Goal: Task Accomplishment & Management: Use online tool/utility

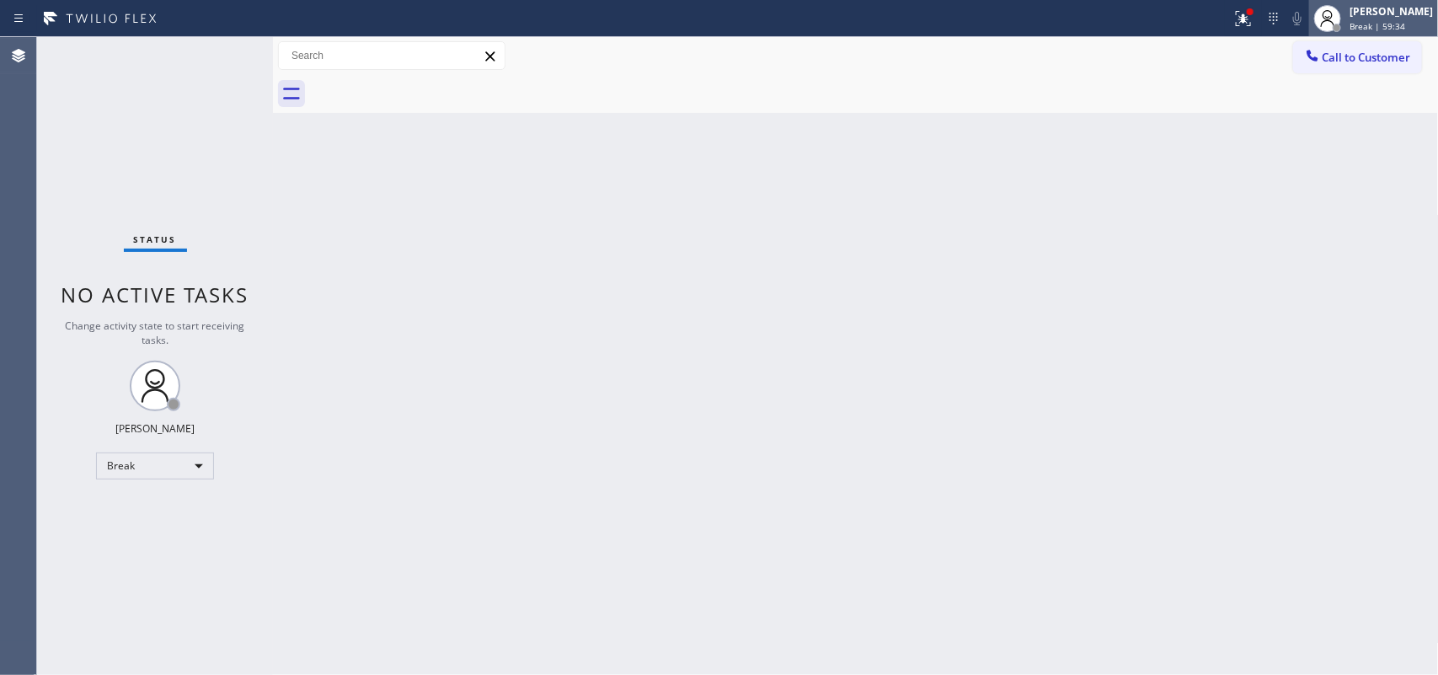
click at [1375, 20] on span "Break | 59:34" at bounding box center [1378, 26] width 56 height 12
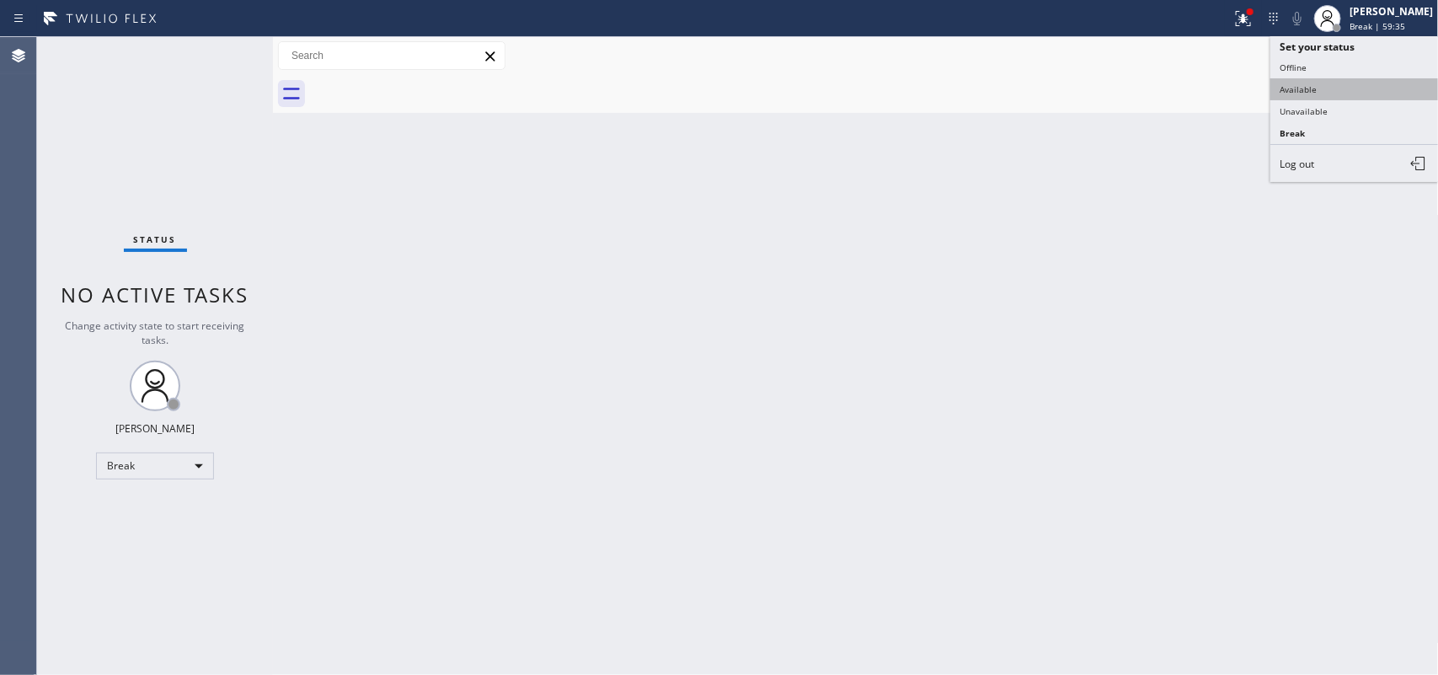
click at [1363, 89] on button "Available" at bounding box center [1355, 89] width 169 height 22
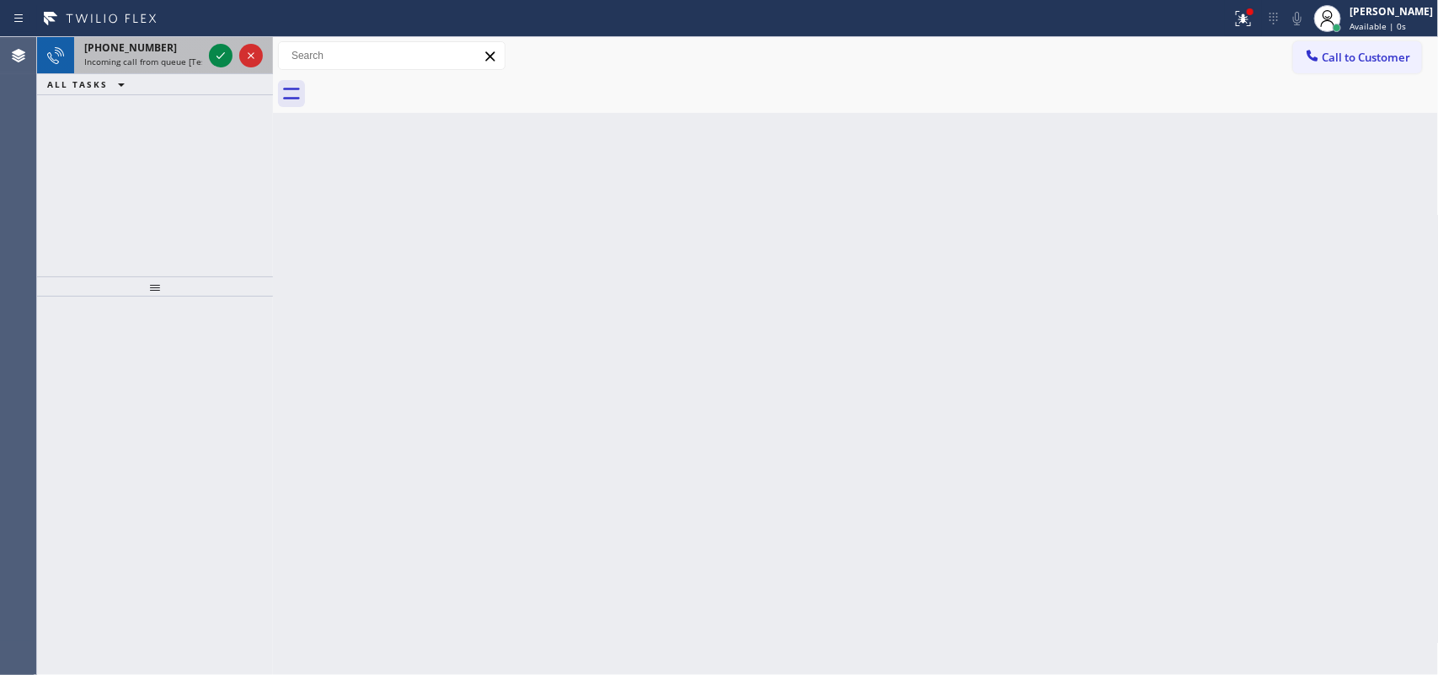
click at [142, 44] on span "[PHONE_NUMBER]" at bounding box center [130, 47] width 93 height 14
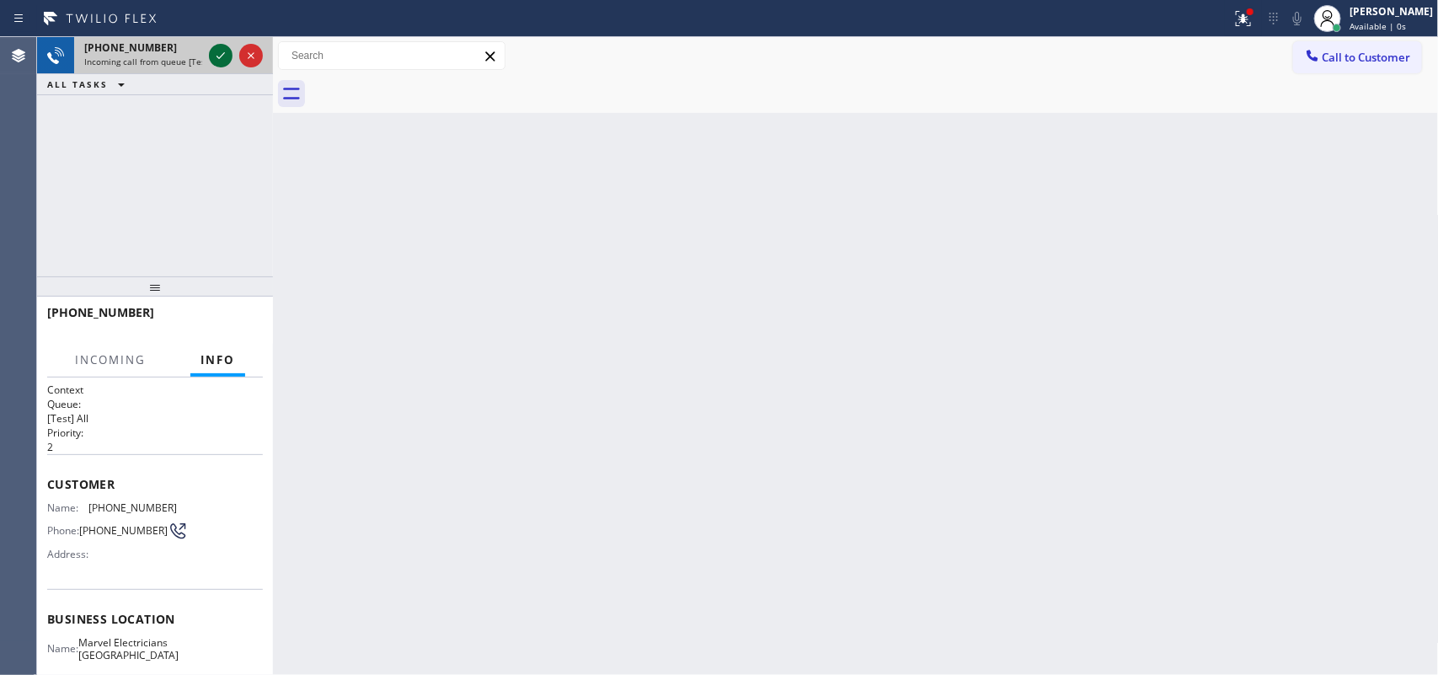
click at [221, 56] on icon at bounding box center [221, 55] width 8 height 7
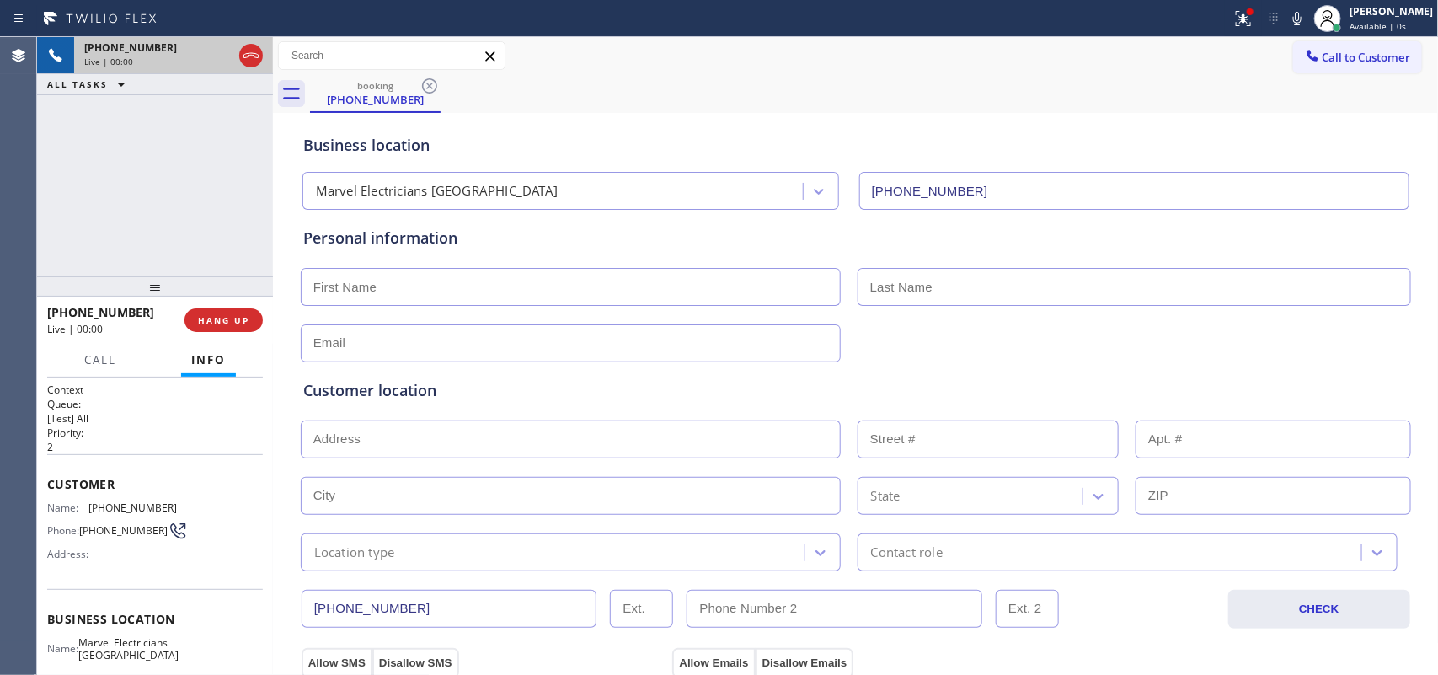
type input "[PHONE_NUMBER]"
click at [199, 212] on div "[PHONE_NUMBER] Live | 00:00 ALL TASKS ALL TASKS ACTIVE TASKS TASKS IN WRAP UP" at bounding box center [155, 156] width 236 height 239
click at [105, 356] on span "Call" at bounding box center [100, 359] width 32 height 15
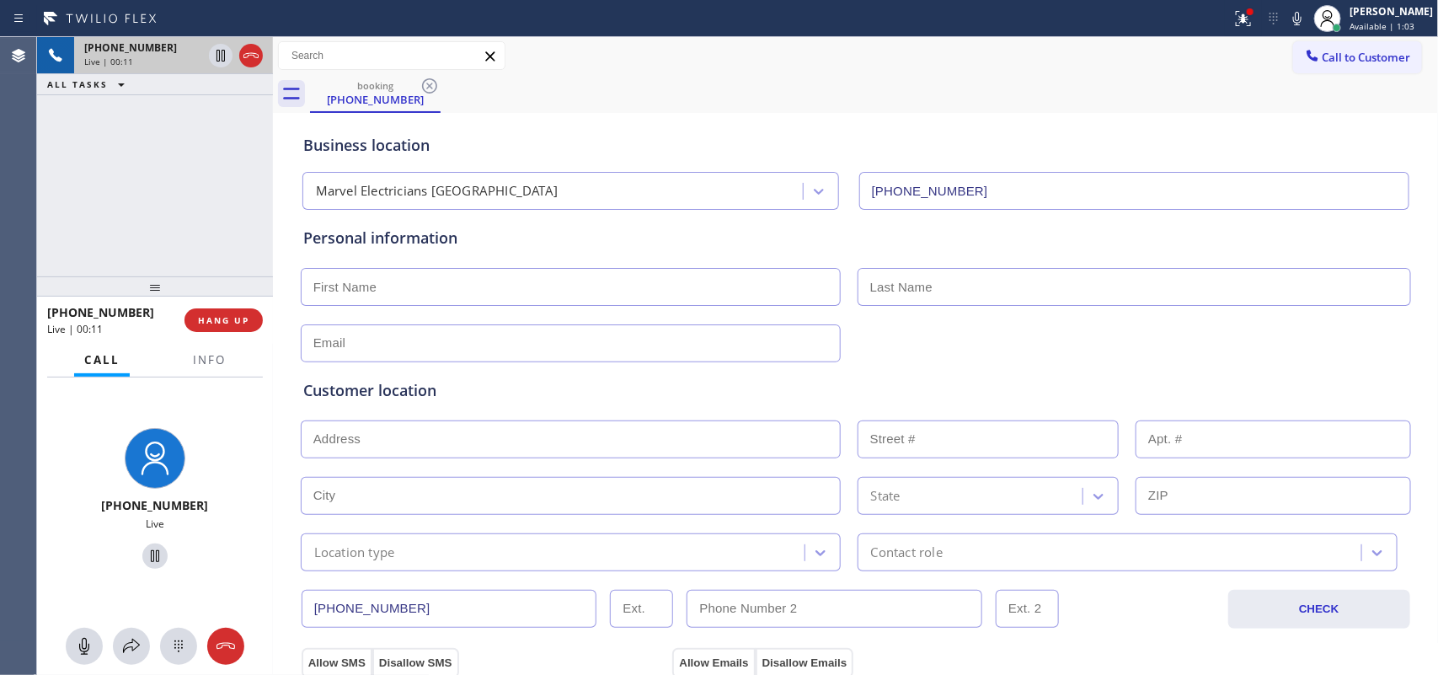
drag, startPoint x: 87, startPoint y: 641, endPoint x: 106, endPoint y: 629, distance: 23.1
click at [87, 640] on icon at bounding box center [84, 646] width 20 height 20
click at [146, 558] on icon at bounding box center [155, 556] width 20 height 20
click at [88, 646] on icon at bounding box center [84, 646] width 10 height 17
click at [153, 554] on icon at bounding box center [155, 556] width 20 height 20
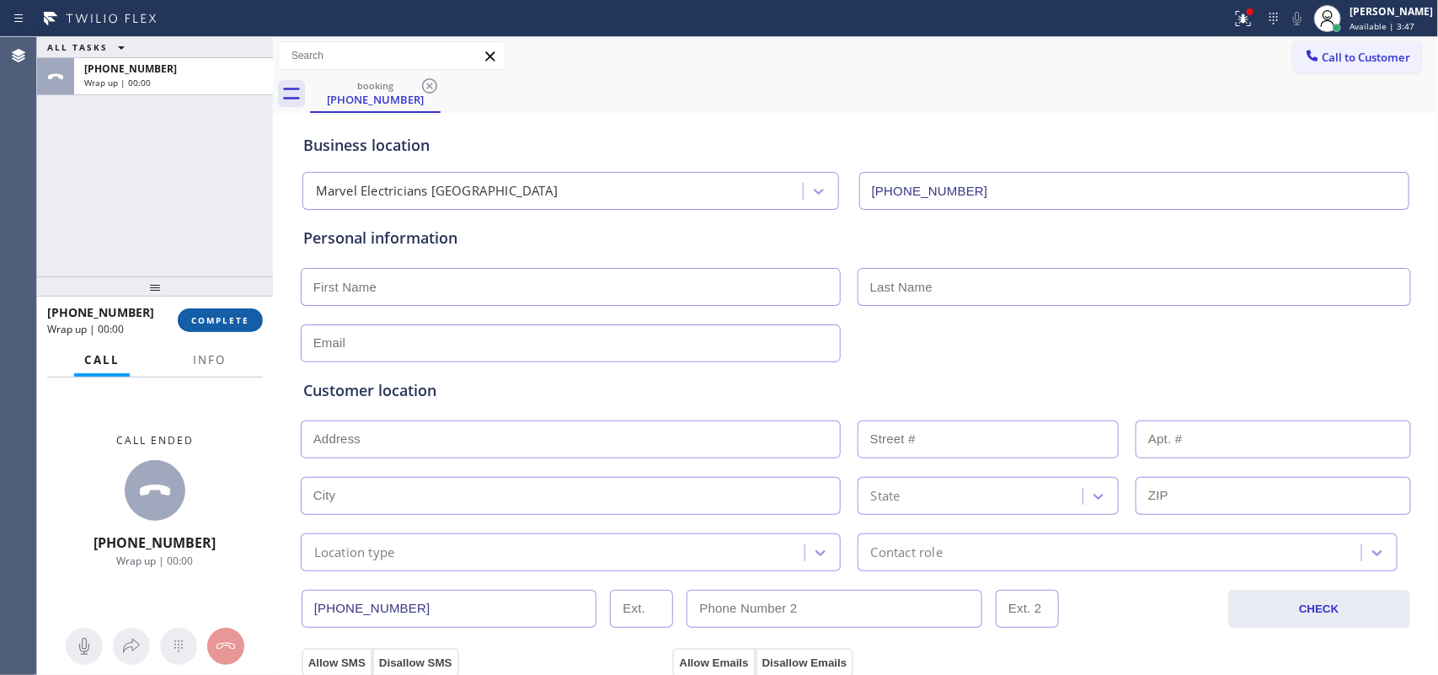
click at [238, 314] on span "COMPLETE" at bounding box center [220, 320] width 58 height 12
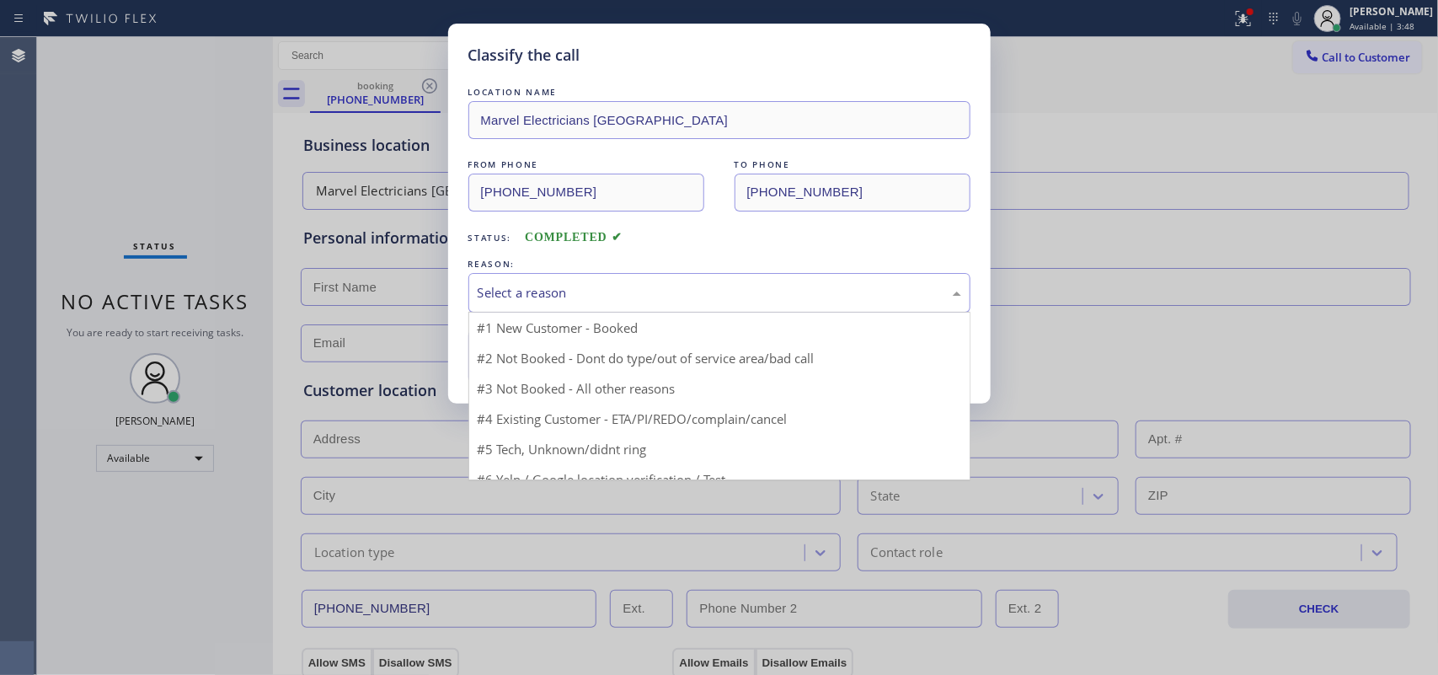
click at [470, 301] on div "Select a reason" at bounding box center [719, 293] width 502 height 40
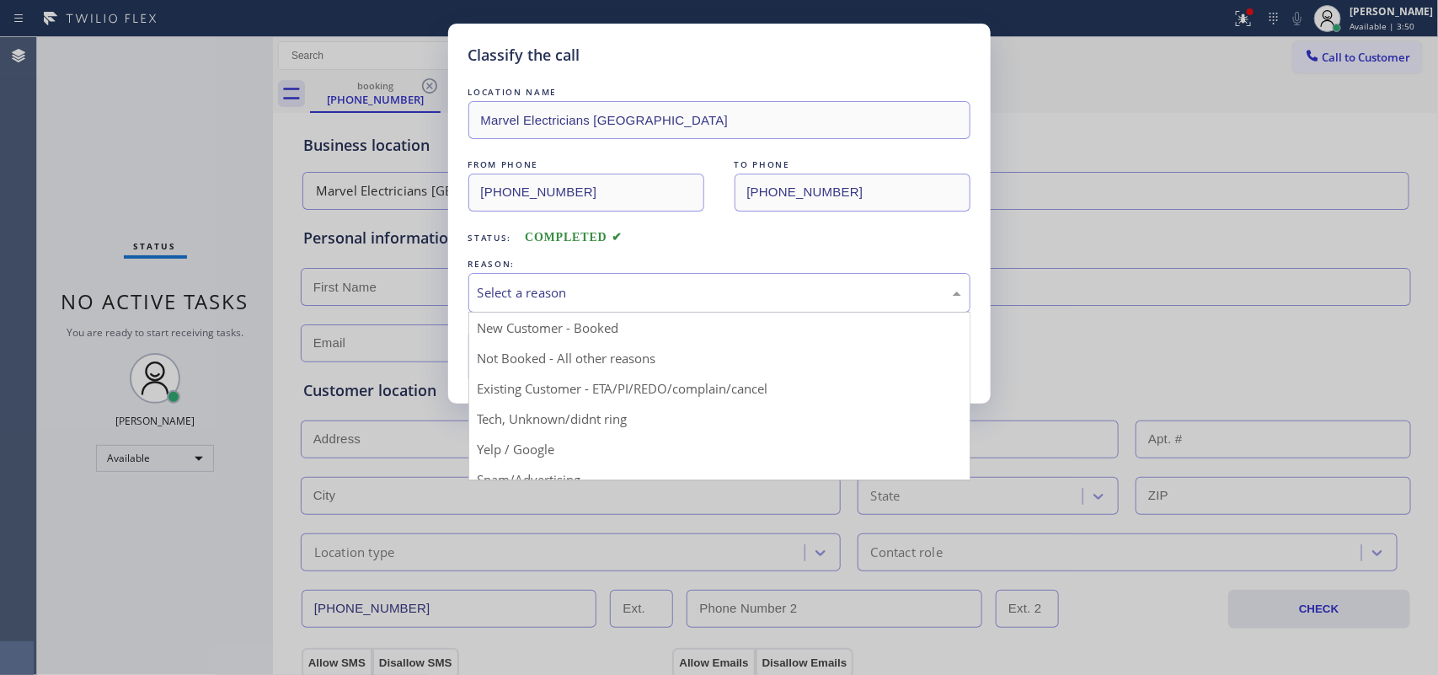
click at [57, 203] on div "Classify the call LOCATION NAME Marvel Electricians [GEOGRAPHIC_DATA] FROM PHON…" at bounding box center [719, 337] width 1438 height 675
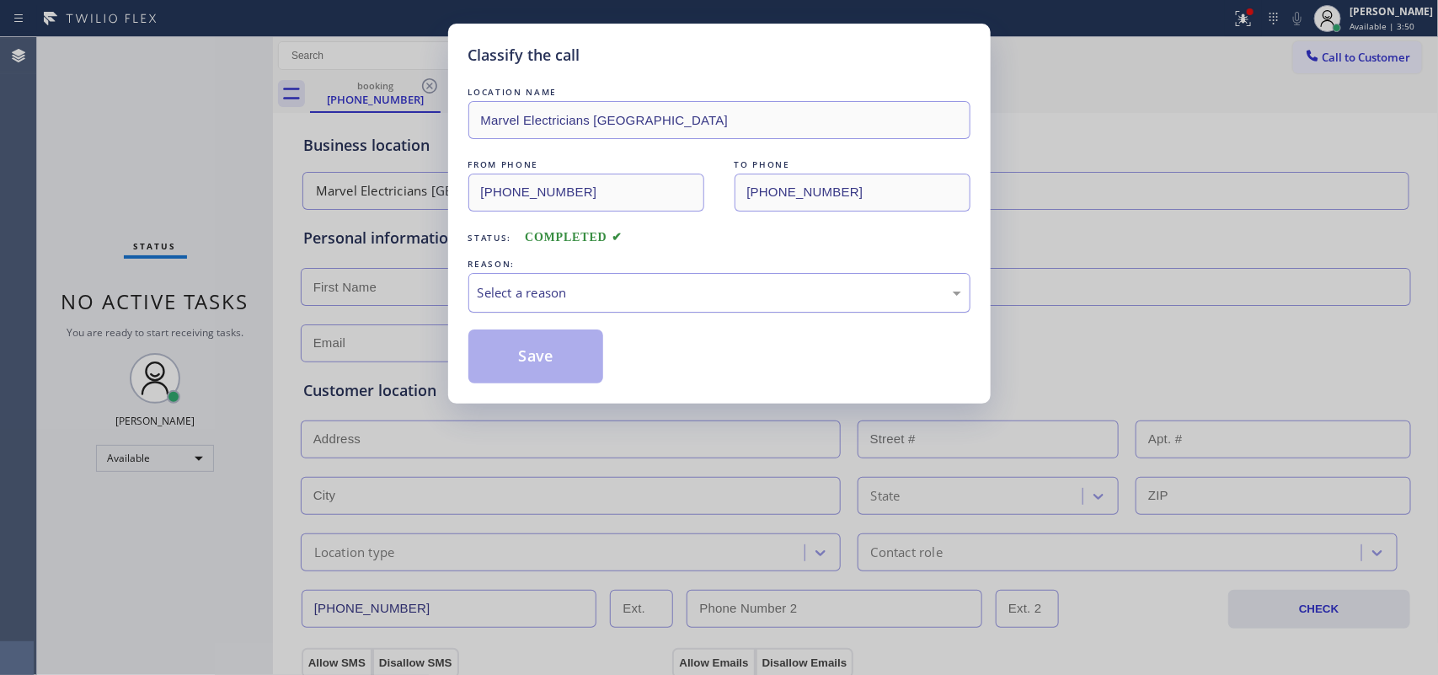
click at [561, 291] on div "Select a reason" at bounding box center [720, 292] width 484 height 19
click at [550, 358] on button "Save" at bounding box center [536, 356] width 136 height 54
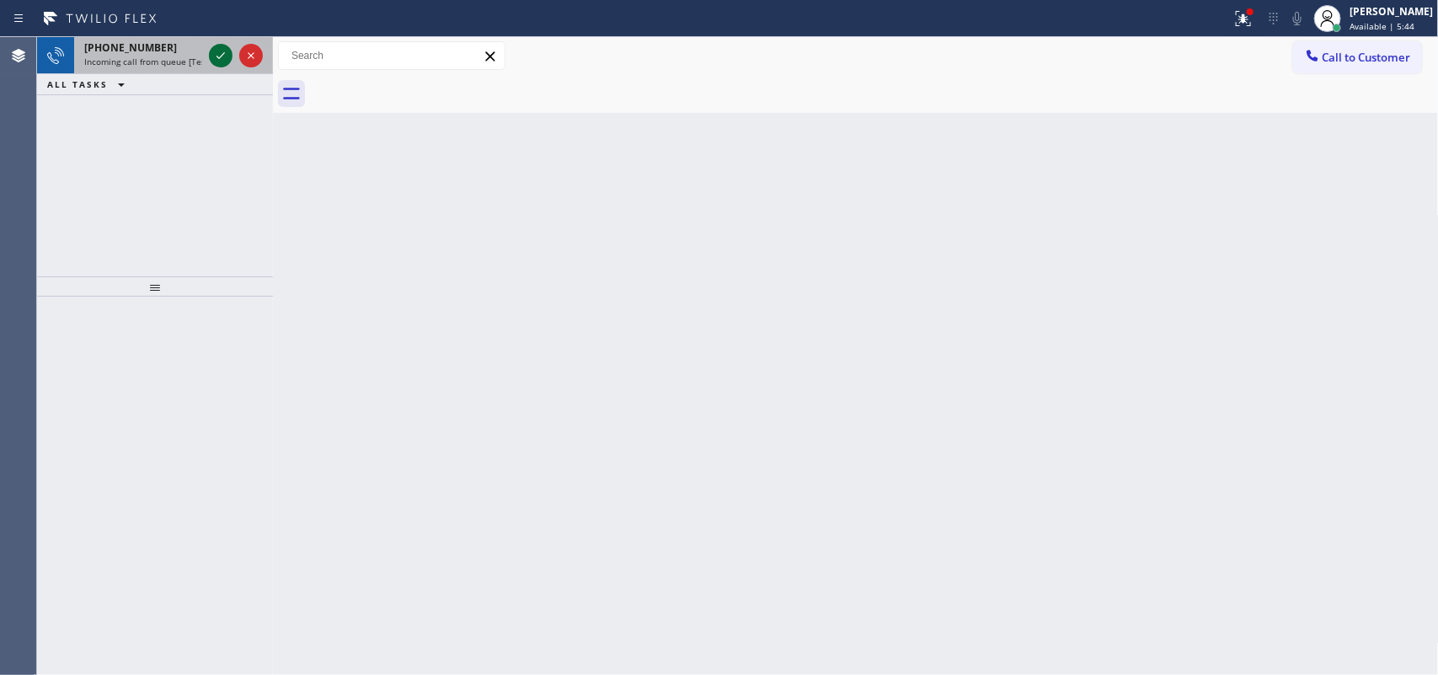
click at [222, 59] on icon at bounding box center [221, 55] width 20 height 20
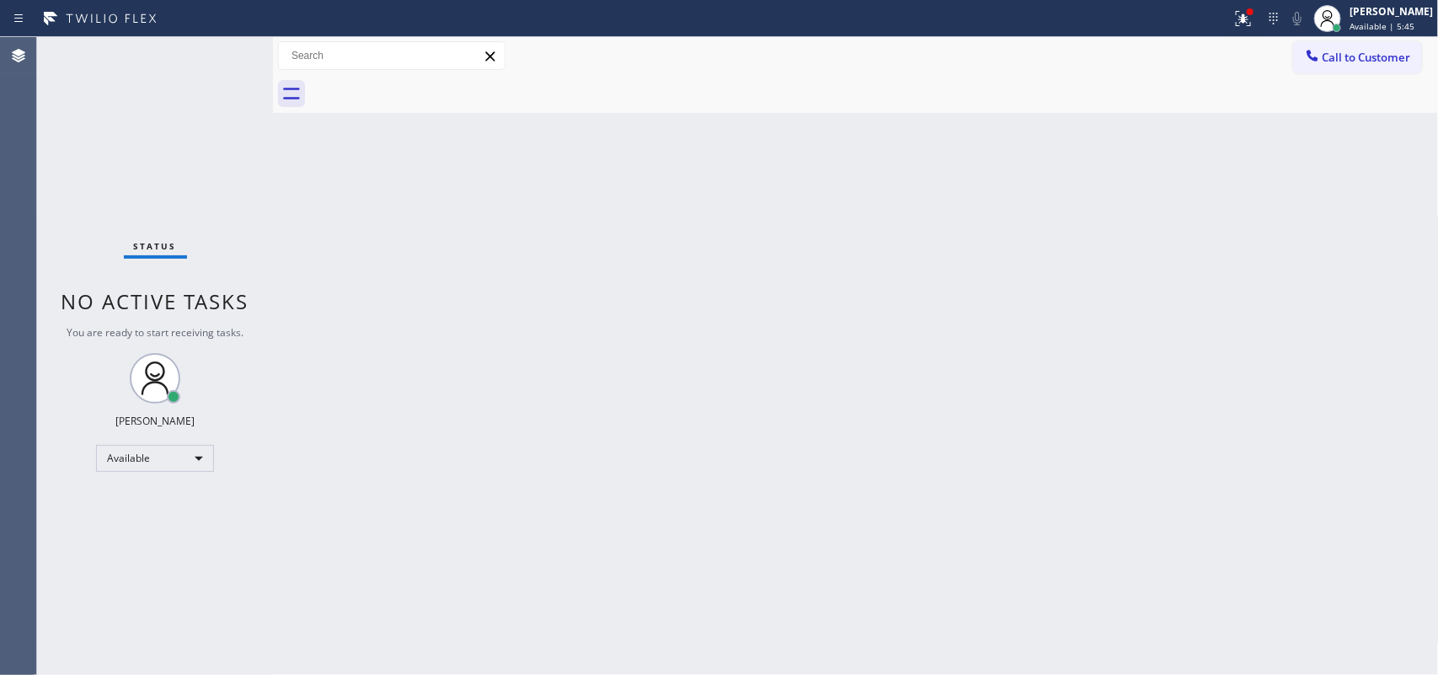
click at [221, 55] on div "Status No active tasks You are ready to start receiving tasks. [PERSON_NAME] Av…" at bounding box center [155, 356] width 236 height 638
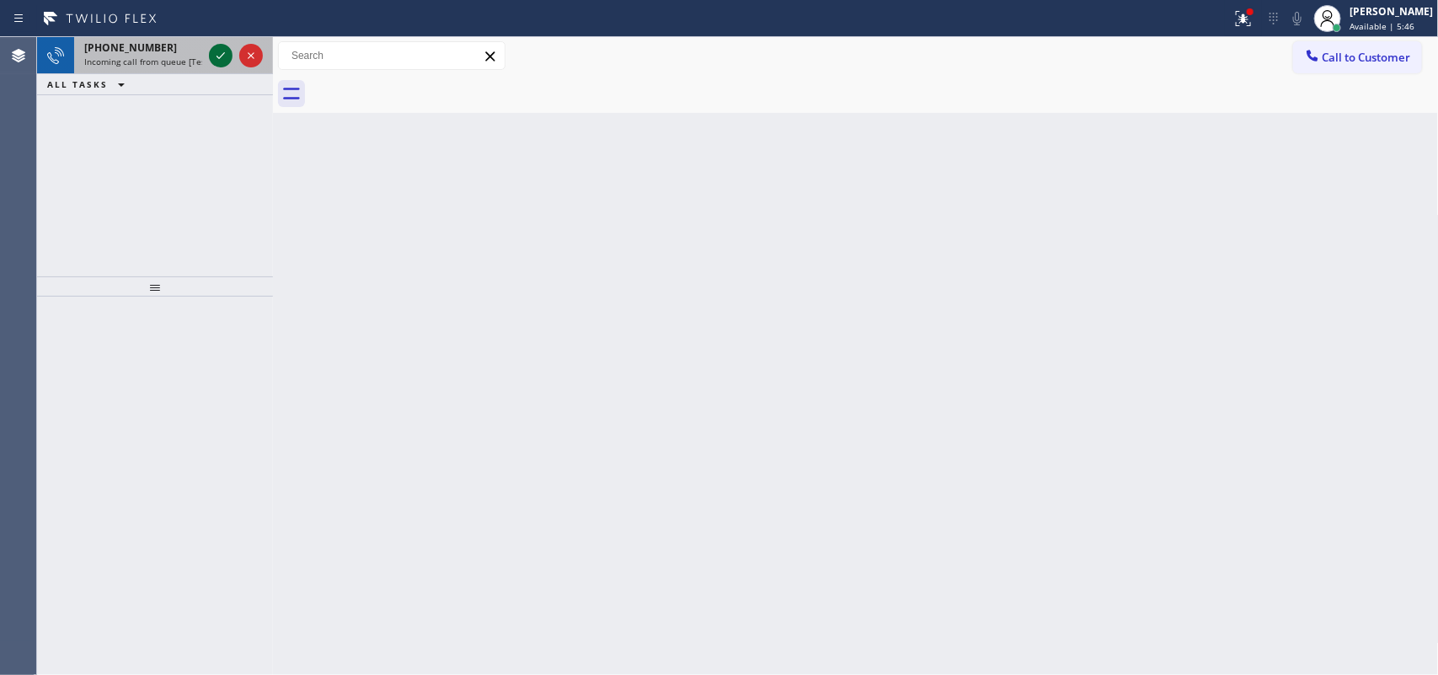
click at [219, 51] on icon at bounding box center [221, 55] width 20 height 20
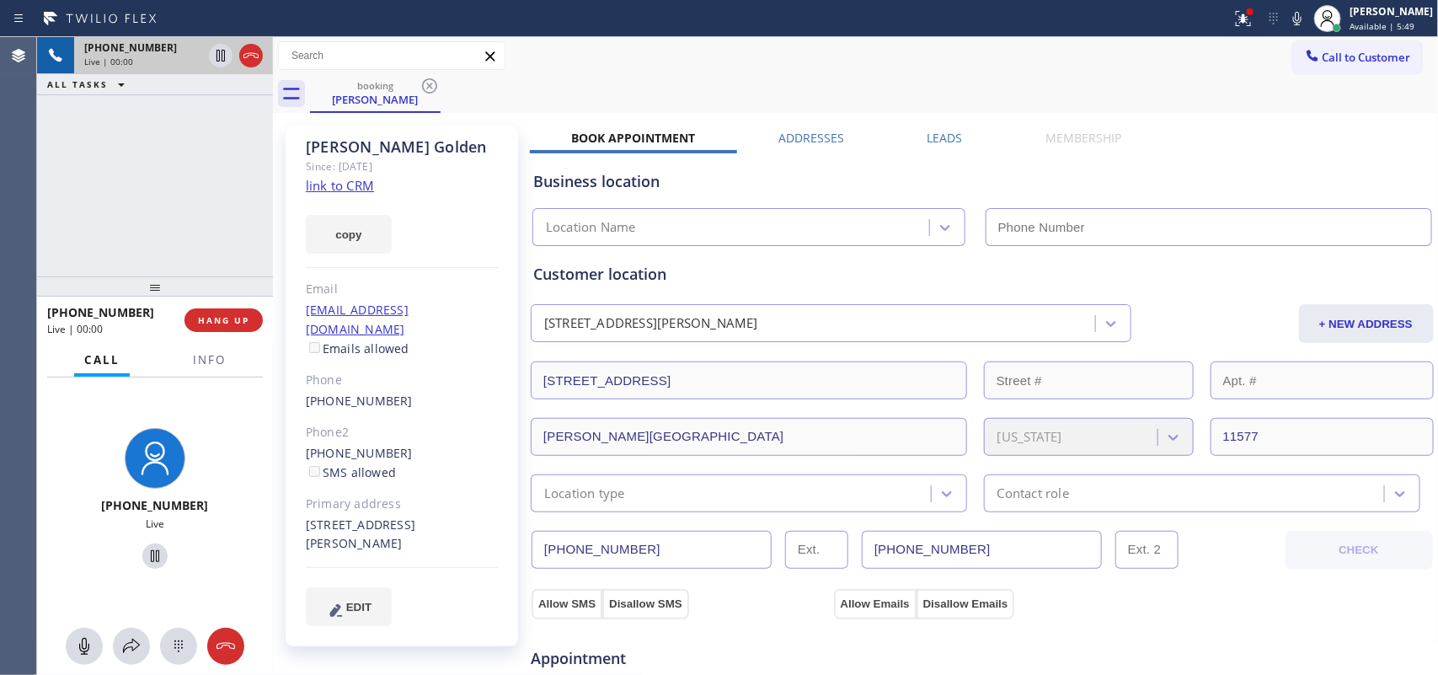
type input "[PHONE_NUMBER]"
click at [345, 182] on link "link to CRM" at bounding box center [340, 185] width 68 height 17
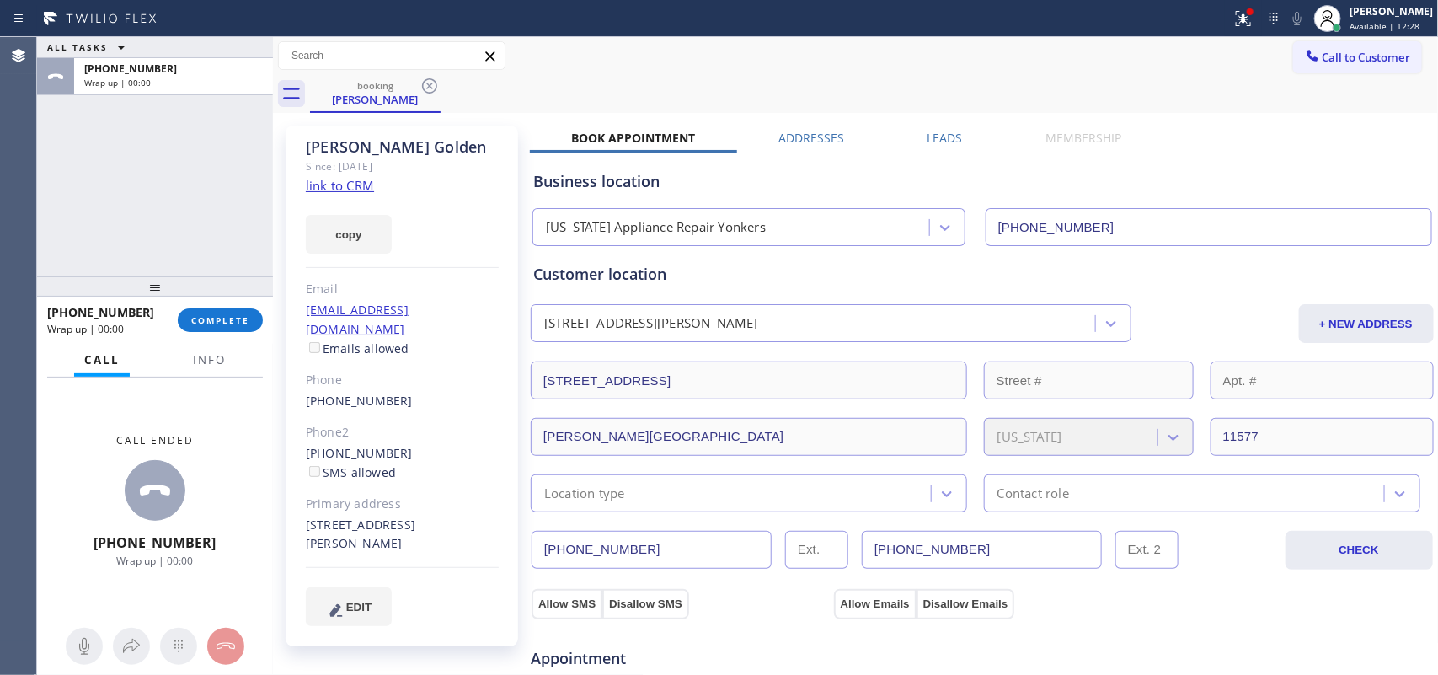
click at [110, 219] on div "ALL TASKS ALL TASKS ACTIVE TASKS TASKS IN WRAP UP [PHONE_NUMBER] Wrap up | 00:00" at bounding box center [155, 156] width 236 height 239
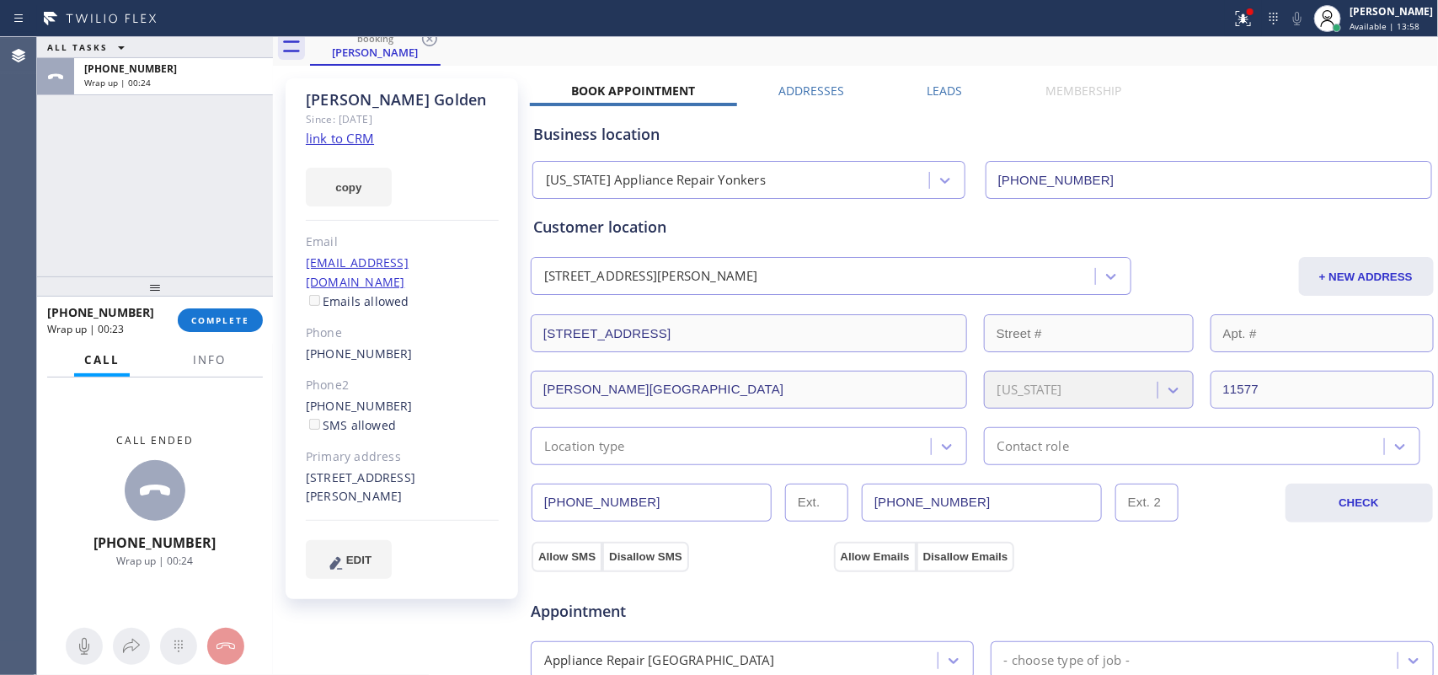
scroll to position [468, 0]
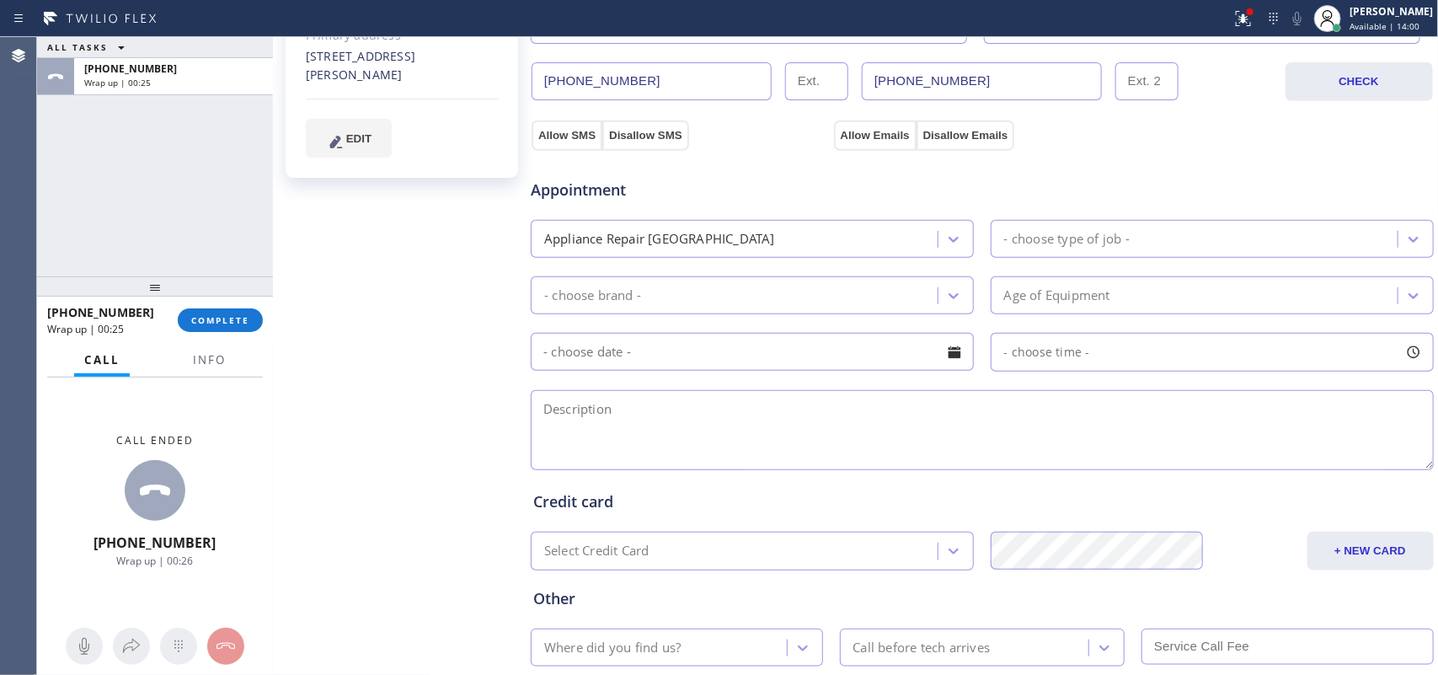
click at [1030, 236] on div "- choose type of job -" at bounding box center [1067, 238] width 126 height 19
click at [339, 288] on div "[PERSON_NAME] Since: [DATE] link to CRM copy Email [EMAIL_ADDRESS][DOMAIN_NAME]…" at bounding box center [403, 212] width 253 height 1126
click at [831, 249] on div "Appliance Repair [GEOGRAPHIC_DATA]" at bounding box center [737, 238] width 402 height 29
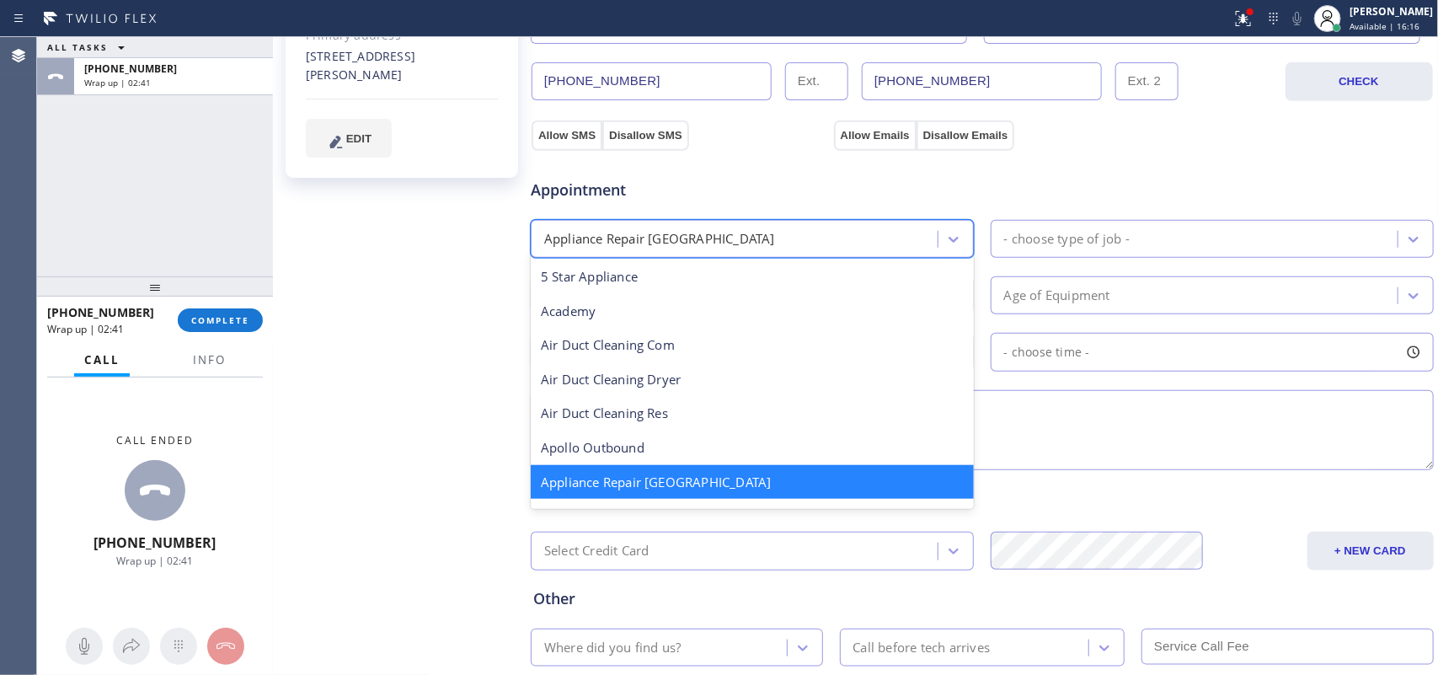
scroll to position [1, 0]
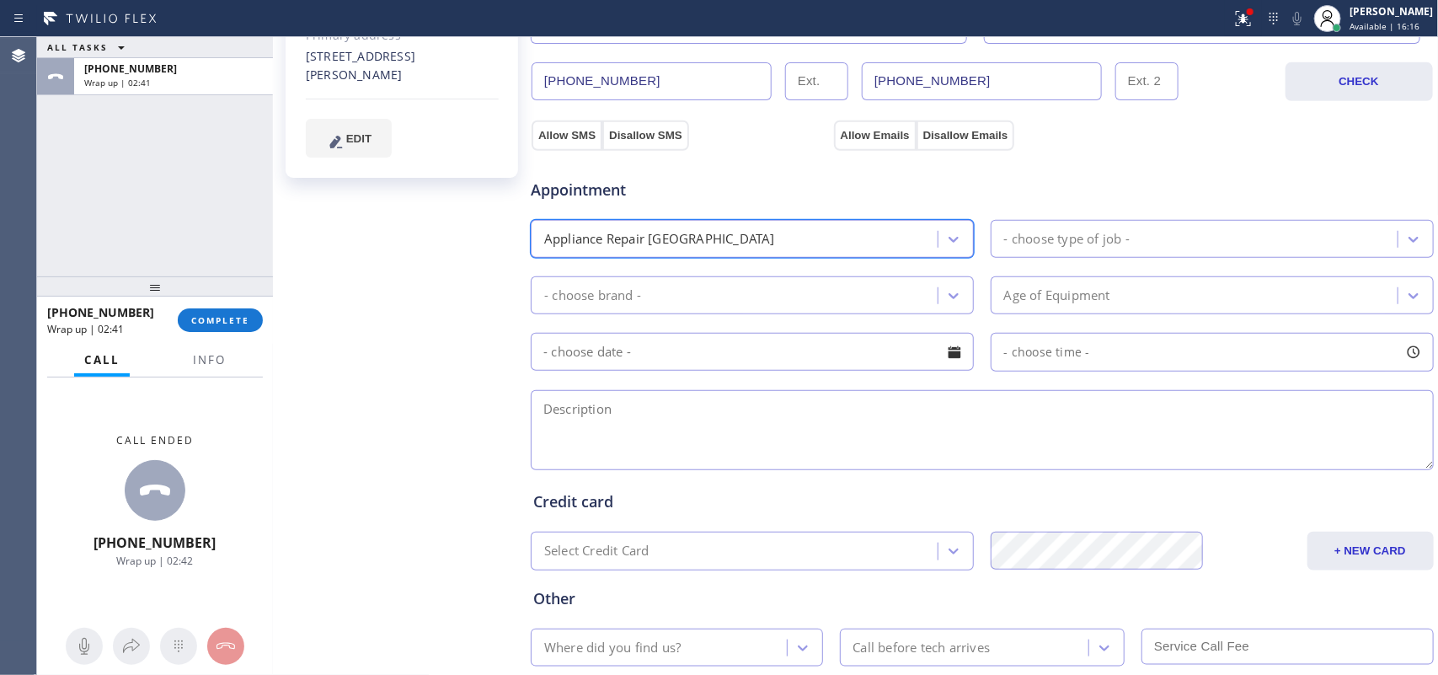
click at [832, 249] on div "Appliance Repair [GEOGRAPHIC_DATA]" at bounding box center [737, 238] width 402 height 29
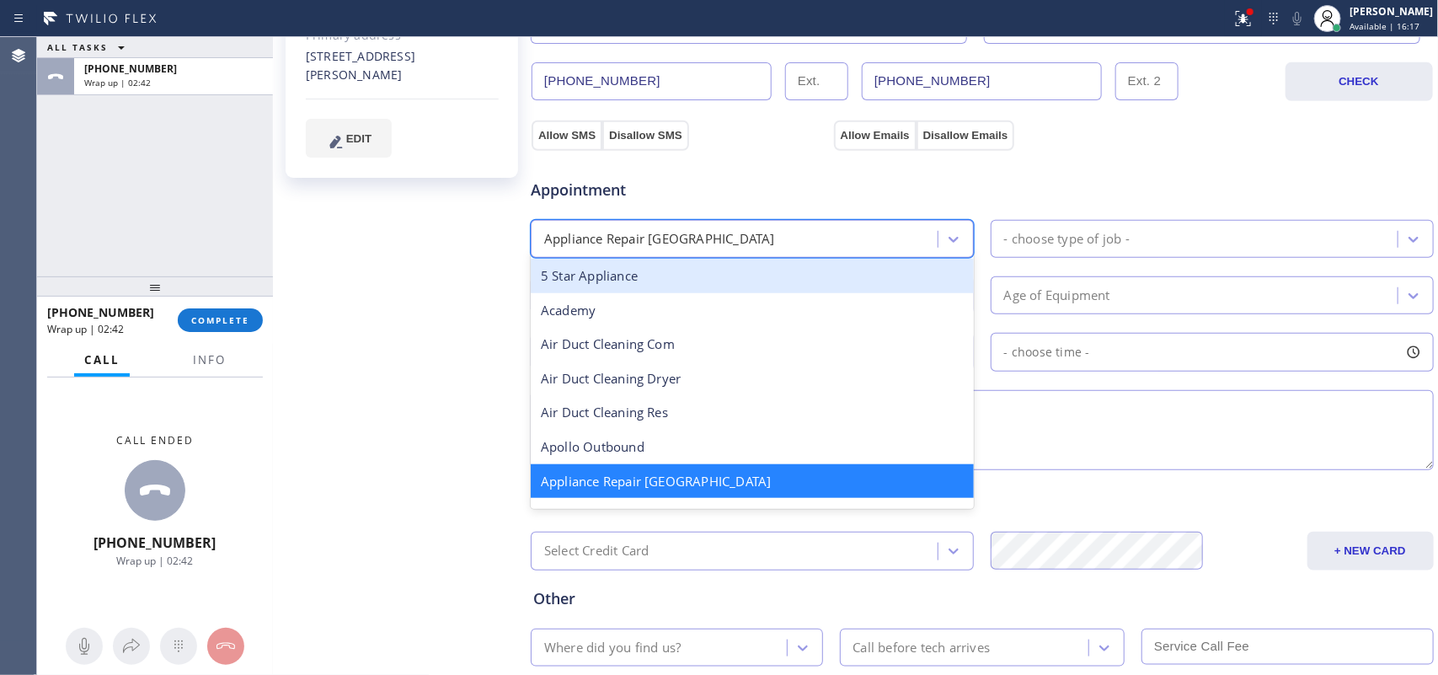
click at [813, 227] on div "Appliance Repair [GEOGRAPHIC_DATA]" at bounding box center [737, 238] width 402 height 29
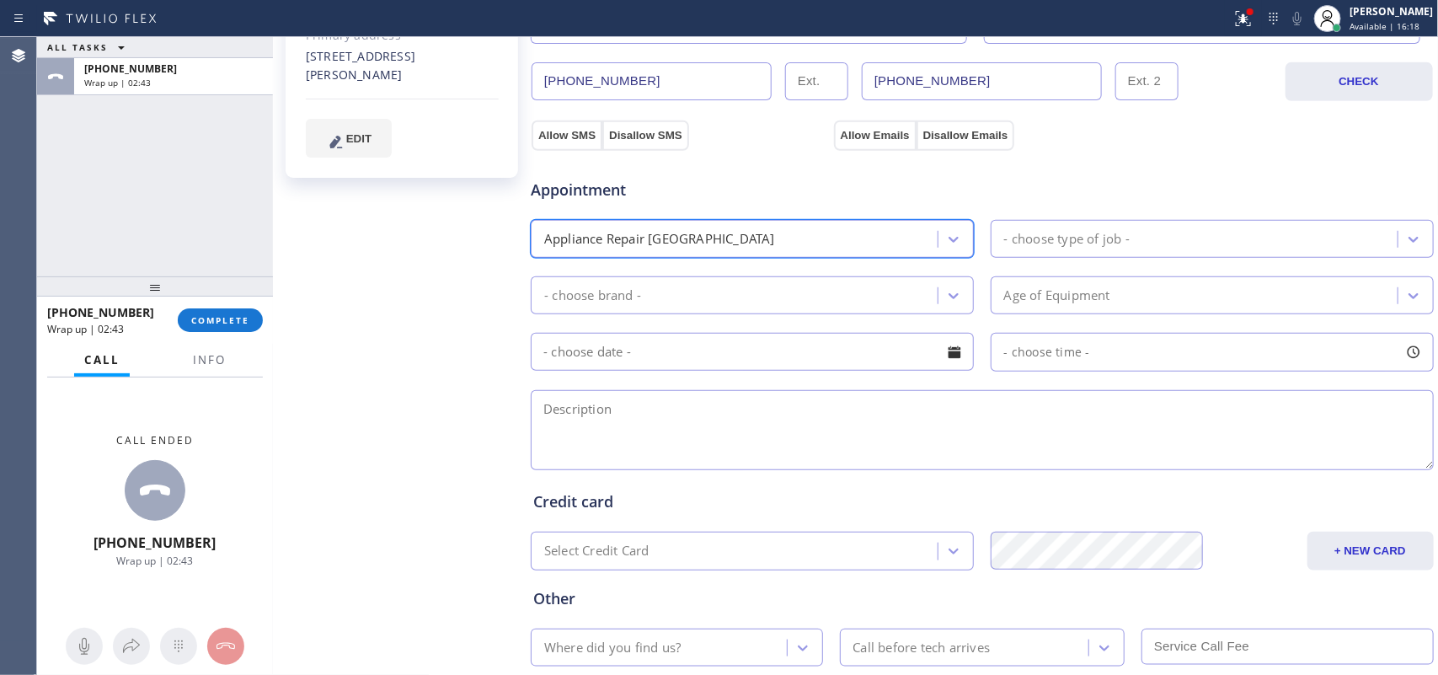
click at [579, 293] on div "- choose brand -" at bounding box center [592, 295] width 97 height 19
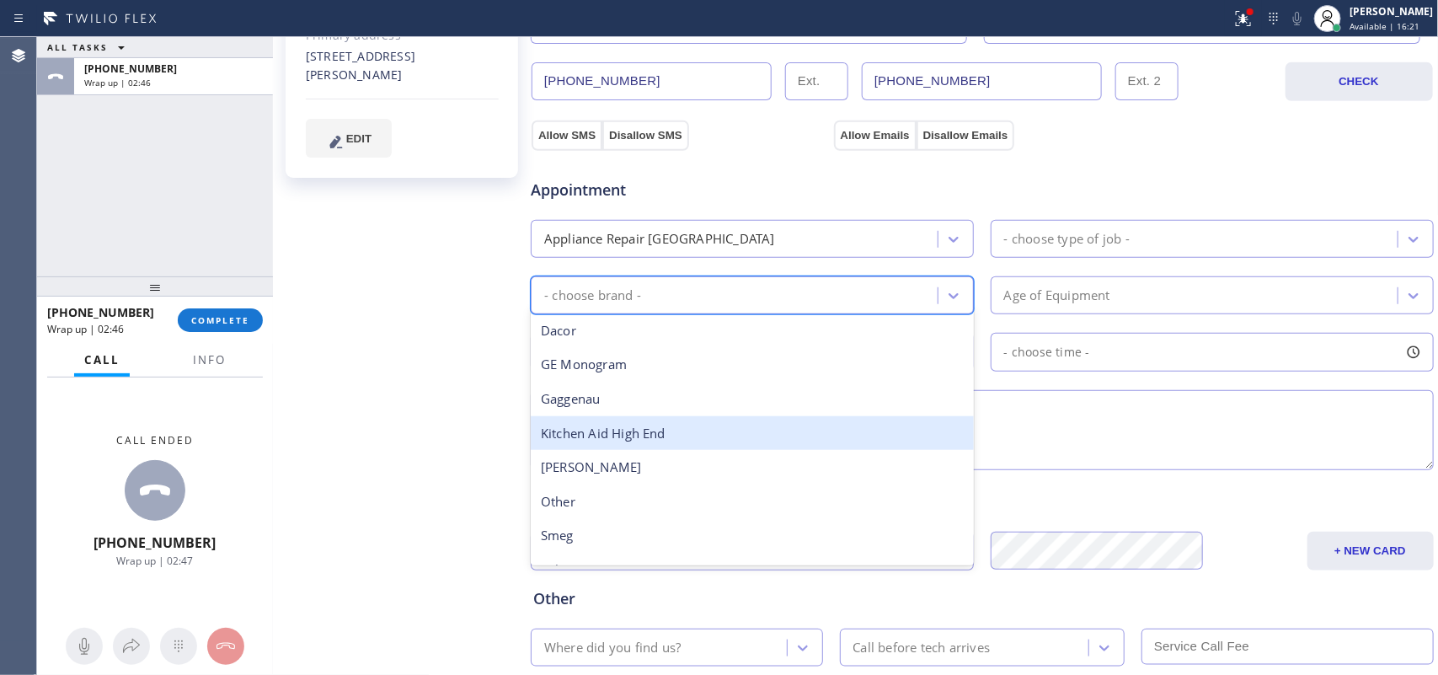
scroll to position [211, 0]
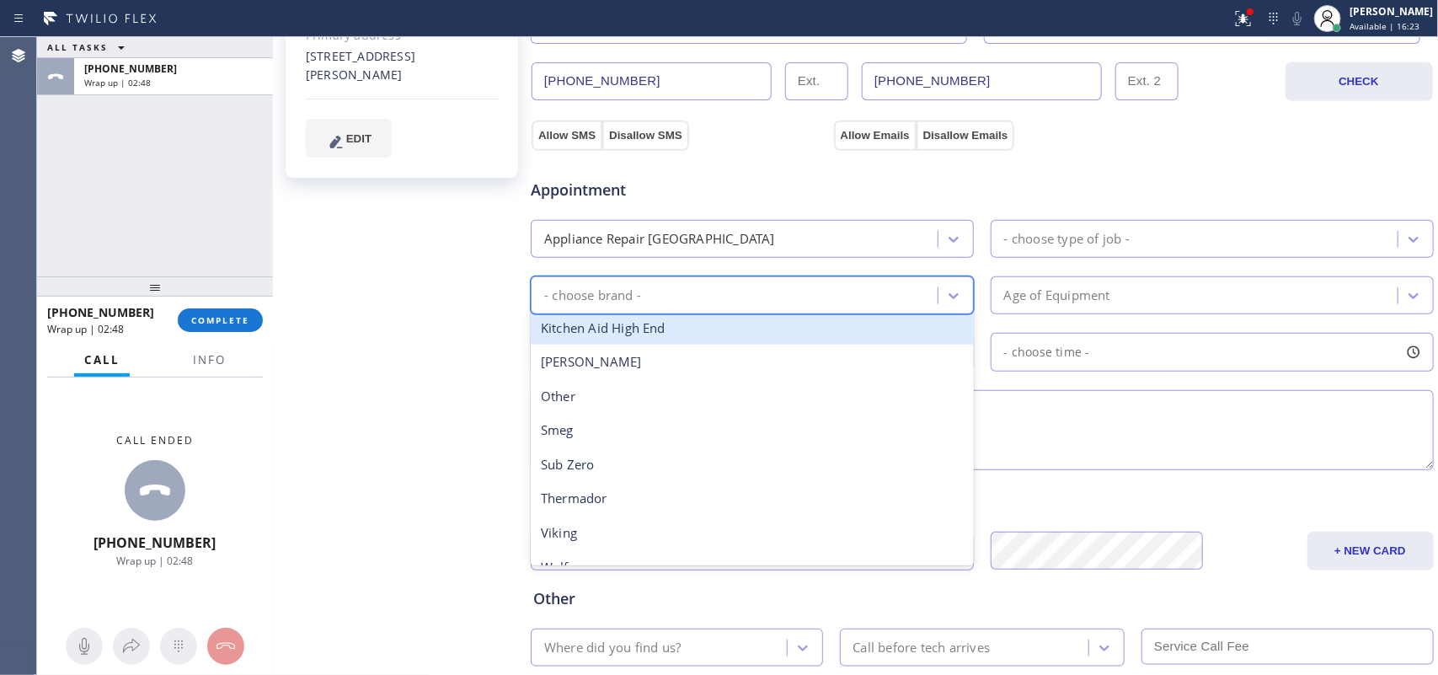
click at [1004, 245] on div "- choose type of job -" at bounding box center [1067, 238] width 126 height 19
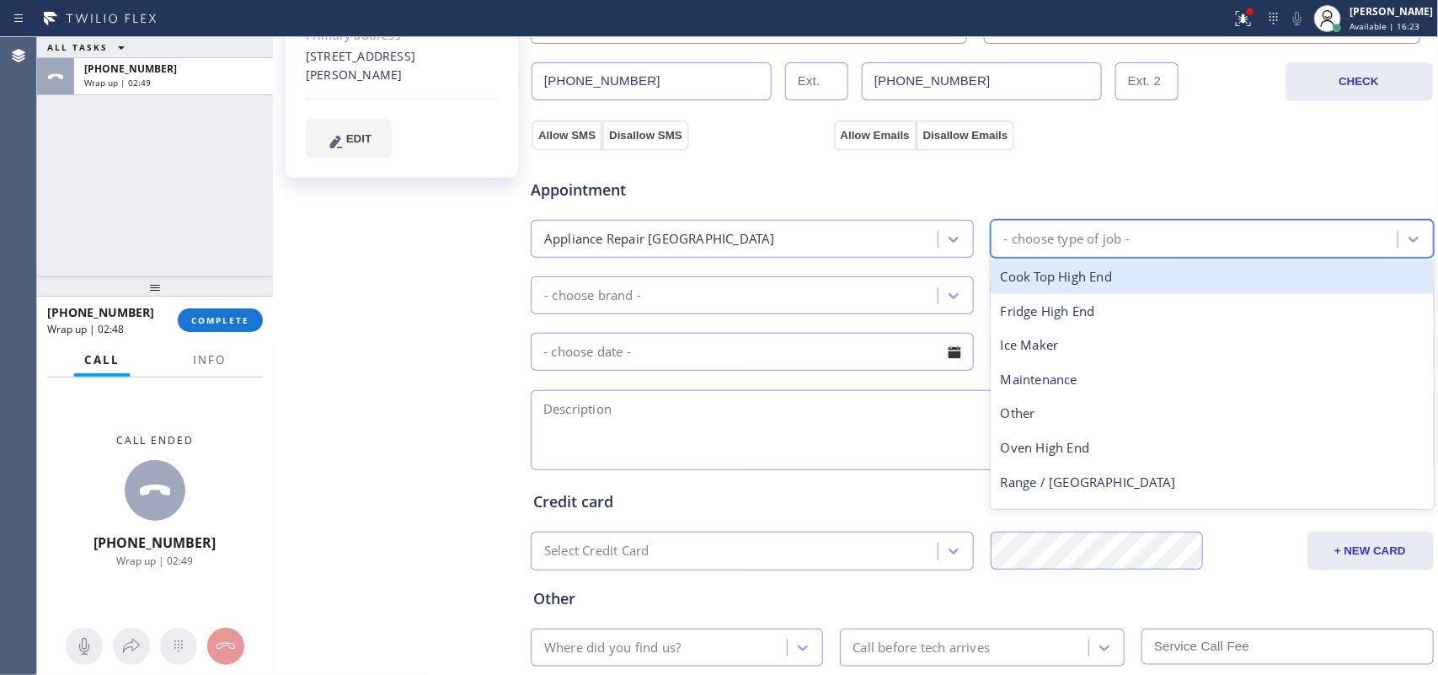
click at [942, 254] on div at bounding box center [954, 239] width 30 height 30
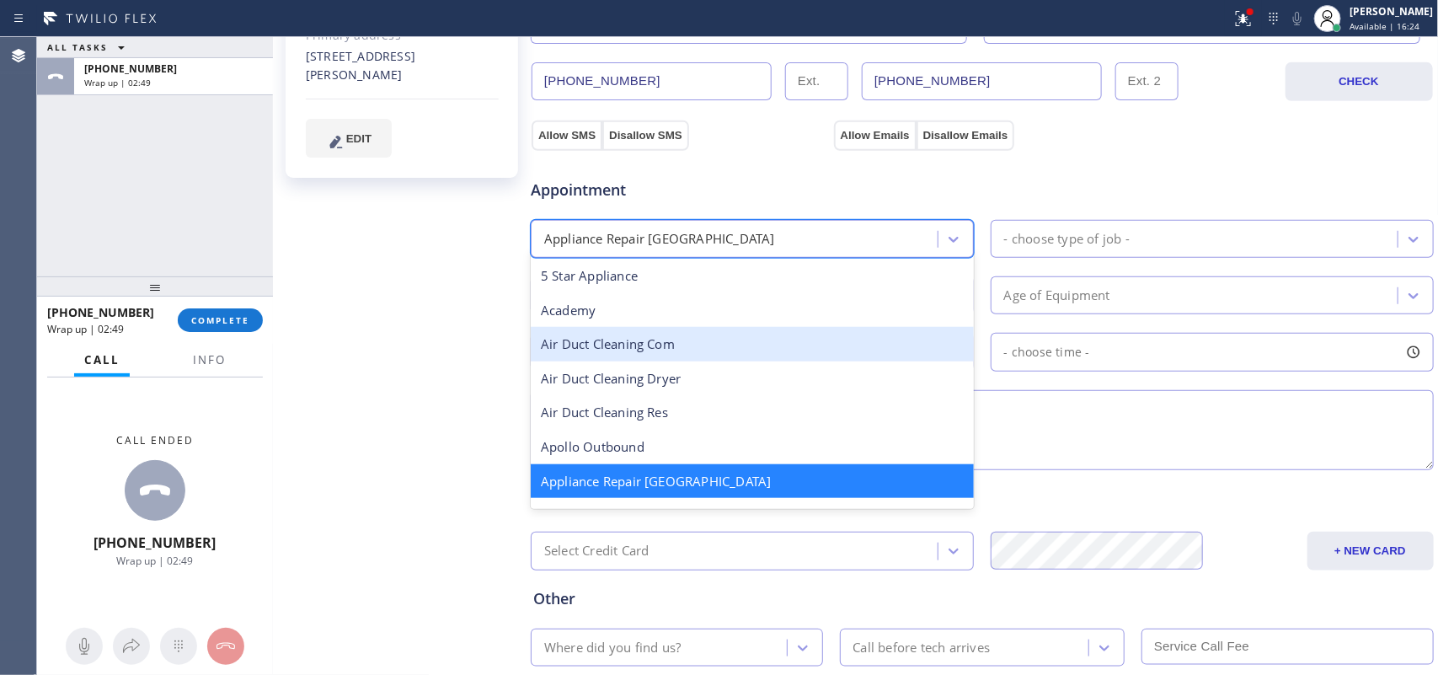
scroll to position [106, 0]
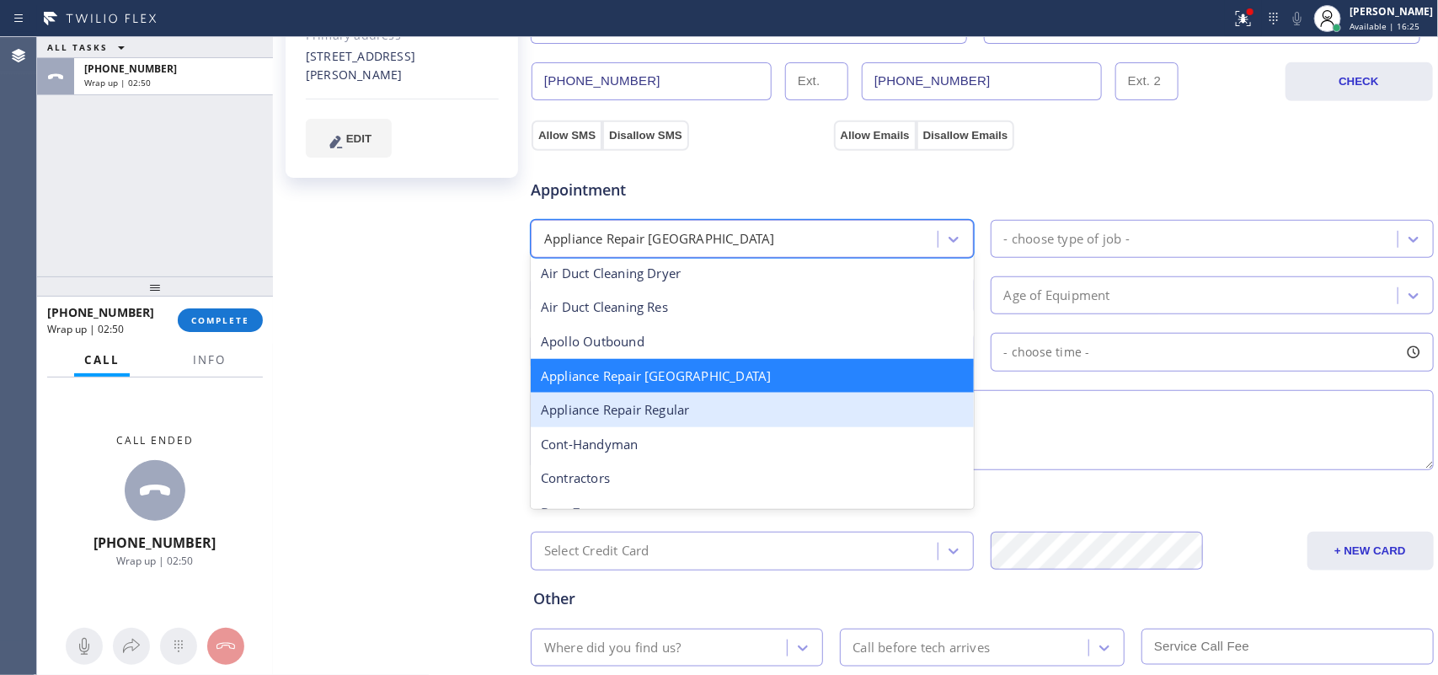
click at [805, 403] on div "Appliance Repair Regular" at bounding box center [752, 410] width 443 height 35
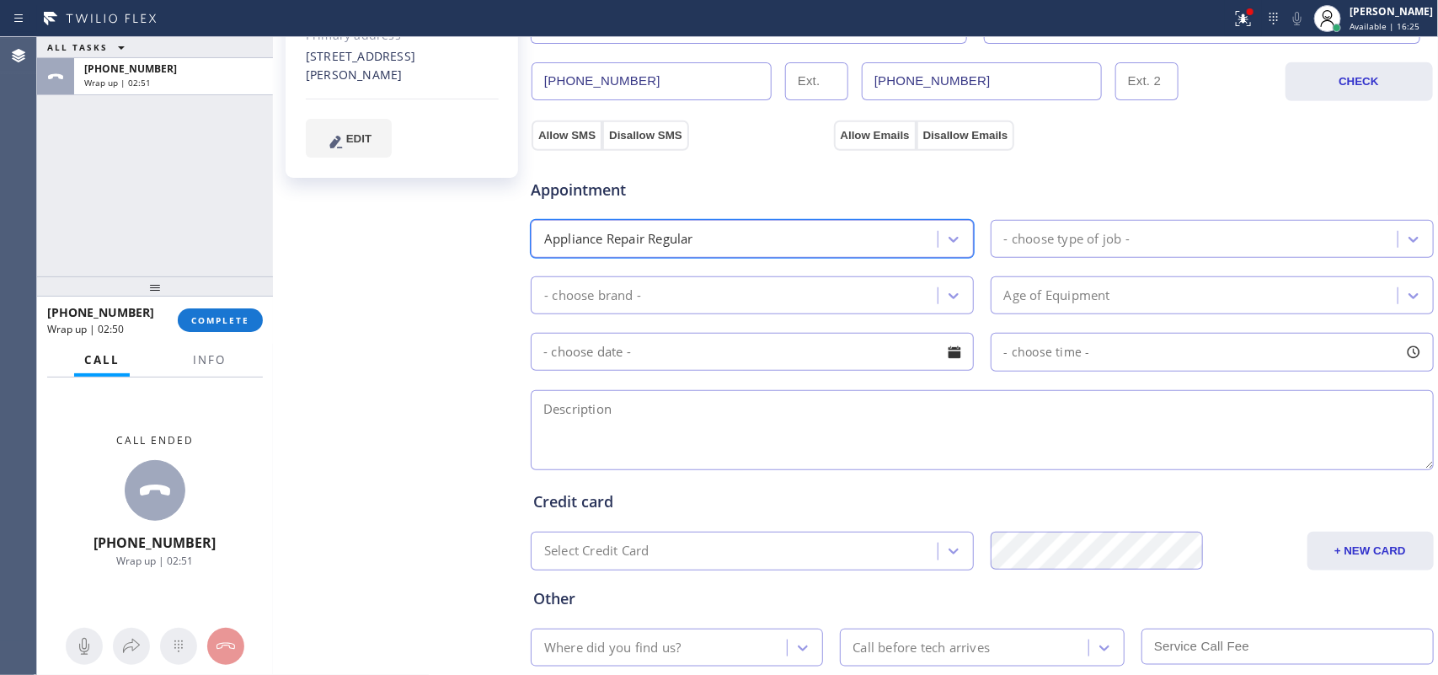
click at [1077, 226] on div "- choose type of job -" at bounding box center [1197, 238] width 402 height 29
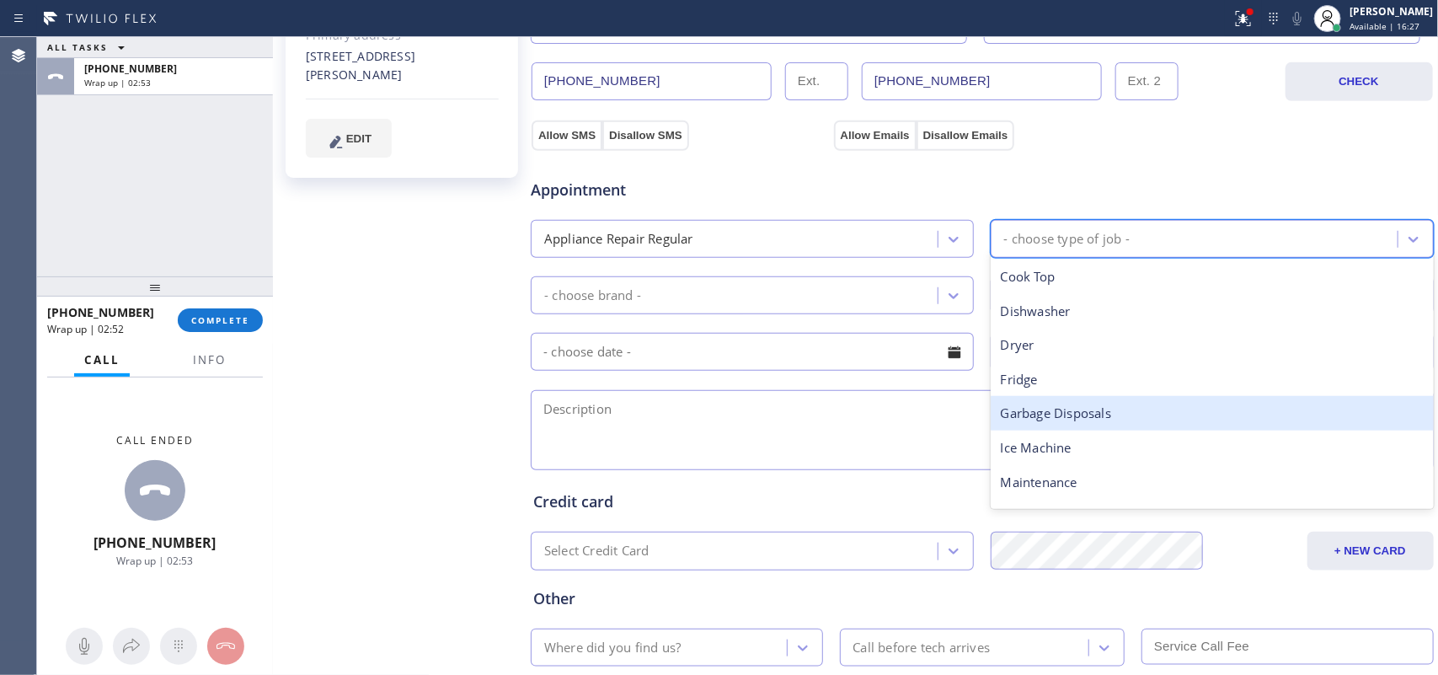
scroll to position [233, 0]
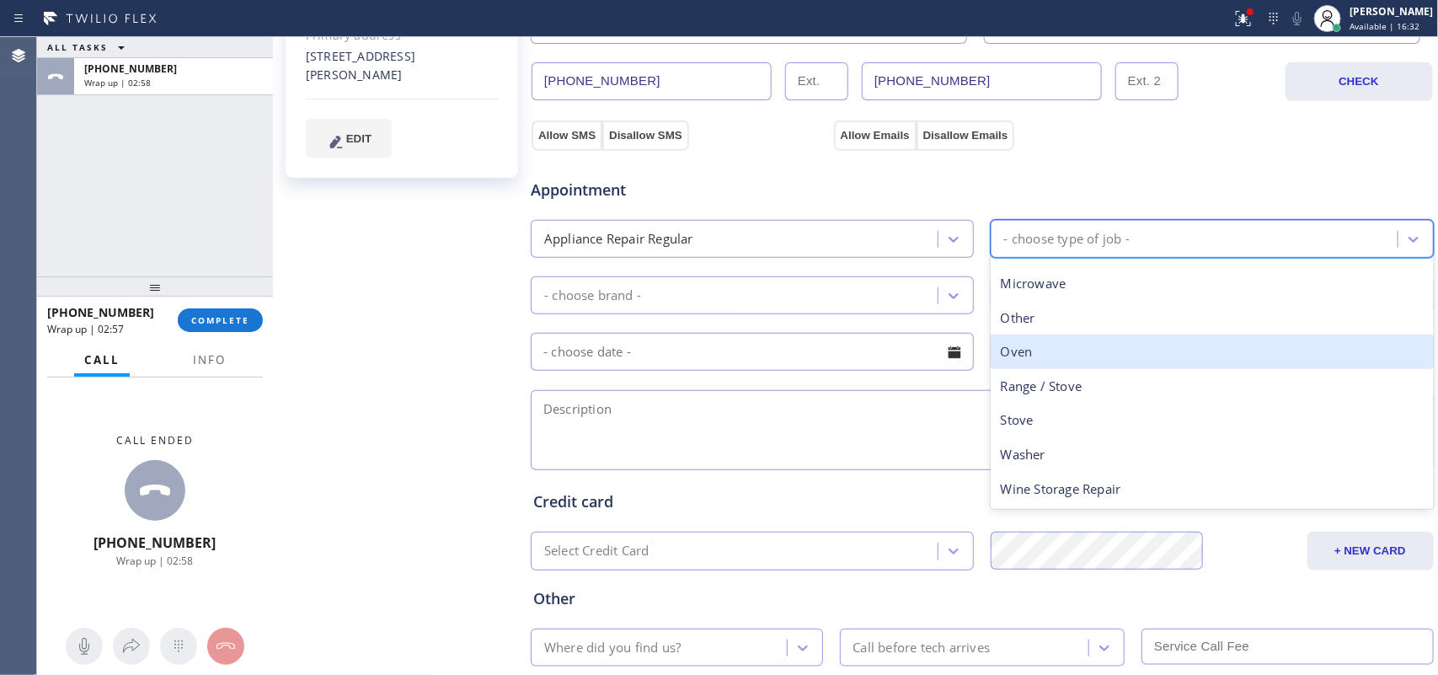
click at [1097, 348] on div "Oven" at bounding box center [1212, 351] width 443 height 35
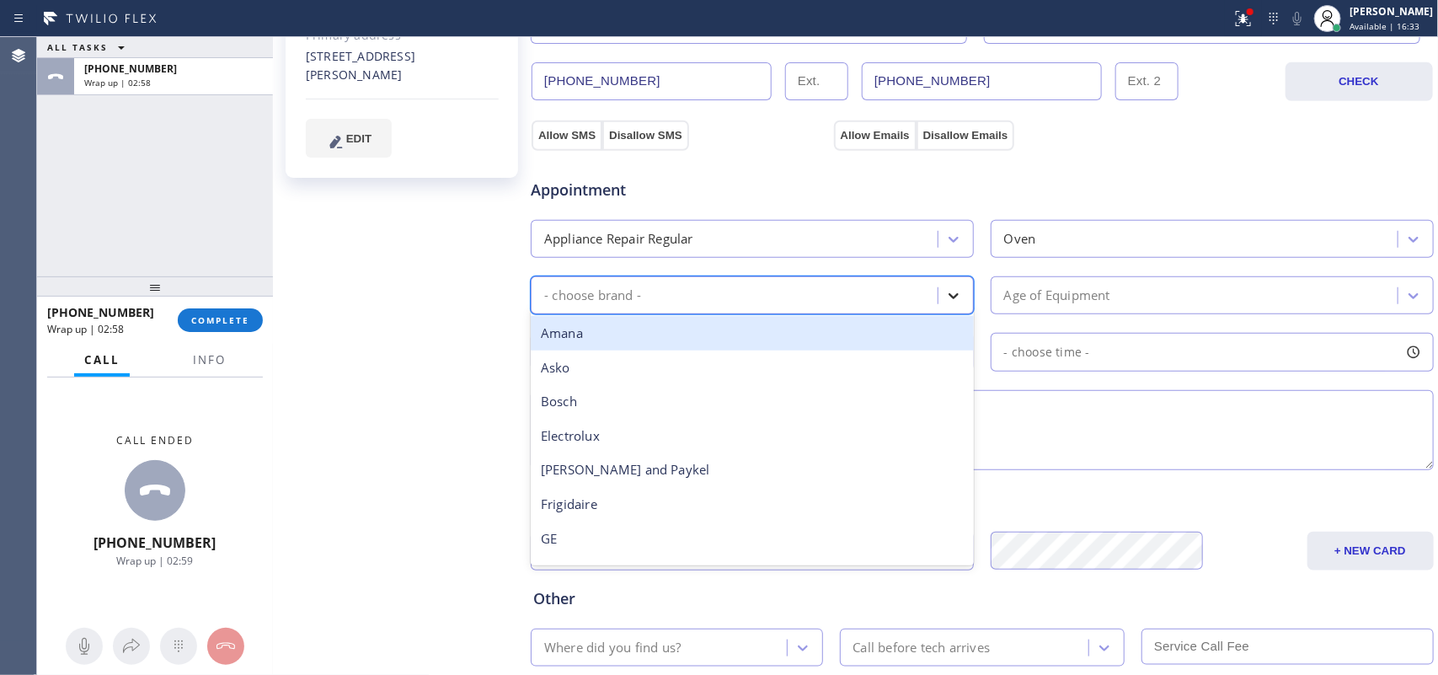
click at [956, 301] on div at bounding box center [954, 296] width 30 height 30
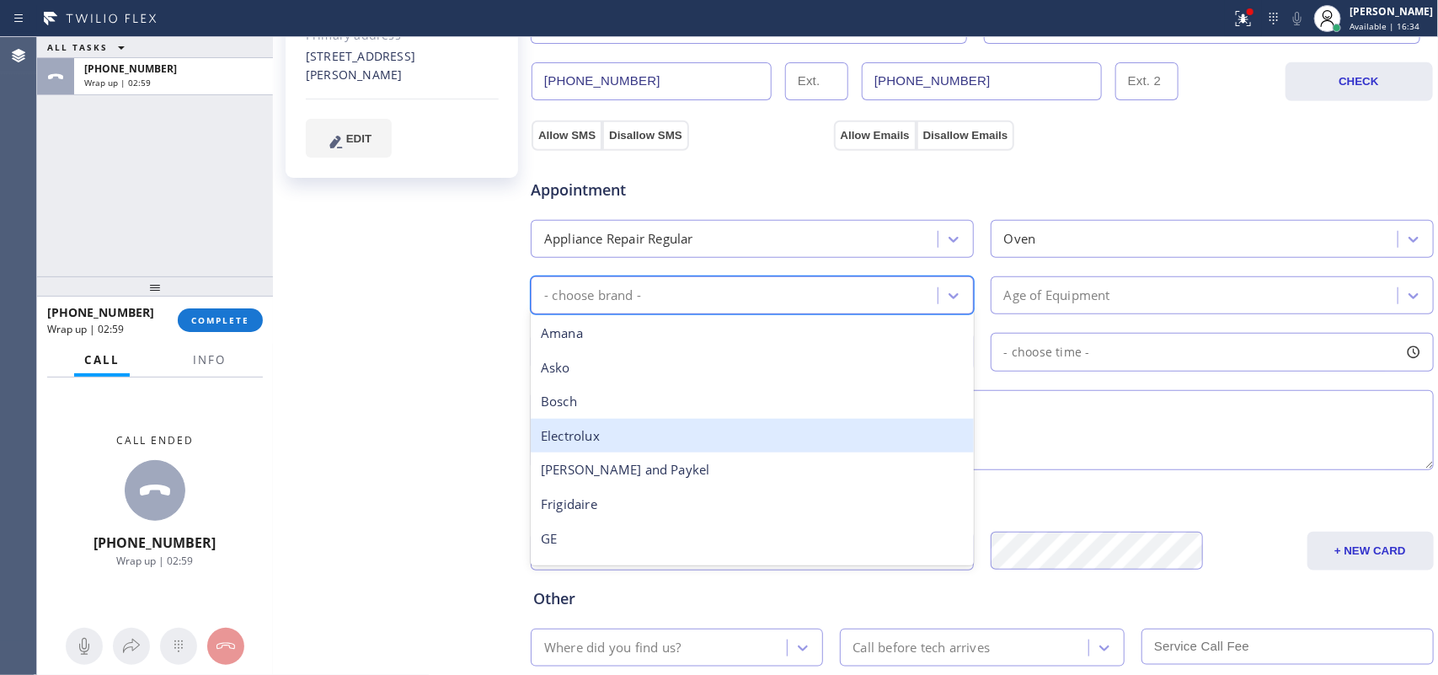
scroll to position [211, 0]
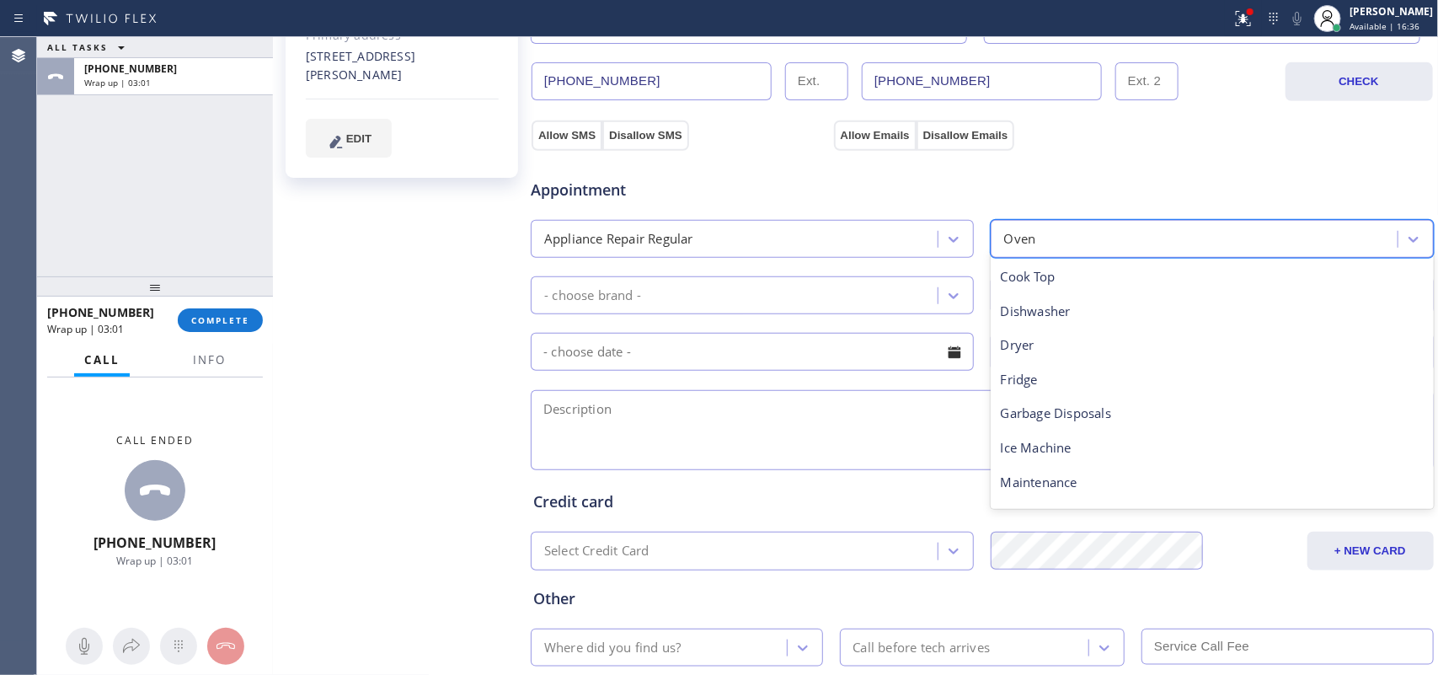
click at [1037, 244] on div "Oven" at bounding box center [1197, 238] width 402 height 29
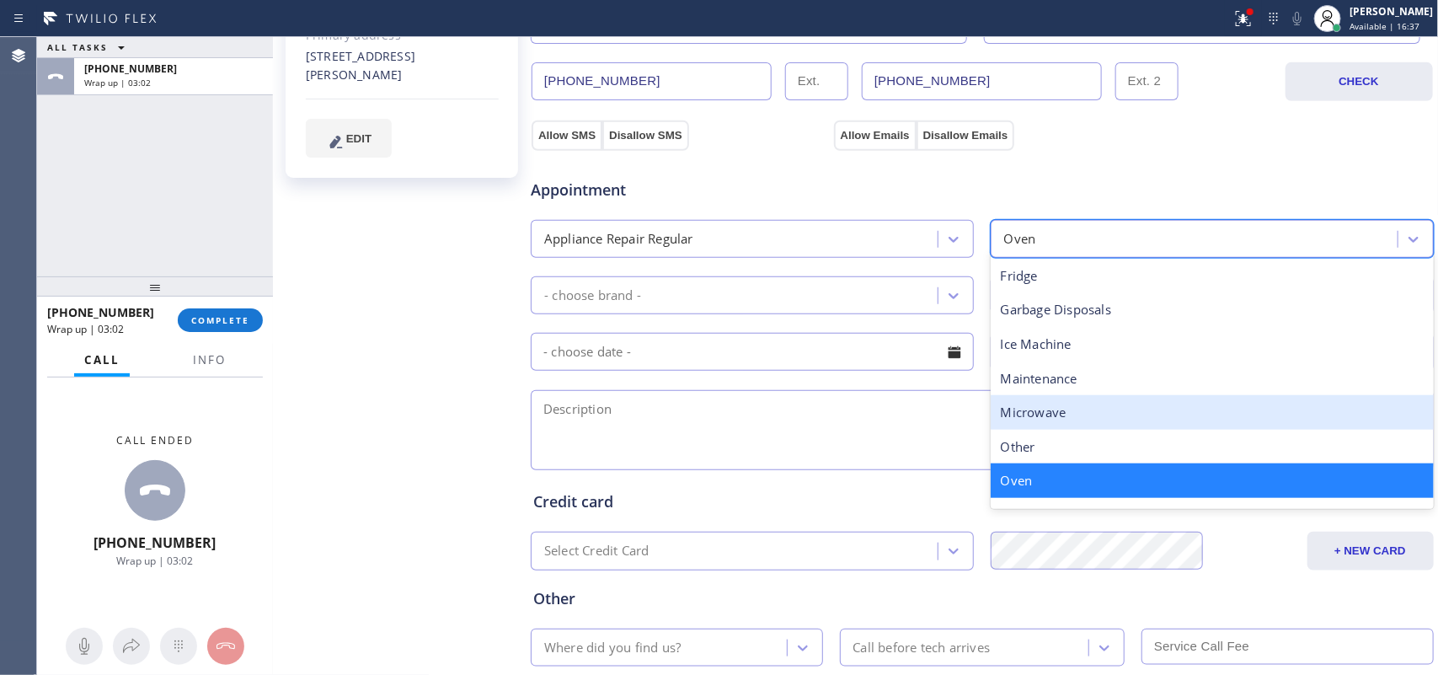
click at [1047, 406] on div "Microwave" at bounding box center [1212, 412] width 443 height 35
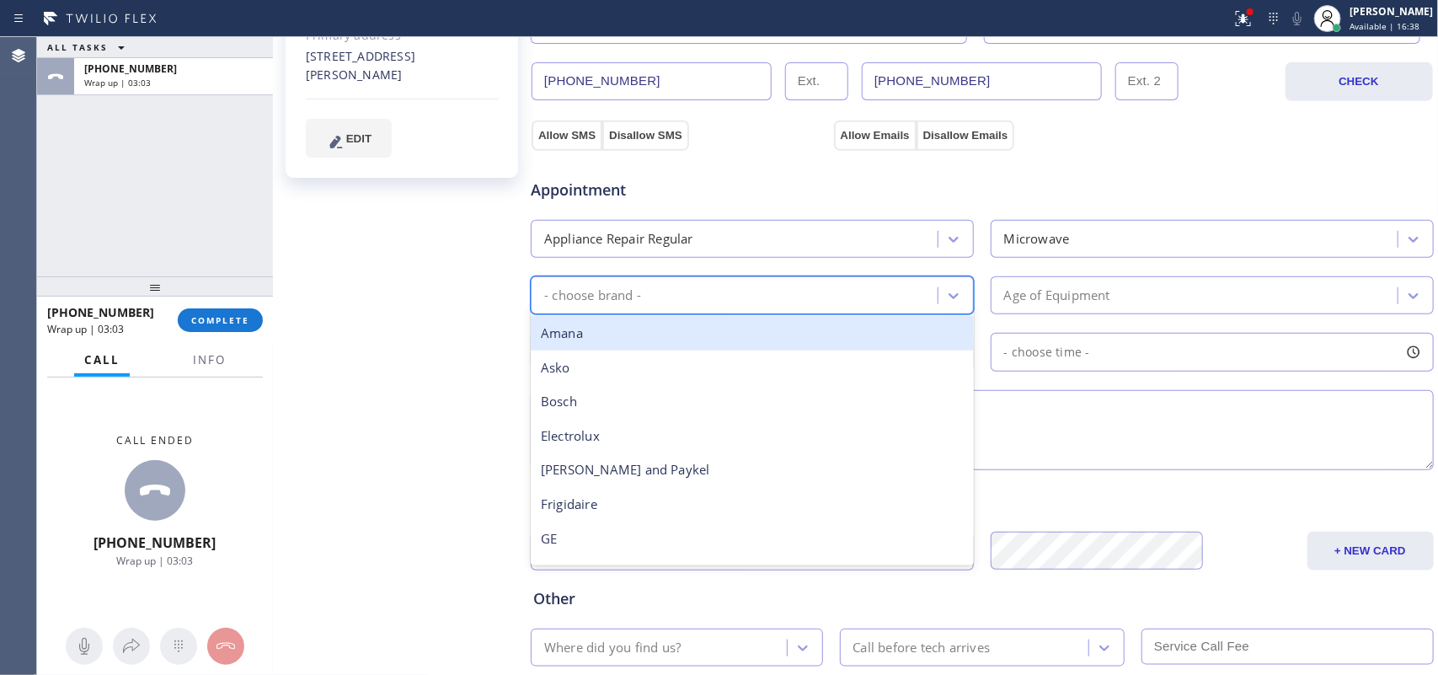
click at [873, 304] on div "- choose brand -" at bounding box center [737, 295] width 402 height 29
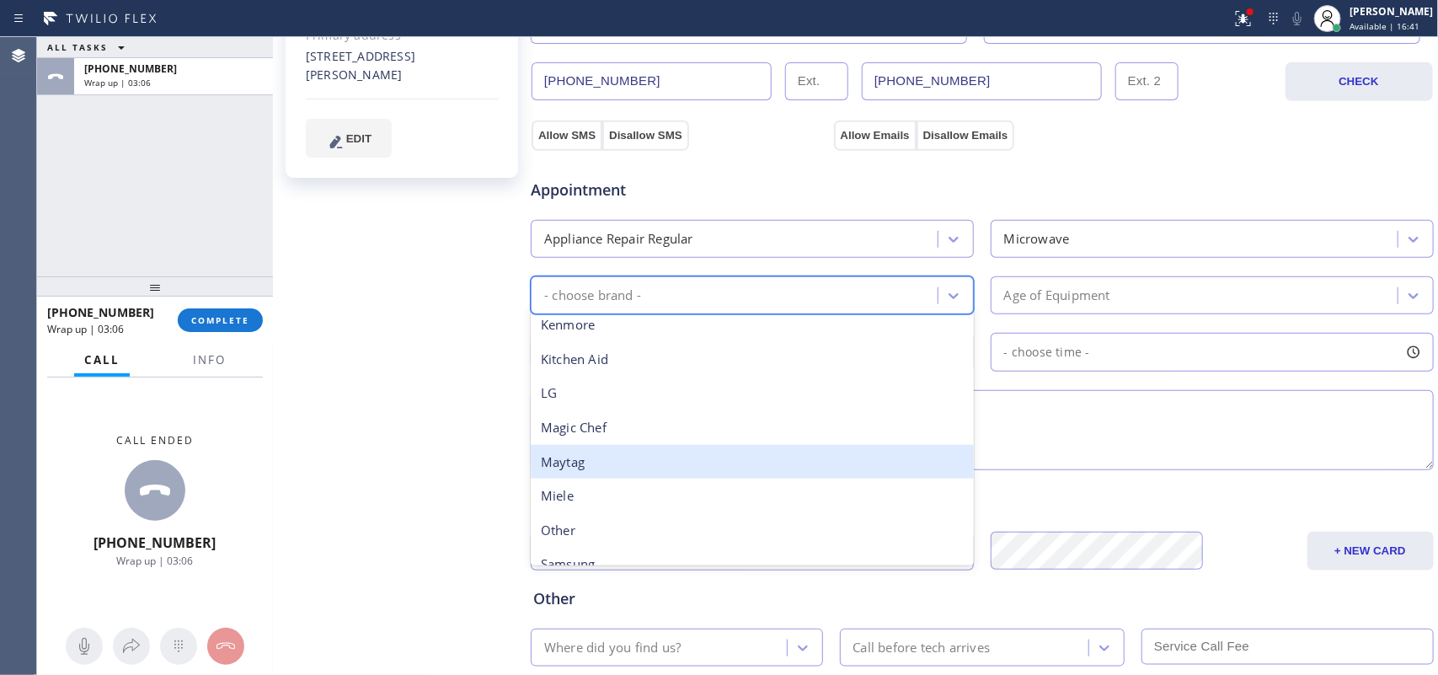
scroll to position [369, 0]
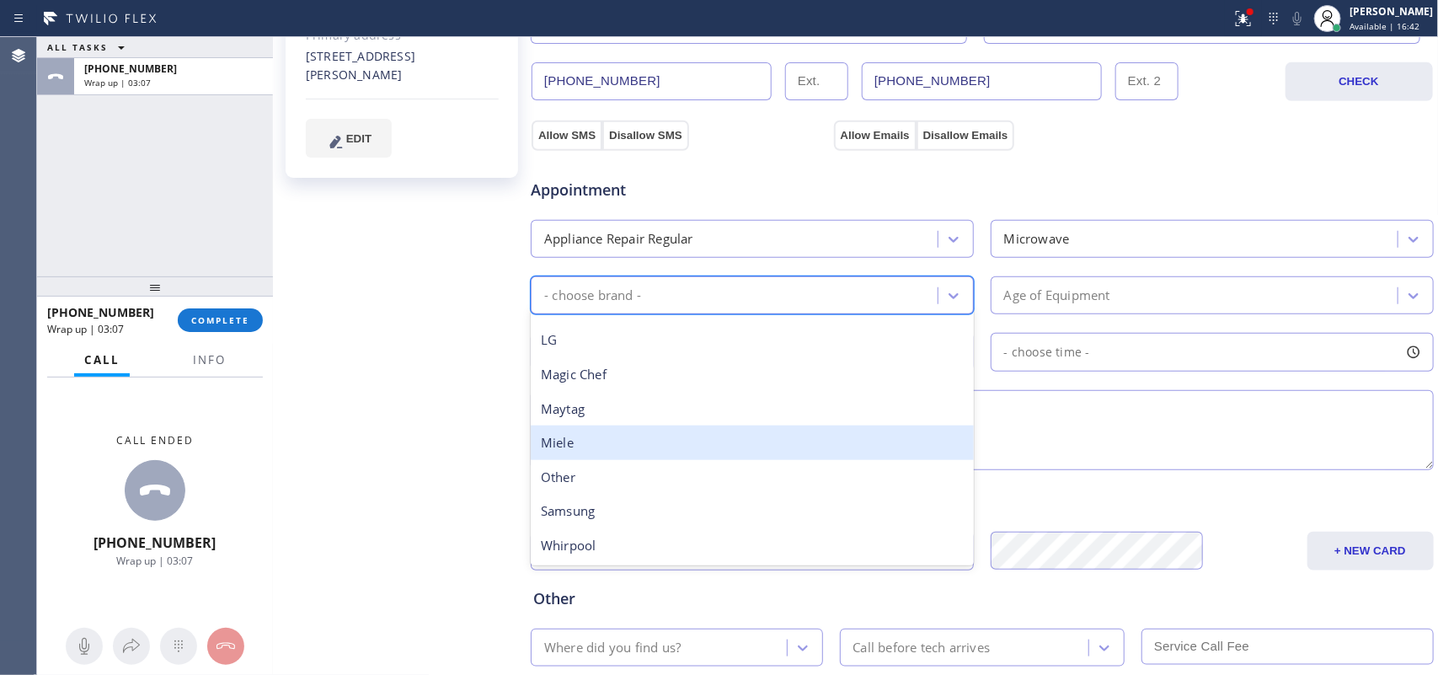
click at [756, 449] on div "Miele" at bounding box center [752, 442] width 443 height 35
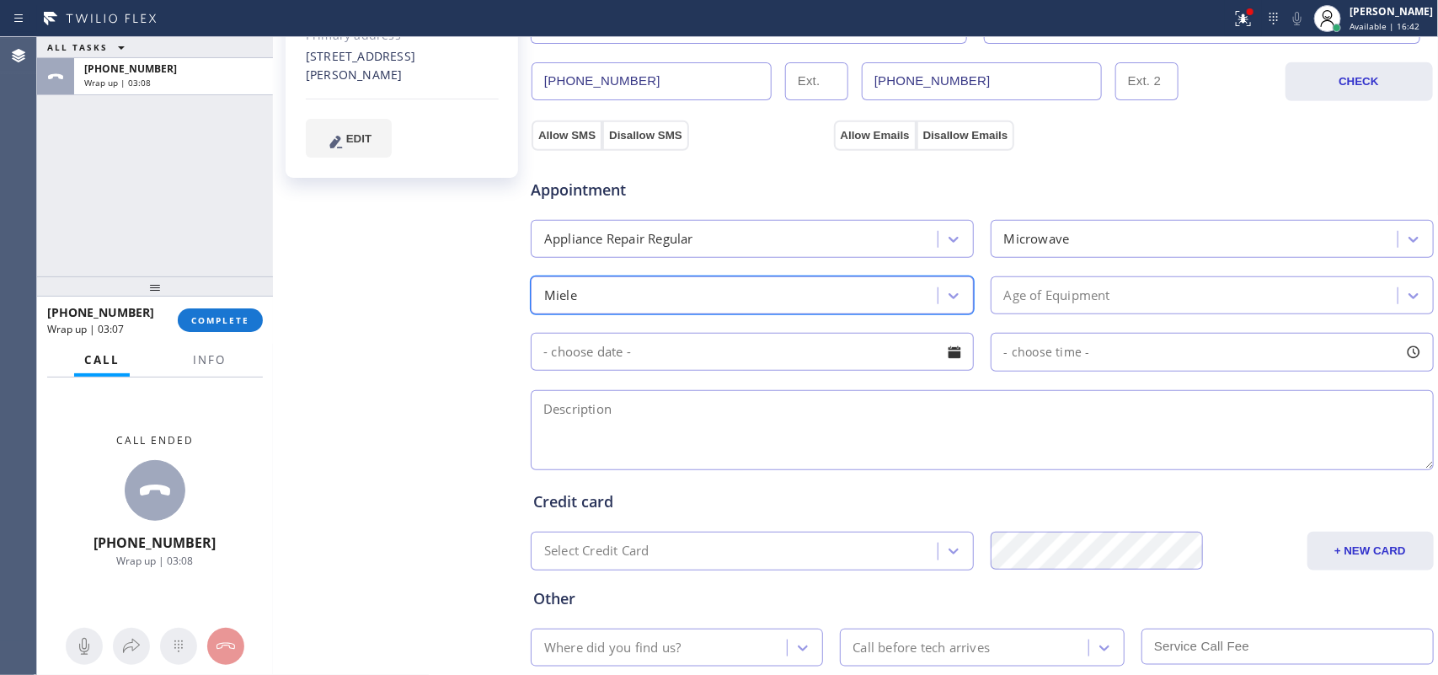
click at [1072, 293] on div "Age of Equipment" at bounding box center [1057, 295] width 106 height 19
click at [356, 476] on div "[PERSON_NAME] Since: [DATE] link to CRM copy Email [EMAIL_ADDRESS][DOMAIN_NAME]…" at bounding box center [403, 212] width 253 height 1126
click at [1153, 302] on div "Age of Equipment" at bounding box center [1197, 295] width 402 height 29
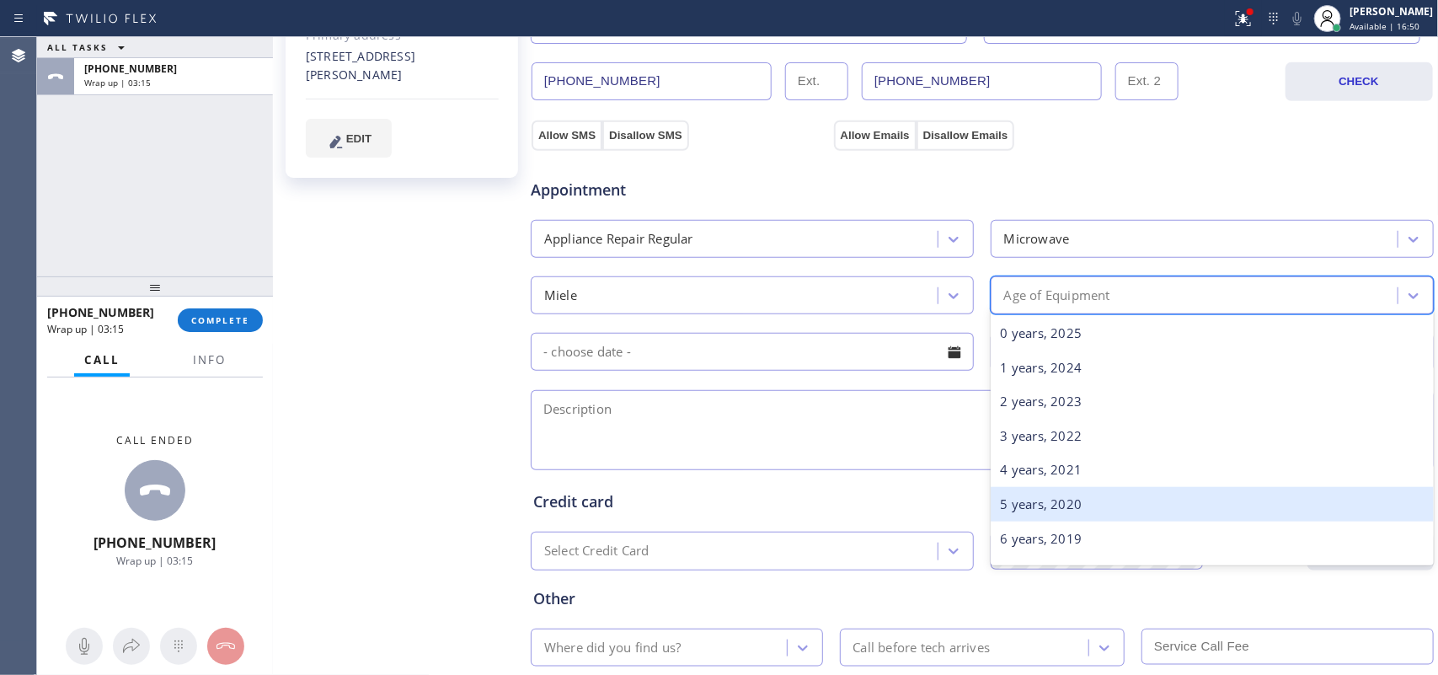
scroll to position [211, 0]
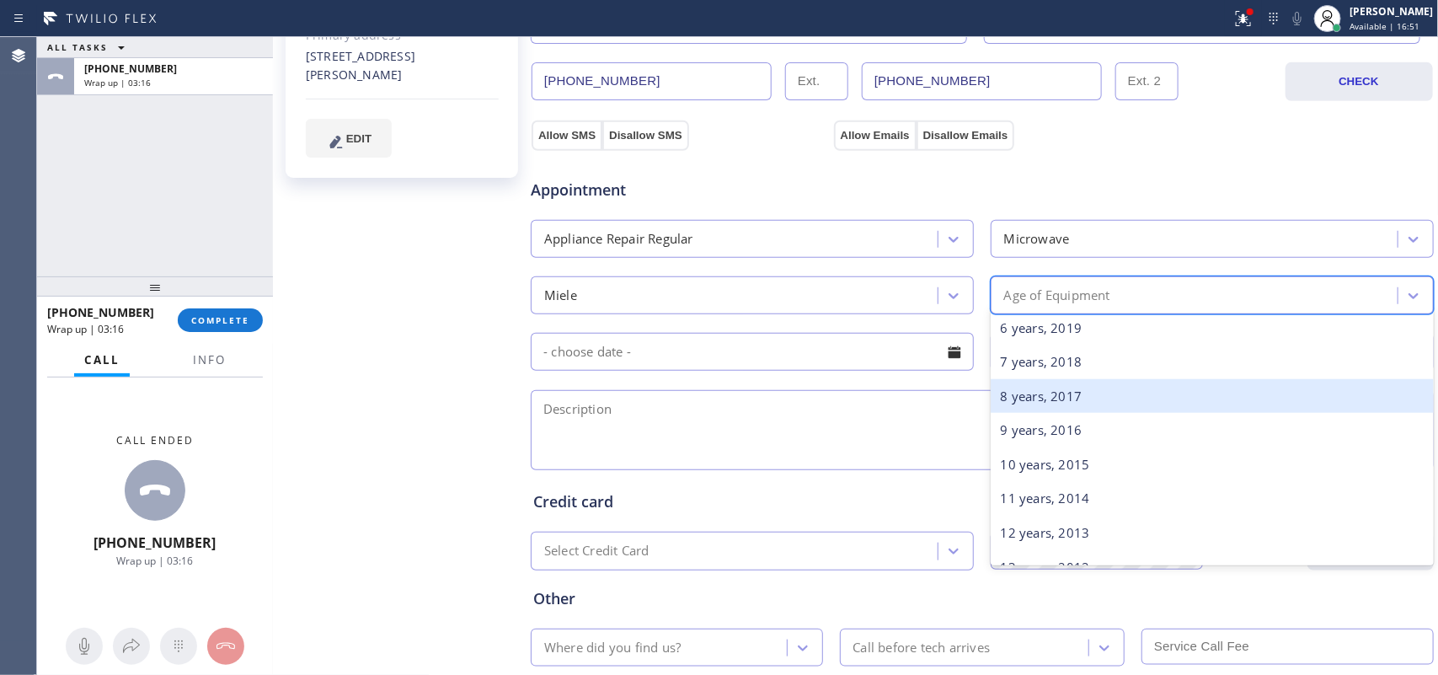
click at [1056, 392] on div "8 years, 2017" at bounding box center [1212, 396] width 443 height 35
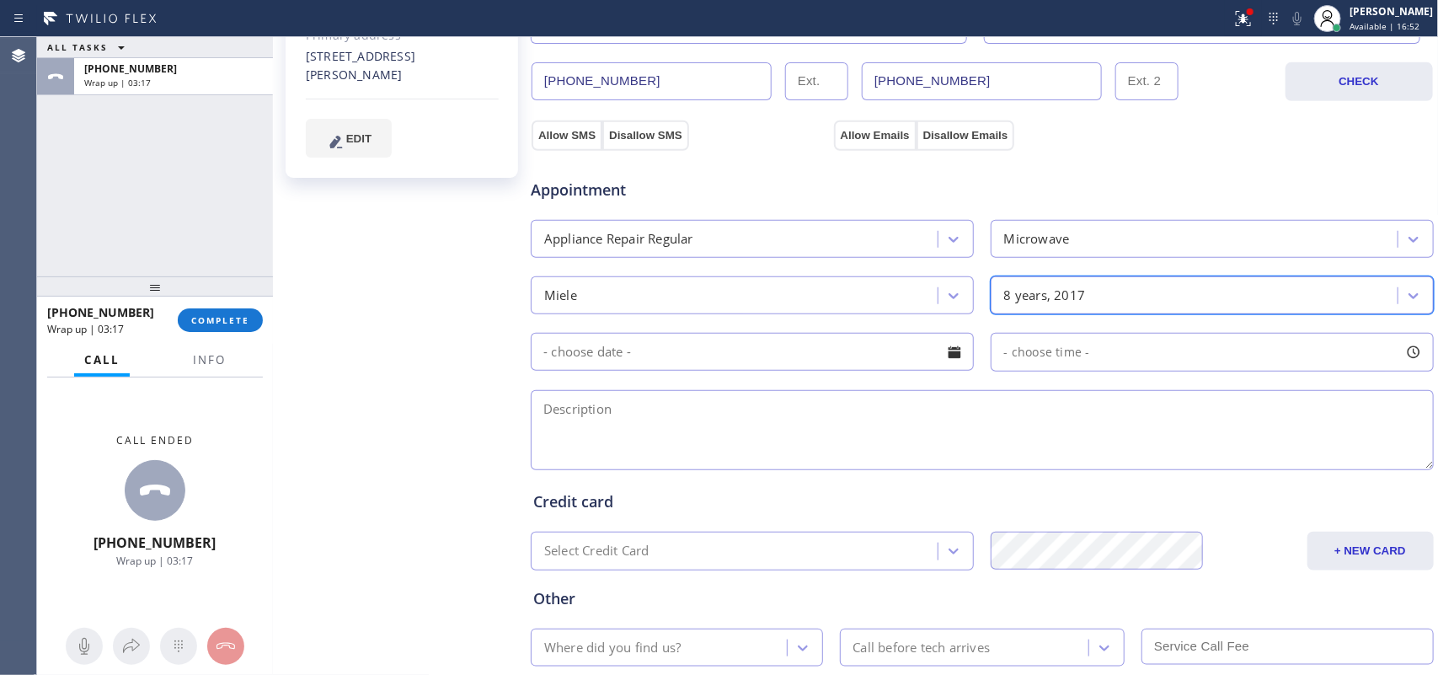
click at [949, 360] on div at bounding box center [954, 352] width 29 height 29
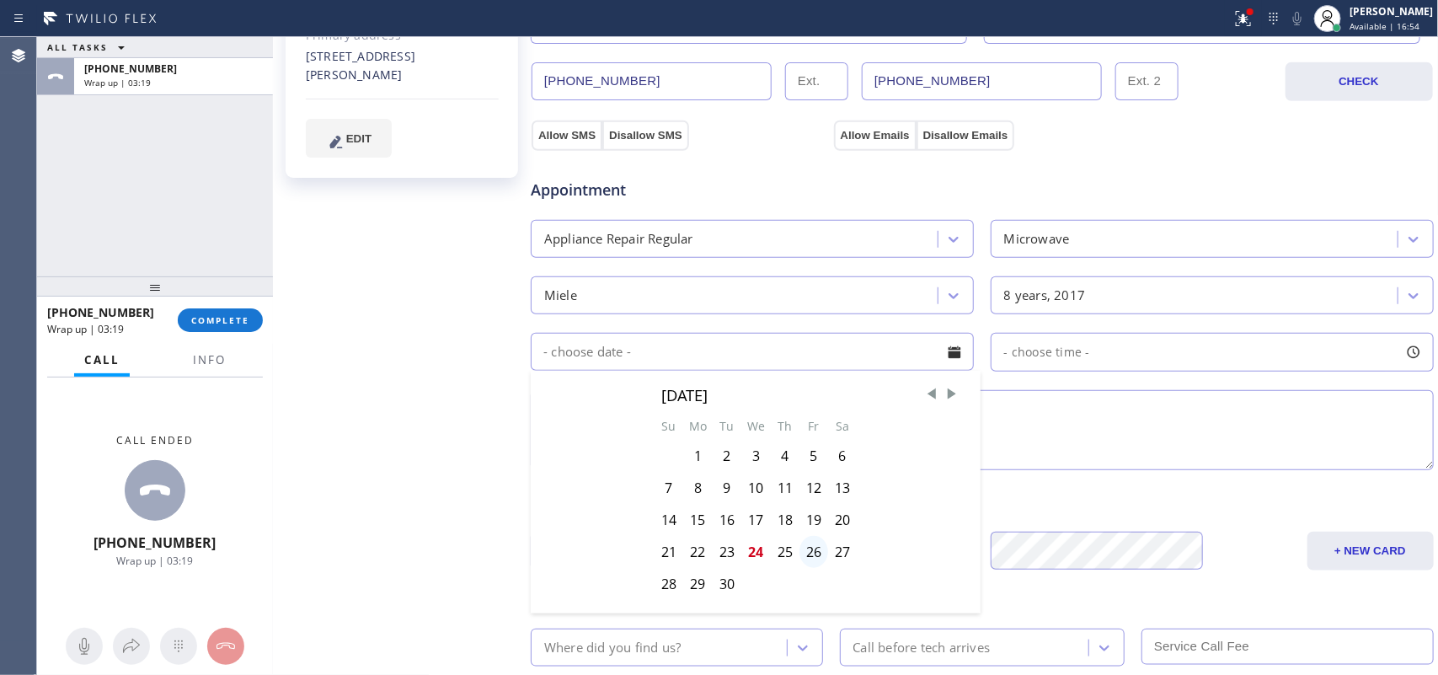
click at [815, 554] on div "26" at bounding box center [814, 552] width 29 height 32
type input "[DATE]"
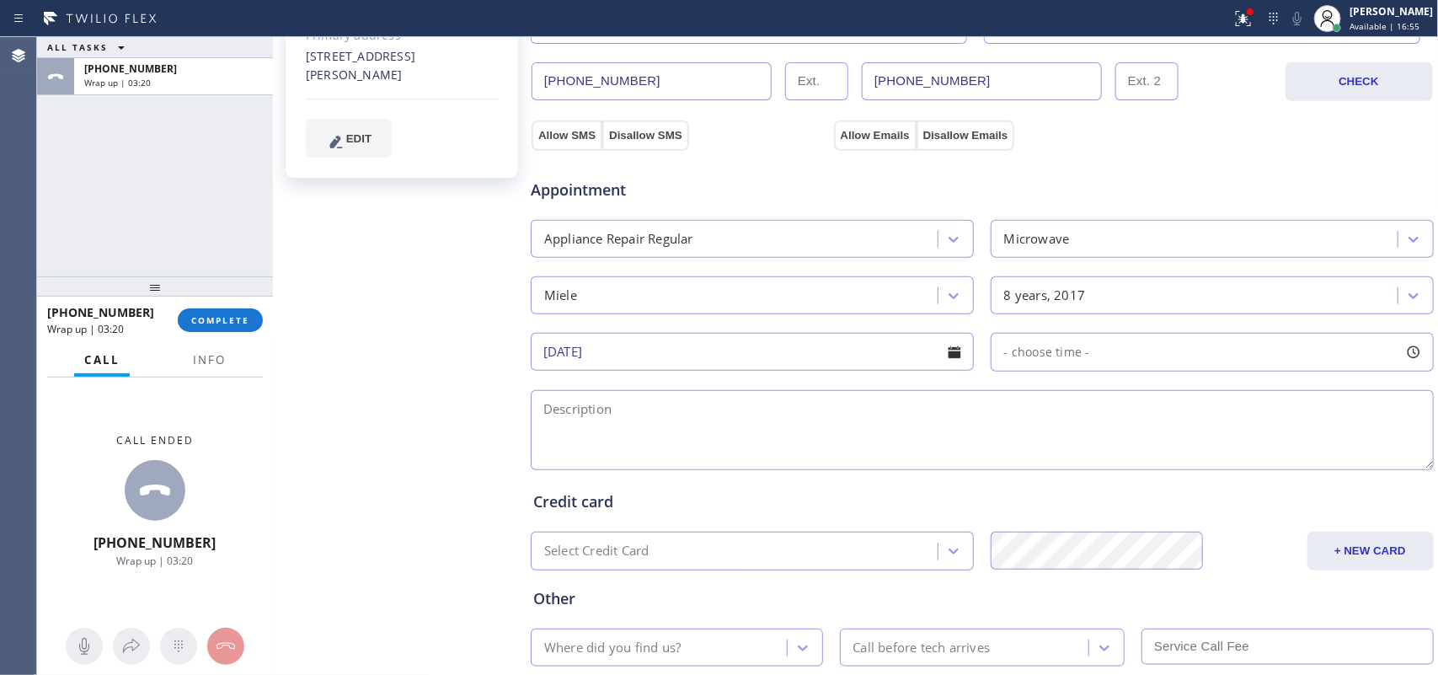
click at [1399, 356] on div at bounding box center [1413, 352] width 29 height 29
drag, startPoint x: 1007, startPoint y: 457, endPoint x: 1202, endPoint y: 449, distance: 195.6
click at [1160, 451] on div at bounding box center [1150, 454] width 20 height 35
click at [1160, 449] on div at bounding box center [1150, 454] width 20 height 35
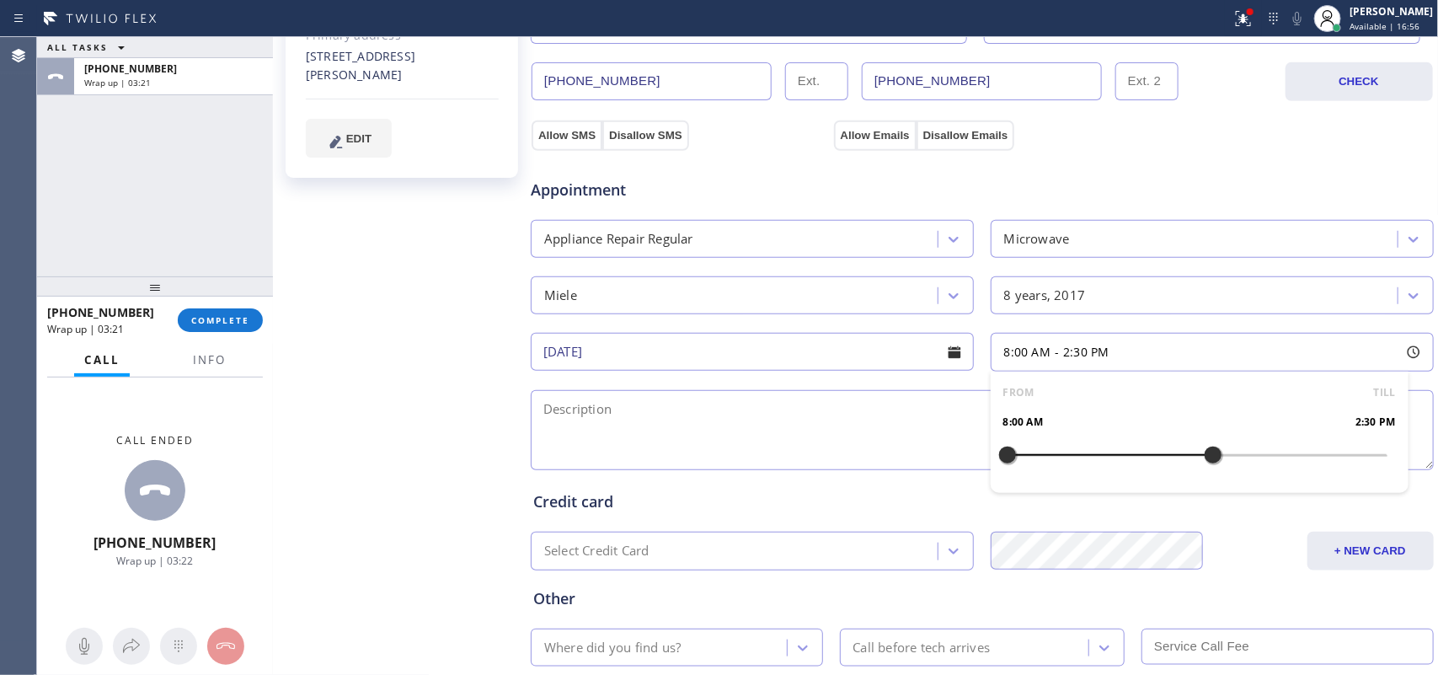
drag, startPoint x: 1202, startPoint y: 449, endPoint x: 1224, endPoint y: 448, distance: 21.9
click at [1213, 448] on div at bounding box center [1213, 454] width 20 height 35
drag, startPoint x: 1224, startPoint y: 448, endPoint x: 1249, endPoint y: 452, distance: 24.8
click at [1250, 452] on div at bounding box center [1260, 454] width 20 height 35
drag, startPoint x: 992, startPoint y: 457, endPoint x: 1152, endPoint y: 462, distance: 160.1
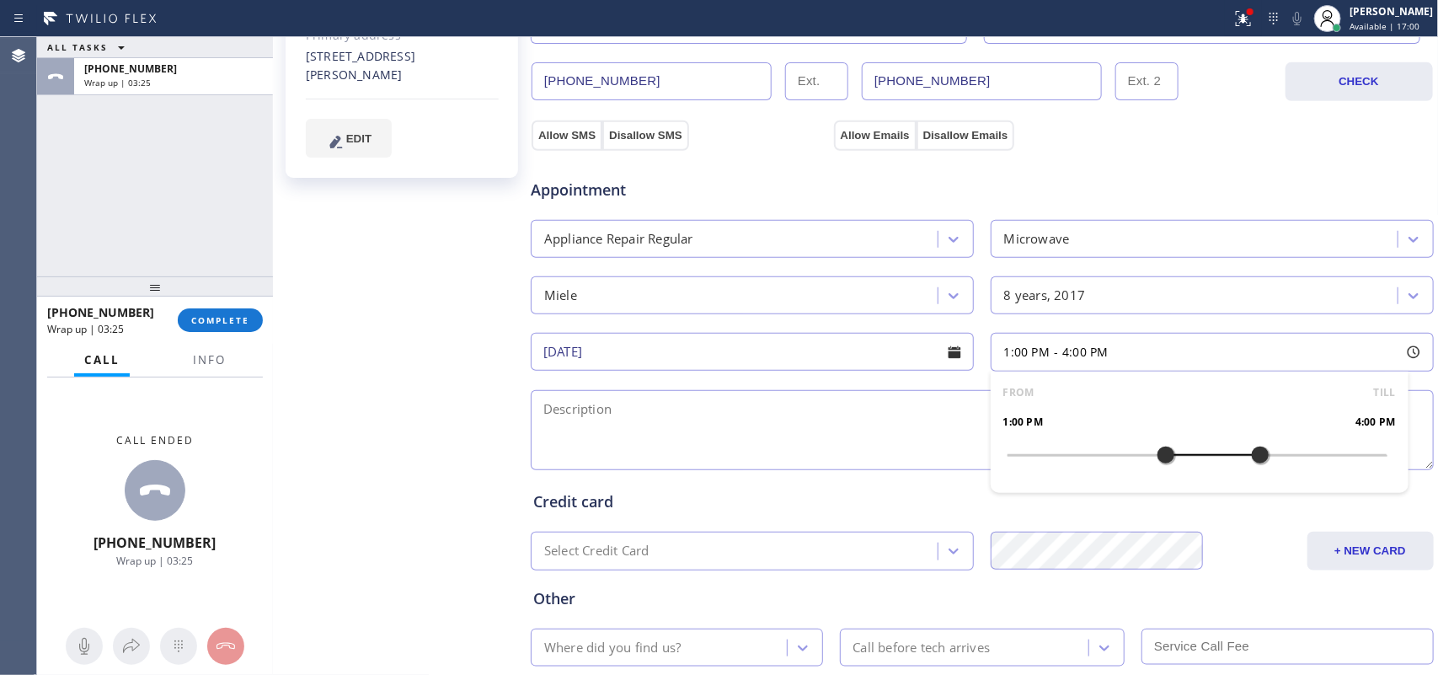
click at [1156, 462] on div at bounding box center [1166, 454] width 20 height 35
click at [879, 426] on textarea at bounding box center [982, 430] width 903 height 80
click at [571, 410] on textarea "1-4/$99/" at bounding box center [982, 430] width 903 height 80
click at [569, 410] on textarea "1-4/$99/" at bounding box center [982, 430] width 903 height 80
click at [372, 363] on div "[PERSON_NAME] Since: [DATE] link to CRM copy Email [EMAIL_ADDRESS][DOMAIN_NAME]…" at bounding box center [403, 212] width 253 height 1126
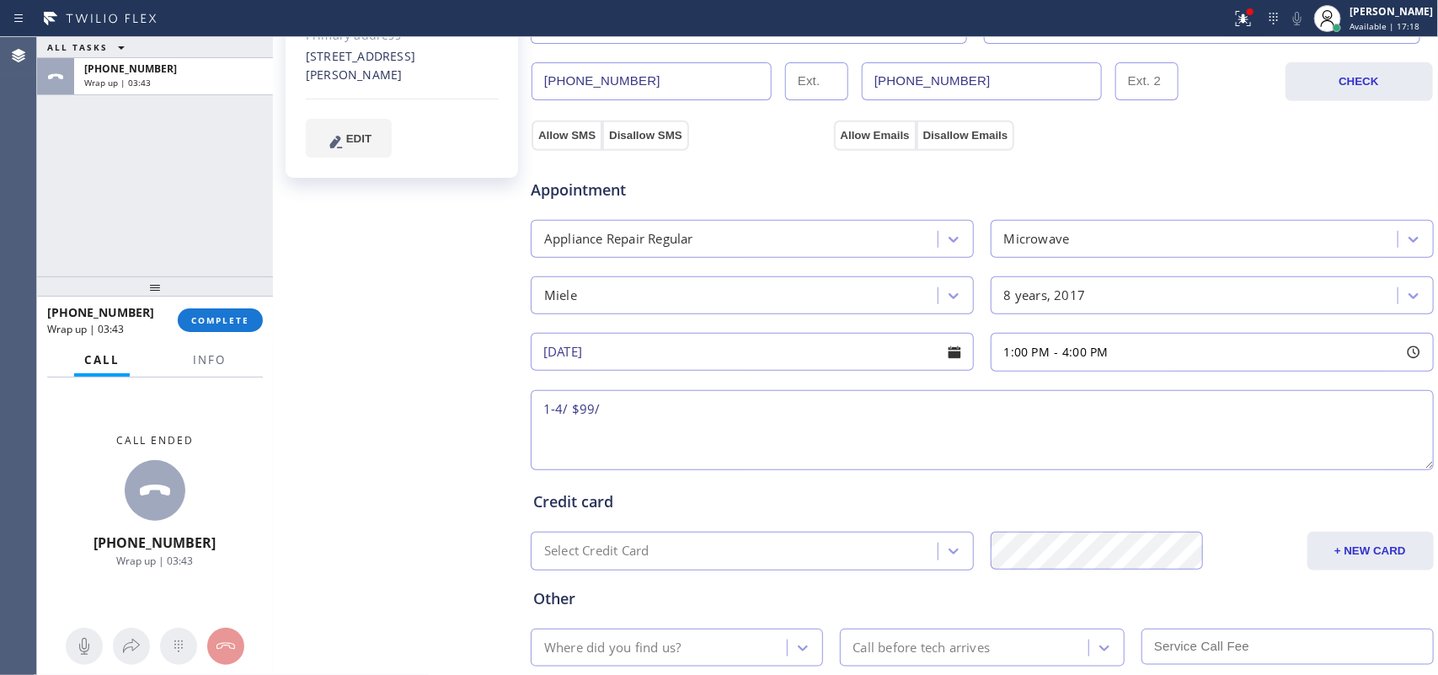
click at [372, 363] on div "[PERSON_NAME] Since: [DATE] link to CRM copy Email [EMAIL_ADDRESS][DOMAIN_NAME]…" at bounding box center [403, 212] width 253 height 1126
click at [684, 415] on textarea "1-4/ $99/" at bounding box center [982, 430] width 903 height 80
paste textarea "Miele BI convection oven microwave/ 8 years/ the oven works perfectly fine, but…"
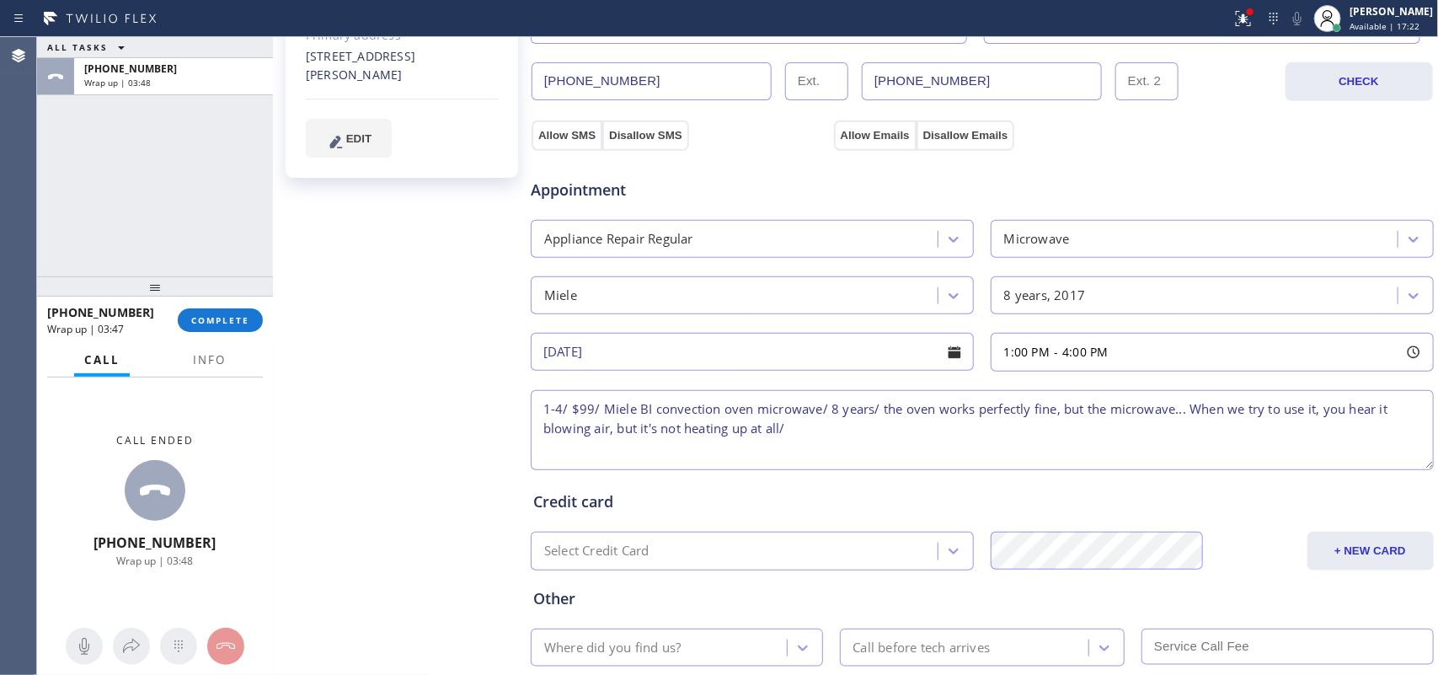
scroll to position [152, 0]
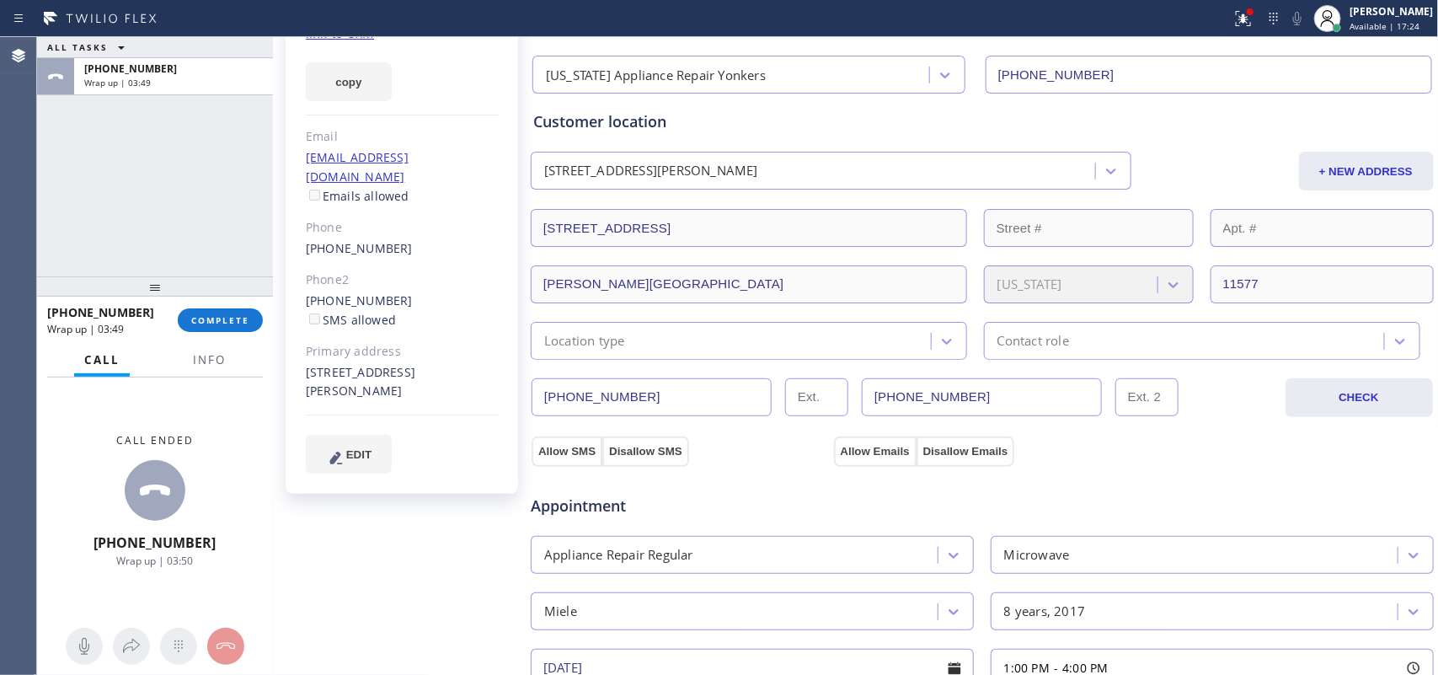
drag, startPoint x: 359, startPoint y: 372, endPoint x: 305, endPoint y: 355, distance: 56.8
click at [306, 363] on div "[STREET_ADDRESS][PERSON_NAME]" at bounding box center [402, 382] width 193 height 39
copy div "[STREET_ADDRESS][PERSON_NAME]"
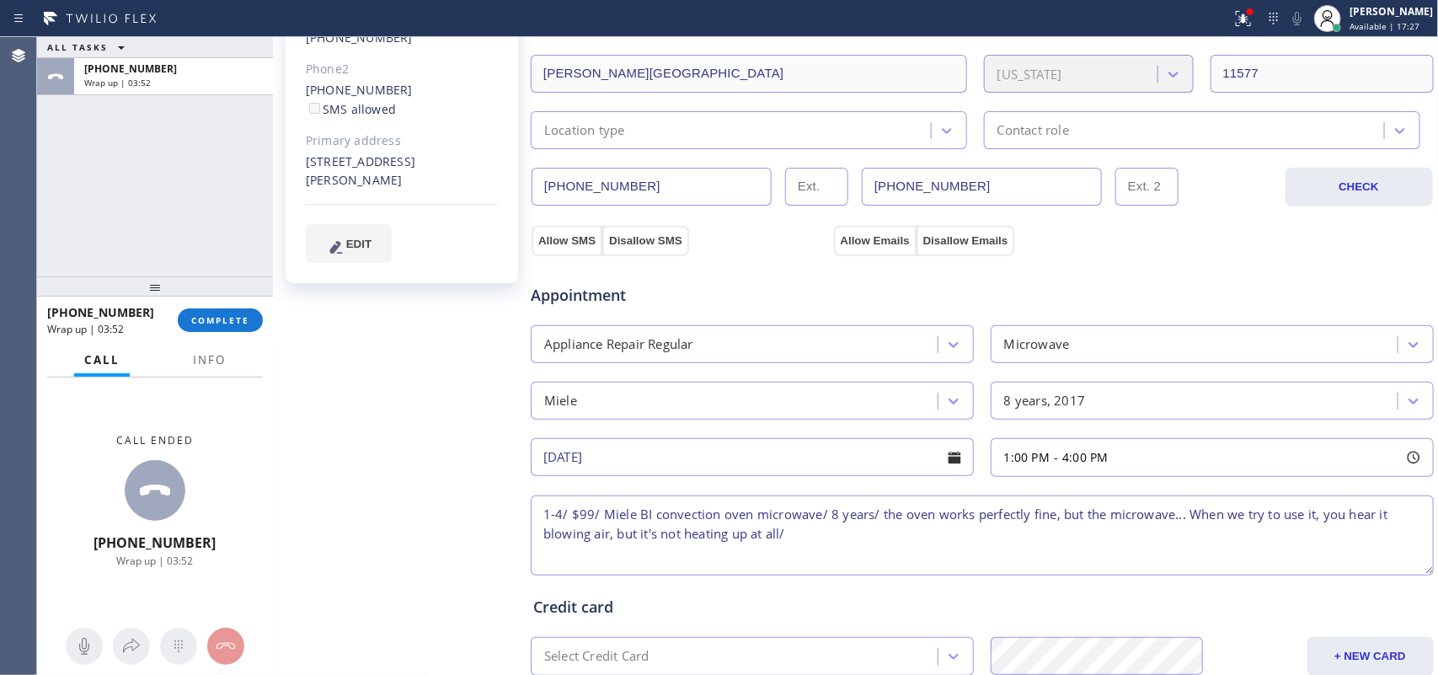
click at [861, 544] on textarea "1-4/ $99/ Miele BI convection oven microwave/ 8 years/ the oven works perfectly…" at bounding box center [982, 535] width 903 height 80
paste textarea "[STREET_ADDRESS][PERSON_NAME]"
click at [221, 355] on span "Info" at bounding box center [209, 359] width 33 height 15
drag, startPoint x: 221, startPoint y: 355, endPoint x: 209, endPoint y: 393, distance: 39.7
click at [221, 355] on span "Info" at bounding box center [209, 359] width 33 height 15
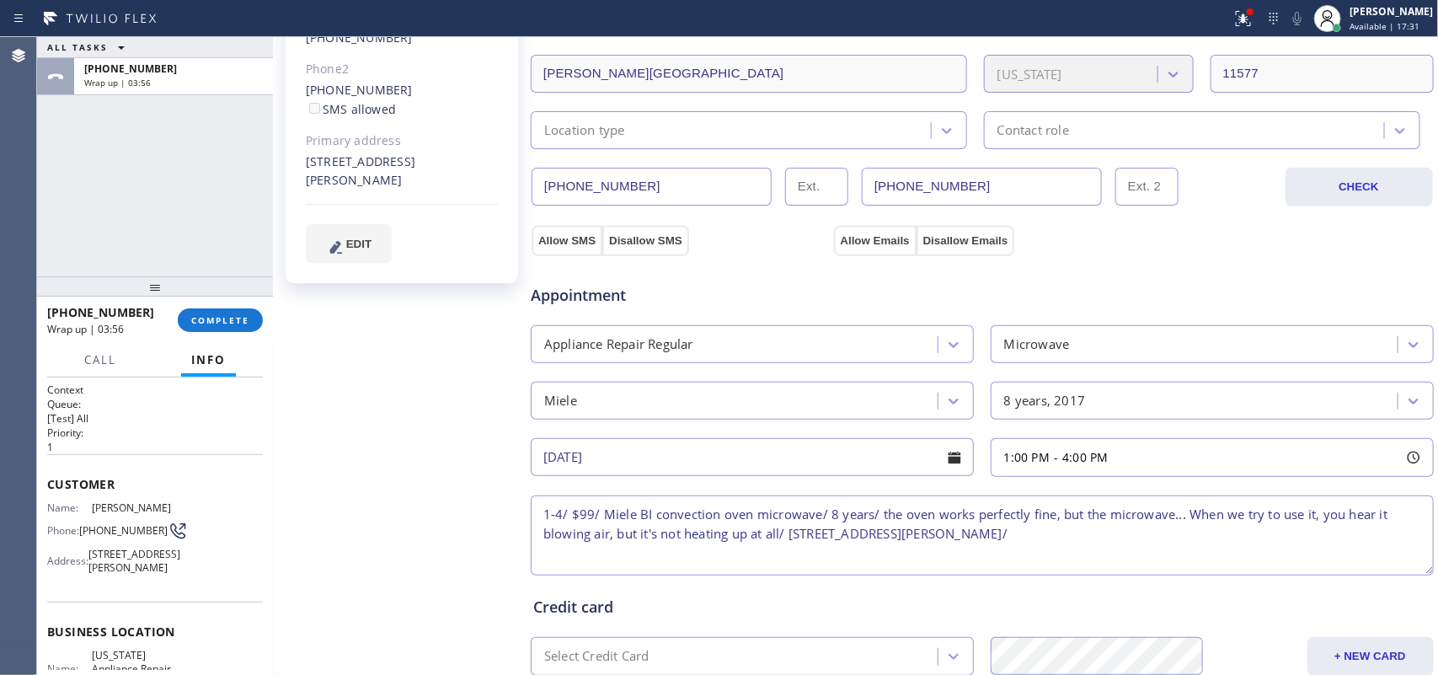
scroll to position [228, 0]
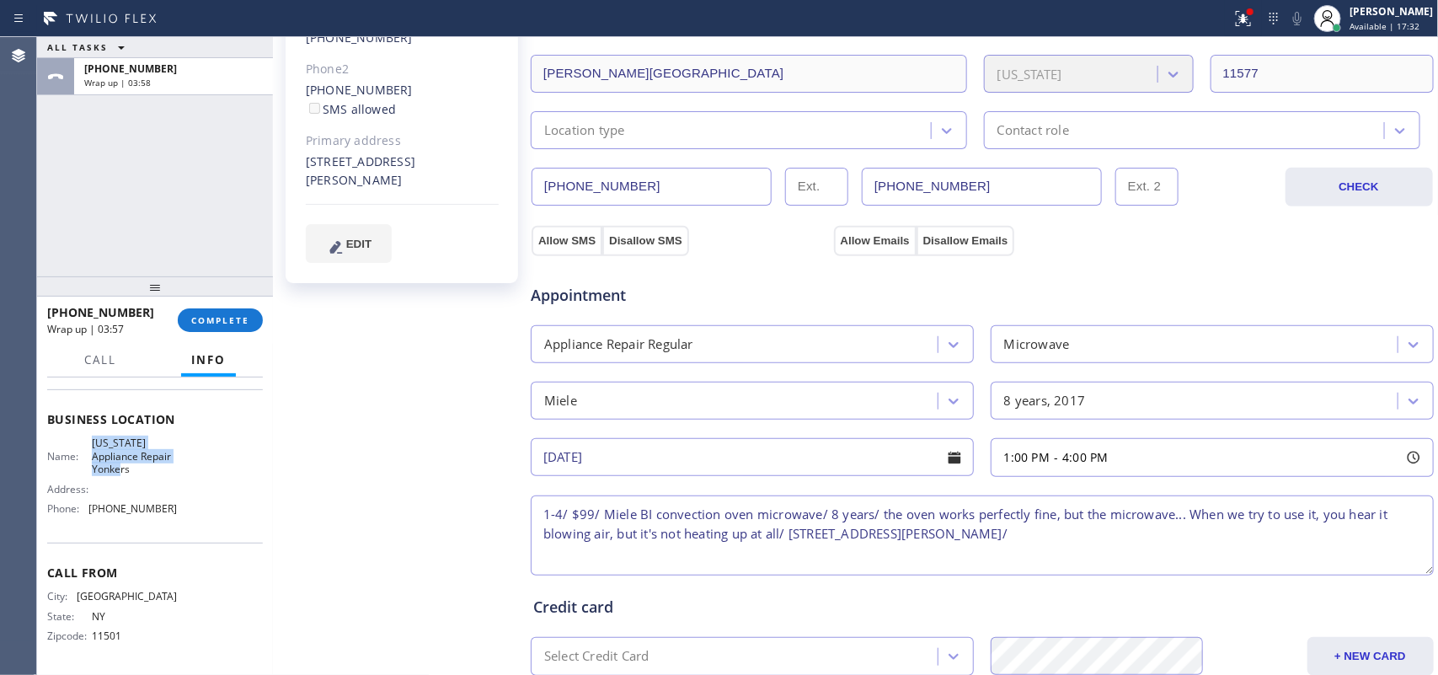
drag, startPoint x: 160, startPoint y: 474, endPoint x: 87, endPoint y: 438, distance: 81.8
click at [87, 438] on div "Name: [US_STATE] Appliance Repair Yonkers Address: Phone: [PHONE_NUMBER]" at bounding box center [112, 478] width 130 height 85
copy span "[US_STATE] Appliance Repair Yonkers"
click at [1079, 529] on textarea "1-4/ $99/ Miele BI convection oven microwave/ 8 years/ the oven works perfectly…" at bounding box center [982, 535] width 903 height 80
paste textarea "[US_STATE] Appliance Repair Yonkers"
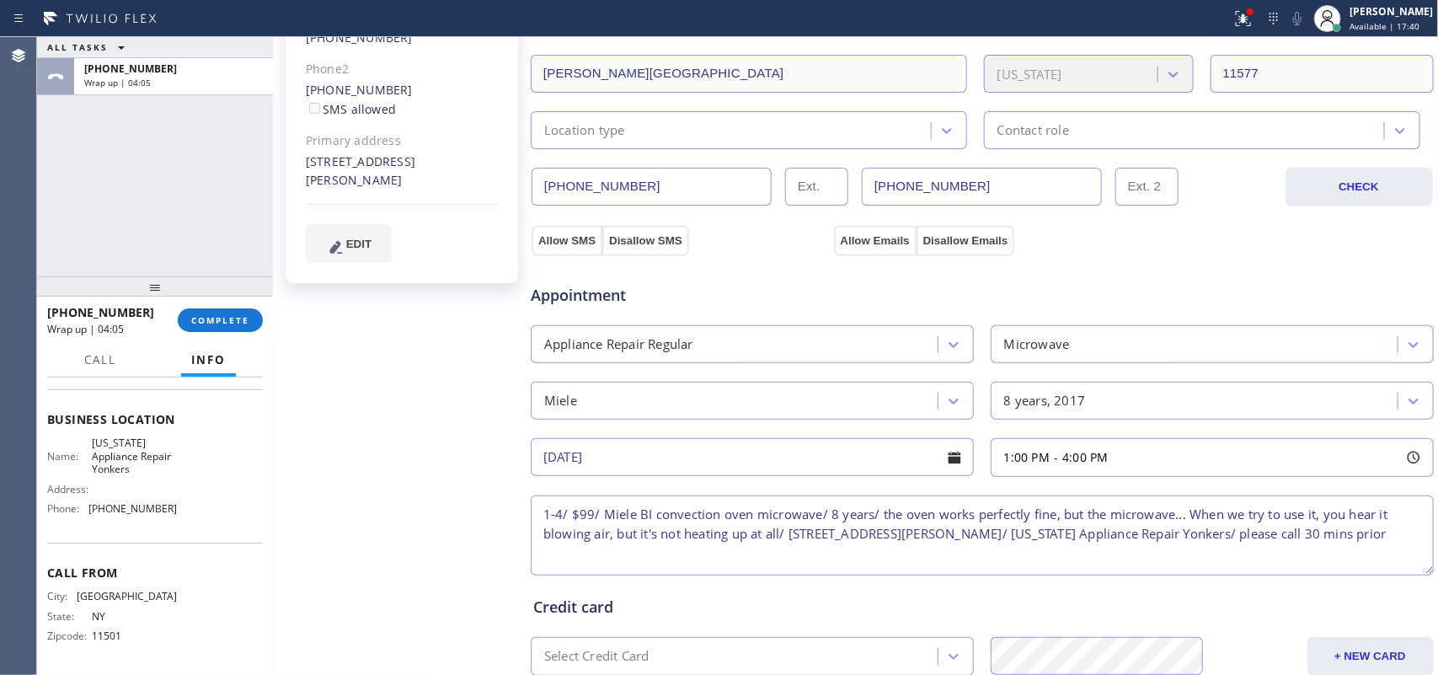
scroll to position [573, 0]
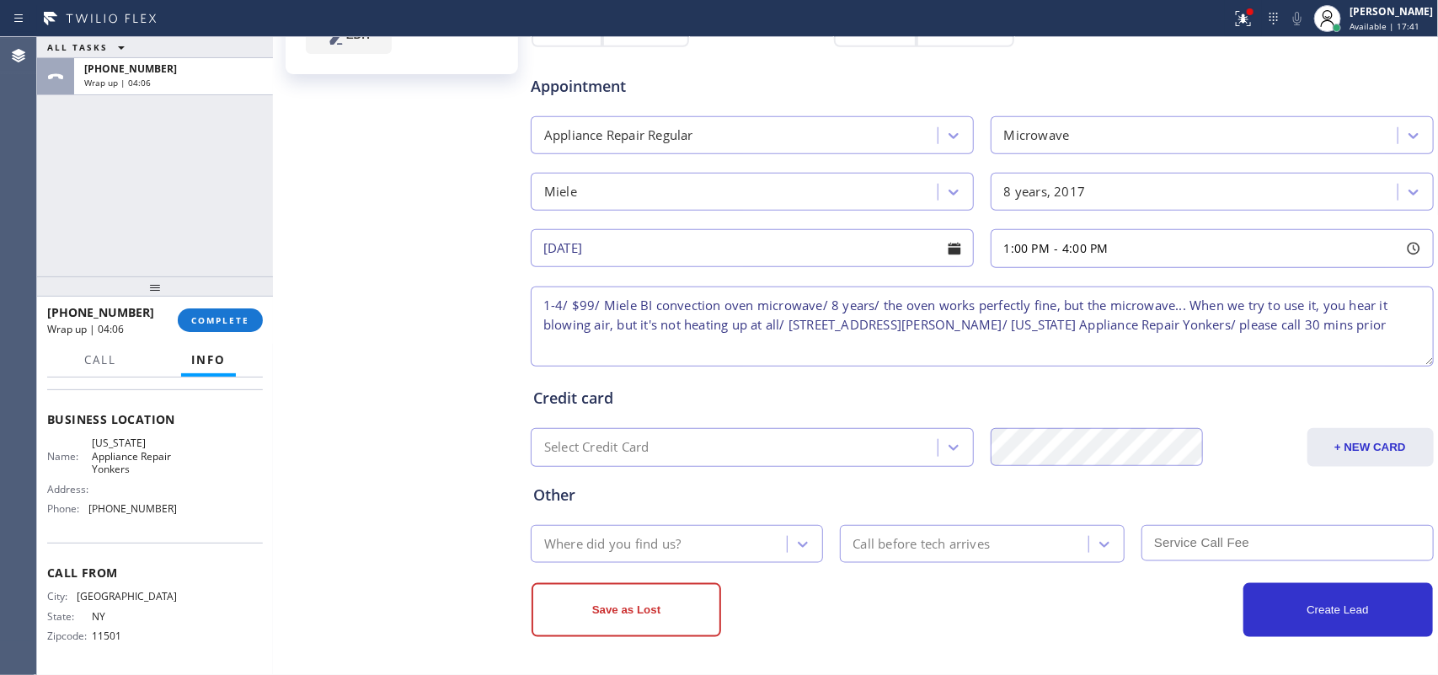
type textarea "1-4/ $99/ Miele BI convection oven microwave/ 8 years/ the oven works perfectly…"
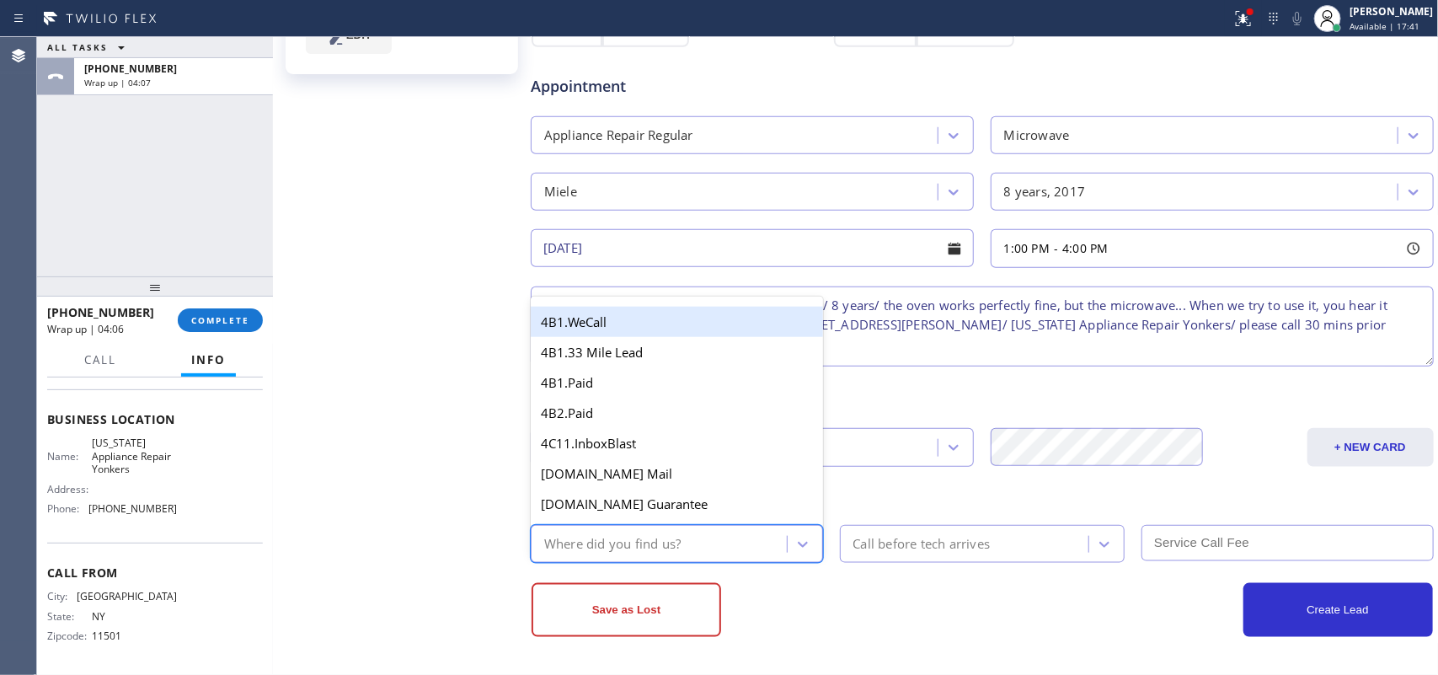
click at [710, 532] on div "Where did you find us?" at bounding box center [661, 543] width 251 height 29
type input "g"
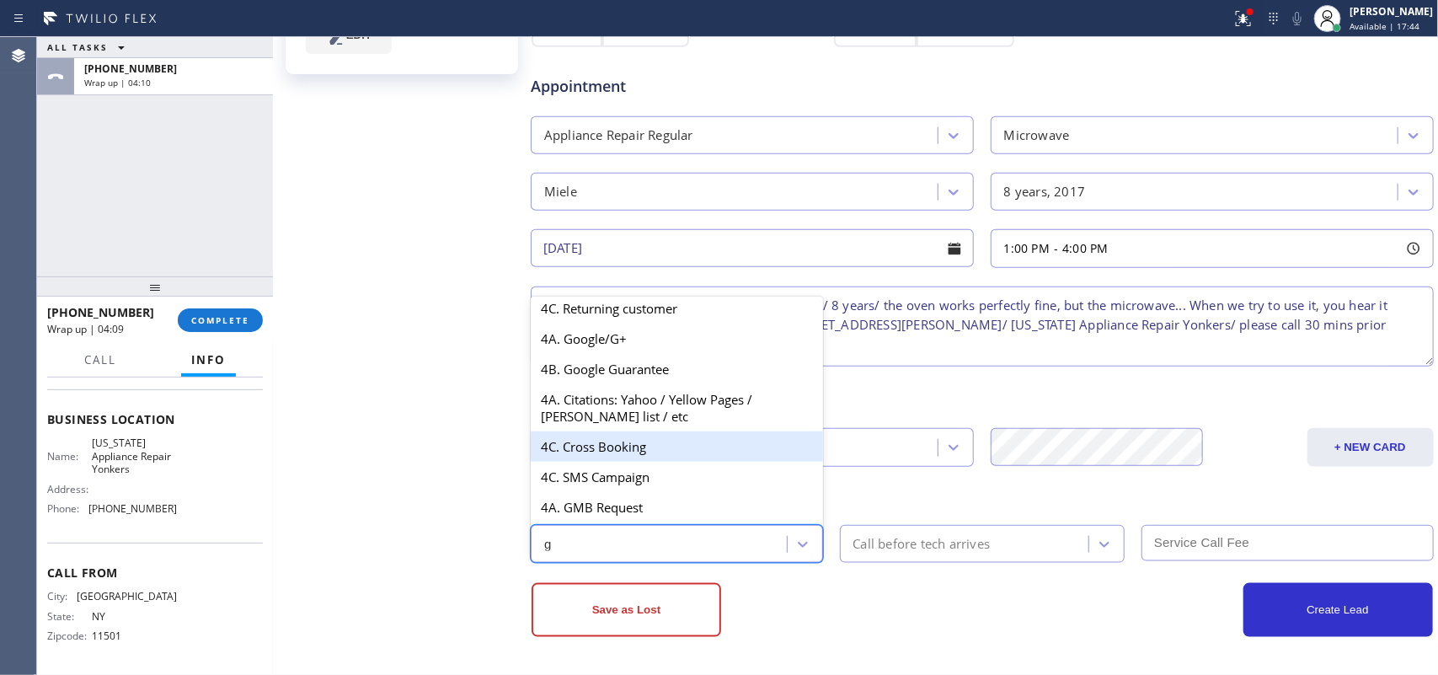
scroll to position [230, 0]
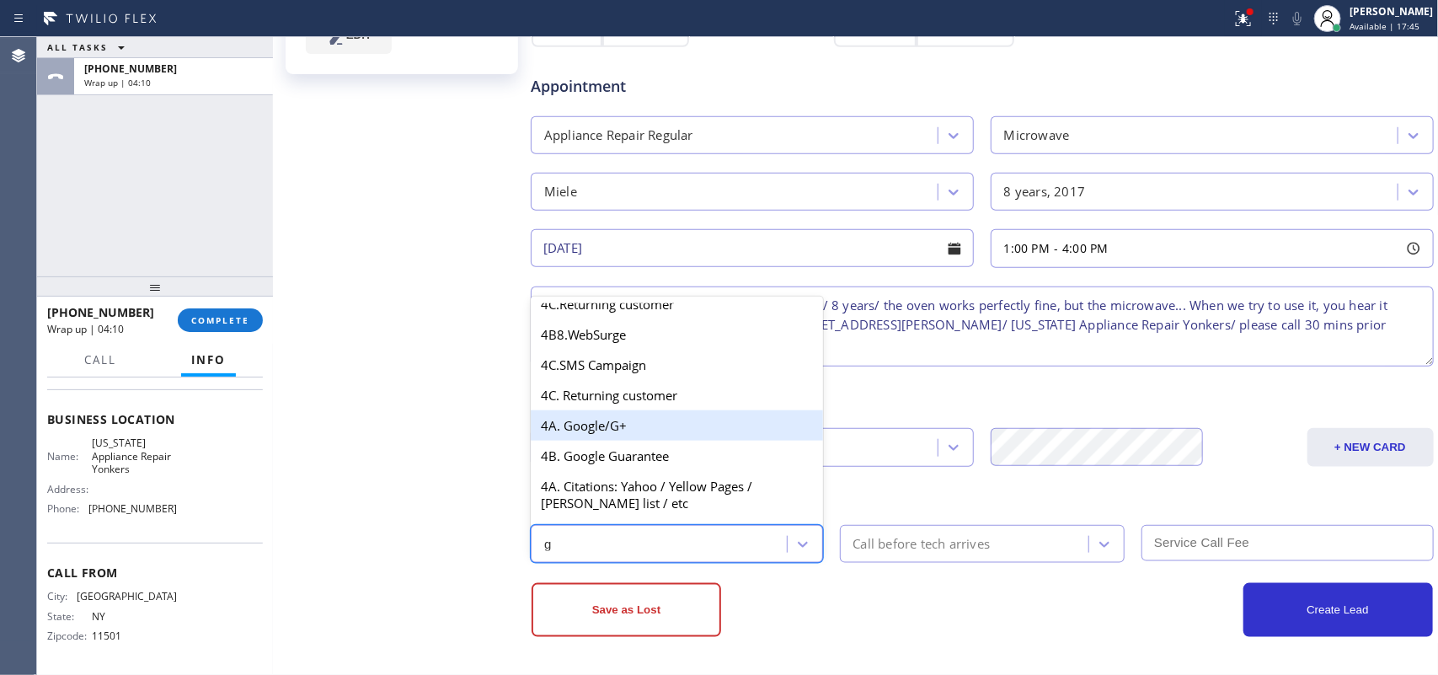
click at [680, 441] on div "4A. Google/G+" at bounding box center [677, 425] width 292 height 30
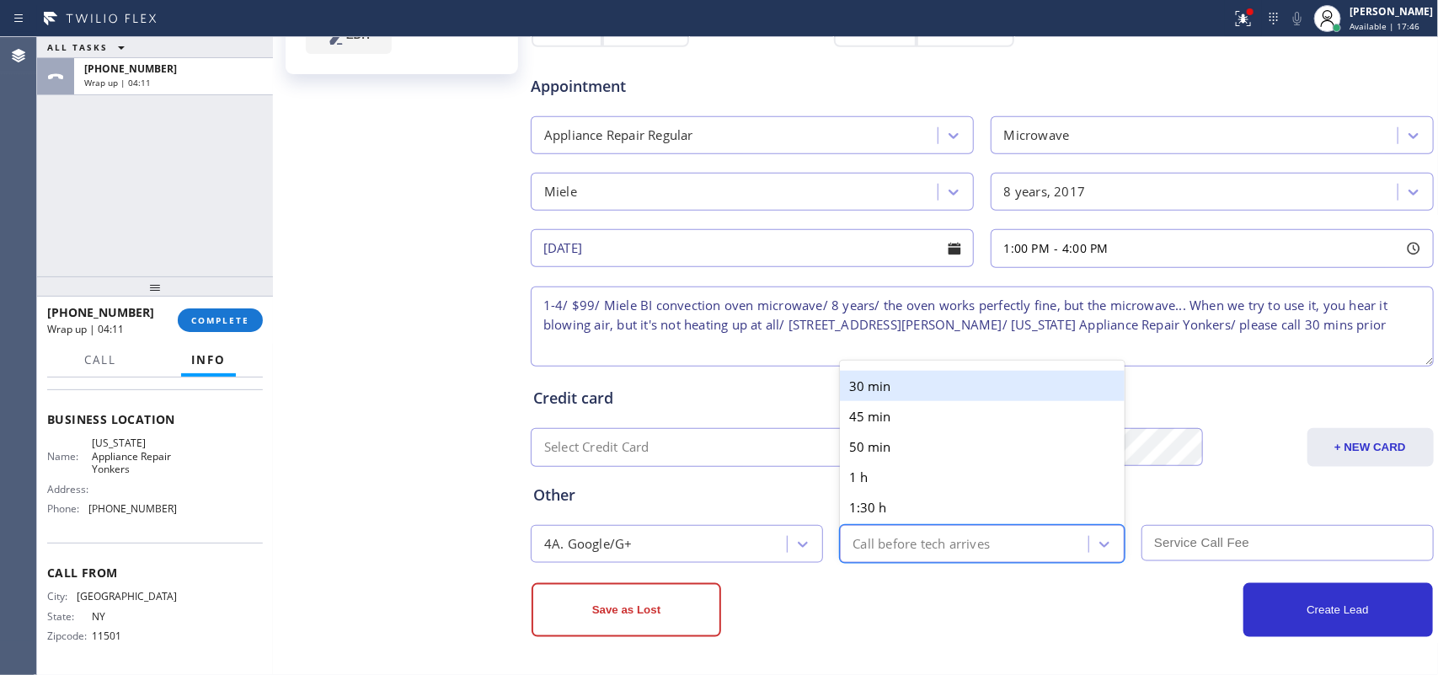
click at [923, 531] on div "Call before tech arrives" at bounding box center [967, 543] width 244 height 29
click at [907, 380] on div "30 min" at bounding box center [983, 386] width 286 height 30
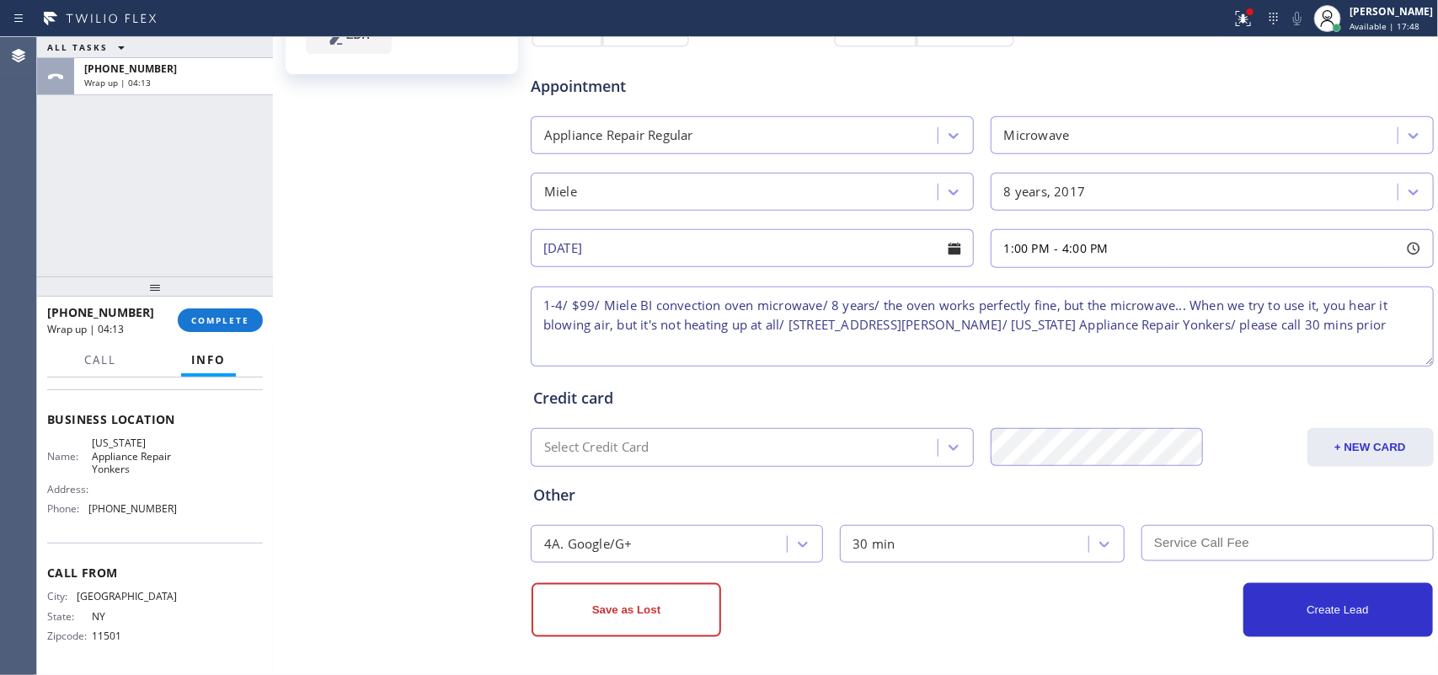
click at [1193, 537] on input "text" at bounding box center [1288, 543] width 292 height 36
type input "99"
click at [1367, 609] on button "Create Lead" at bounding box center [1339, 610] width 190 height 54
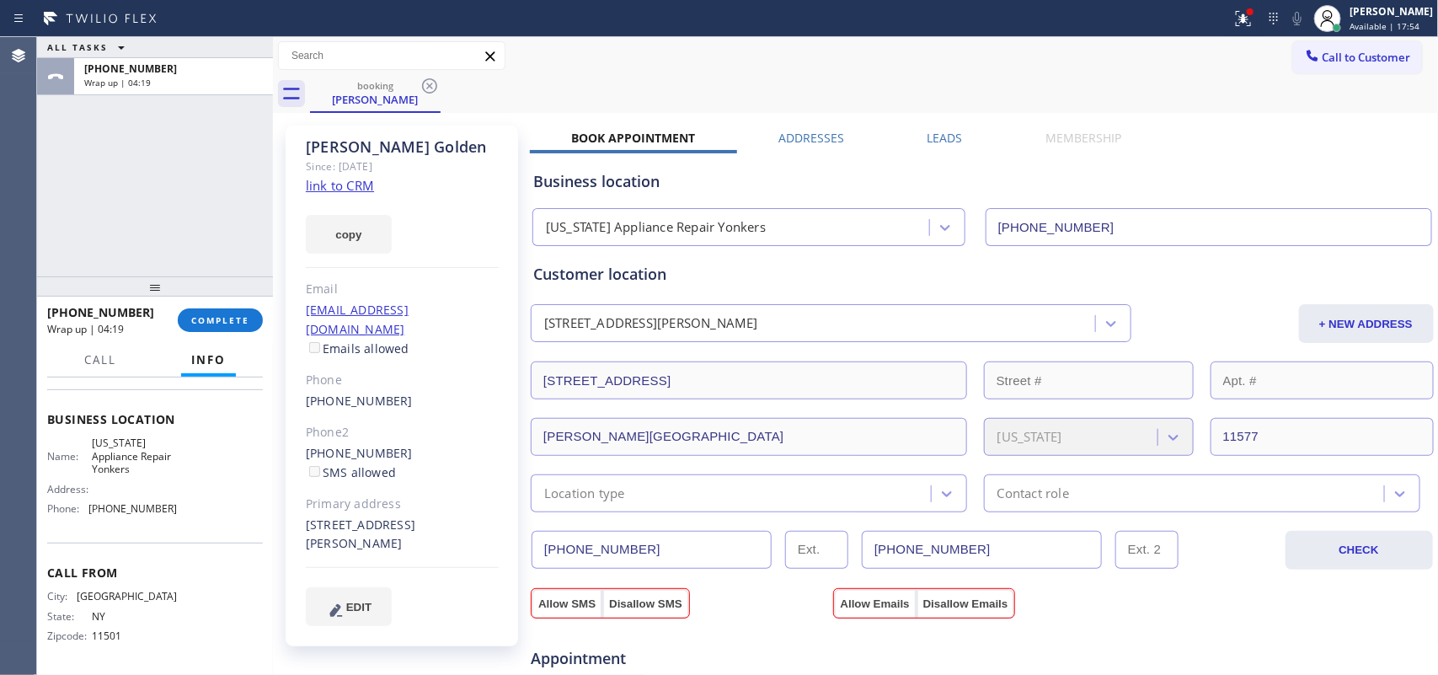
scroll to position [316, 0]
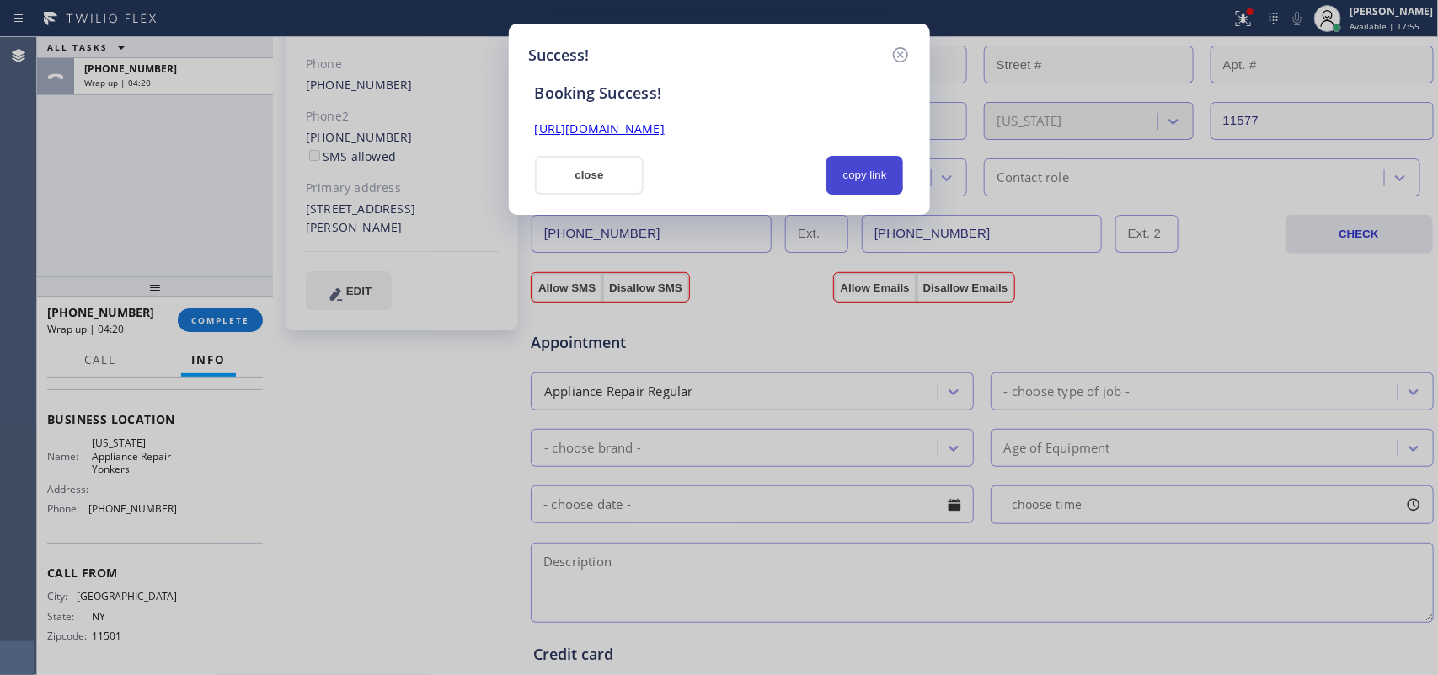
drag, startPoint x: 882, startPoint y: 181, endPoint x: 853, endPoint y: 166, distance: 33.2
click at [879, 183] on button "copy link" at bounding box center [866, 175] width 78 height 39
click at [665, 129] on link "[URL][DOMAIN_NAME]" at bounding box center [600, 128] width 130 height 16
click at [573, 175] on button "close" at bounding box center [590, 175] width 110 height 39
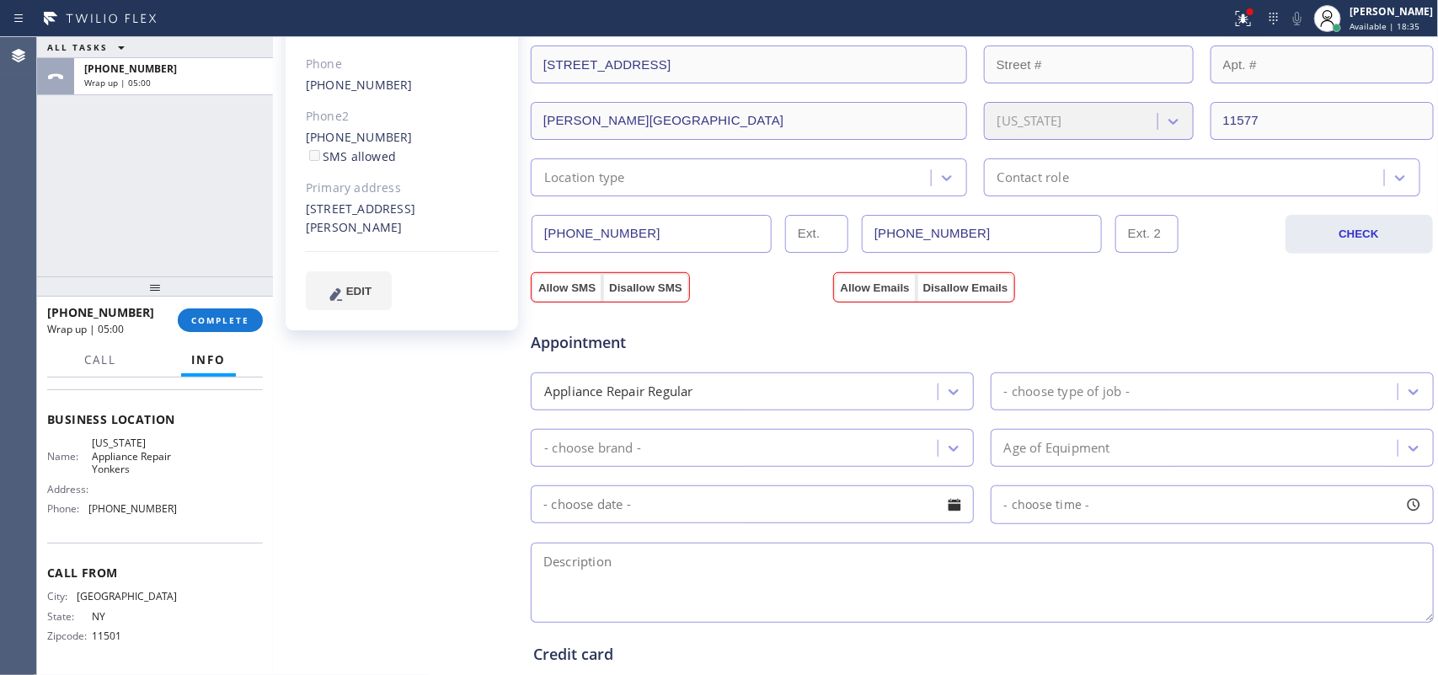
drag, startPoint x: 634, startPoint y: 233, endPoint x: 531, endPoint y: 233, distance: 102.8
click at [532, 233] on input "[PHONE_NUMBER]" at bounding box center [652, 234] width 240 height 38
click at [219, 326] on button "COMPLETE" at bounding box center [220, 320] width 85 height 24
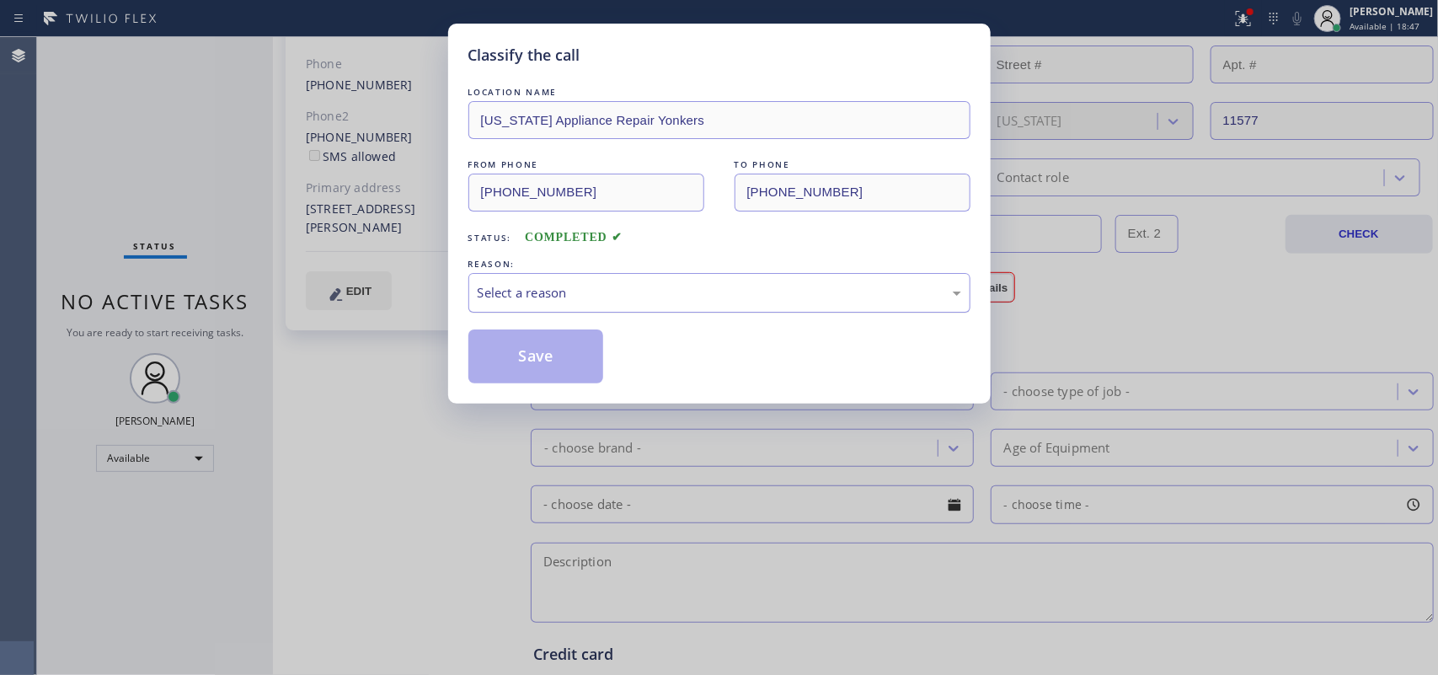
drag, startPoint x: 516, startPoint y: 310, endPoint x: 521, endPoint y: 302, distance: 9.4
click at [516, 309] on div "Select a reason" at bounding box center [719, 293] width 502 height 40
click at [519, 304] on div "Select a reason" at bounding box center [719, 293] width 502 height 40
click at [521, 302] on div "Select a reason" at bounding box center [720, 292] width 484 height 19
click at [511, 352] on button "Save" at bounding box center [536, 356] width 136 height 54
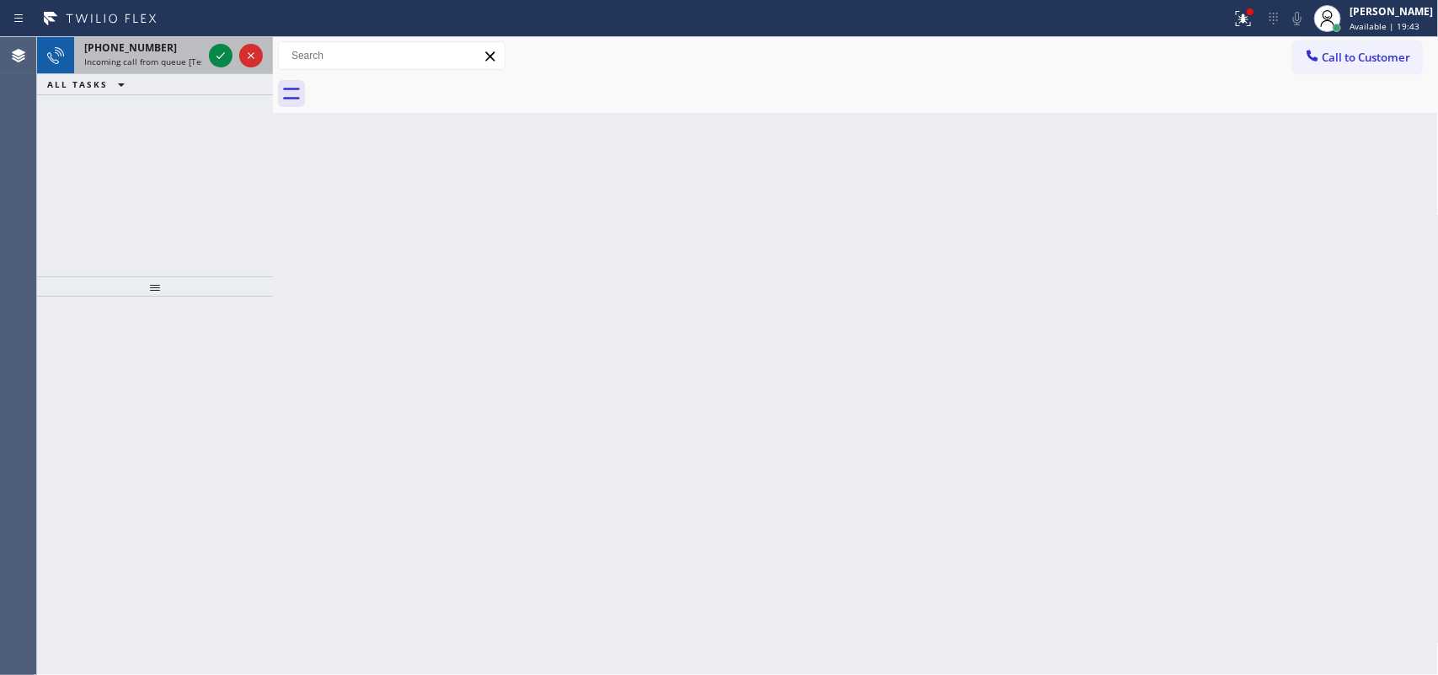
click at [190, 44] on div "[PHONE_NUMBER]" at bounding box center [143, 47] width 118 height 14
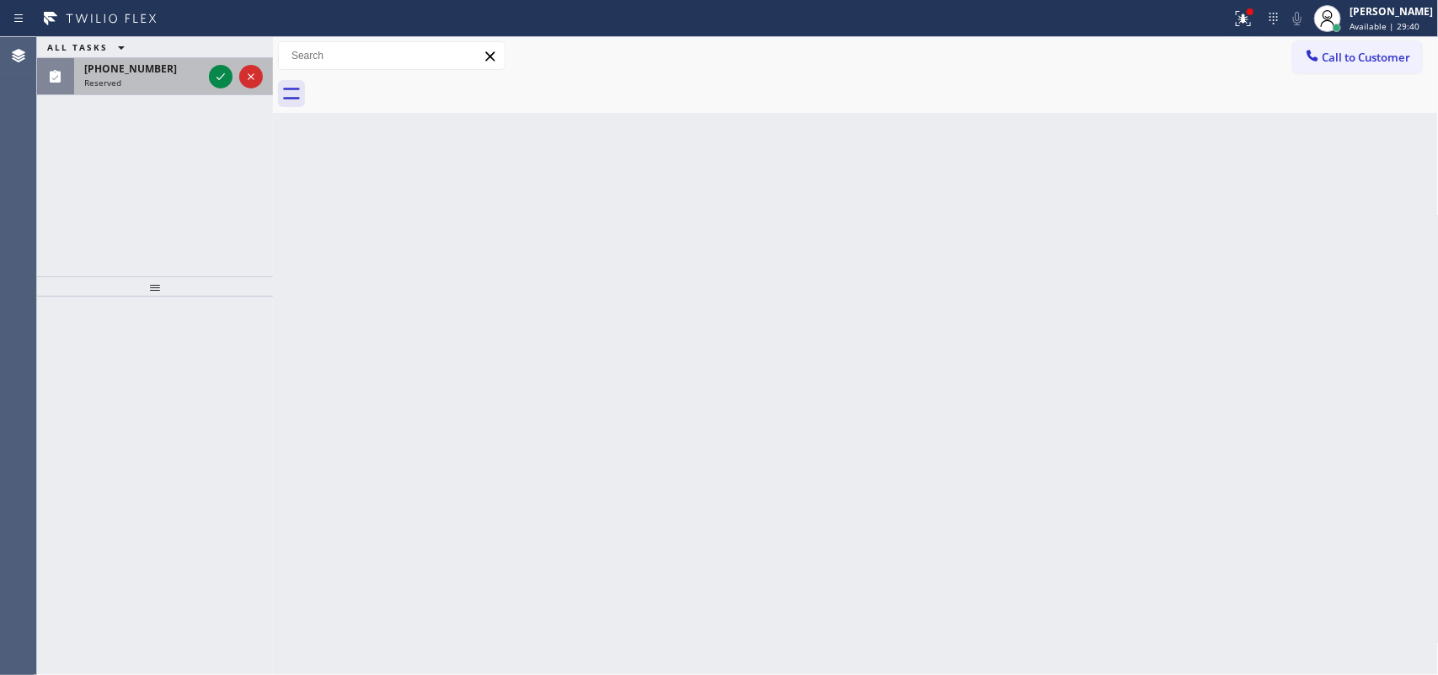
click at [174, 74] on div "[PHONE_NUMBER]" at bounding box center [143, 69] width 118 height 14
drag, startPoint x: 174, startPoint y: 74, endPoint x: 188, endPoint y: 76, distance: 13.6
click at [174, 74] on div "[PHONE_NUMBER]" at bounding box center [143, 69] width 118 height 14
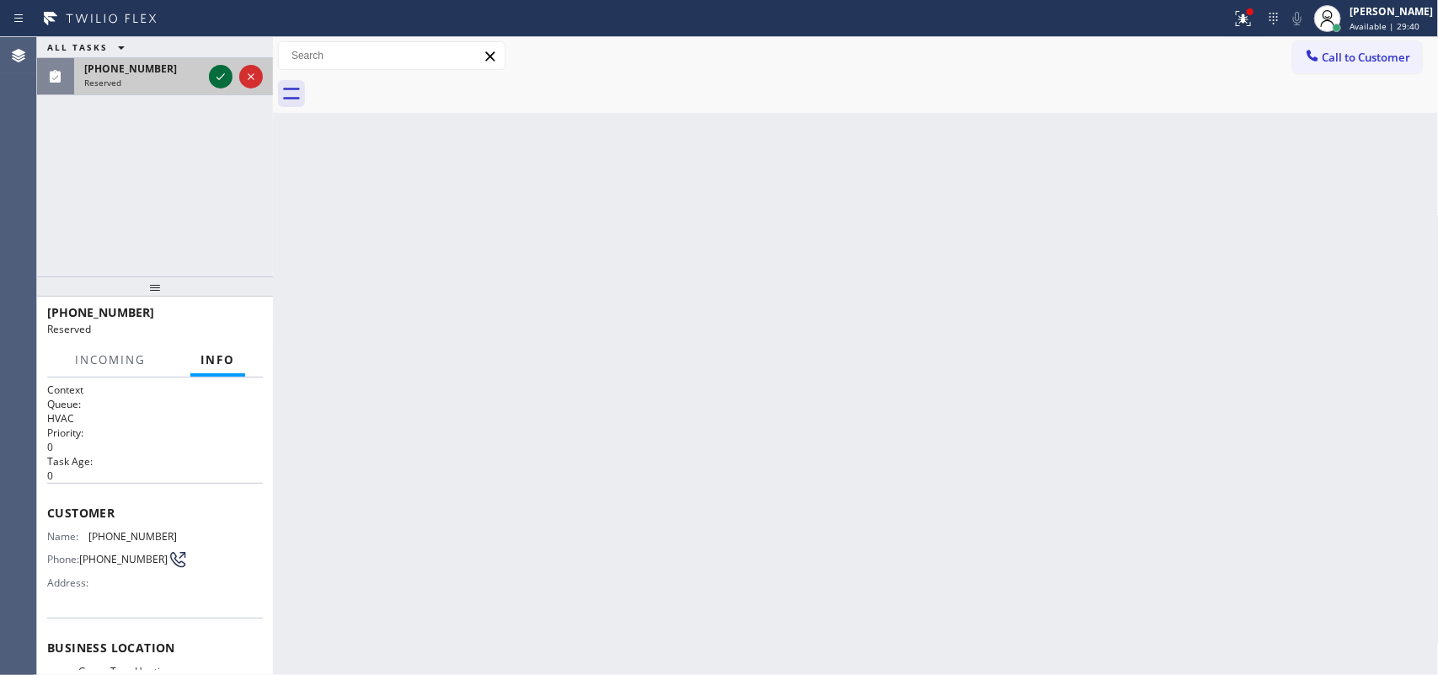
click at [223, 77] on icon at bounding box center [221, 77] width 20 height 20
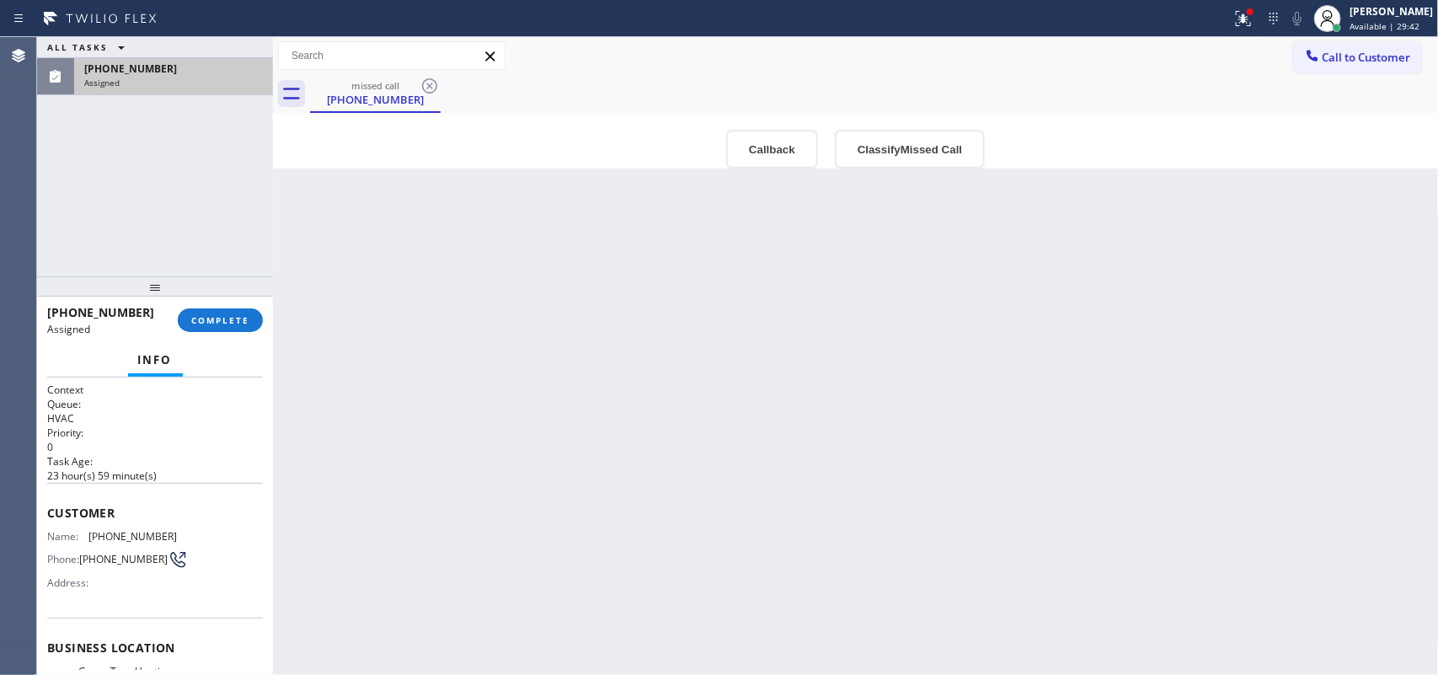
scroll to position [243, 0]
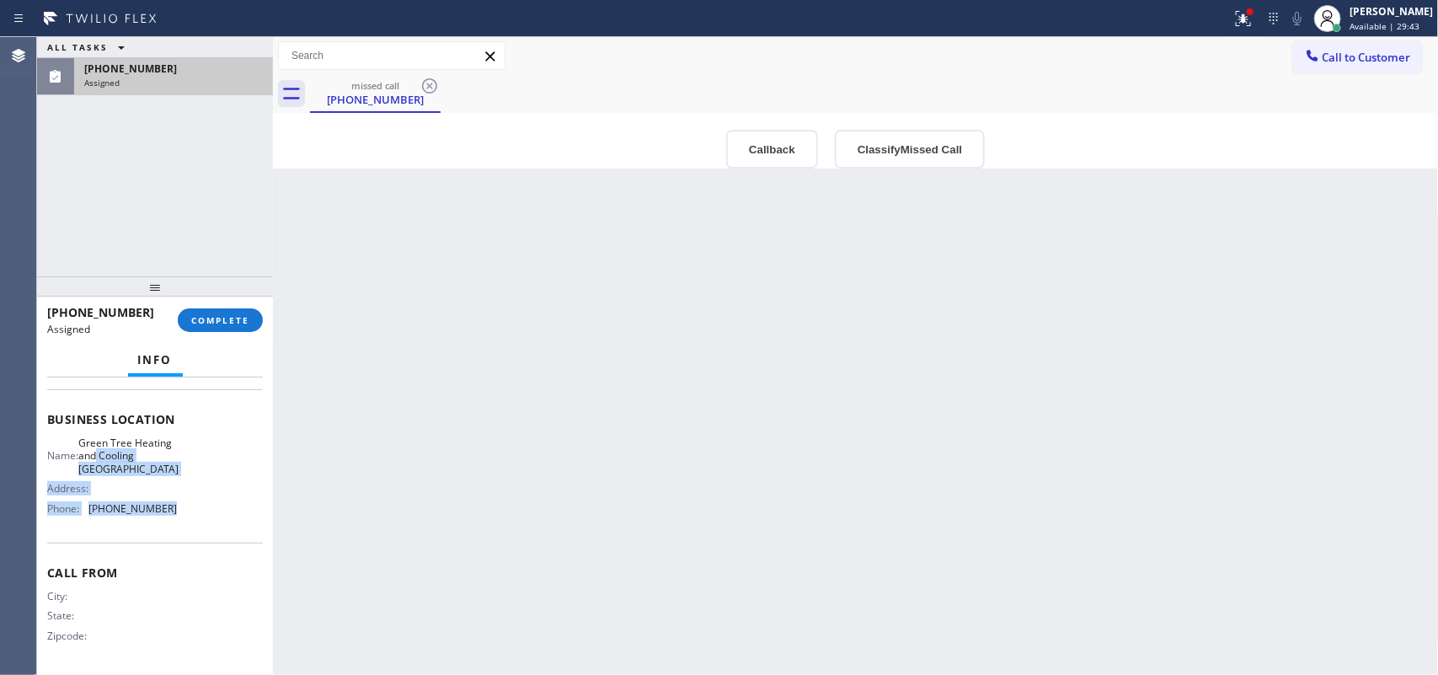
drag, startPoint x: 207, startPoint y: 518, endPoint x: 162, endPoint y: 409, distance: 118.6
click at [166, 436] on div "Name: Green Tree Heating and Cooling Palm Desert Address: Phone: [PHONE_NUMBER]" at bounding box center [155, 478] width 216 height 85
drag, startPoint x: 162, startPoint y: 409, endPoint x: 157, endPoint y: 342, distance: 66.8
click at [160, 389] on div "Business location Name: Green Tree Heating and Cooling Palm Desert Address: Pho…" at bounding box center [155, 465] width 216 height 153
click at [158, 352] on span "Info" at bounding box center [155, 359] width 35 height 15
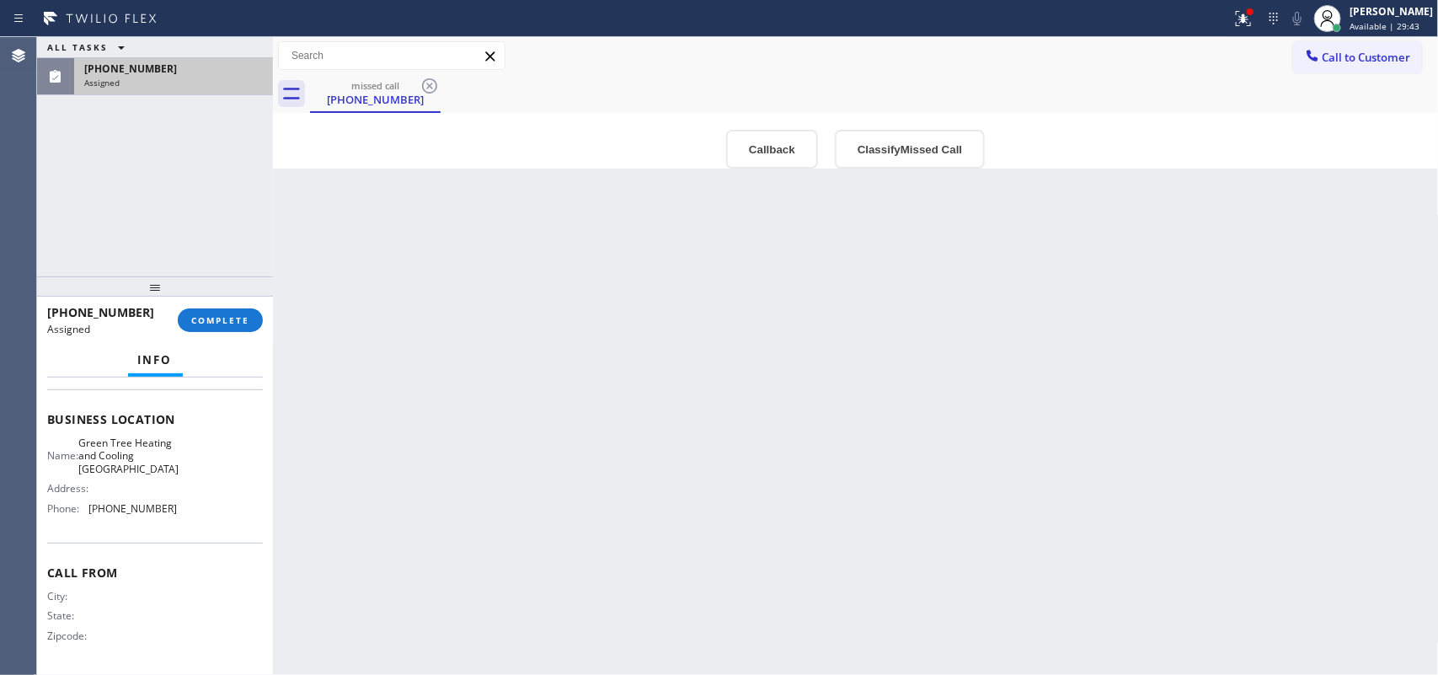
click at [157, 342] on div "[PHONE_NUMBER] Assigned COMPLETE" at bounding box center [155, 320] width 236 height 47
click at [153, 344] on button "Info" at bounding box center [155, 360] width 55 height 33
drag, startPoint x: 175, startPoint y: 527, endPoint x: 143, endPoint y: 434, distance: 98.8
click at [170, 507] on div "Business location Name: Green Tree Heating and Cooling Palm Desert Address: Pho…" at bounding box center [155, 465] width 216 height 153
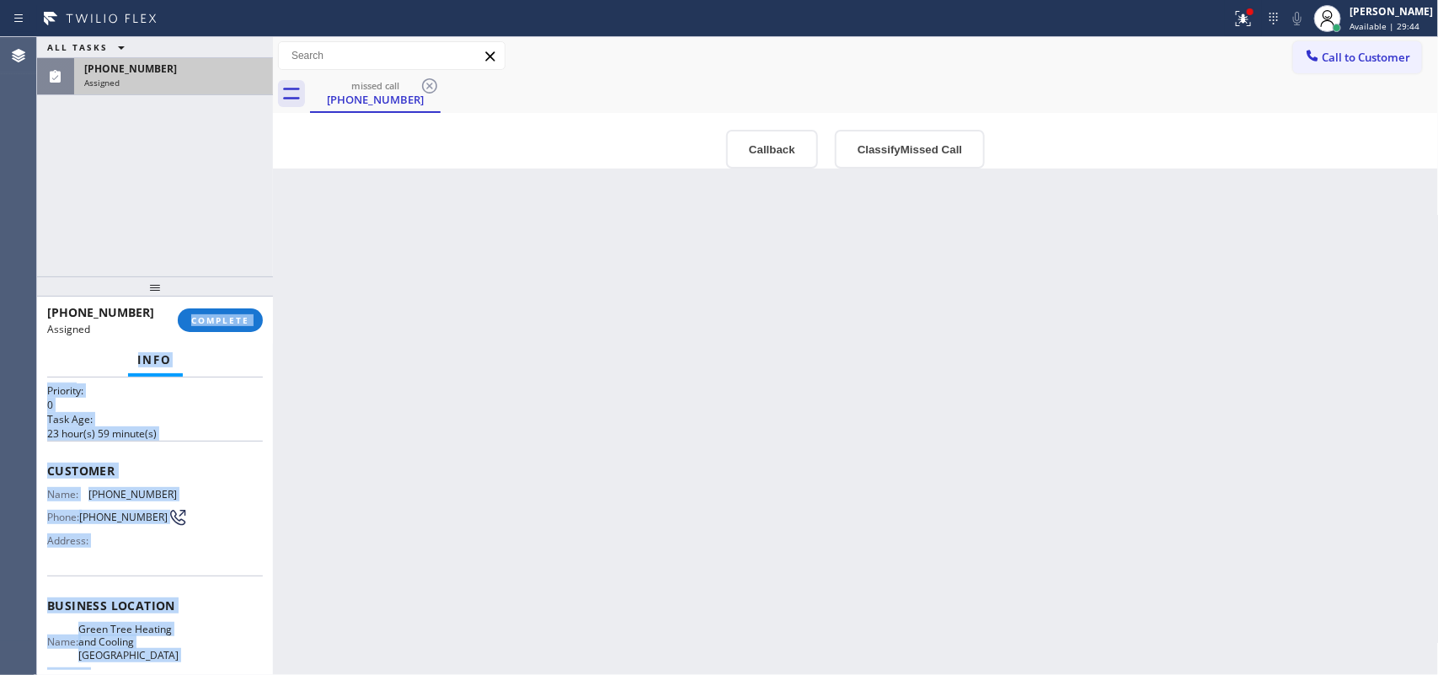
scroll to position [0, 0]
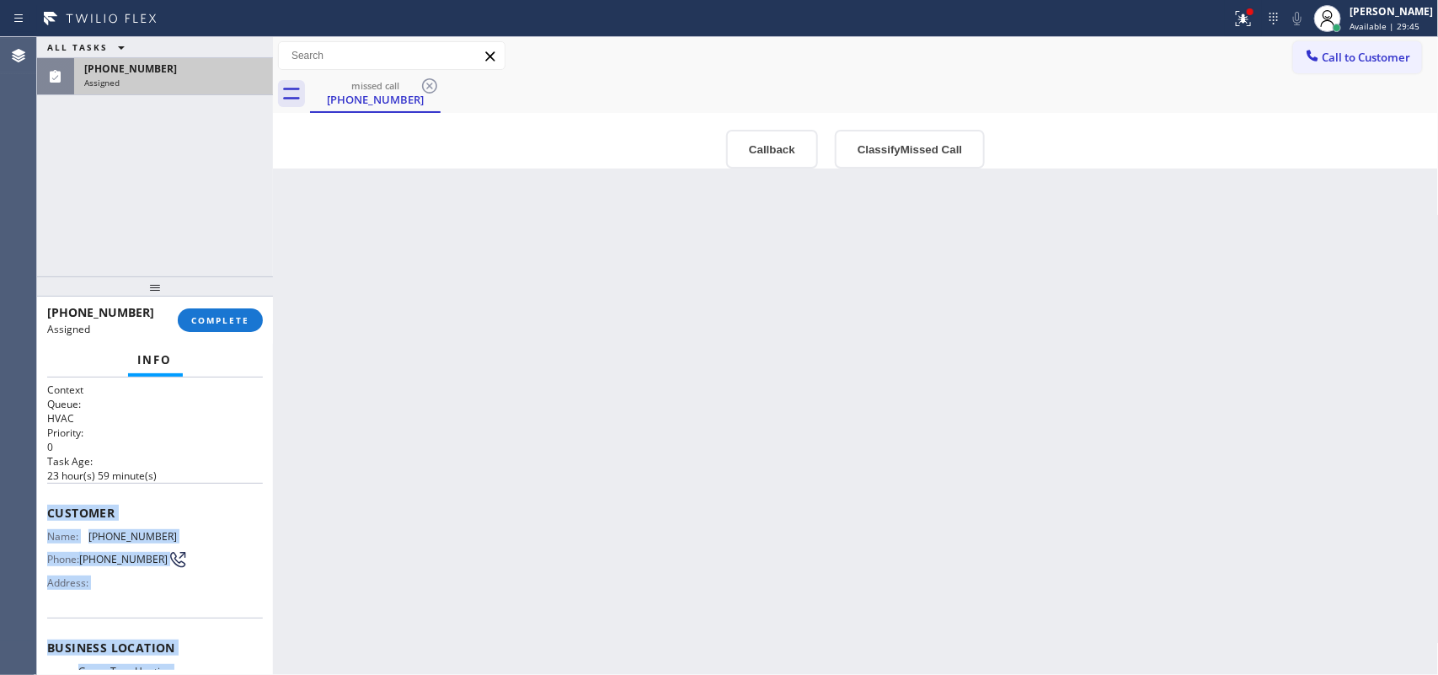
drag, startPoint x: 143, startPoint y: 434, endPoint x: 46, endPoint y: 486, distance: 110.1
click at [47, 486] on div "Context Queue: HVAC Priority: 0 Task Age: [DEMOGRAPHIC_DATA] hour(s) 59 minute(…" at bounding box center [155, 641] width 216 height 516
click at [47, 486] on div "Customer Name: [PHONE_NUMBER] Phone: [PHONE_NUMBER] Address:" at bounding box center [155, 550] width 216 height 135
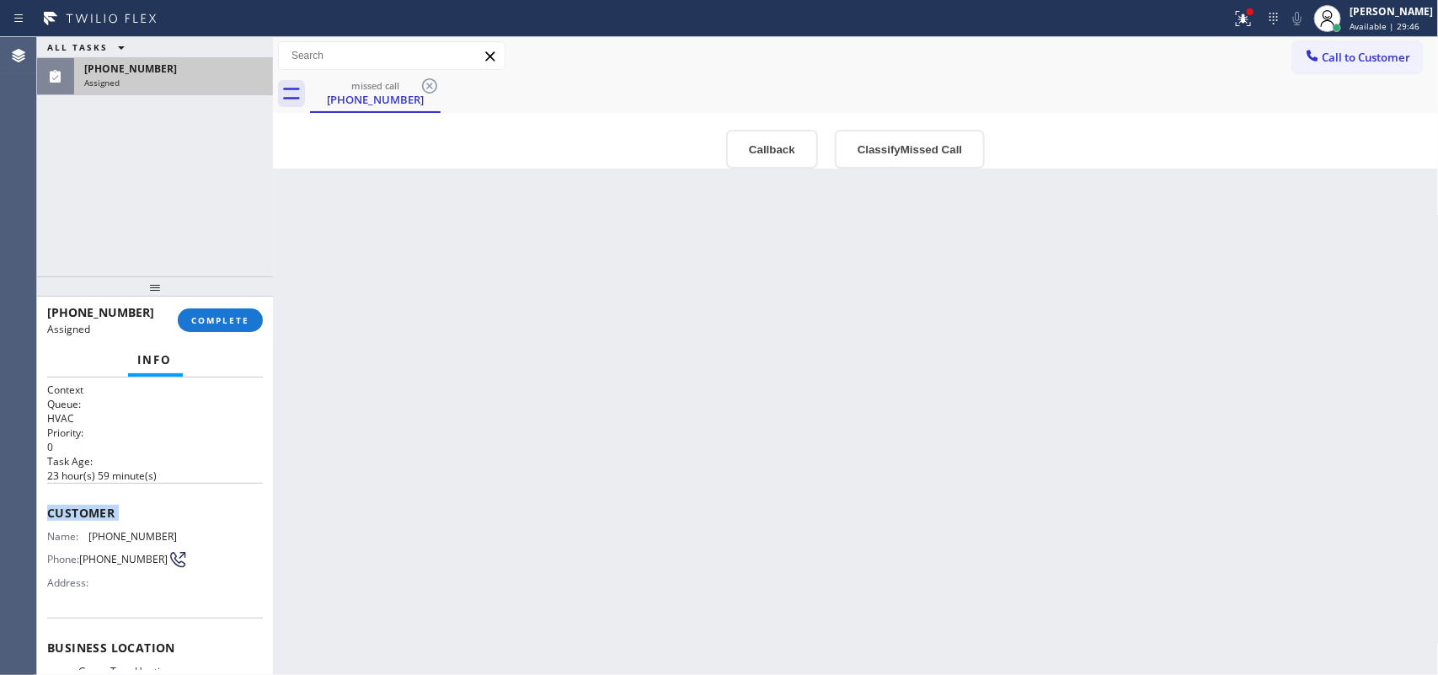
click at [157, 495] on div "Customer Name: [PHONE_NUMBER] Phone: [PHONE_NUMBER] Address:" at bounding box center [155, 550] width 216 height 135
drag, startPoint x: 169, startPoint y: 516, endPoint x: 45, endPoint y: 502, distance: 124.6
click at [45, 503] on div "Context Queue: HVAC Priority: 0 Task Age: [DEMOGRAPHIC_DATA] hour(s) 59 minute(…" at bounding box center [155, 526] width 236 height 298
copy div "Customer Name: [PHONE_NUMBER] Phone: [PHONE_NUMBER] Address: Business location …"
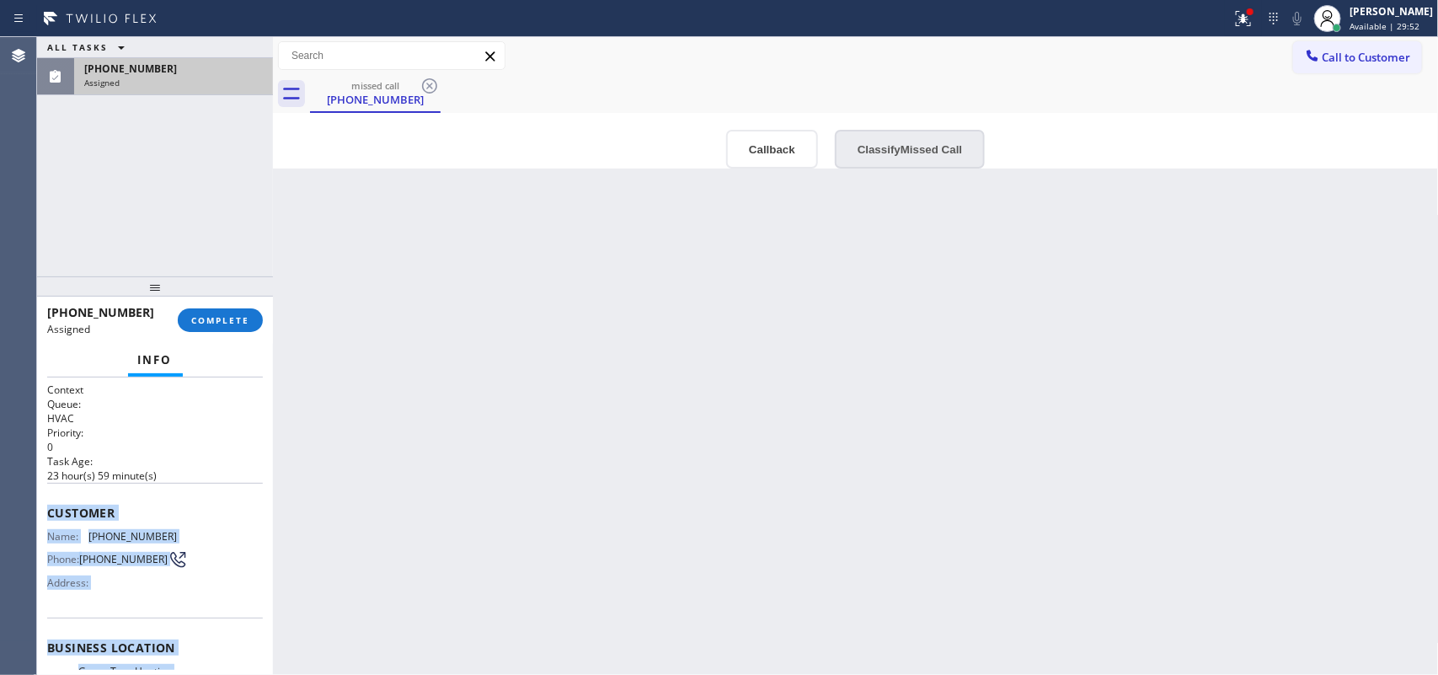
click at [934, 156] on button "Classify Missed Call" at bounding box center [910, 149] width 150 height 39
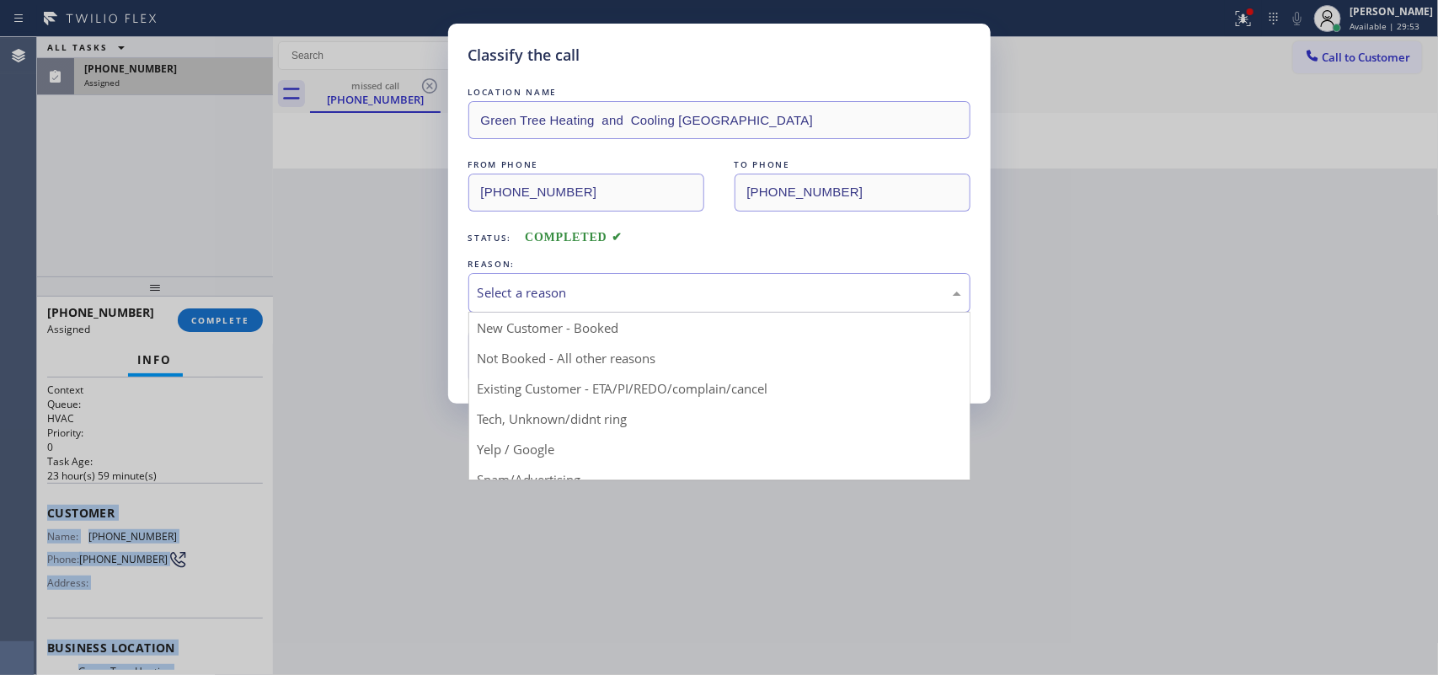
click at [793, 305] on div "Select a reason" at bounding box center [719, 293] width 502 height 40
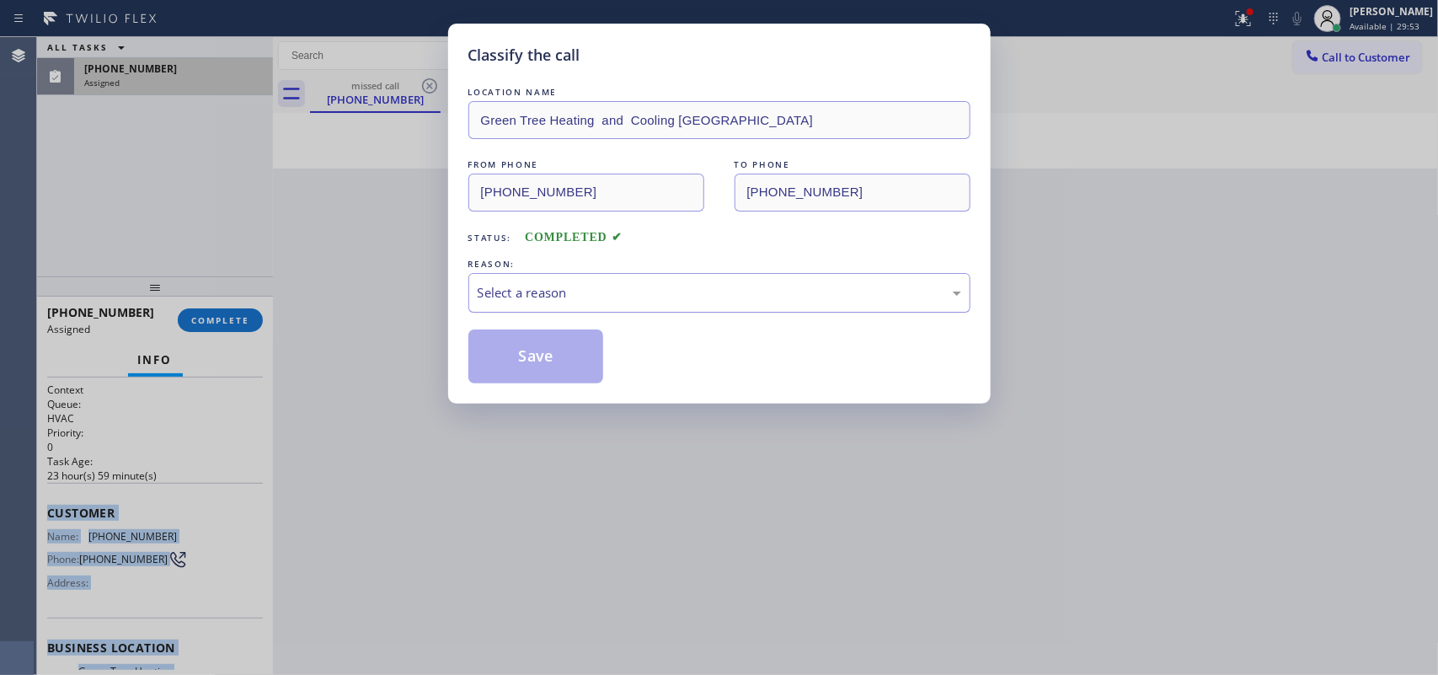
click at [629, 299] on div "Select a reason" at bounding box center [720, 292] width 484 height 19
click at [595, 287] on div "Select a reason" at bounding box center [720, 292] width 484 height 19
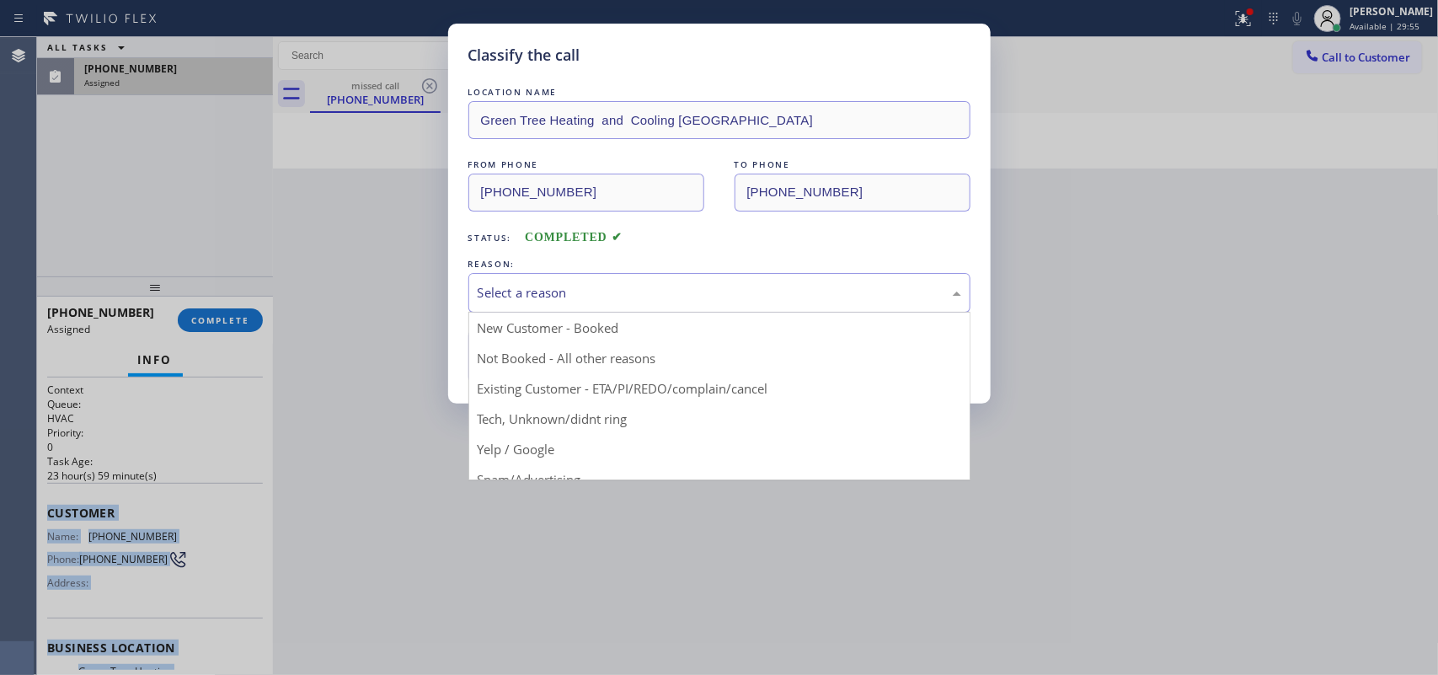
click at [595, 287] on div "Select a reason" at bounding box center [720, 292] width 484 height 19
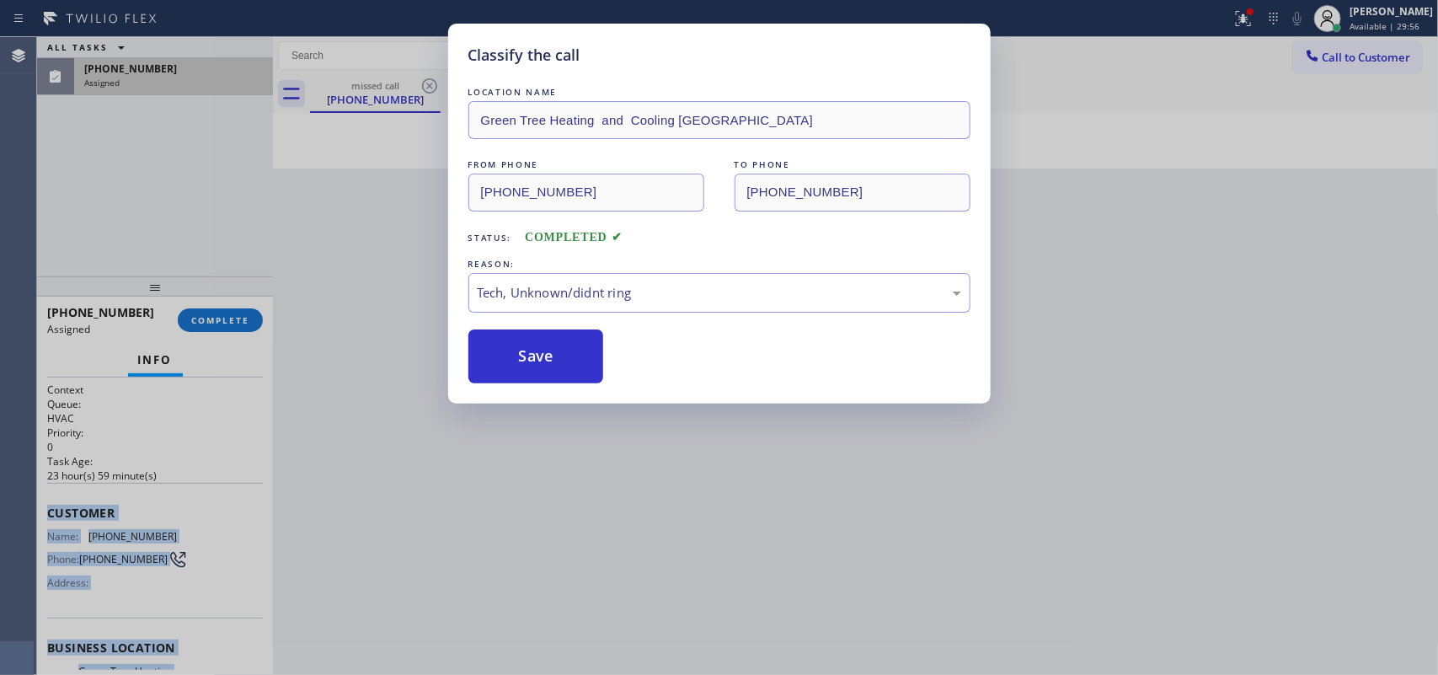
click at [567, 417] on div "Classify the call LOCATION NAME Green Tree Heating and Cooling Palm Desert FROM…" at bounding box center [719, 337] width 1438 height 675
click at [548, 369] on button "Save" at bounding box center [536, 356] width 136 height 54
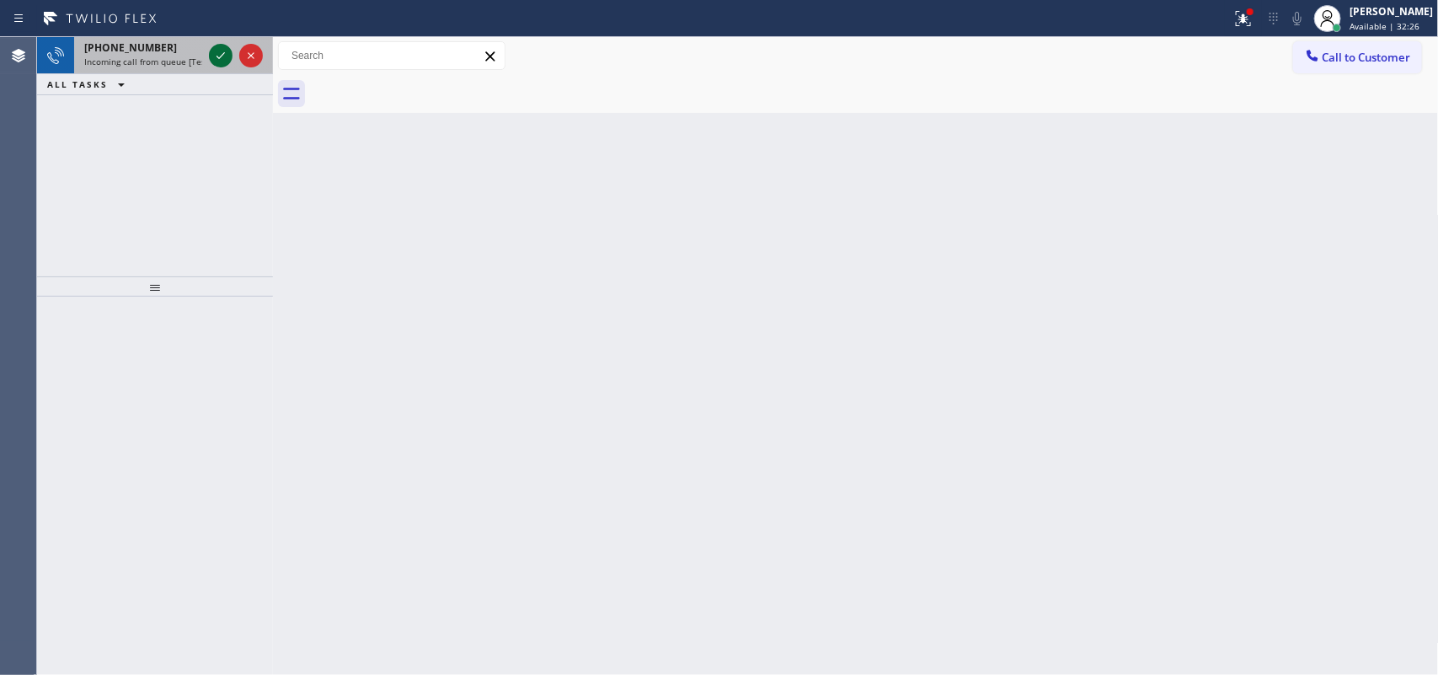
click at [224, 59] on icon at bounding box center [221, 55] width 20 height 20
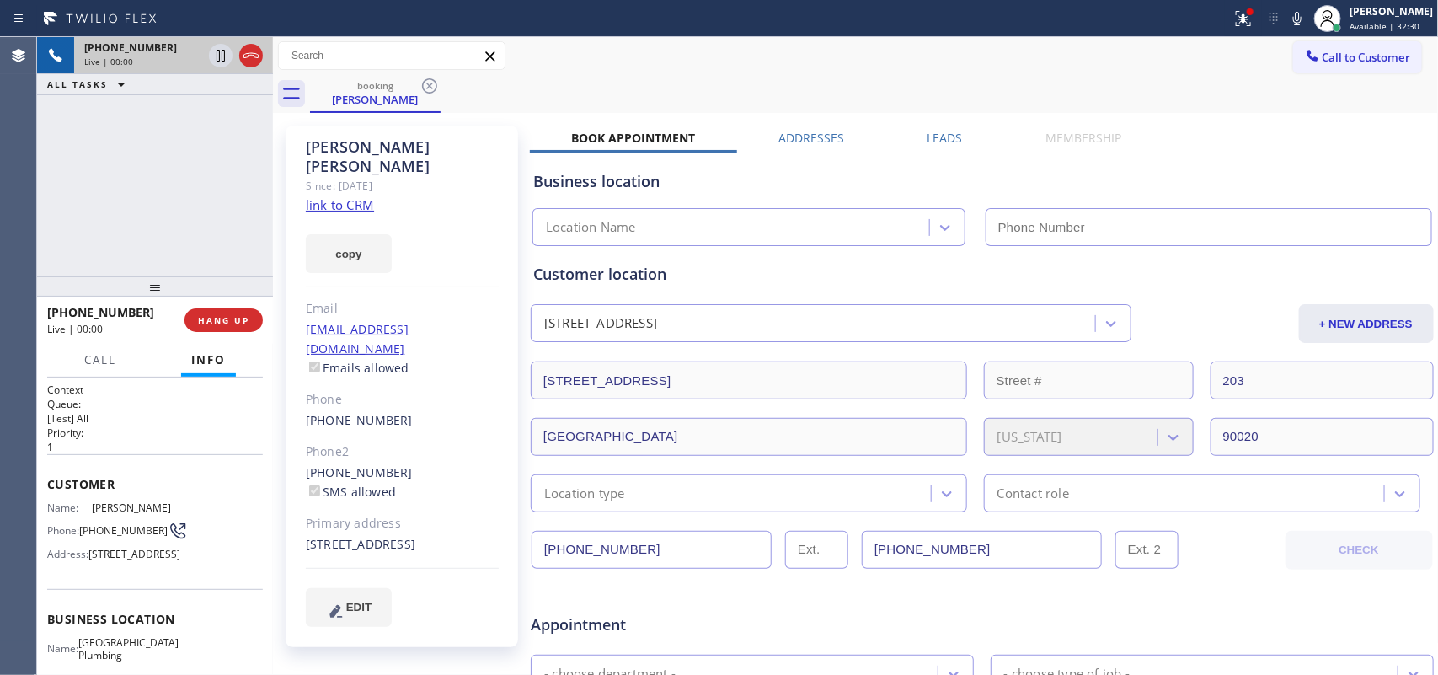
type input "[PHONE_NUMBER]"
click at [341, 196] on link "link to CRM" at bounding box center [340, 204] width 68 height 17
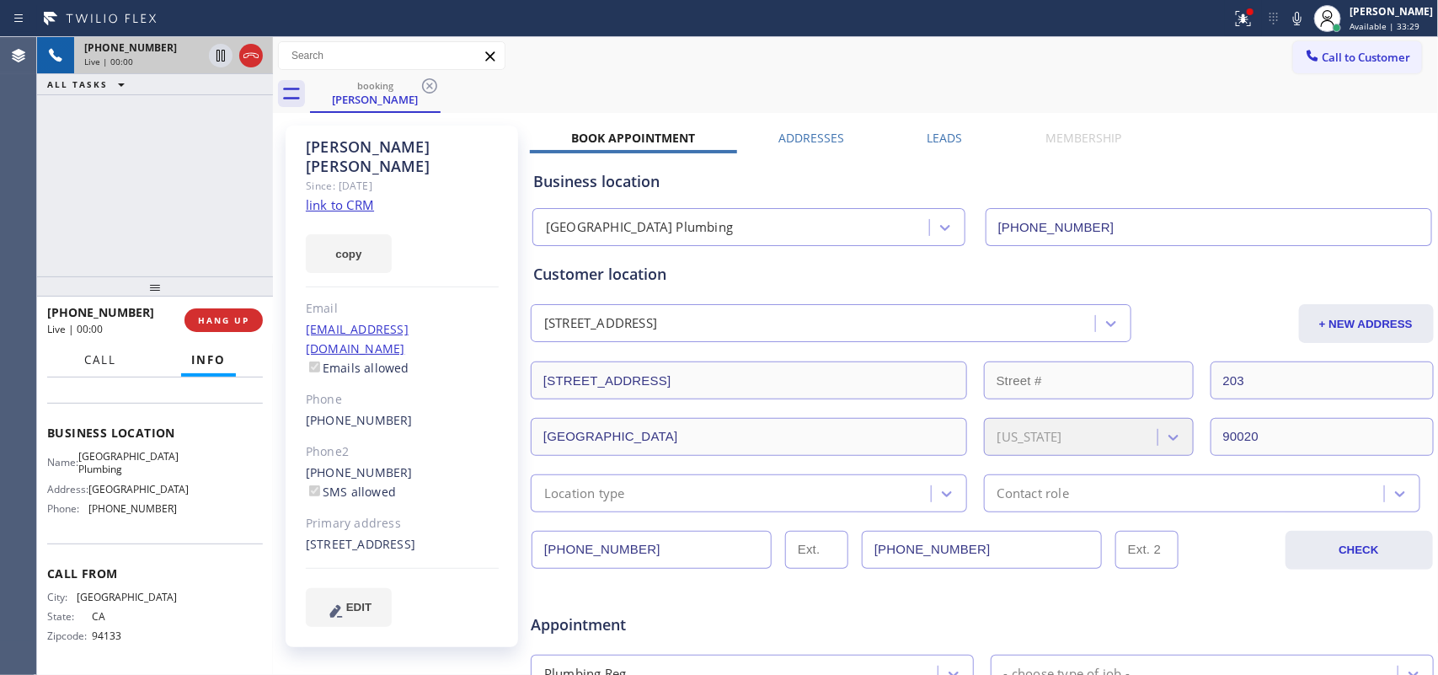
click at [99, 359] on span "Call" at bounding box center [100, 359] width 32 height 15
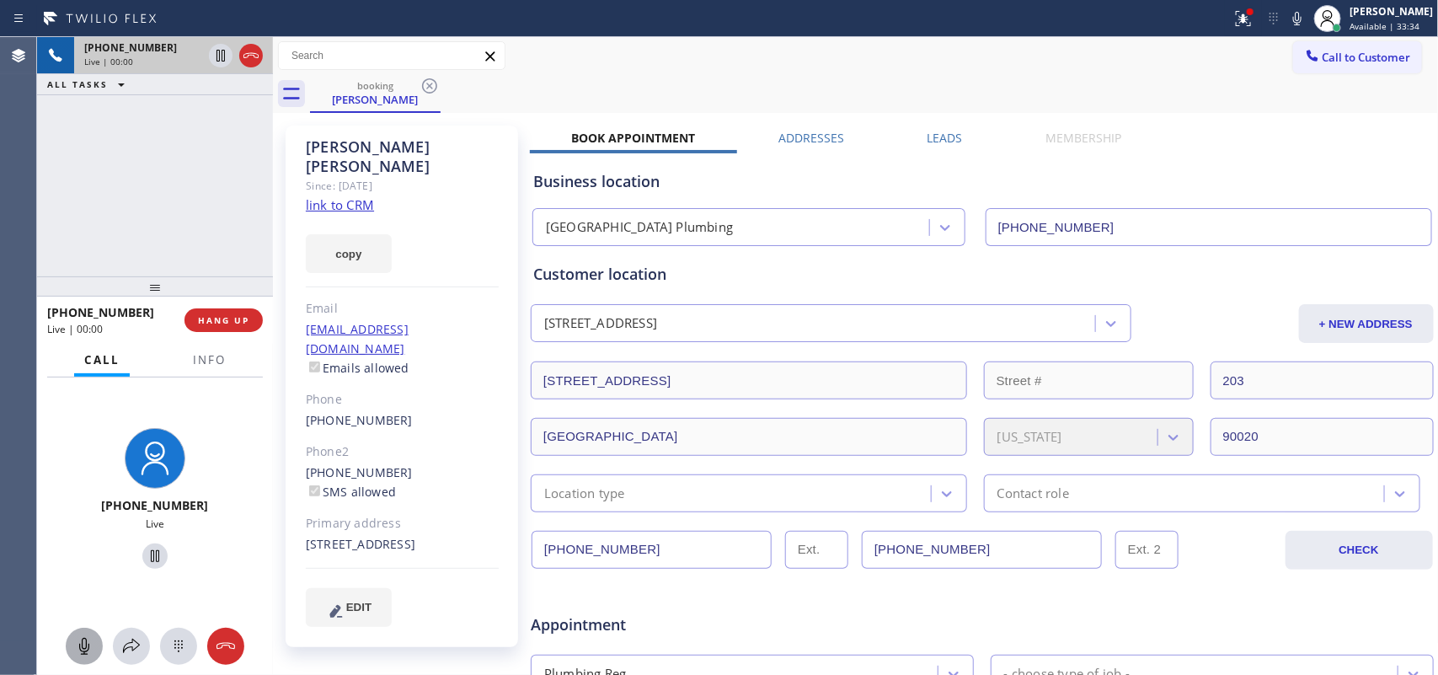
click at [83, 646] on icon at bounding box center [84, 646] width 20 height 20
click at [152, 554] on icon at bounding box center [155, 556] width 20 height 20
click at [152, 556] on icon at bounding box center [155, 556] width 20 height 20
click at [211, 318] on span "HANG UP" at bounding box center [223, 320] width 51 height 12
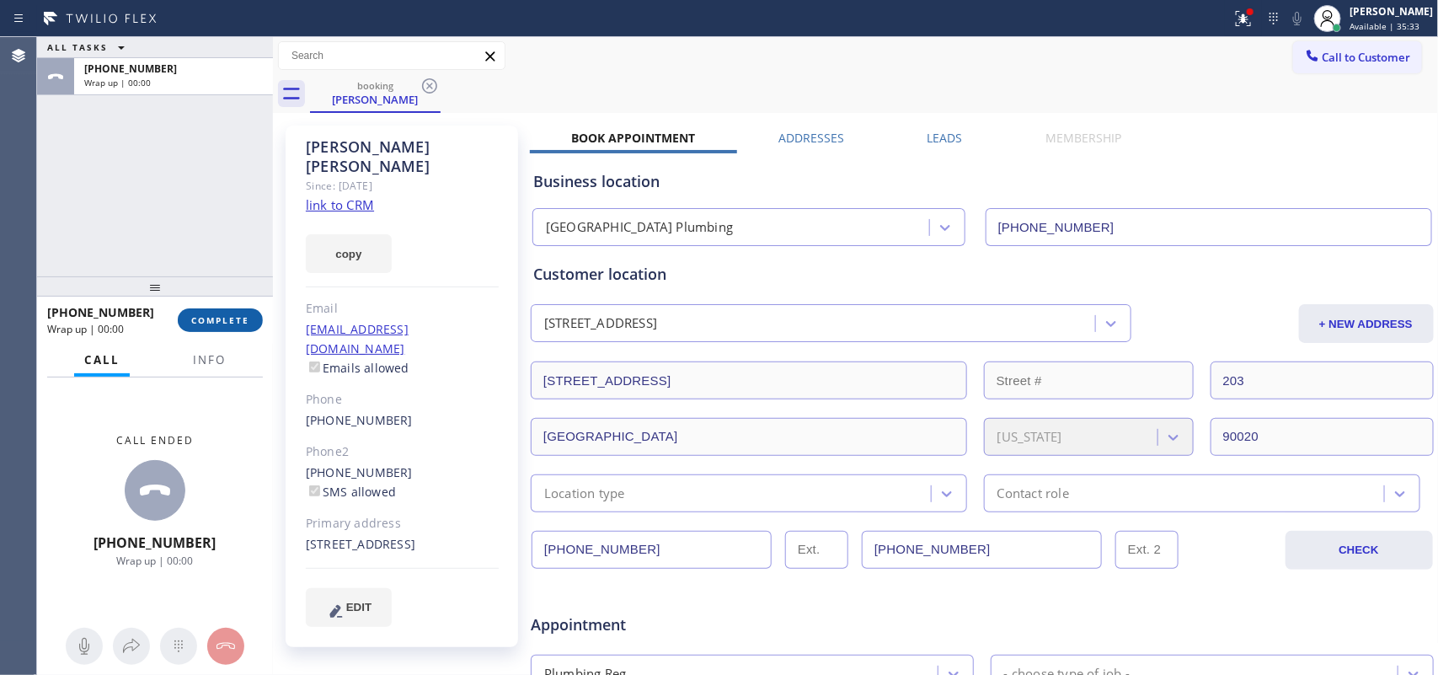
click at [211, 318] on span "COMPLETE" at bounding box center [220, 320] width 58 height 12
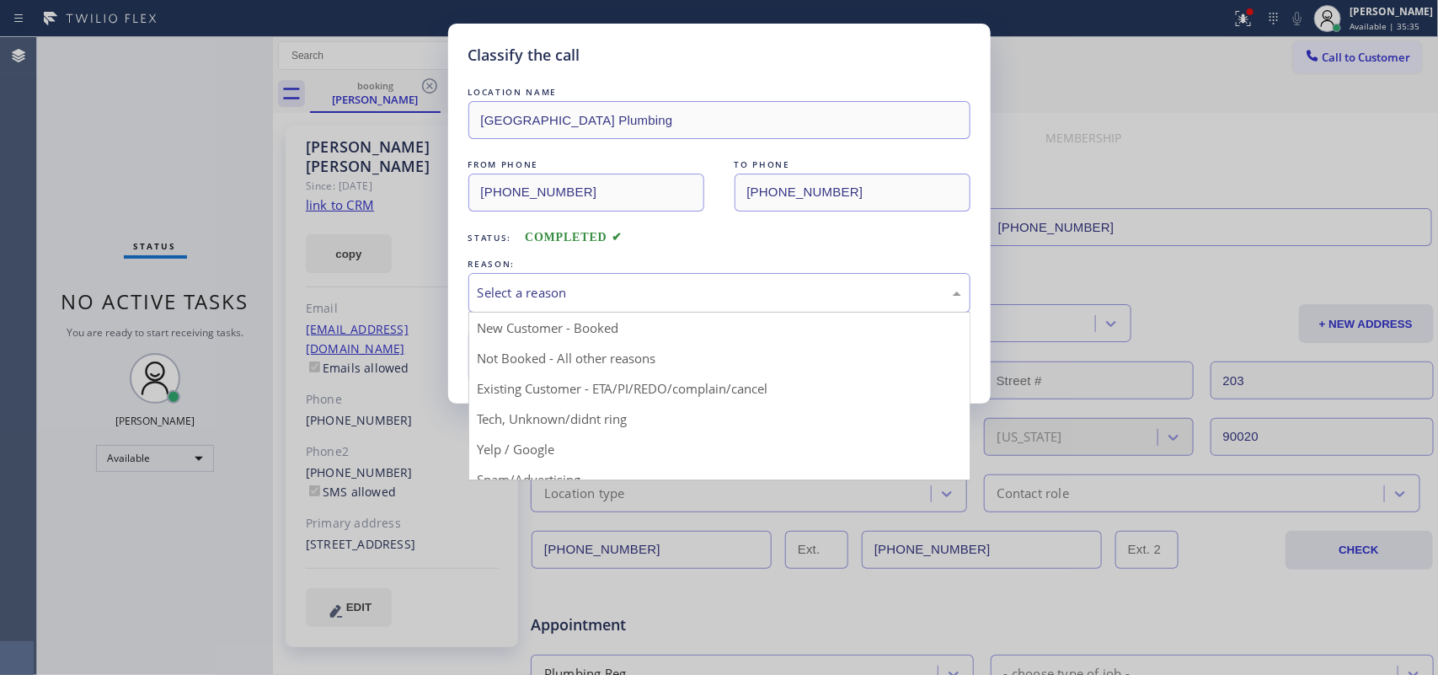
click at [590, 285] on div "Select a reason" at bounding box center [720, 292] width 484 height 19
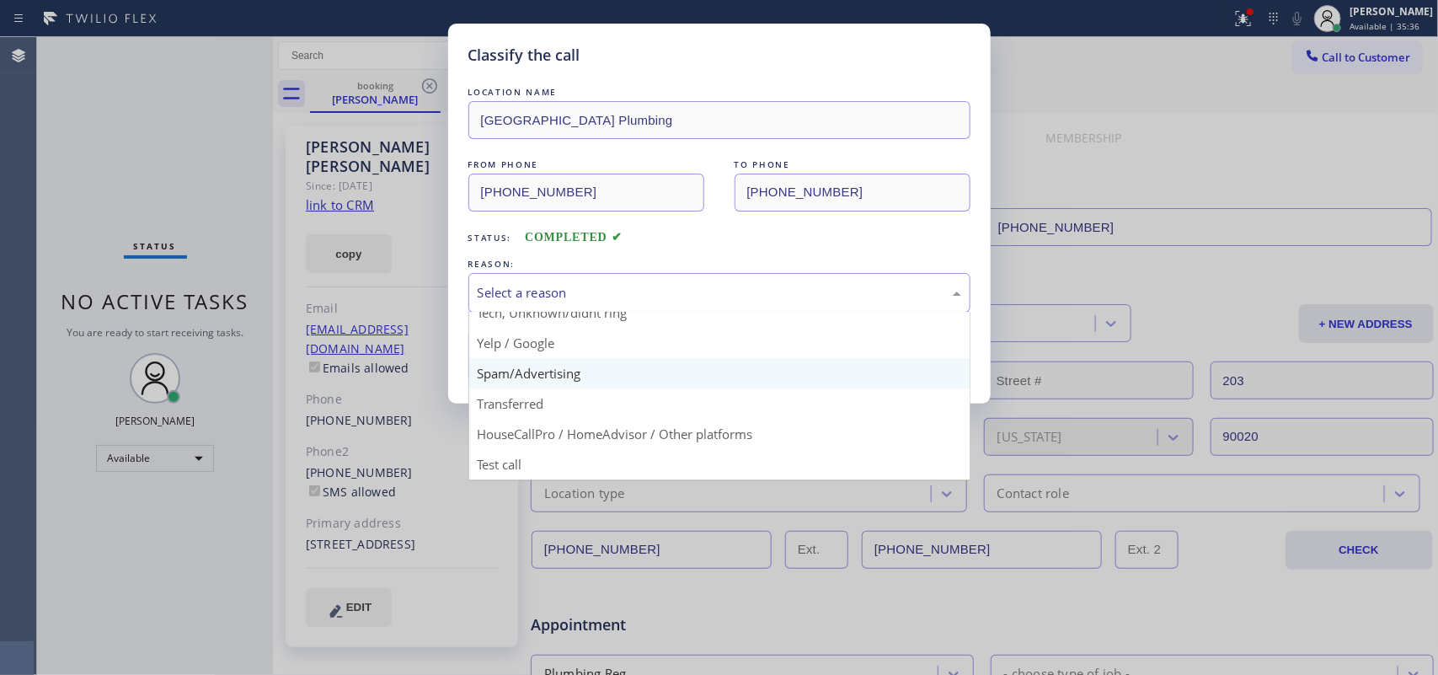
scroll to position [10, 0]
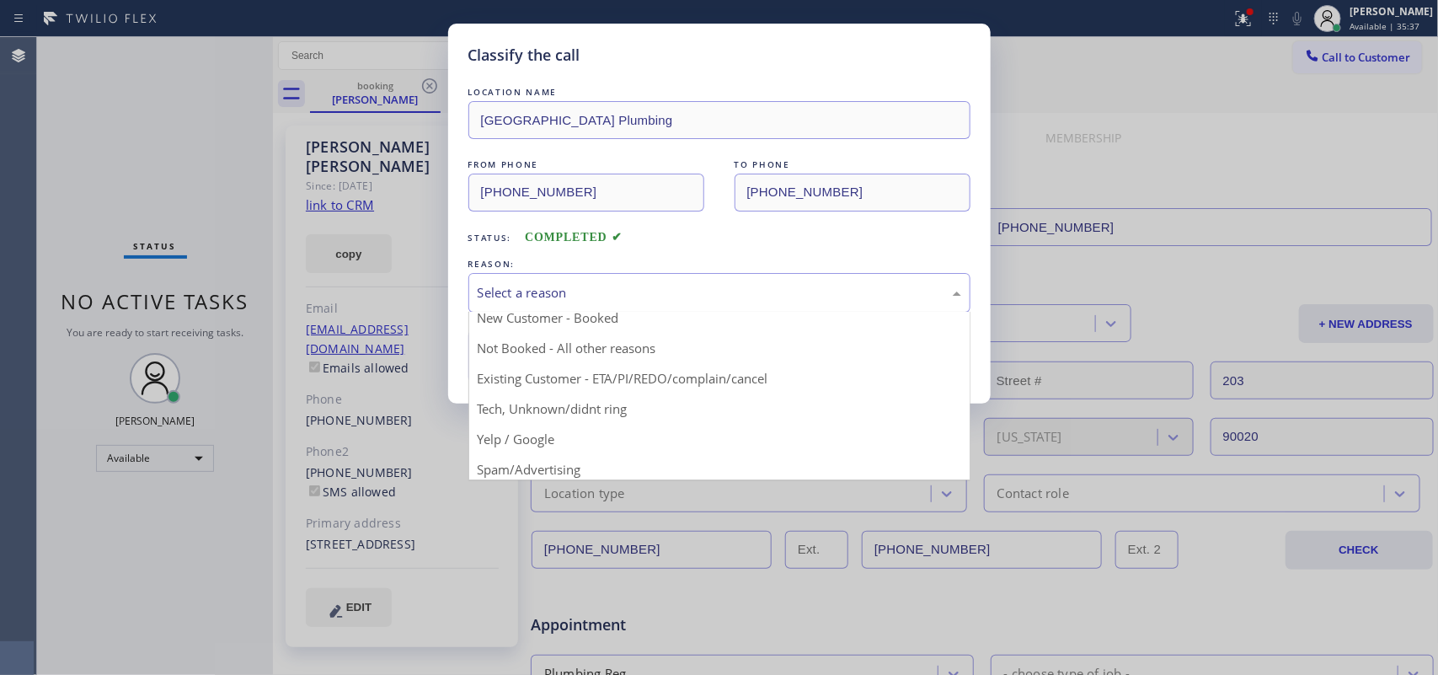
click at [47, 202] on div "Classify the call LOCATION NAME [GEOGRAPHIC_DATA] Plumbing FROM PHONE [PHONE_NU…" at bounding box center [719, 337] width 1438 height 675
click at [629, 295] on div "Select a reason" at bounding box center [720, 292] width 484 height 19
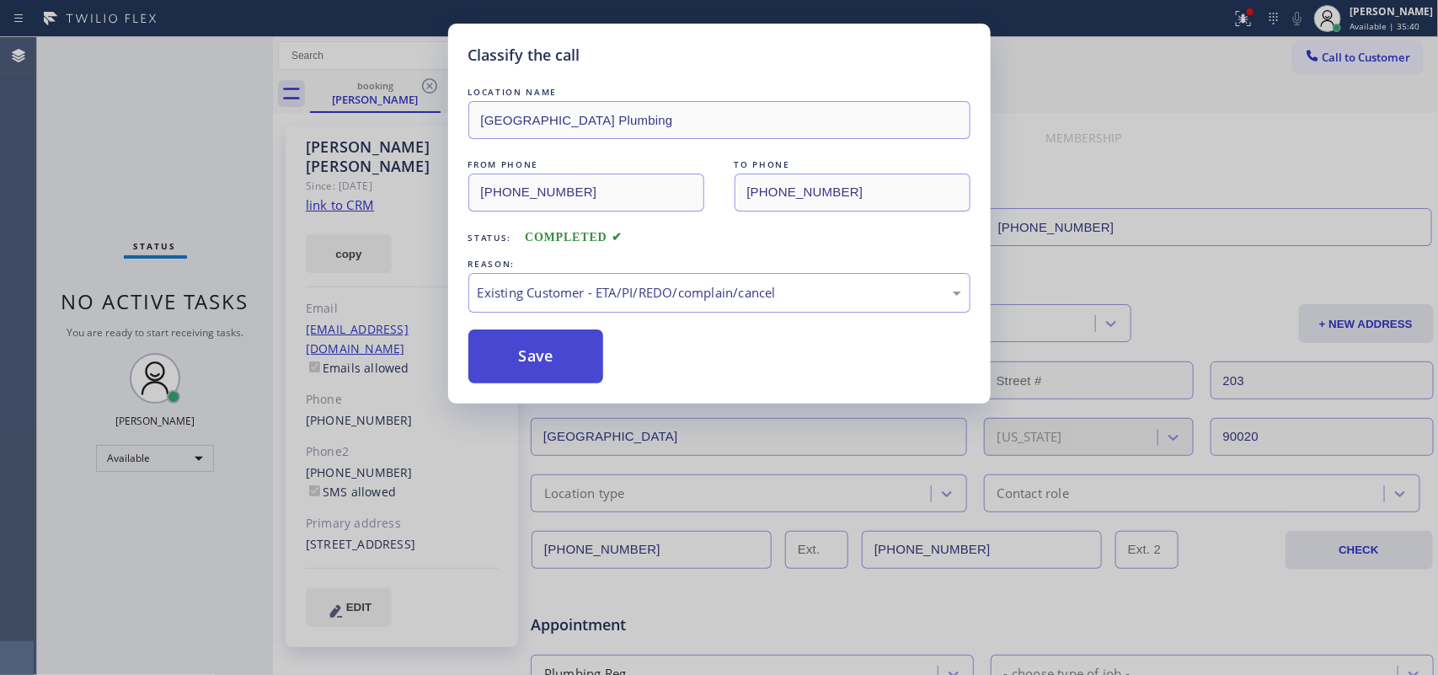
click at [578, 350] on button "Save" at bounding box center [536, 356] width 136 height 54
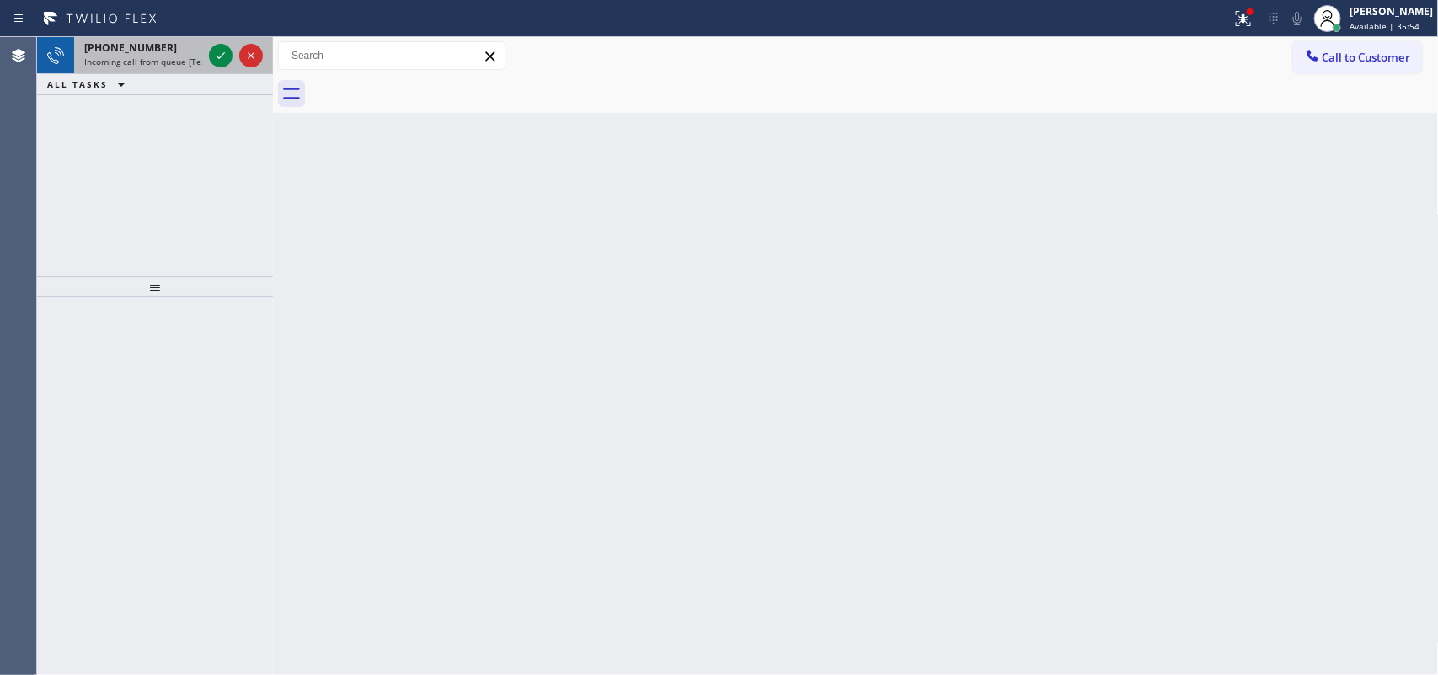
click at [137, 42] on span "[PHONE_NUMBER]" at bounding box center [130, 47] width 93 height 14
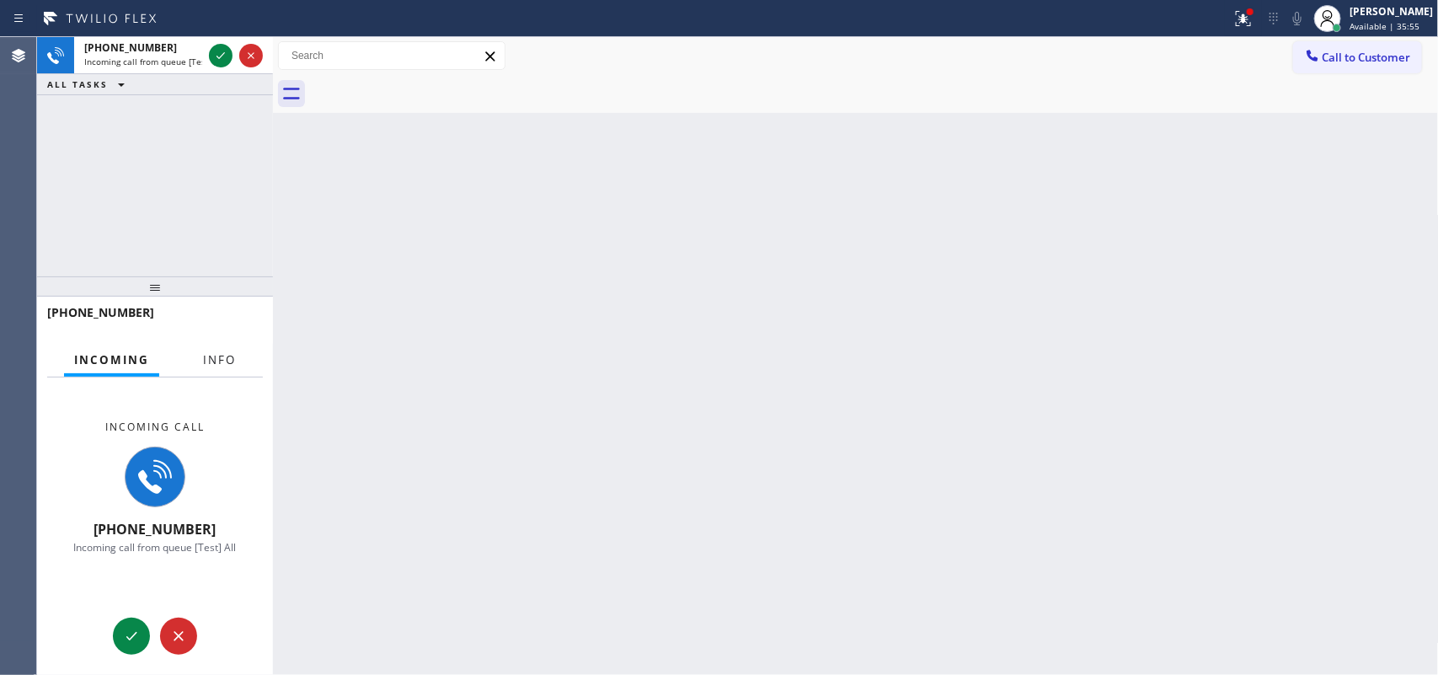
click at [222, 356] on span "Info" at bounding box center [219, 359] width 33 height 15
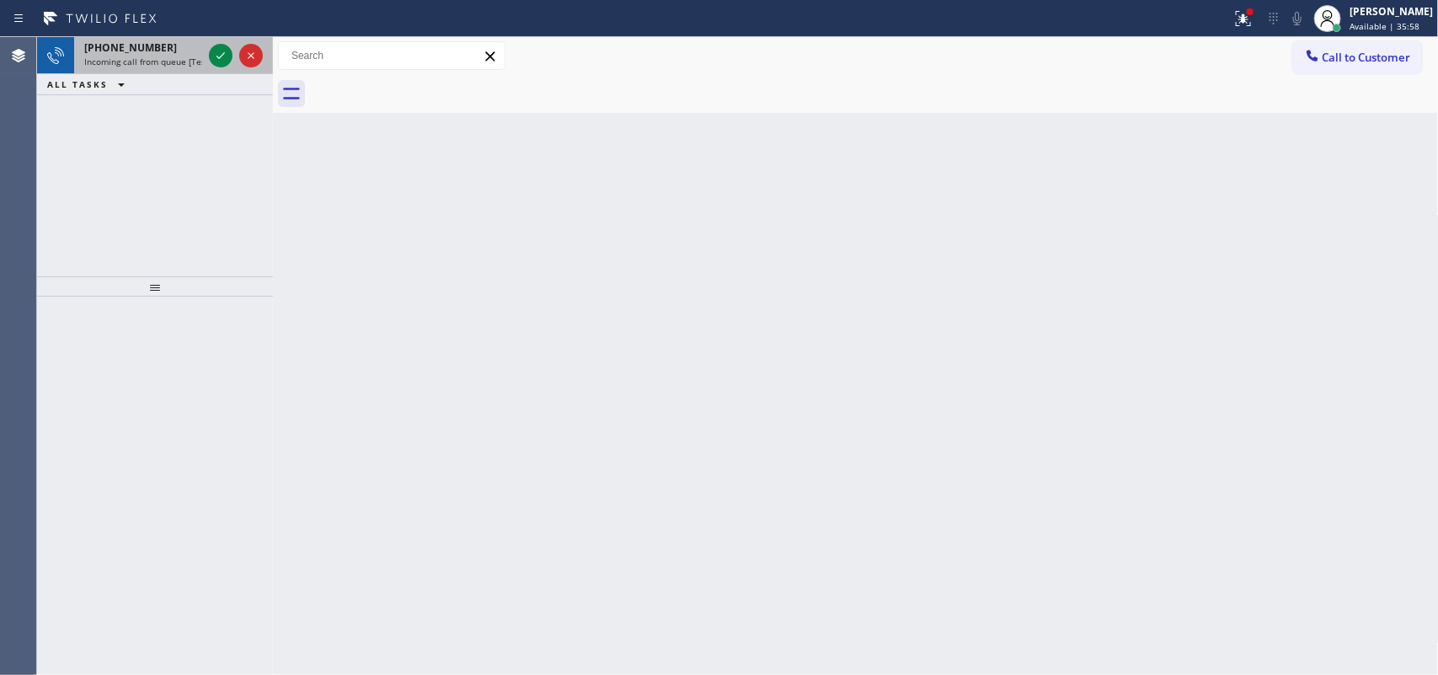
click at [177, 56] on span "Incoming call from queue [Test] All" at bounding box center [154, 62] width 140 height 12
click at [175, 69] on div "[PHONE_NUMBER] Incoming call from queue [Test] All" at bounding box center [139, 55] width 131 height 37
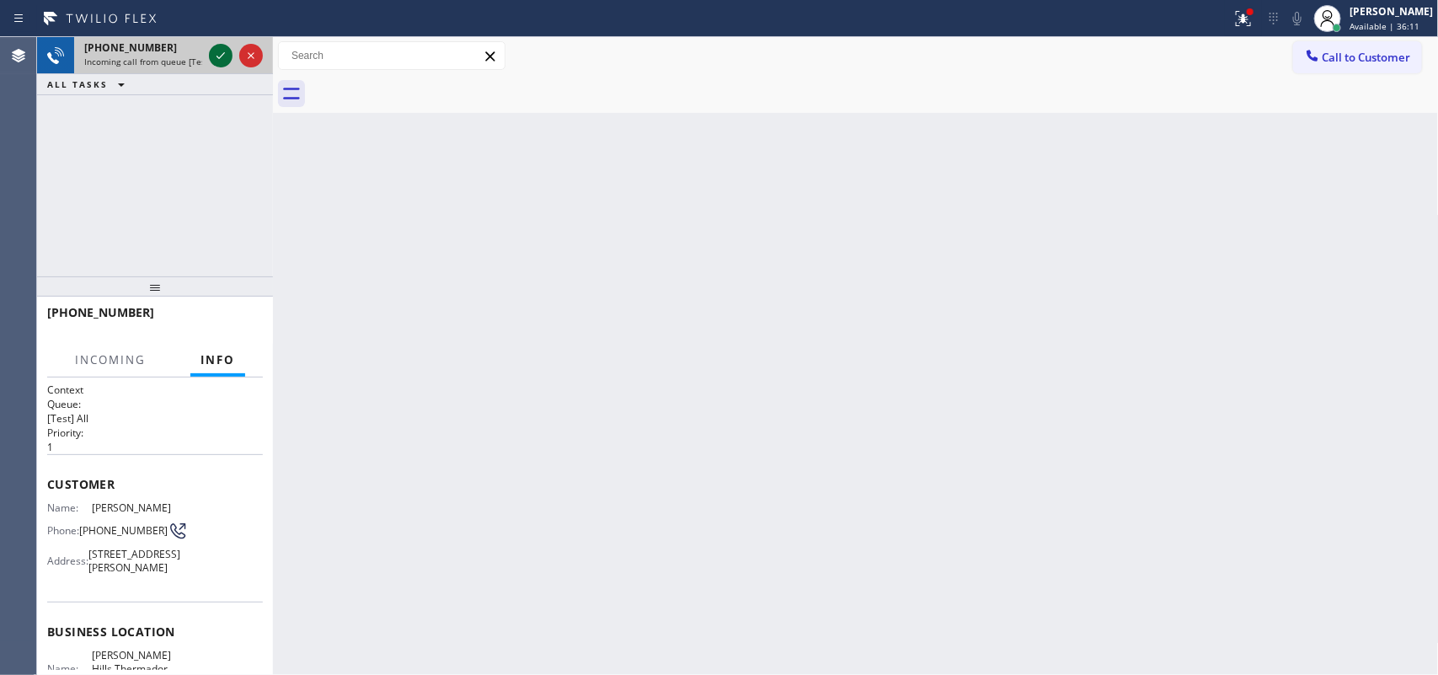
click at [221, 55] on icon at bounding box center [221, 55] width 20 height 20
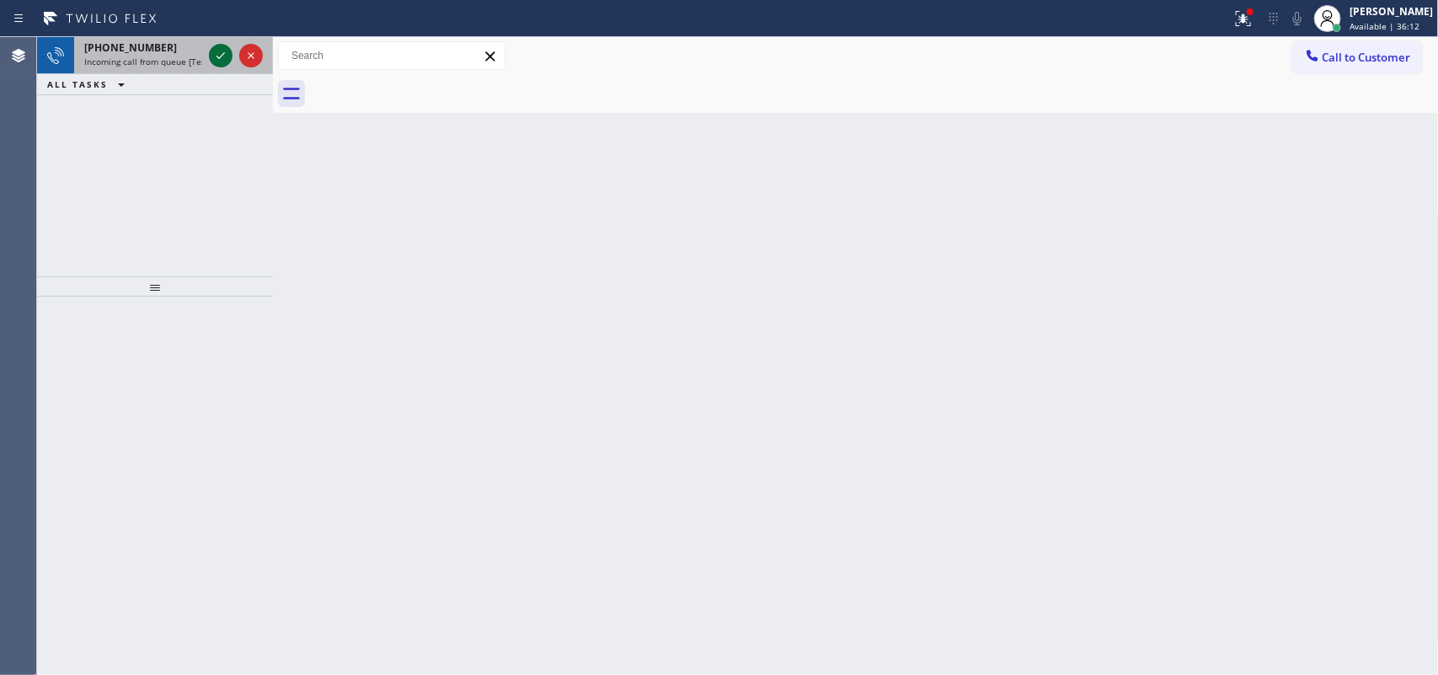
click at [221, 55] on icon at bounding box center [221, 55] width 20 height 20
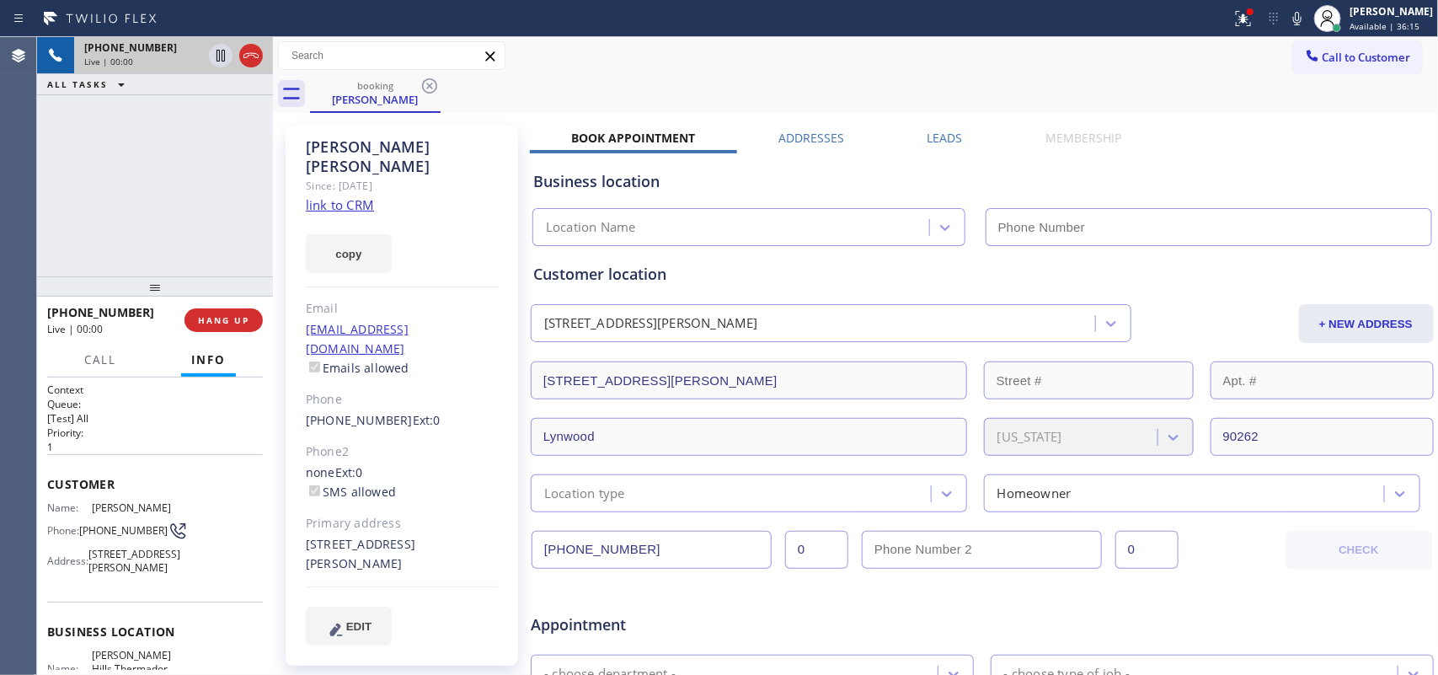
type input "[PHONE_NUMBER]"
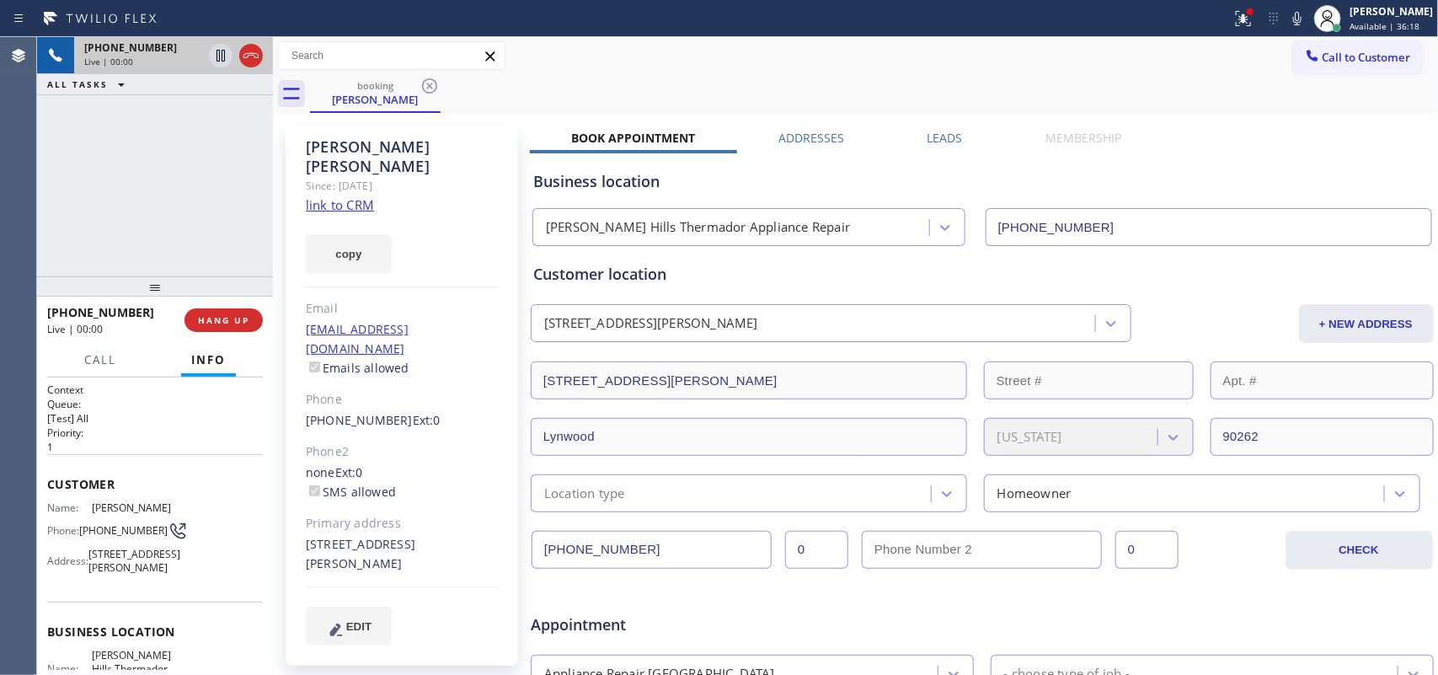
click at [338, 196] on link "link to CRM" at bounding box center [340, 204] width 68 height 17
click at [87, 361] on span "Call" at bounding box center [100, 359] width 32 height 15
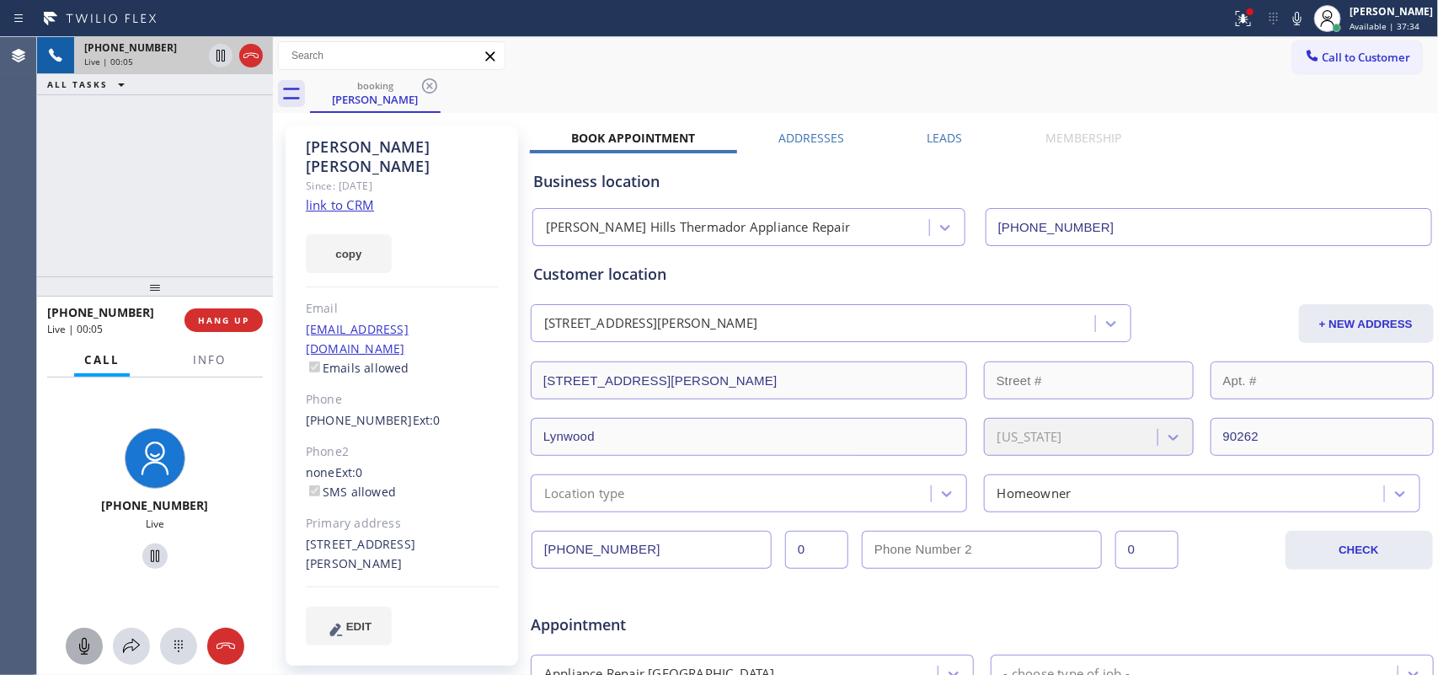
click at [88, 641] on icon at bounding box center [84, 646] width 20 height 20
click at [147, 554] on icon at bounding box center [155, 556] width 20 height 20
click at [89, 637] on icon at bounding box center [84, 646] width 20 height 20
click at [150, 554] on icon at bounding box center [155, 556] width 20 height 20
click at [230, 321] on span "HANG UP" at bounding box center [223, 320] width 51 height 12
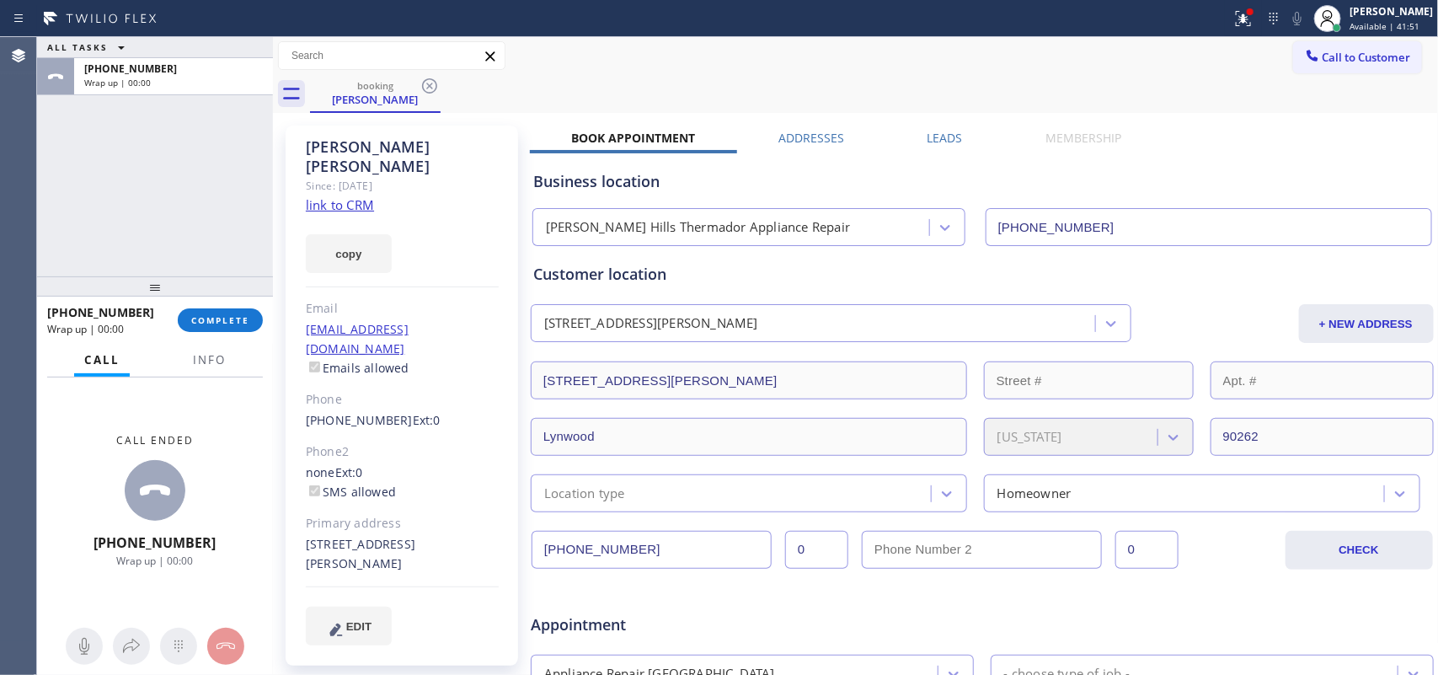
click at [72, 201] on div "ALL TASKS ALL TASKS ACTIVE TASKS TASKS IN WRAP UP [PHONE_NUMBER] Wrap up | 00:00" at bounding box center [155, 156] width 236 height 239
click at [215, 318] on span "COMPLETE" at bounding box center [220, 320] width 58 height 12
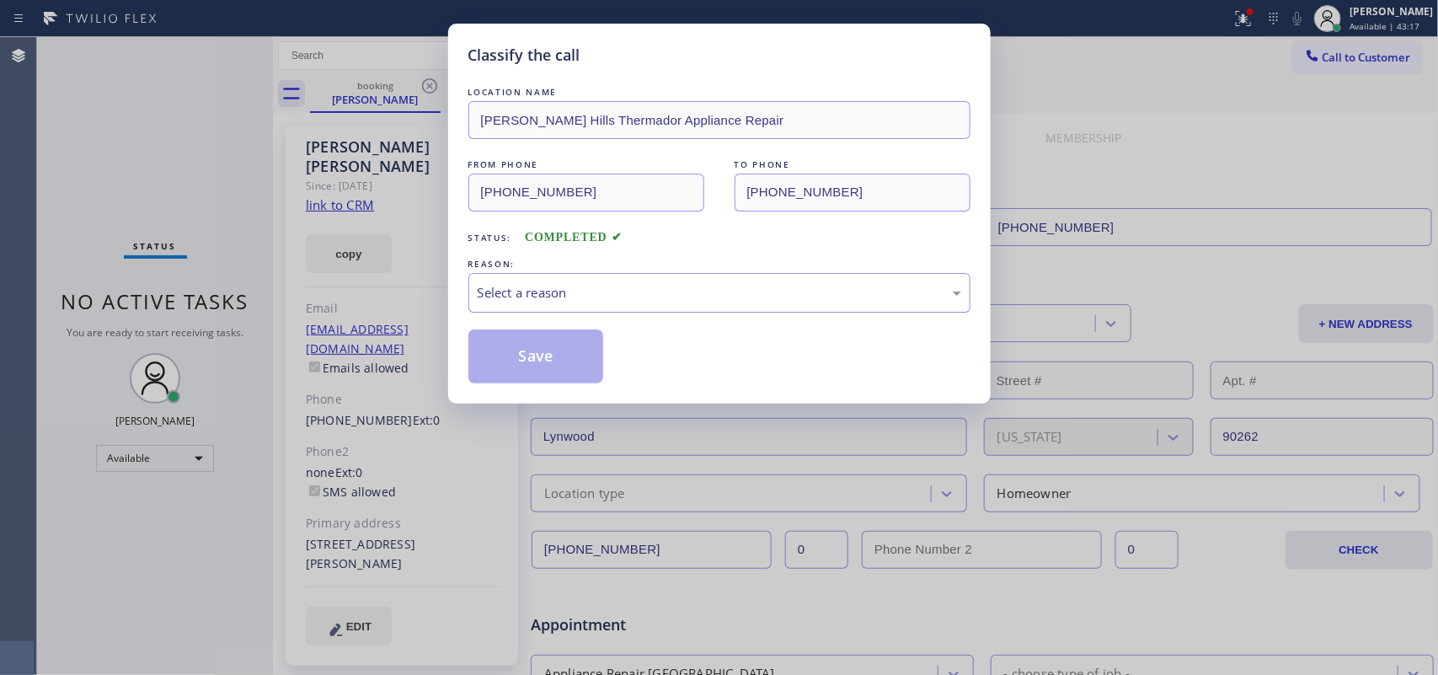
click at [607, 302] on div "Select a reason" at bounding box center [720, 292] width 484 height 19
click at [532, 376] on button "Save" at bounding box center [536, 356] width 136 height 54
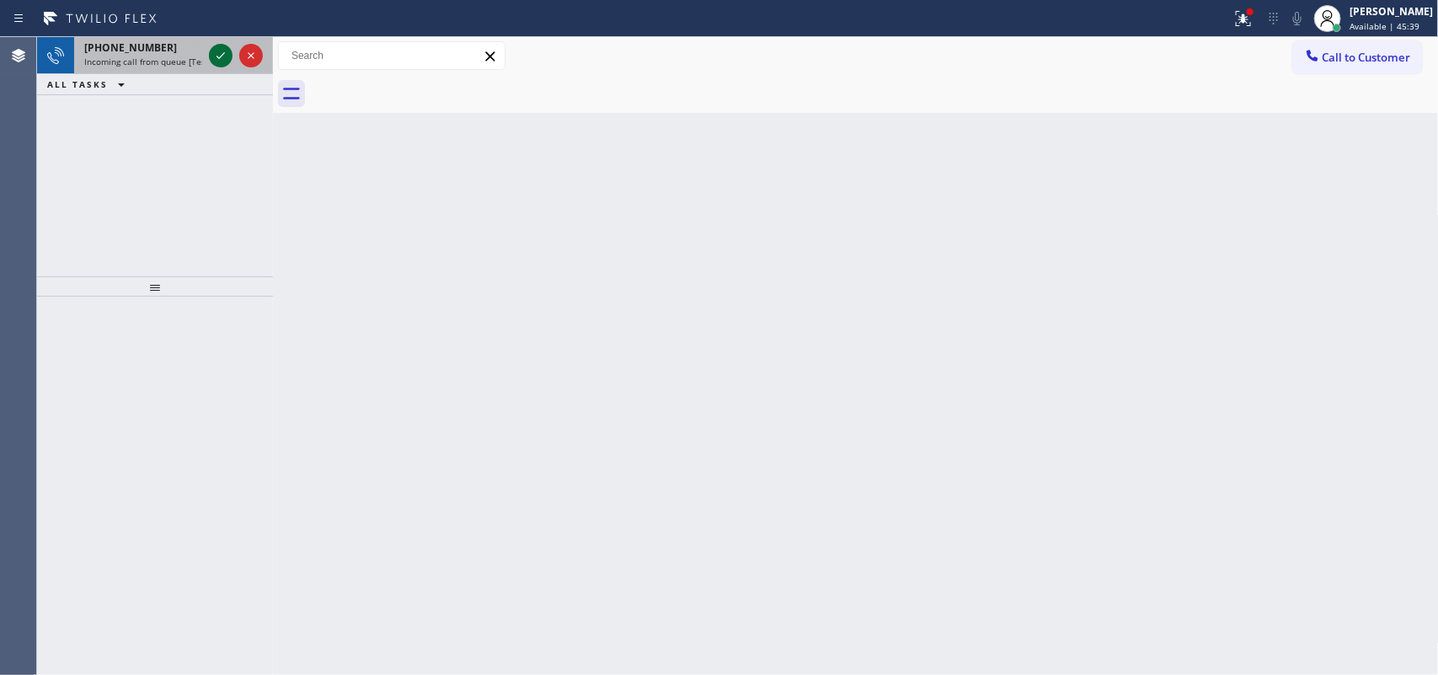
click at [219, 51] on icon at bounding box center [221, 55] width 20 height 20
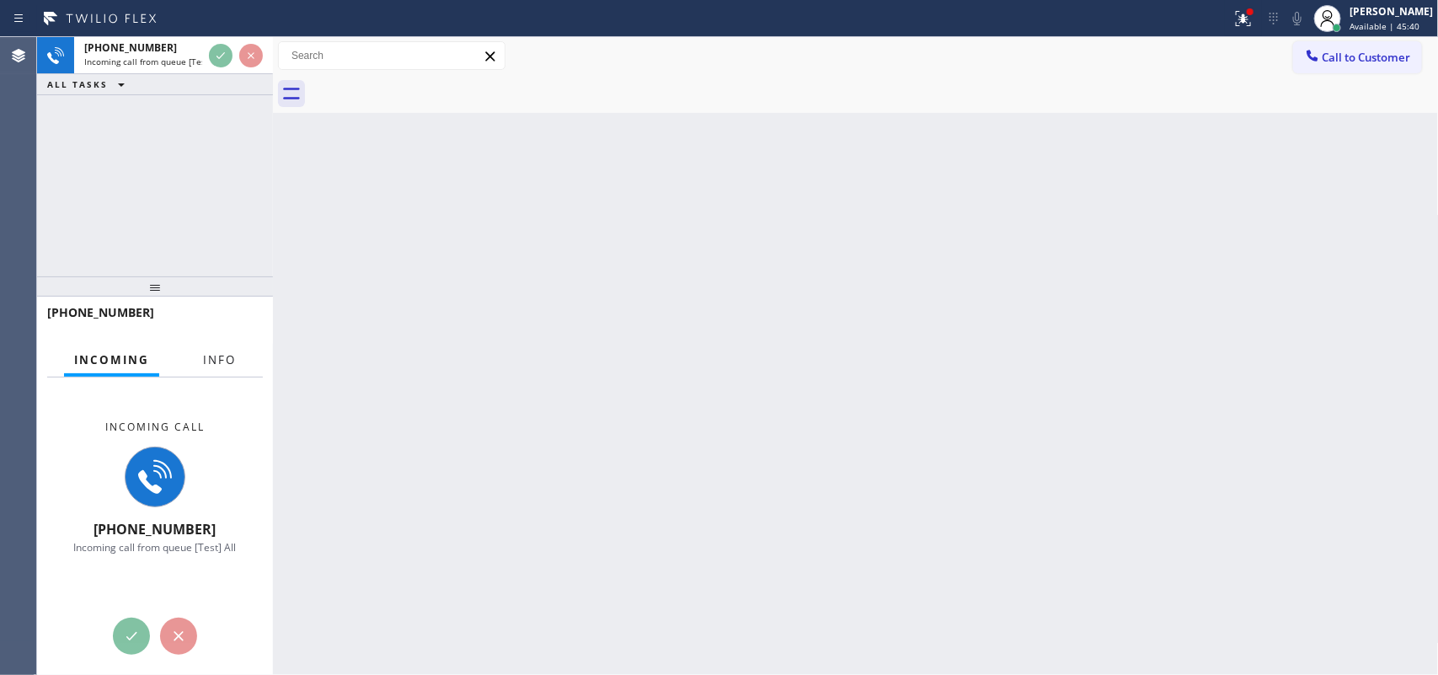
click at [208, 356] on span "Info" at bounding box center [219, 359] width 33 height 15
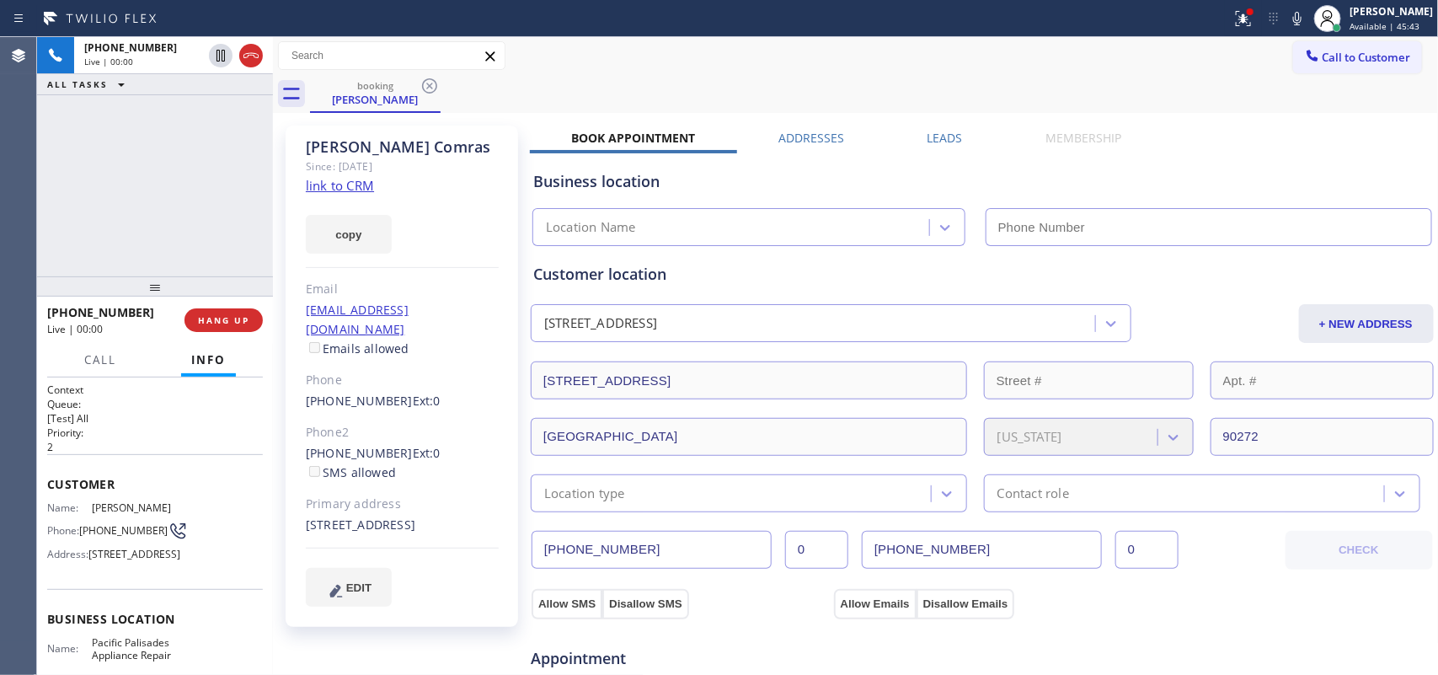
type input "[PHONE_NUMBER]"
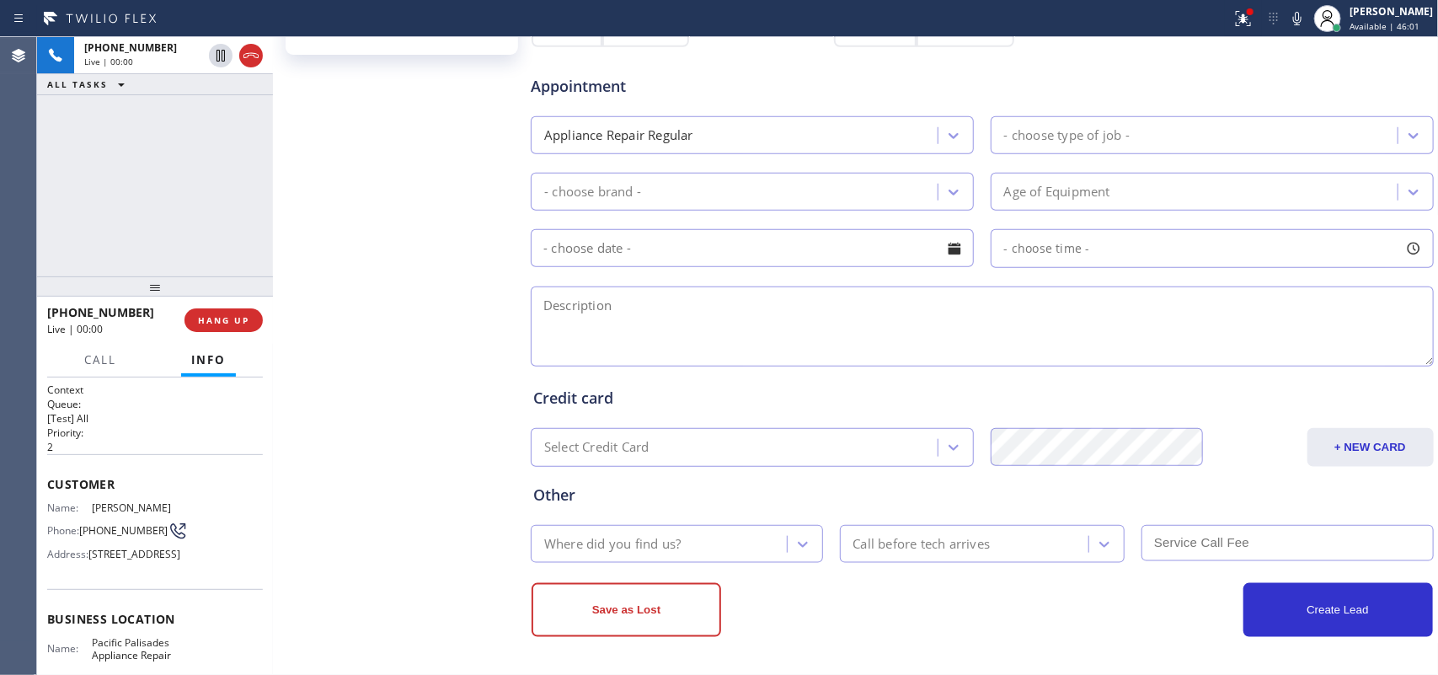
scroll to position [46, 0]
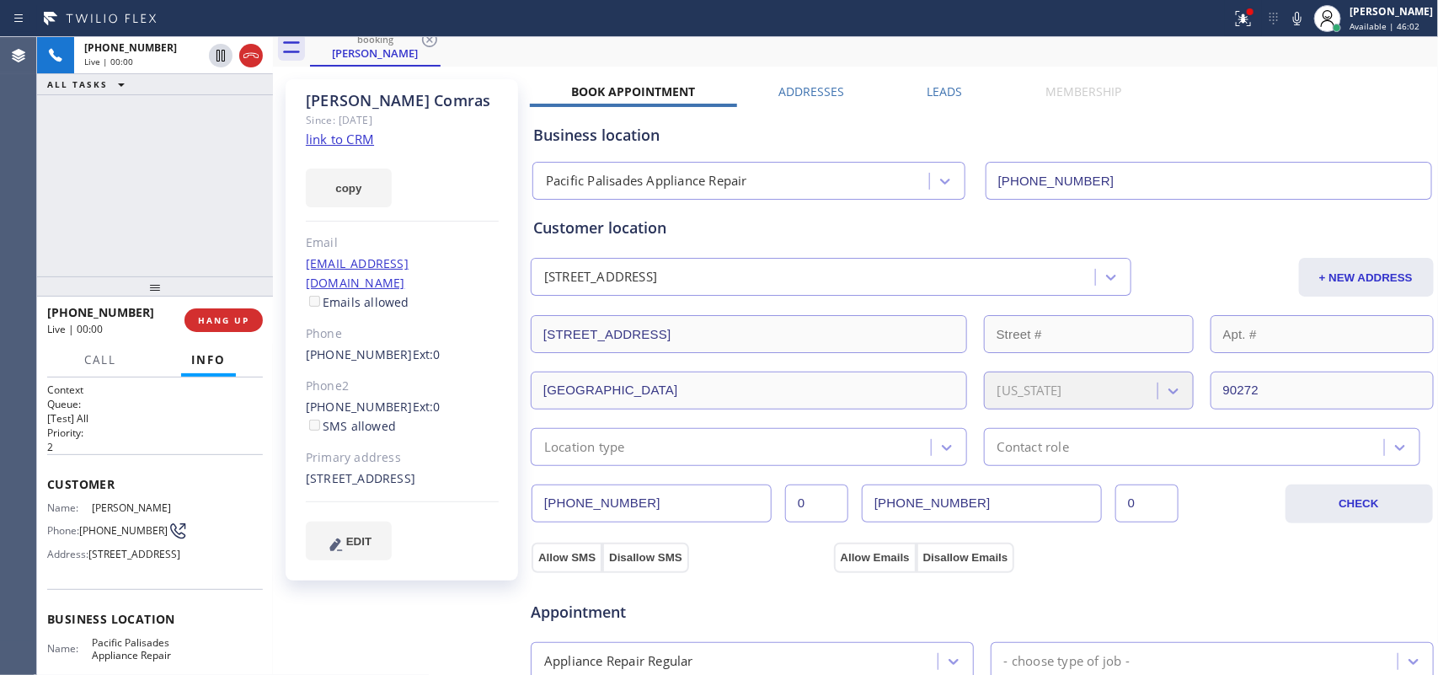
click at [352, 136] on link "link to CRM" at bounding box center [340, 139] width 68 height 17
click at [101, 360] on span "Call" at bounding box center [100, 359] width 32 height 15
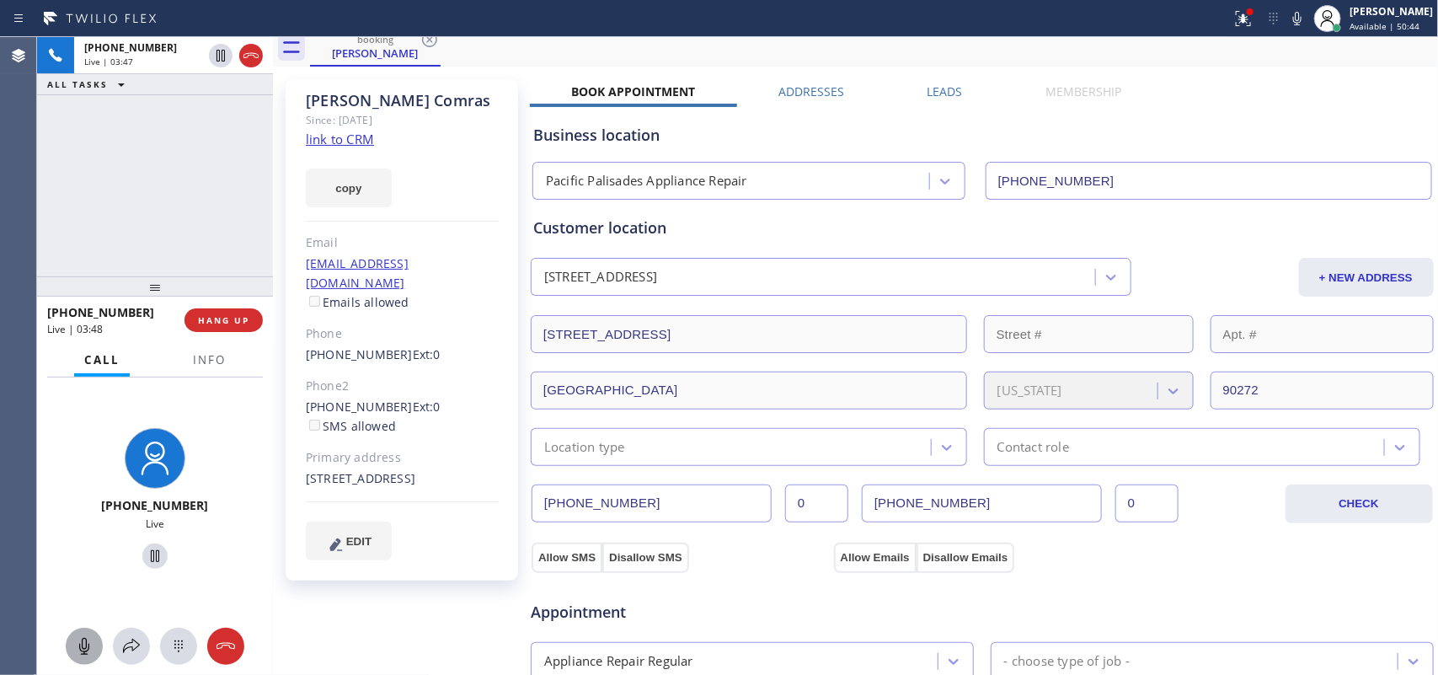
drag, startPoint x: 84, startPoint y: 638, endPoint x: 152, endPoint y: 567, distance: 98.3
click at [85, 636] on icon at bounding box center [84, 646] width 20 height 20
click at [149, 557] on icon at bounding box center [155, 556] width 20 height 20
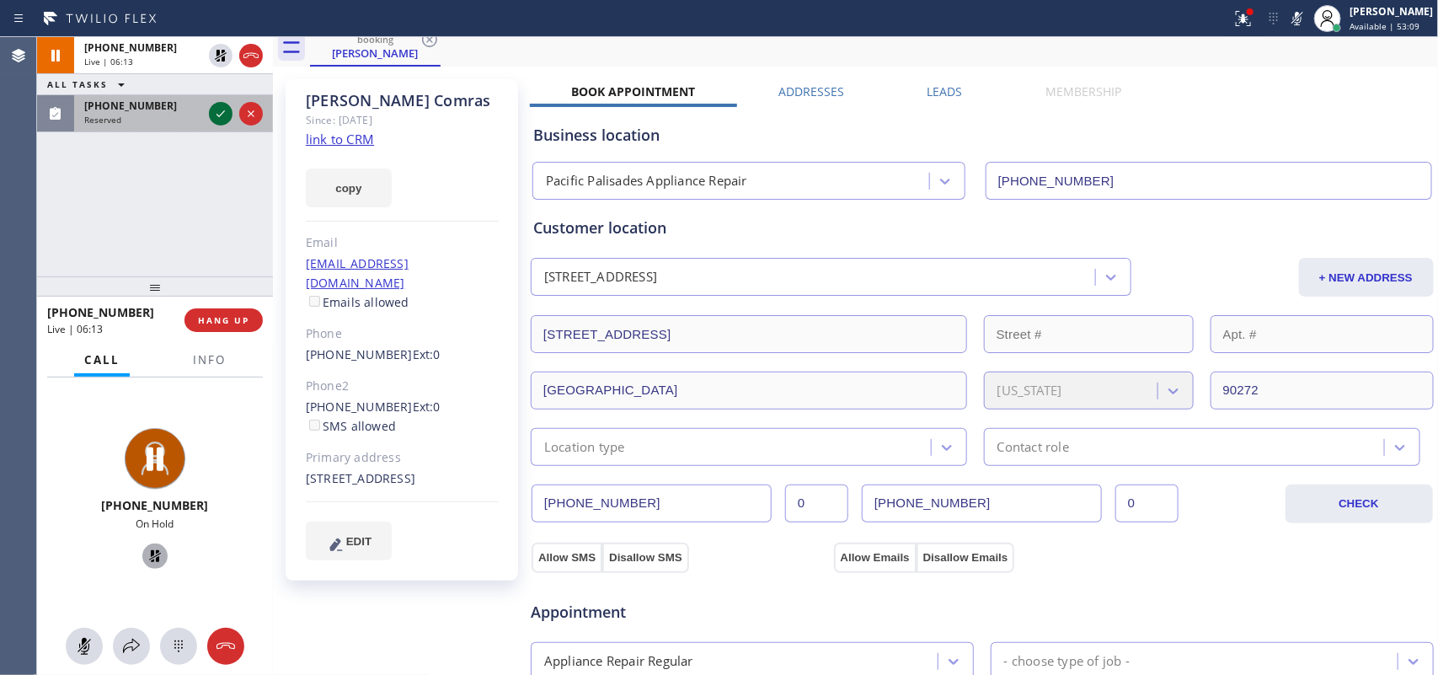
click at [217, 110] on icon at bounding box center [221, 114] width 20 height 20
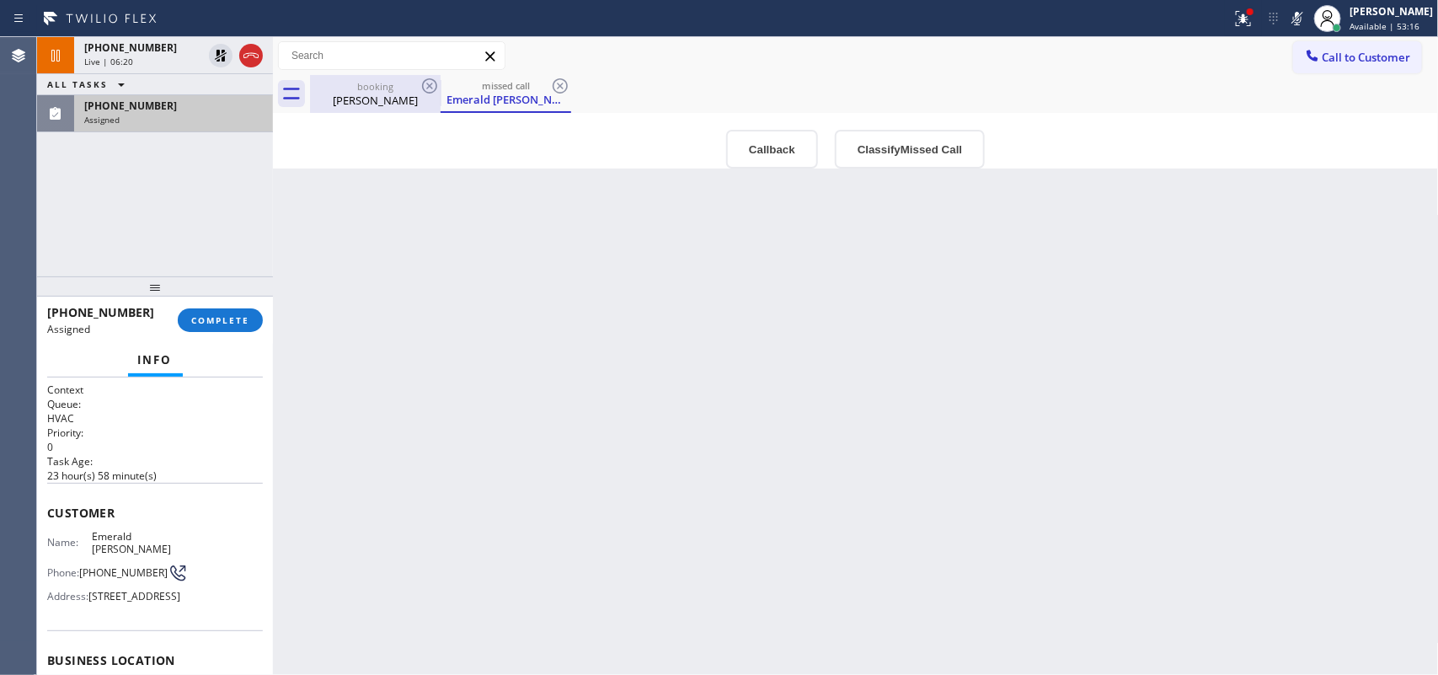
click at [351, 87] on div "booking" at bounding box center [375, 86] width 127 height 13
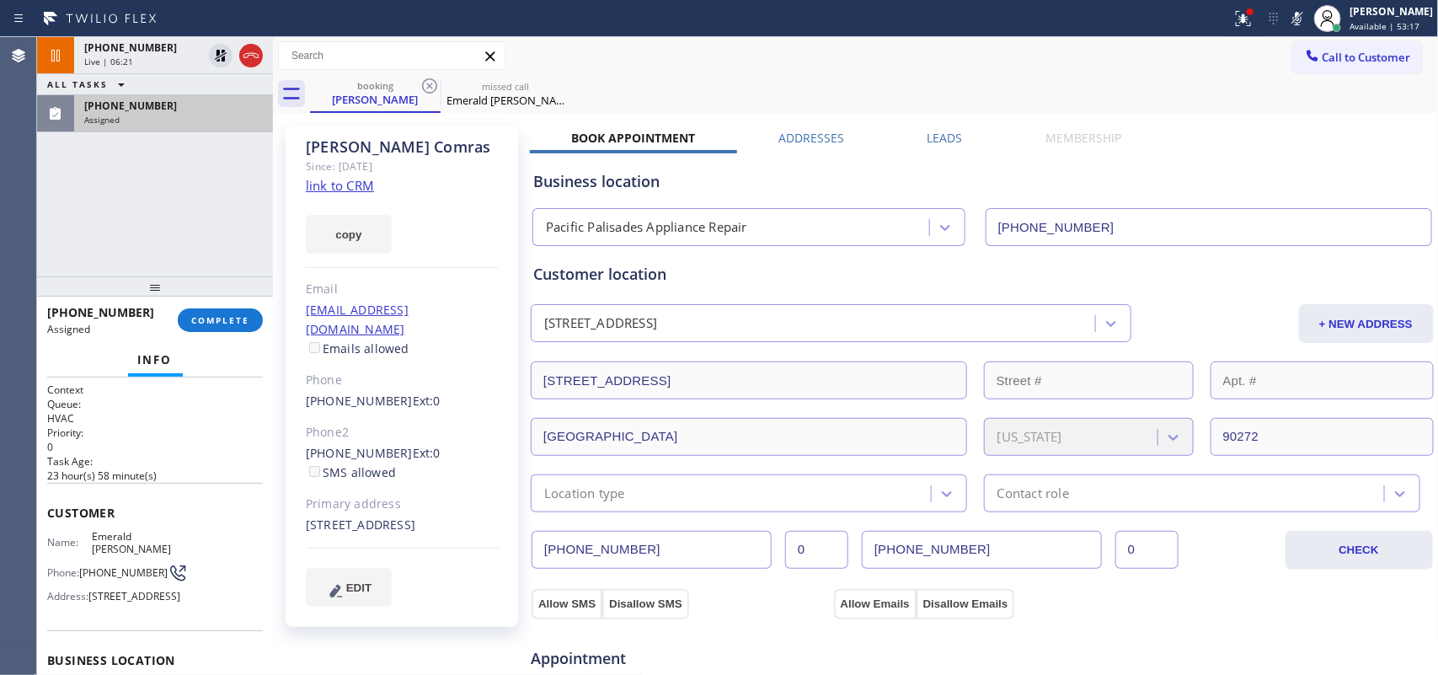
scroll to position [105, 0]
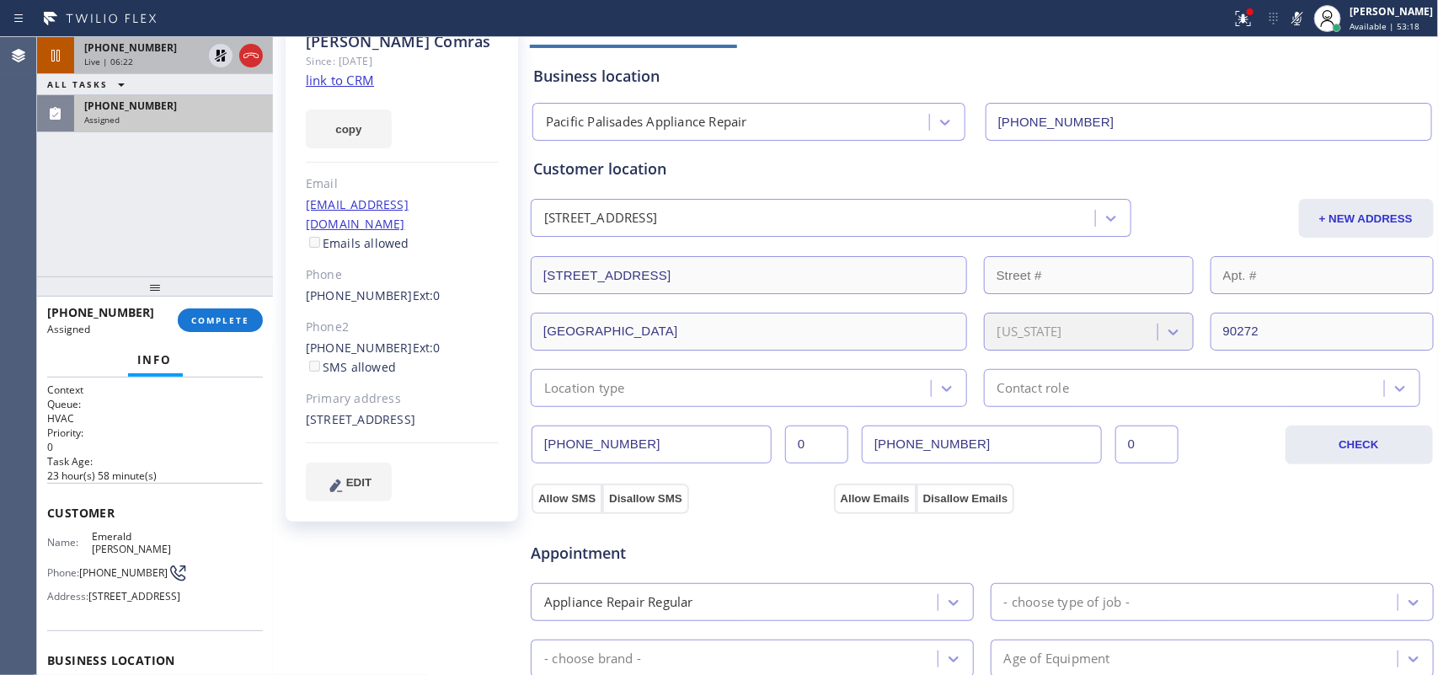
click at [145, 53] on span "[PHONE_NUMBER]" at bounding box center [130, 47] width 93 height 14
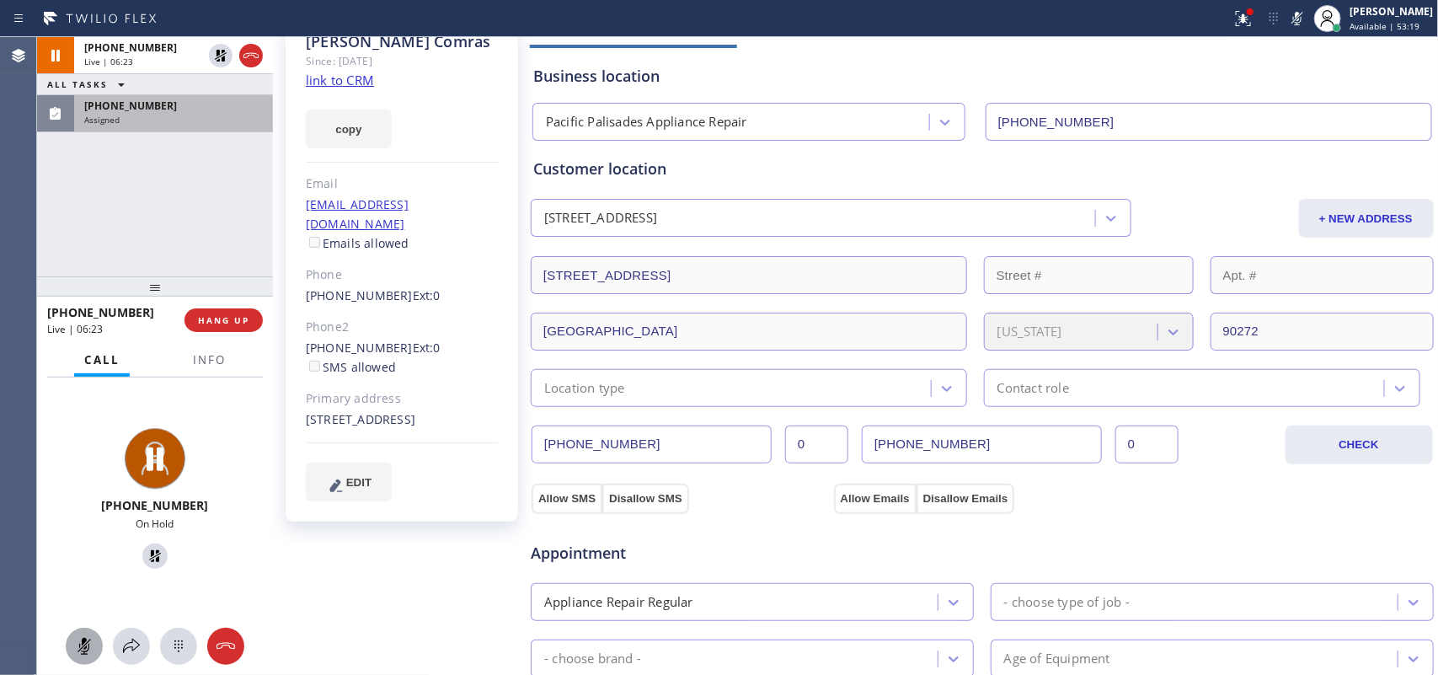
drag, startPoint x: 87, startPoint y: 645, endPoint x: 140, endPoint y: 573, distance: 89.8
click at [87, 642] on icon at bounding box center [84, 646] width 20 height 20
click at [152, 554] on icon at bounding box center [155, 556] width 12 height 12
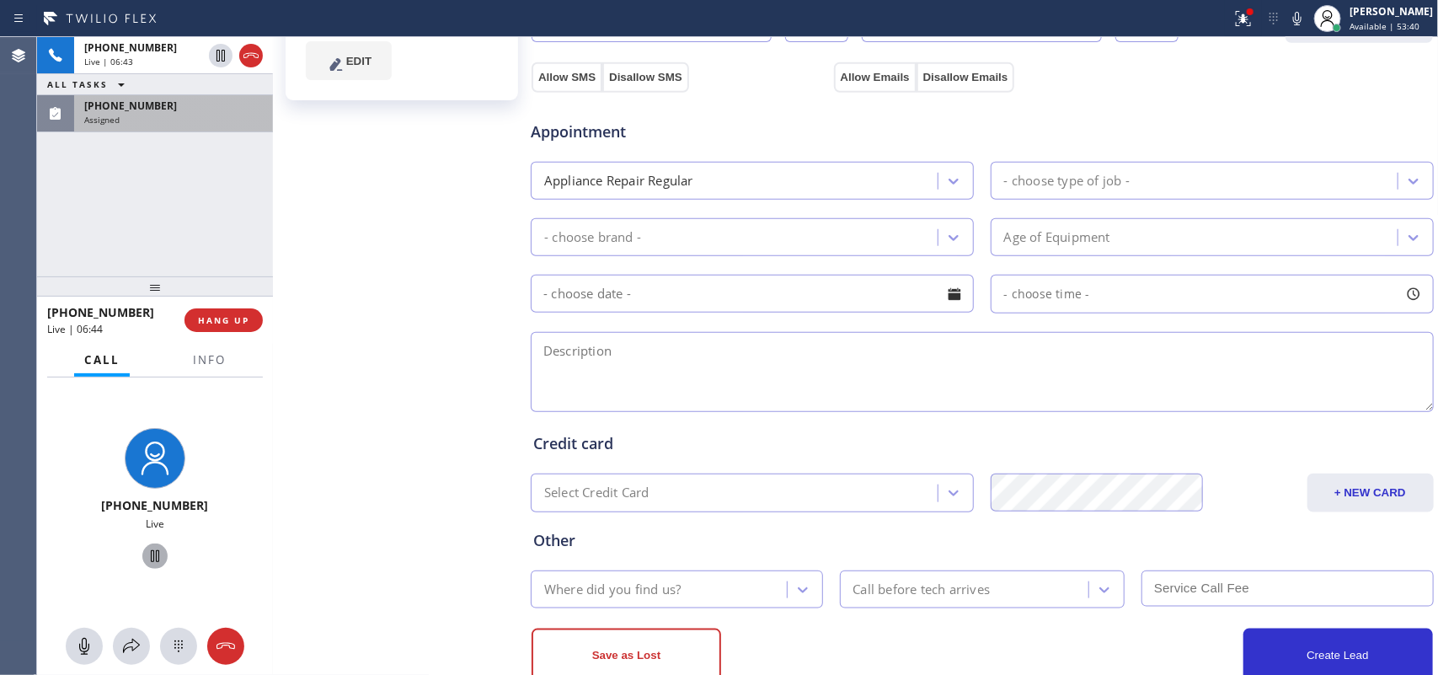
scroll to position [573, 0]
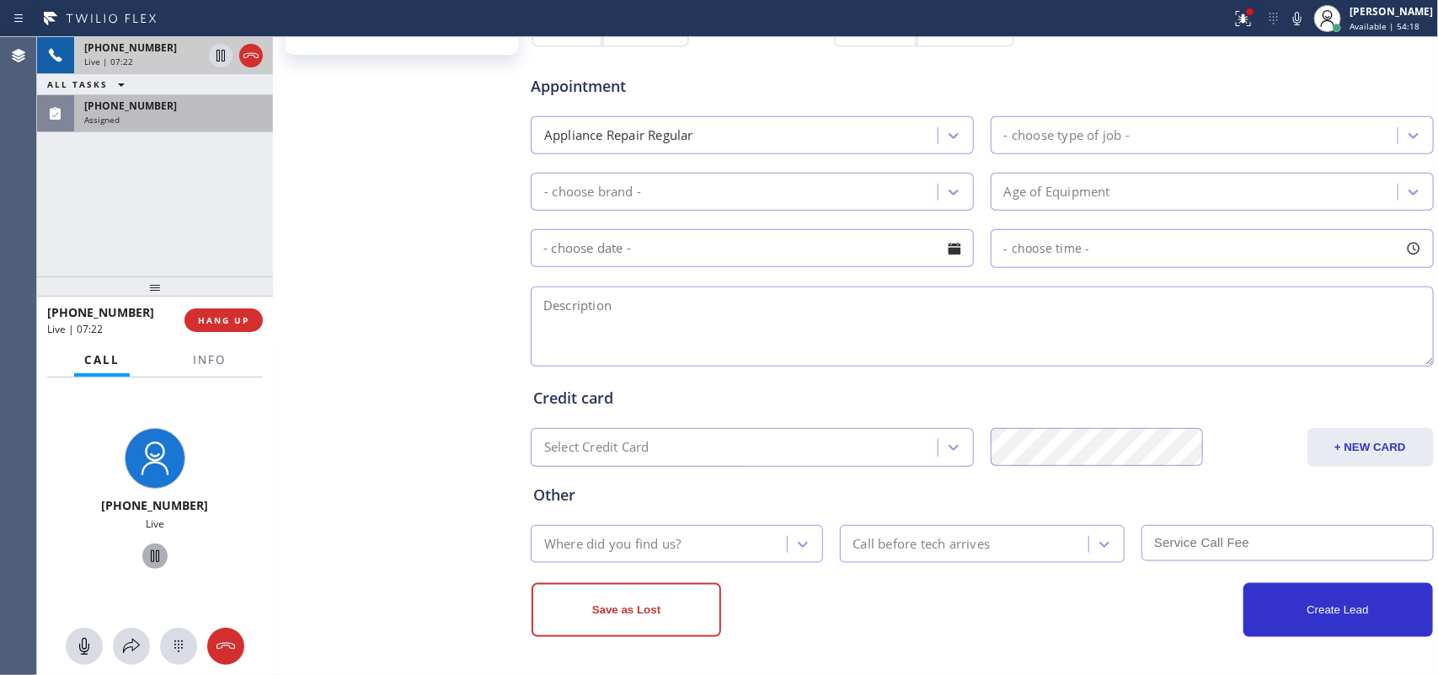
click at [152, 60] on div "Live | 07:22" at bounding box center [143, 62] width 118 height 12
click at [152, 44] on span "[PHONE_NUMBER]" at bounding box center [130, 47] width 93 height 14
drag, startPoint x: 76, startPoint y: 645, endPoint x: 94, endPoint y: 629, distance: 23.9
click at [76, 645] on icon at bounding box center [84, 646] width 20 height 20
click at [147, 550] on icon at bounding box center [155, 556] width 20 height 20
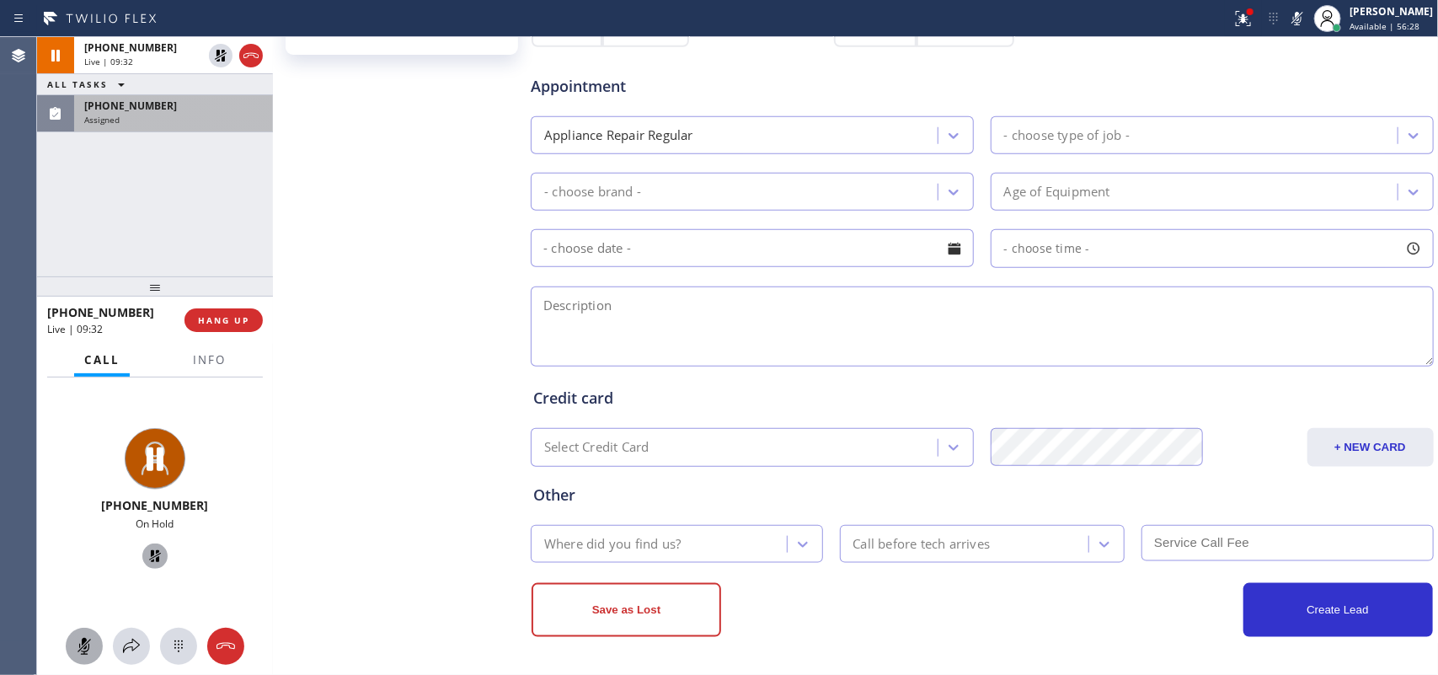
click at [88, 638] on icon at bounding box center [84, 646] width 20 height 20
click at [145, 549] on icon at bounding box center [155, 556] width 20 height 20
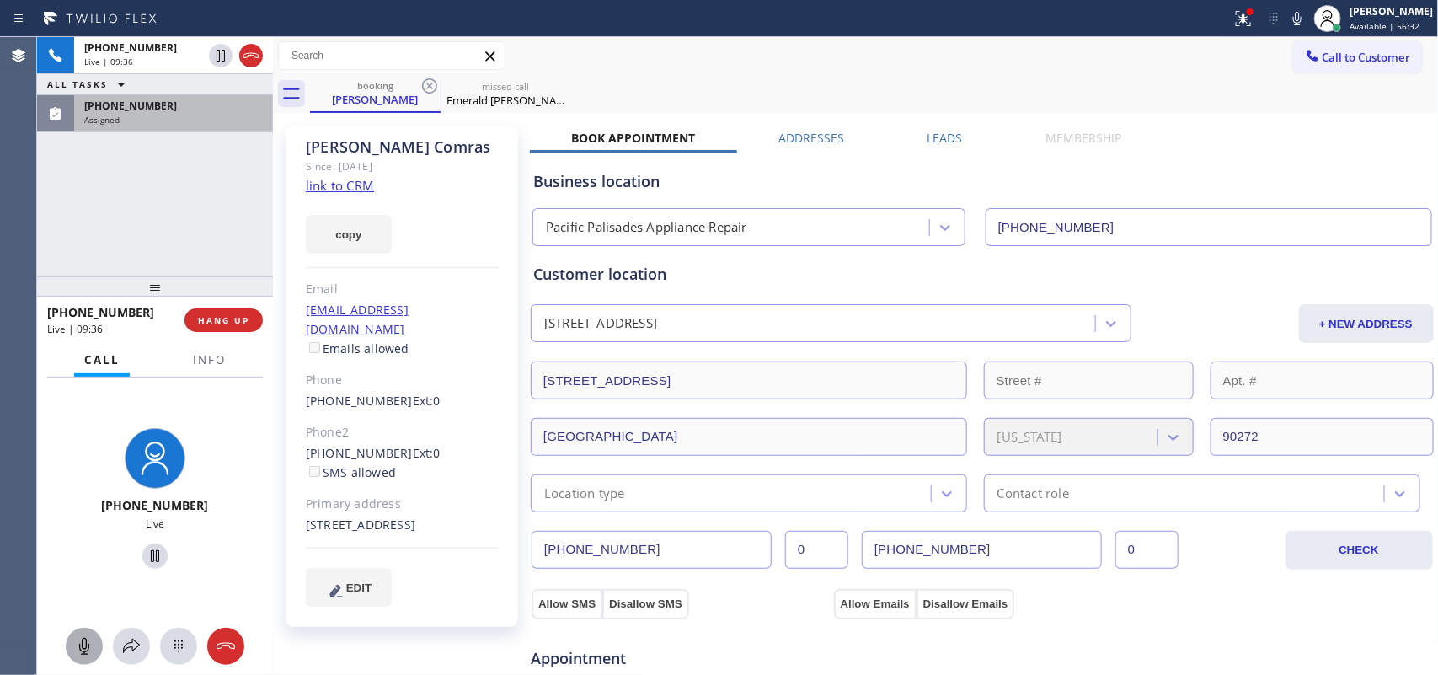
click at [174, 120] on div "Assigned" at bounding box center [173, 120] width 179 height 12
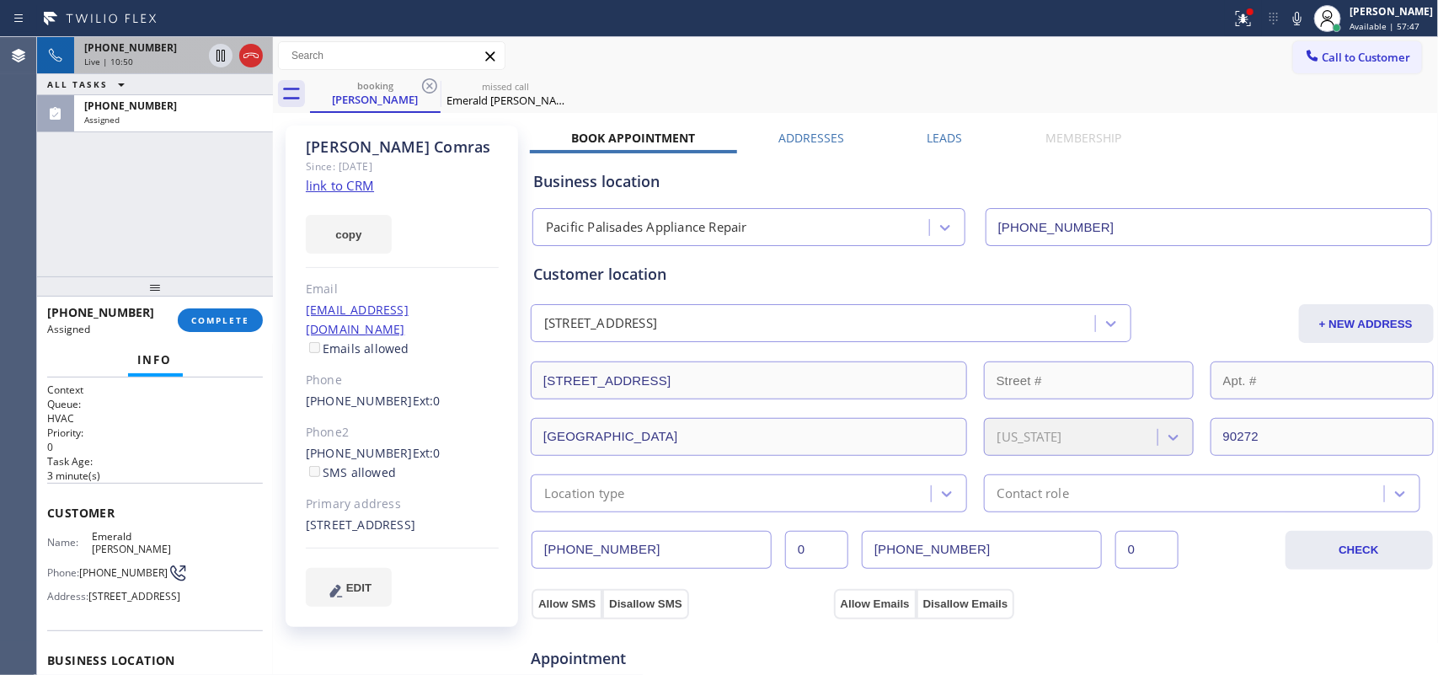
click at [179, 59] on div "Live | 10:50" at bounding box center [143, 62] width 118 height 12
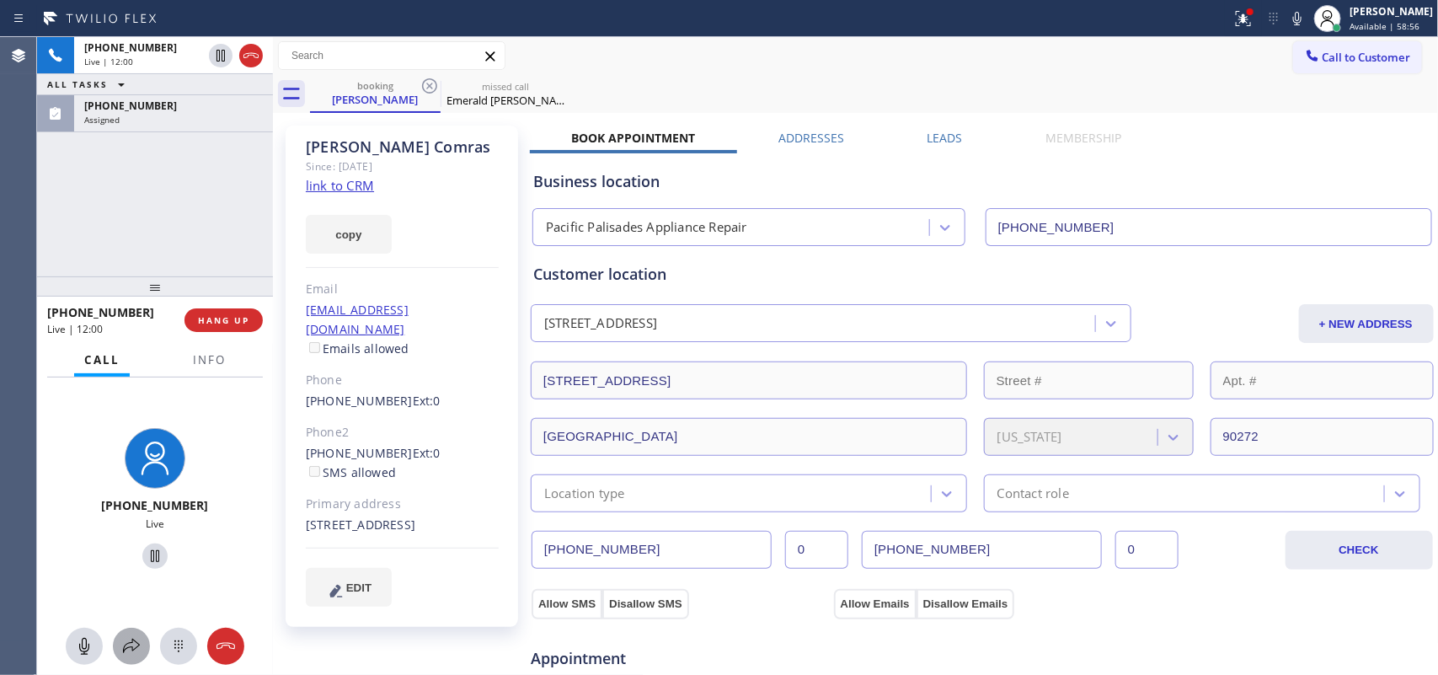
click at [124, 634] on button at bounding box center [131, 646] width 37 height 37
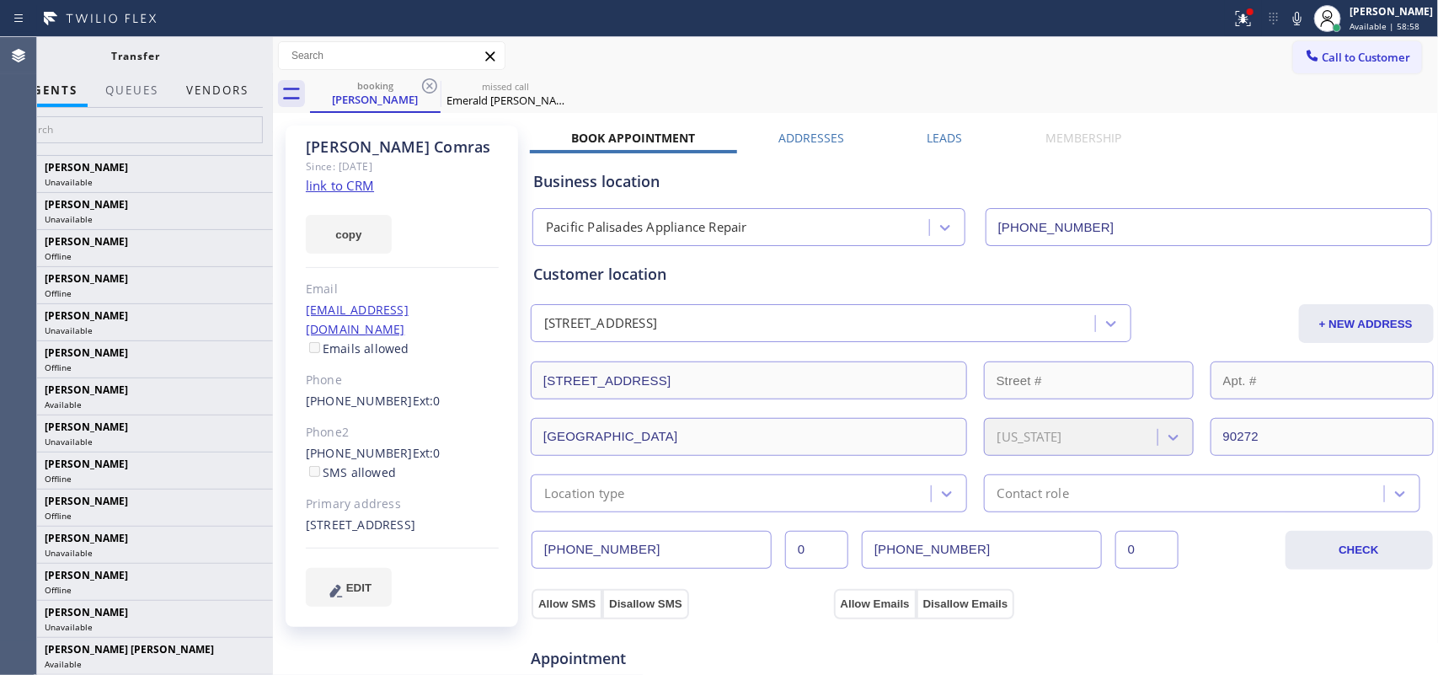
click at [221, 91] on button "Vendors" at bounding box center [217, 90] width 83 height 33
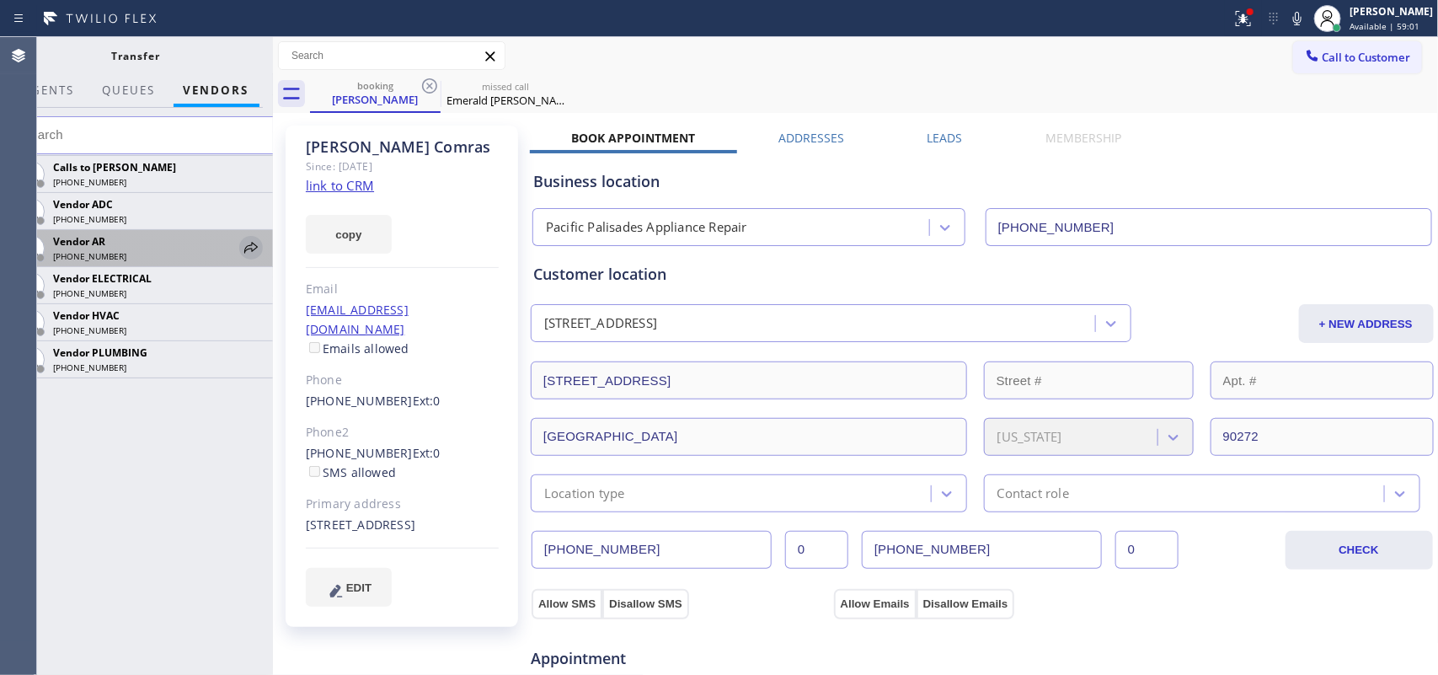
click at [253, 249] on icon at bounding box center [251, 248] width 20 height 20
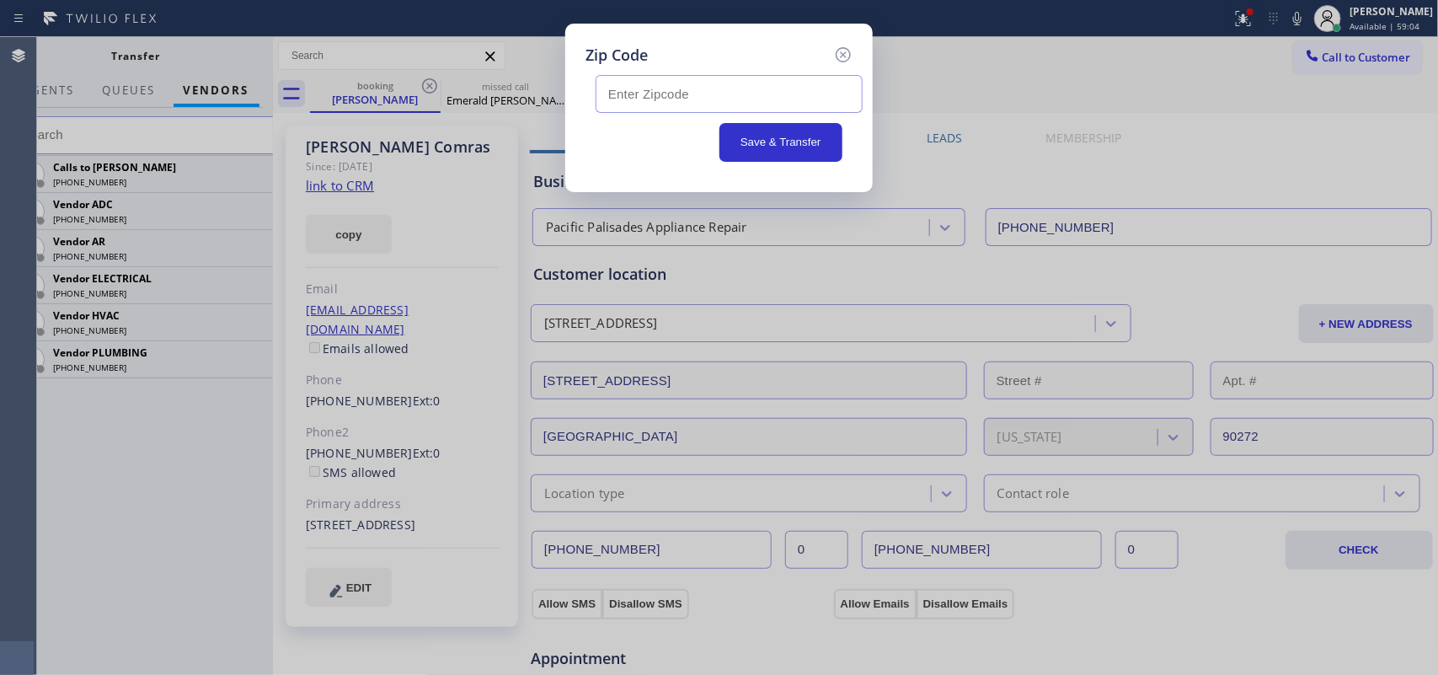
click at [730, 89] on input "text" at bounding box center [729, 94] width 267 height 38
type input "90272"
click at [773, 150] on button "Save & Transfer" at bounding box center [782, 142] width 124 height 39
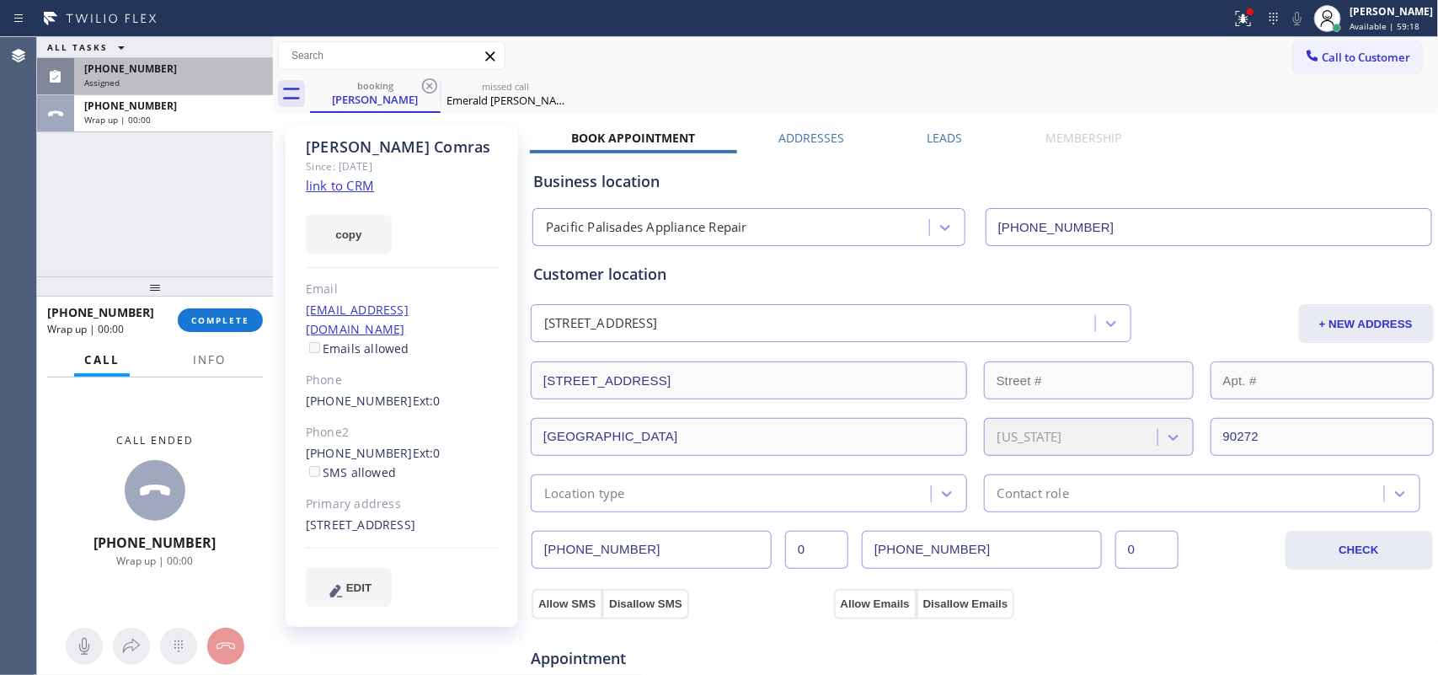
click at [158, 69] on div "[PHONE_NUMBER]" at bounding box center [173, 69] width 179 height 14
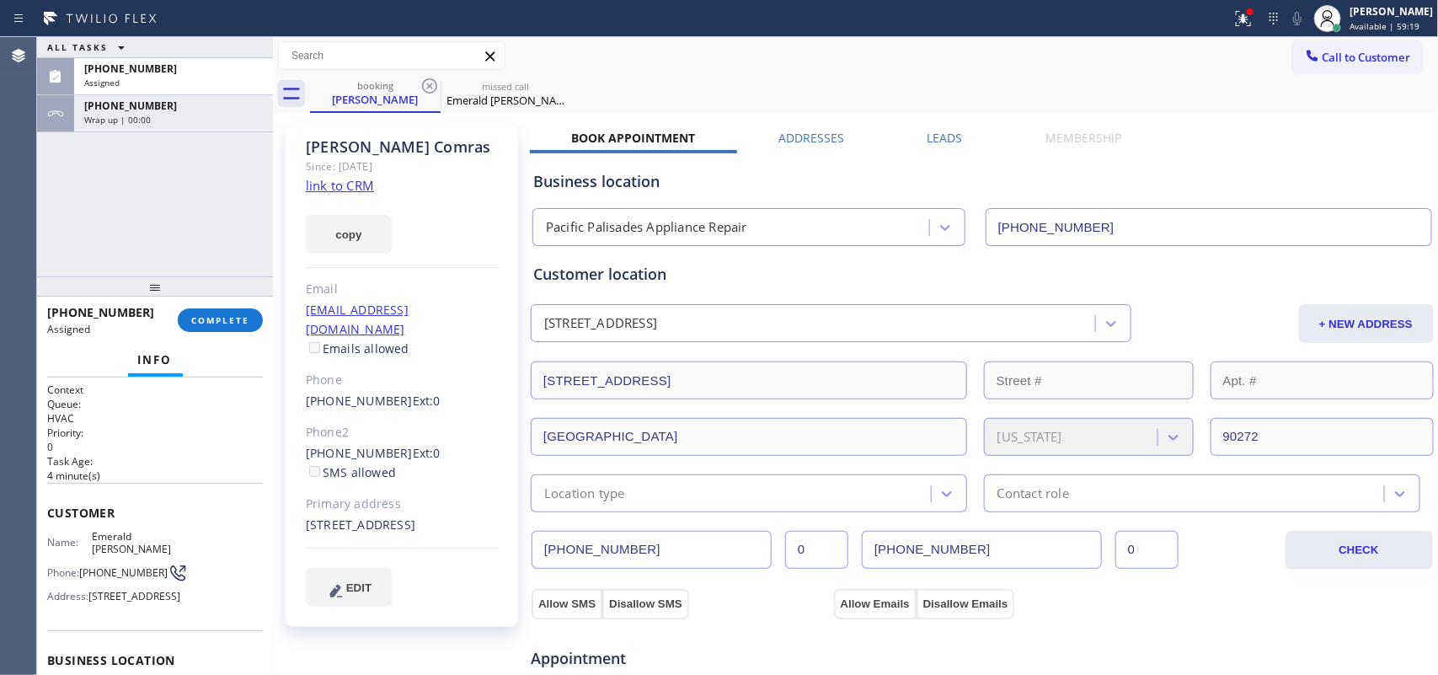
scroll to position [255, 0]
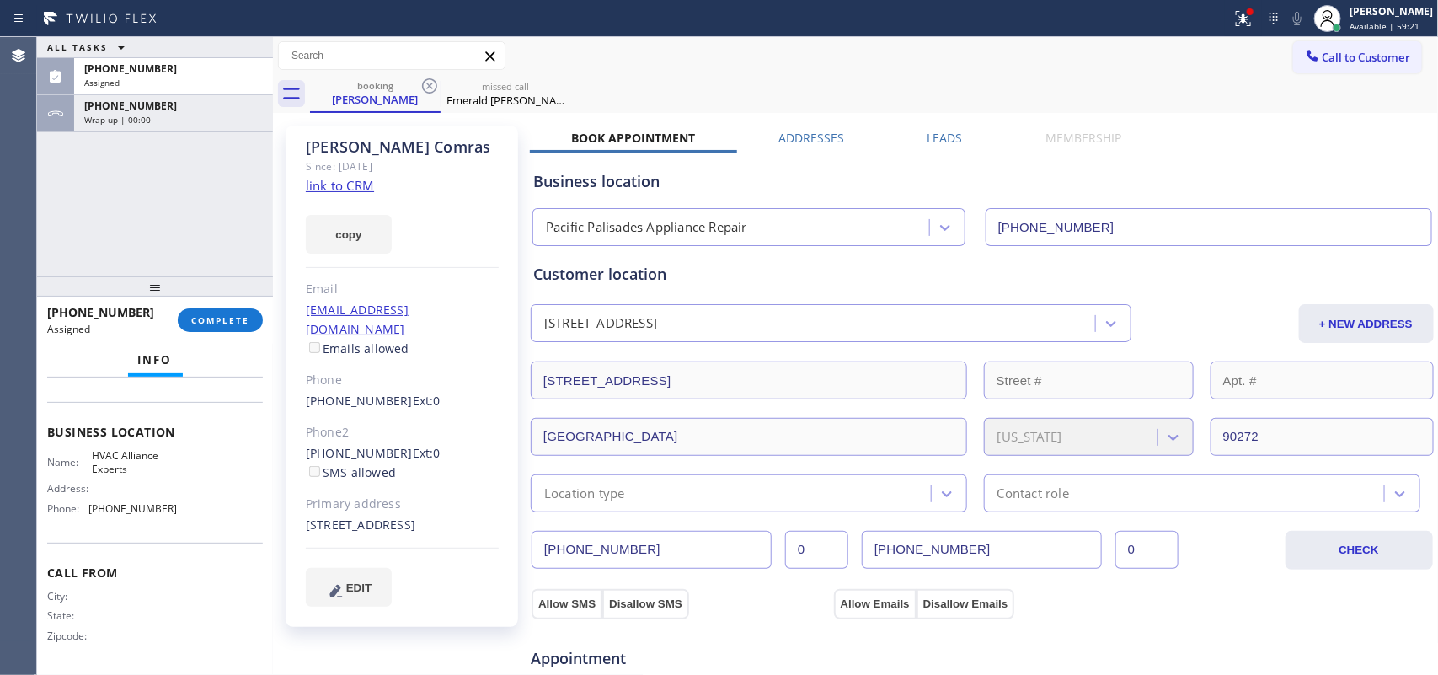
click at [99, 259] on div "ALL TASKS ALL TASKS ACTIVE TASKS TASKS IN WRAP UP [PHONE_NUMBER] Assigned [PHON…" at bounding box center [155, 156] width 236 height 239
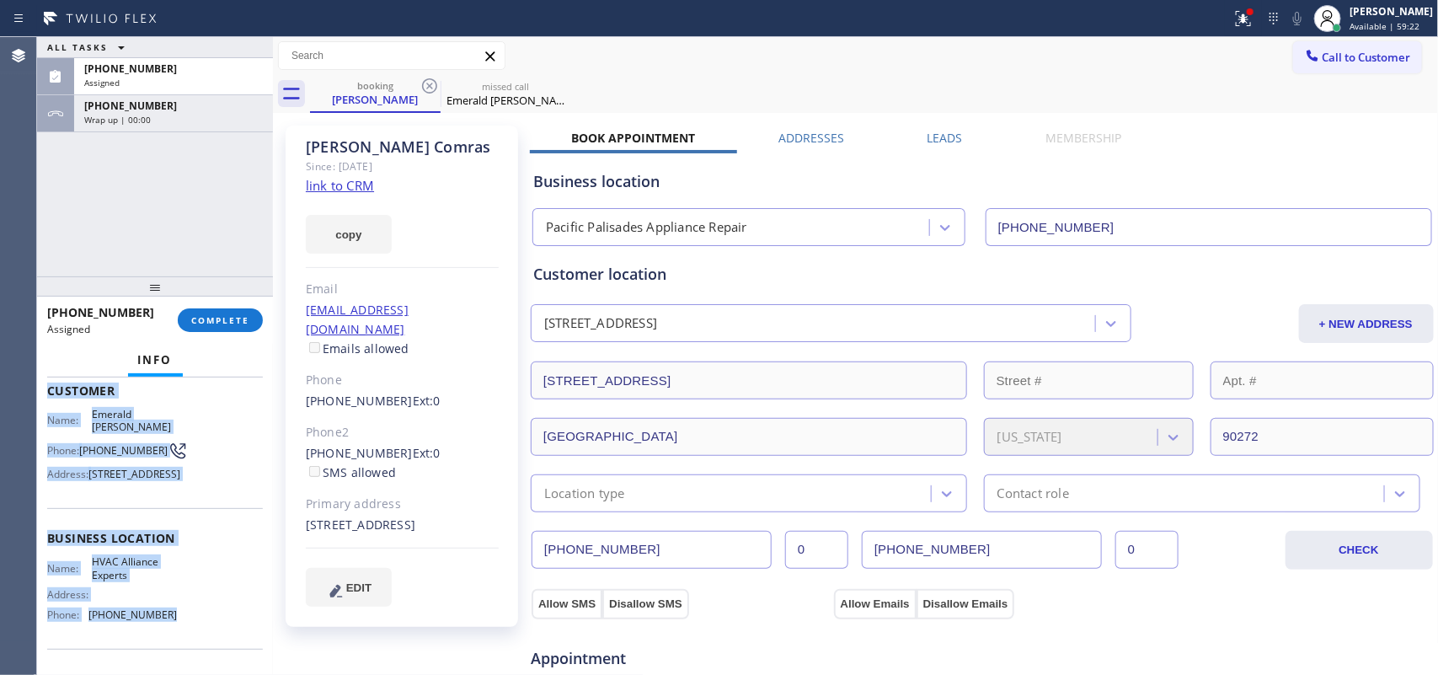
scroll to position [0, 0]
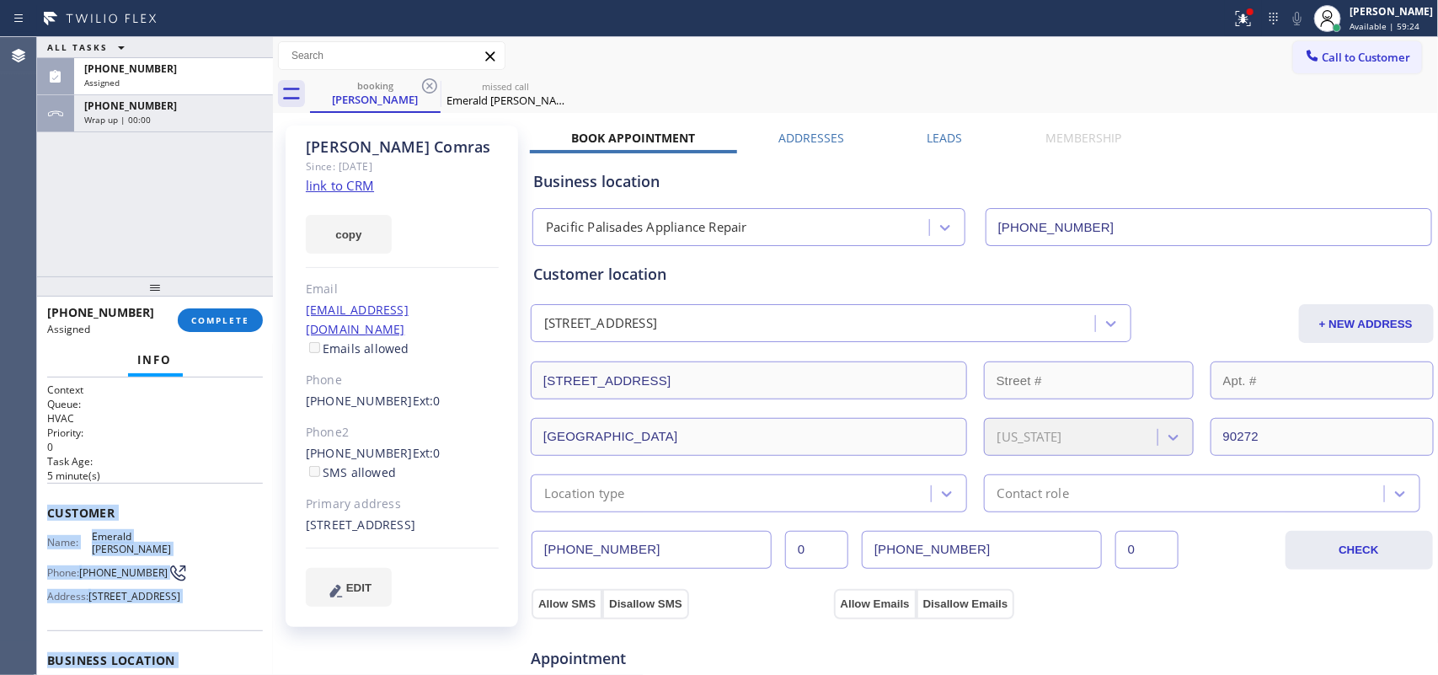
drag, startPoint x: 181, startPoint y: 518, endPoint x: 43, endPoint y: 507, distance: 138.6
click at [43, 507] on div "Context Queue: HVAC Priority: 0 Task Age: [DEMOGRAPHIC_DATA] minute(s) Customer…" at bounding box center [155, 526] width 236 height 298
copy div "Customer Name: Emerald [PERSON_NAME] Phone: [PHONE_NUMBER] Address: [STREET_ADD…"
click at [238, 322] on span "COMPLETE" at bounding box center [220, 320] width 58 height 12
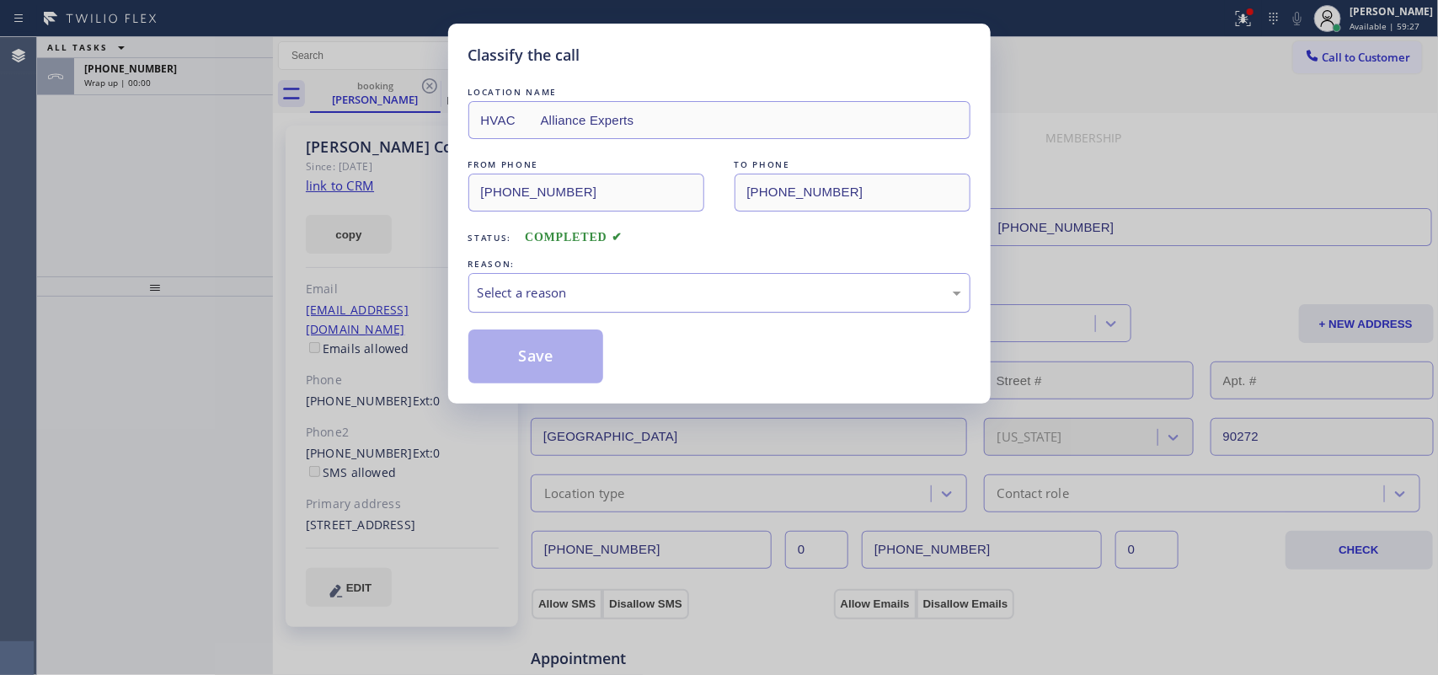
click at [539, 291] on div "Select a reason" at bounding box center [720, 292] width 484 height 19
click at [546, 361] on button "Save" at bounding box center [536, 356] width 136 height 54
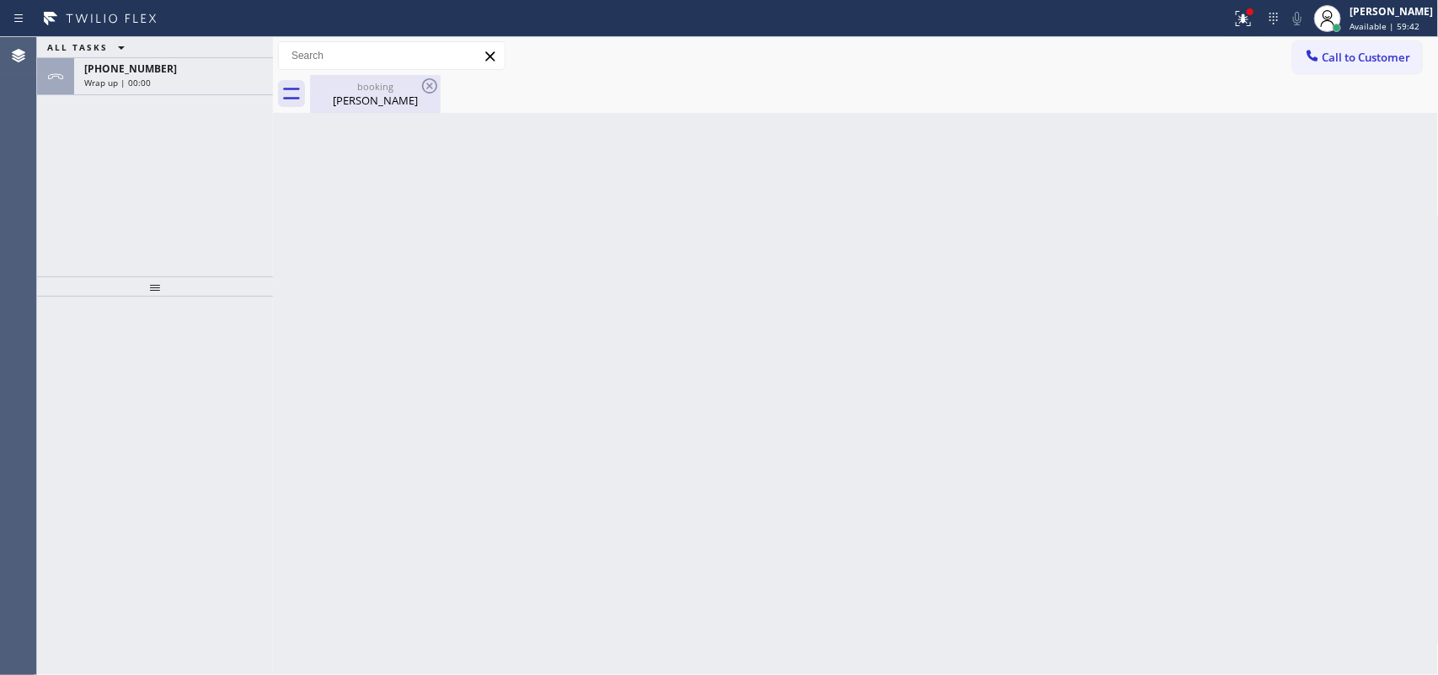
click at [352, 90] on div "booking" at bounding box center [375, 86] width 127 height 13
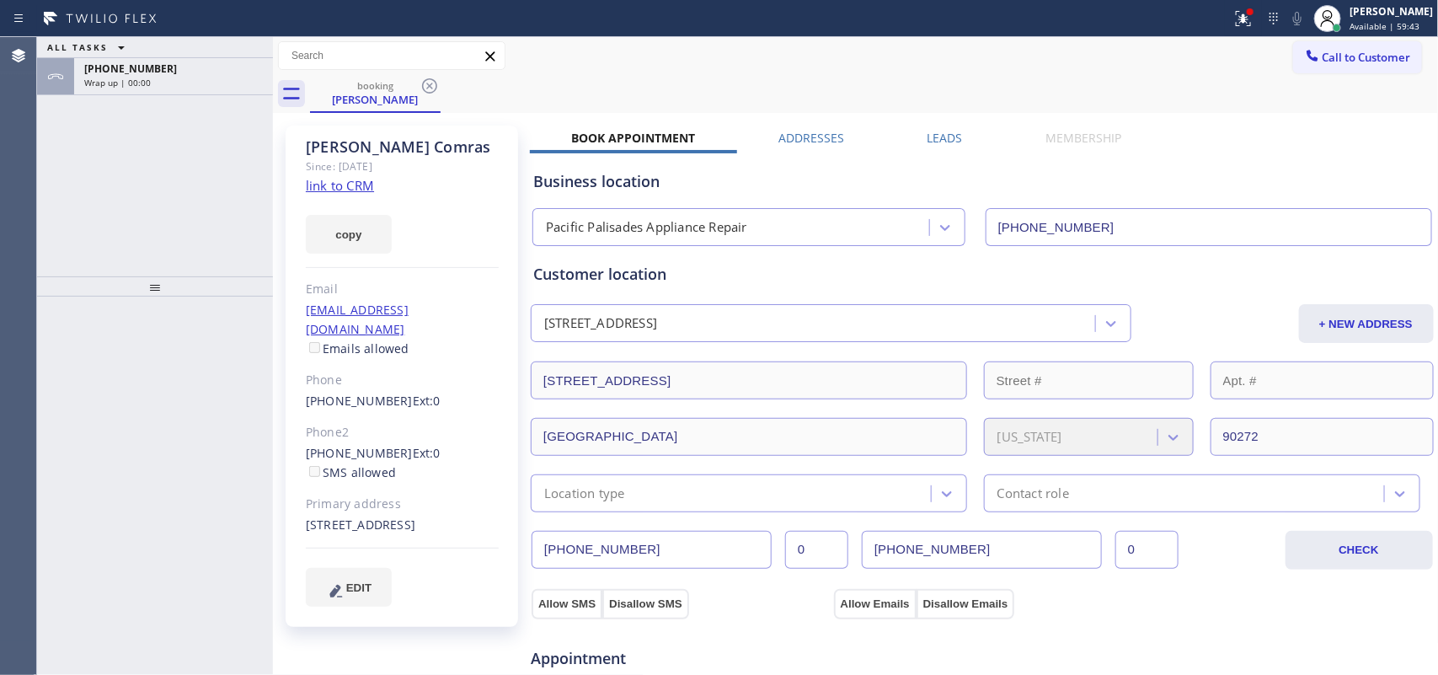
scroll to position [421, 0]
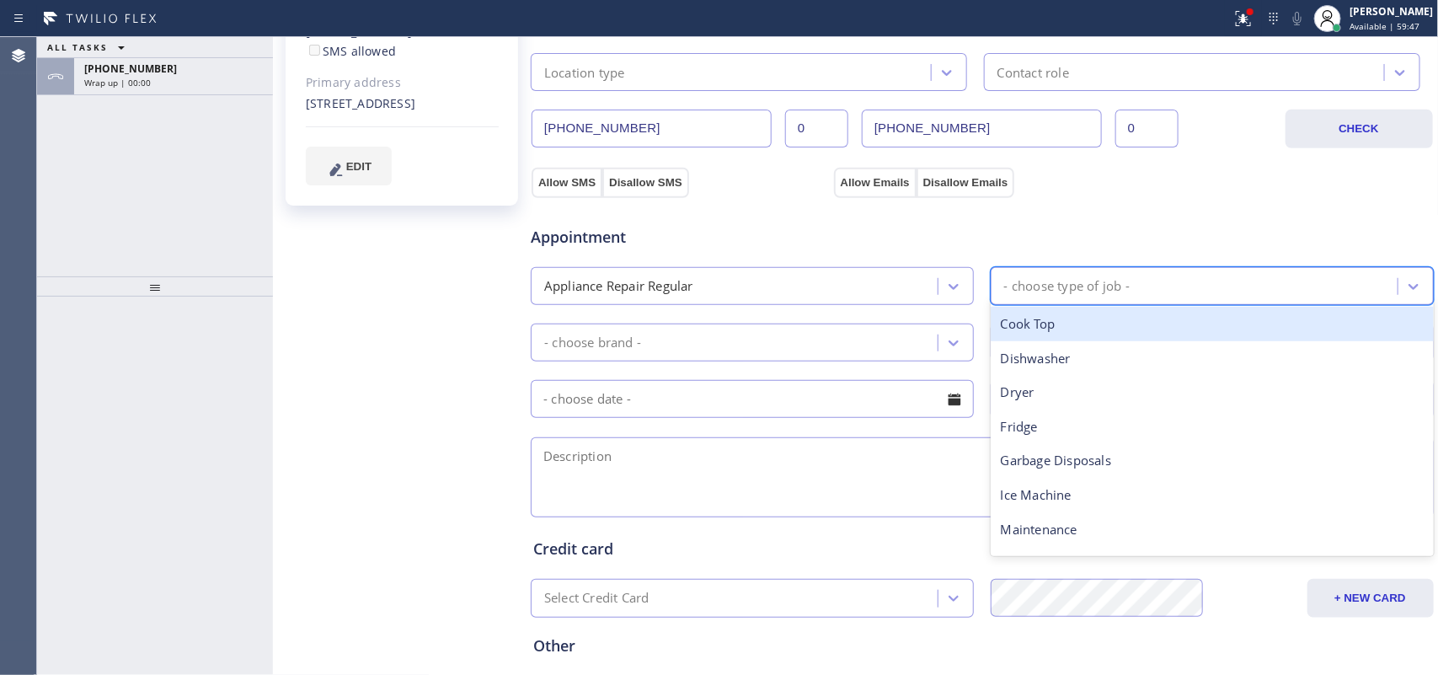
click at [1047, 289] on div "- choose type of job -" at bounding box center [1067, 285] width 126 height 19
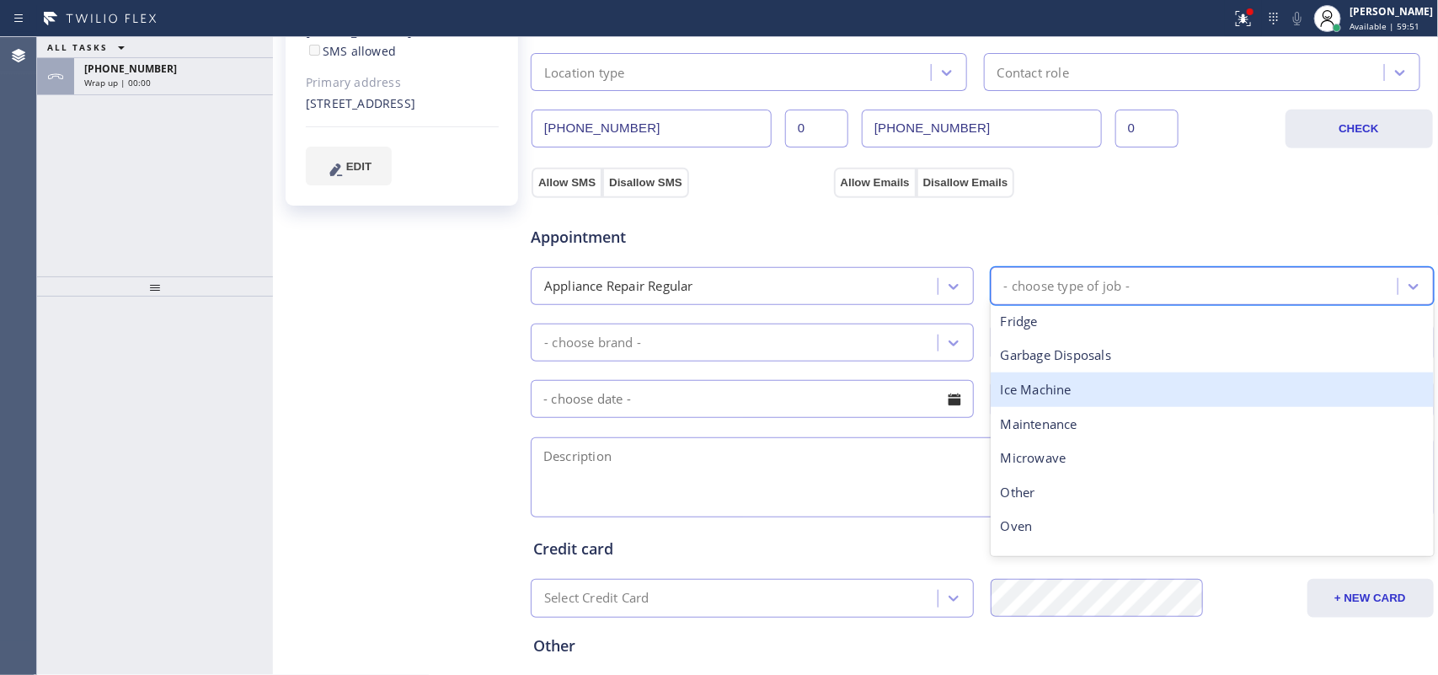
scroll to position [211, 0]
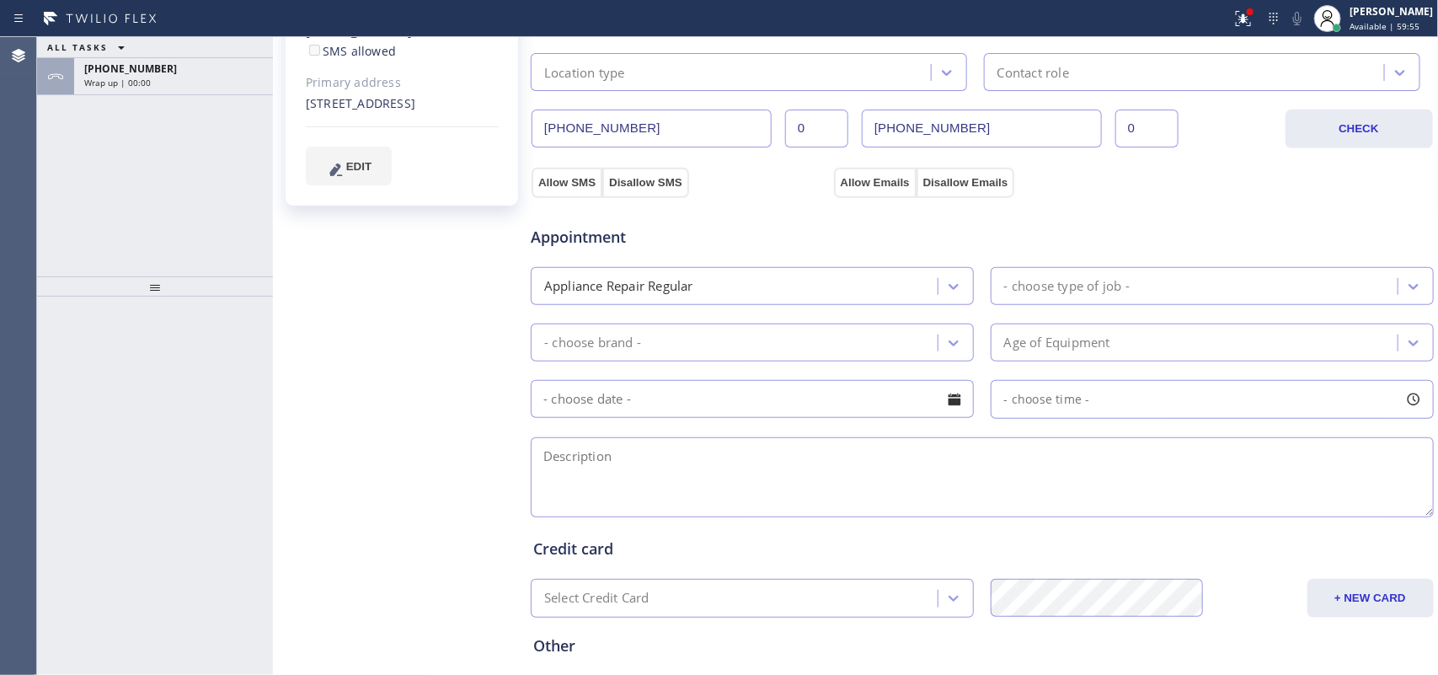
click at [361, 347] on div "[PERSON_NAME] Since: [DATE] link to CRM copy Email [EMAIL_ADDRESS][DOMAIN_NAME]…" at bounding box center [403, 259] width 253 height 1126
click at [1050, 276] on div "- choose type of job -" at bounding box center [1197, 285] width 402 height 29
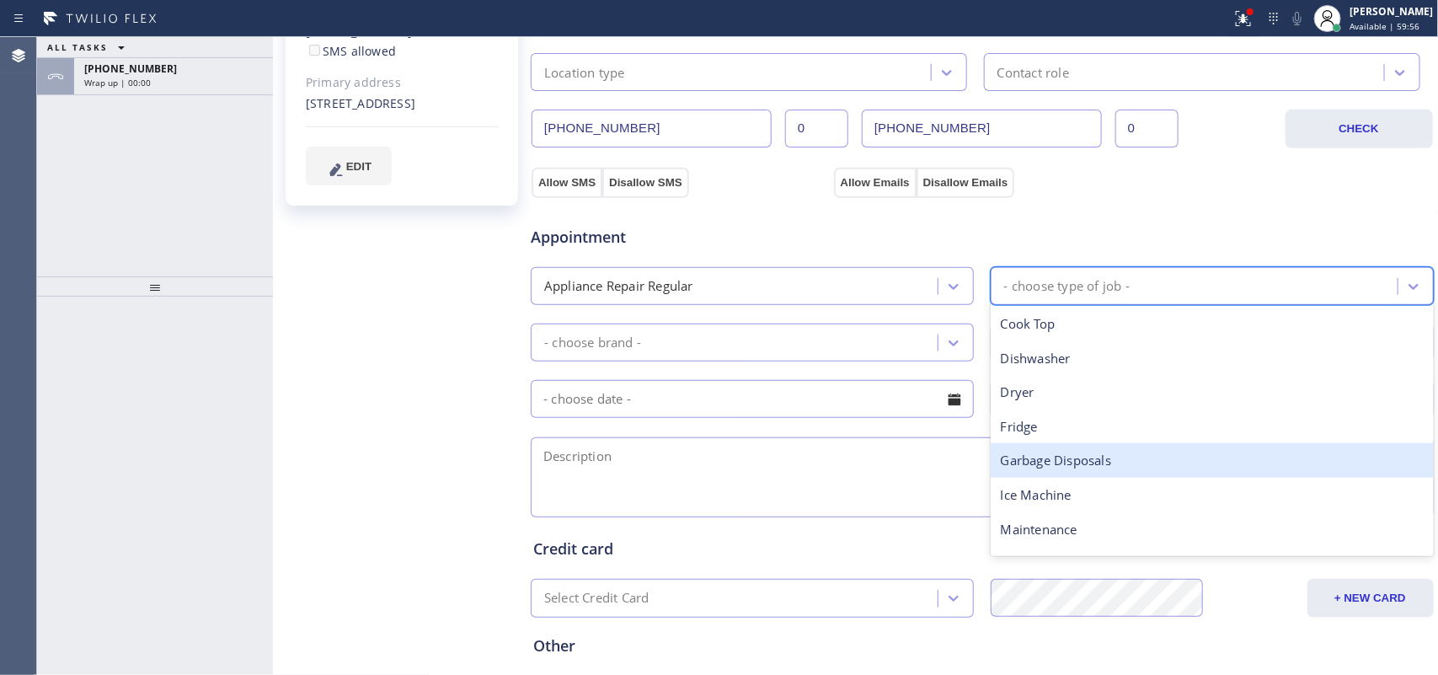
scroll to position [233, 0]
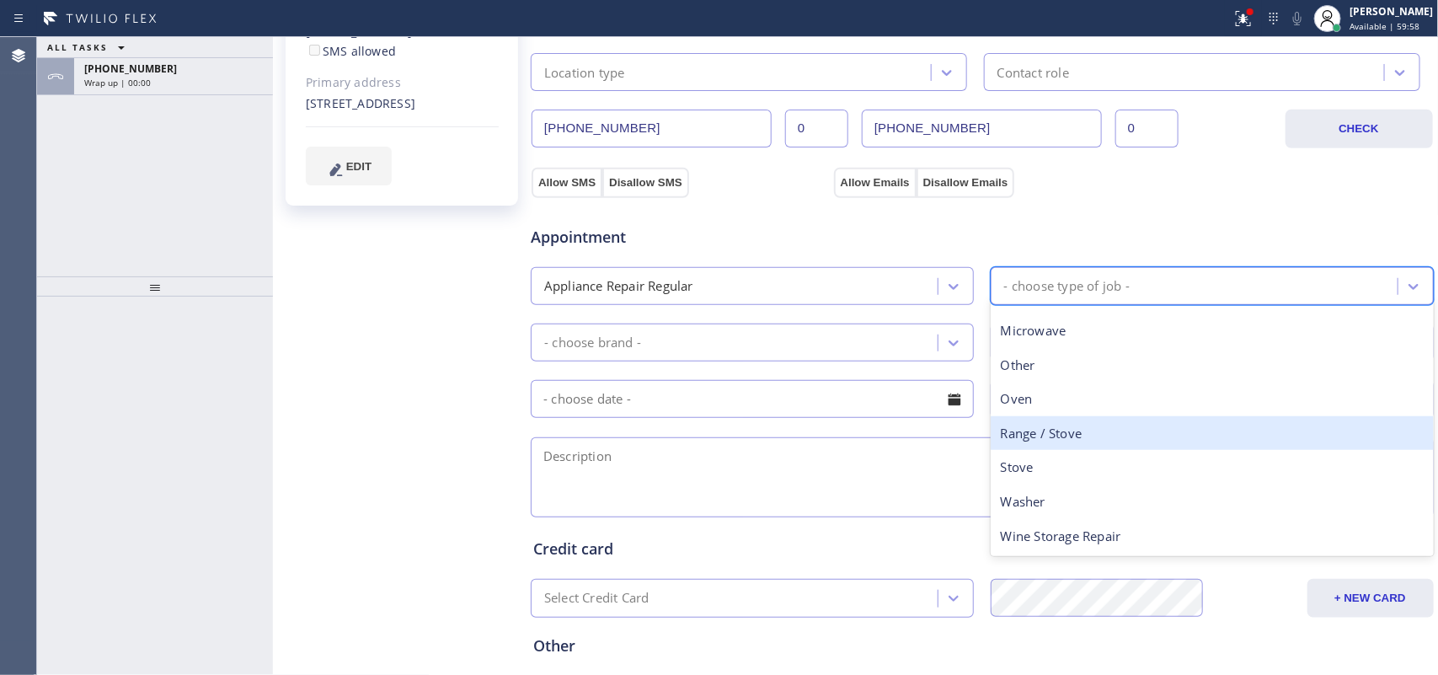
click at [1025, 430] on div "Range / Stove" at bounding box center [1212, 433] width 443 height 35
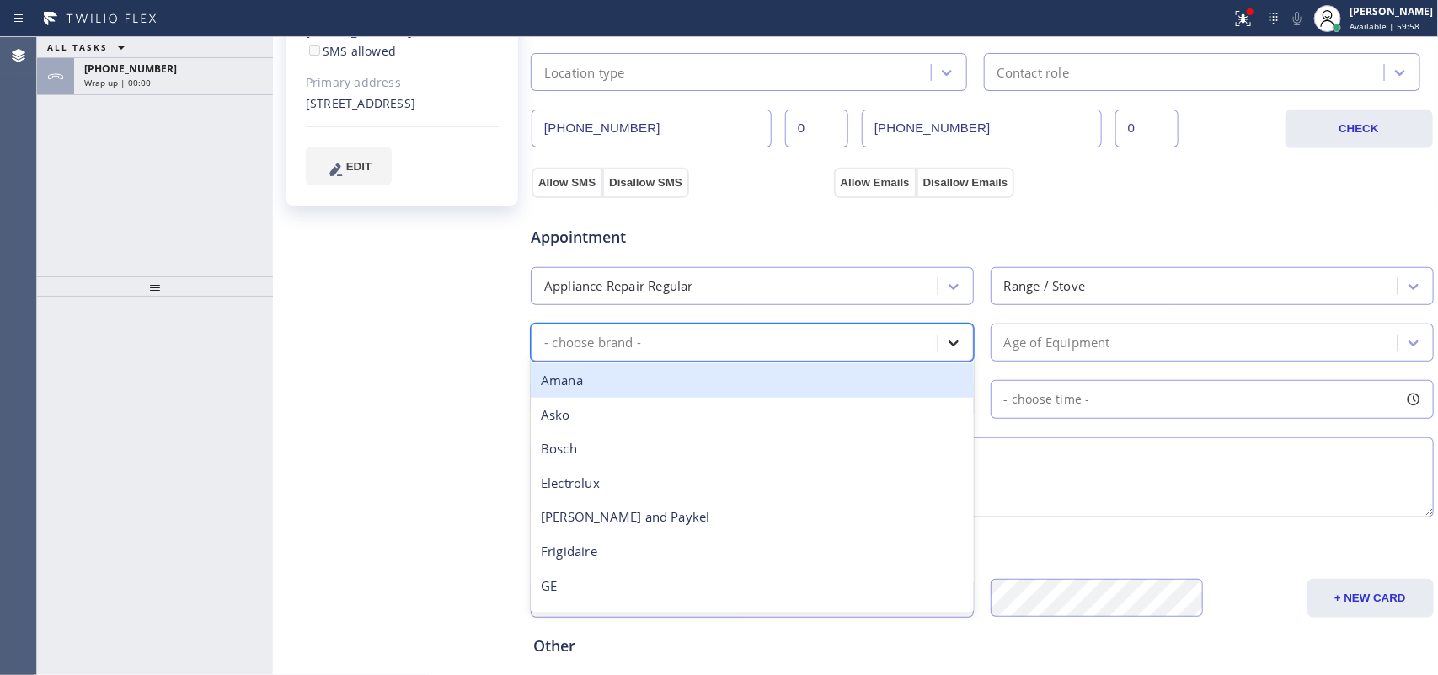
click at [952, 342] on icon at bounding box center [953, 342] width 17 height 17
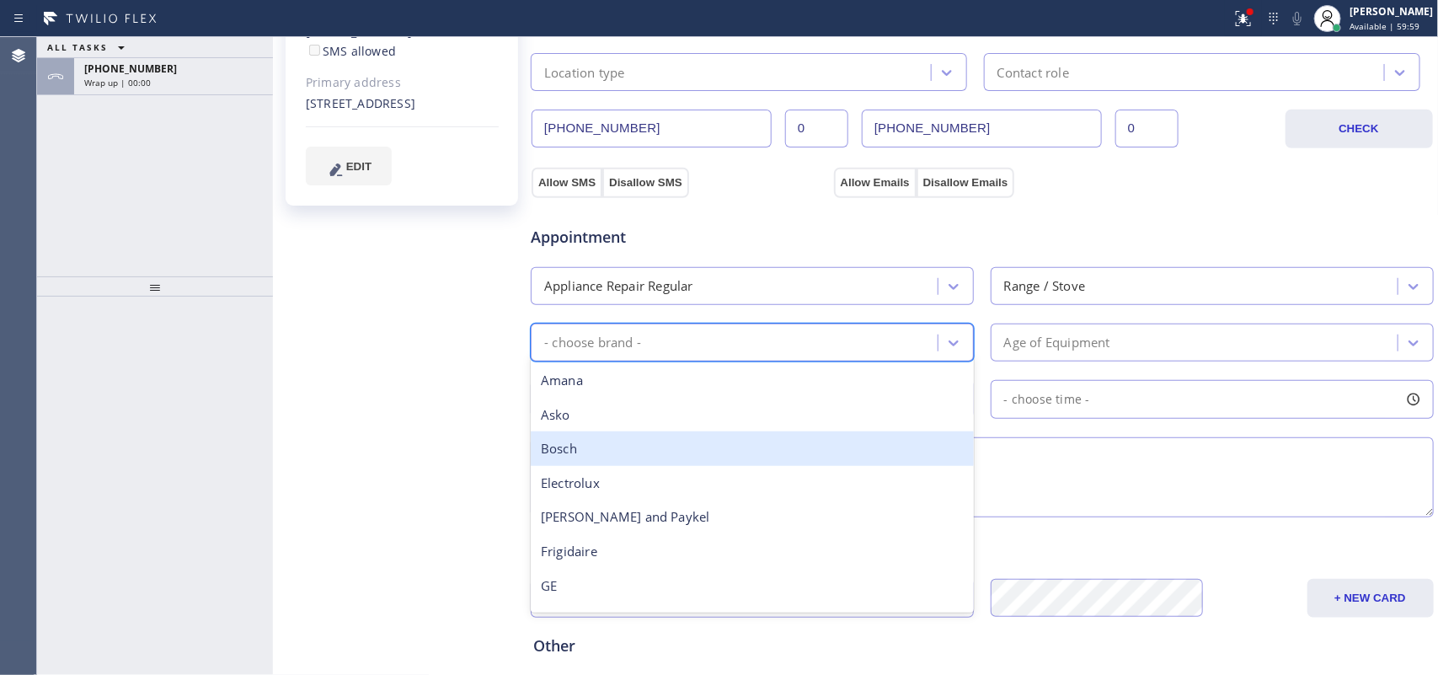
scroll to position [211, 0]
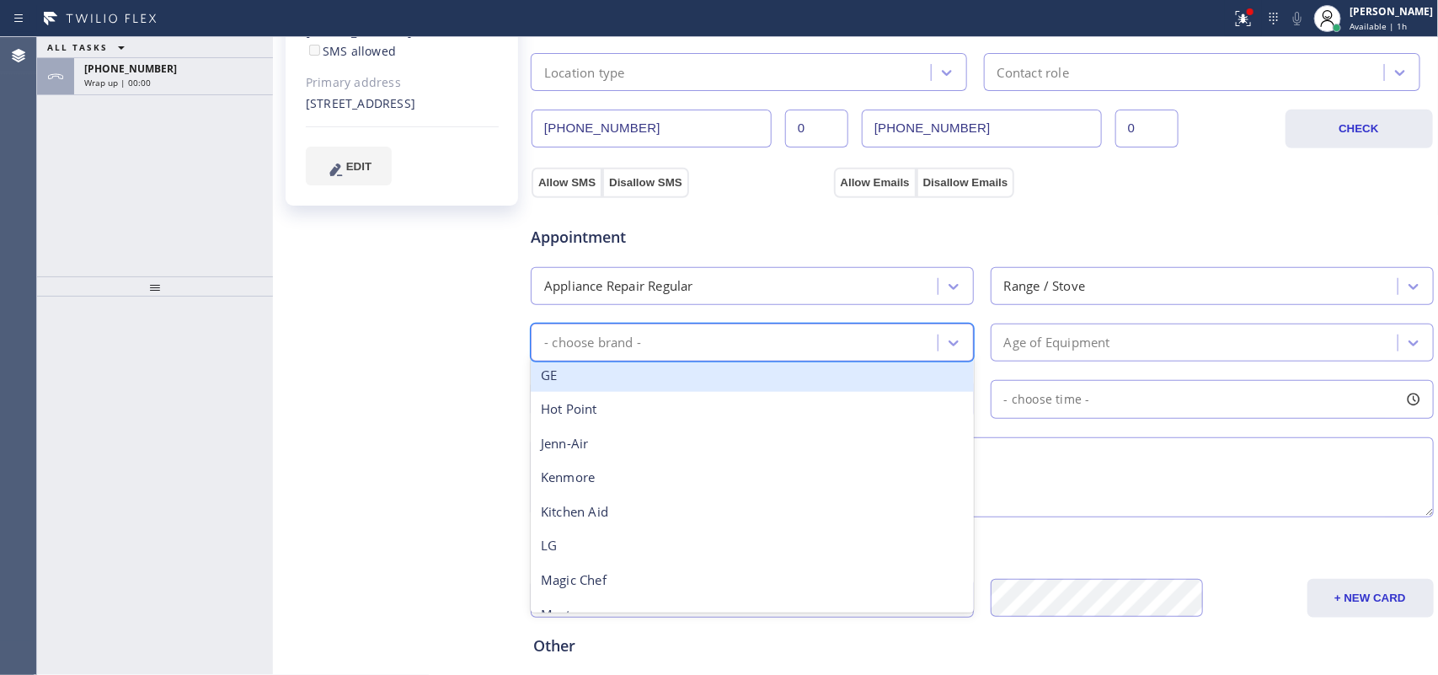
click at [720, 384] on div "GE" at bounding box center [752, 375] width 443 height 35
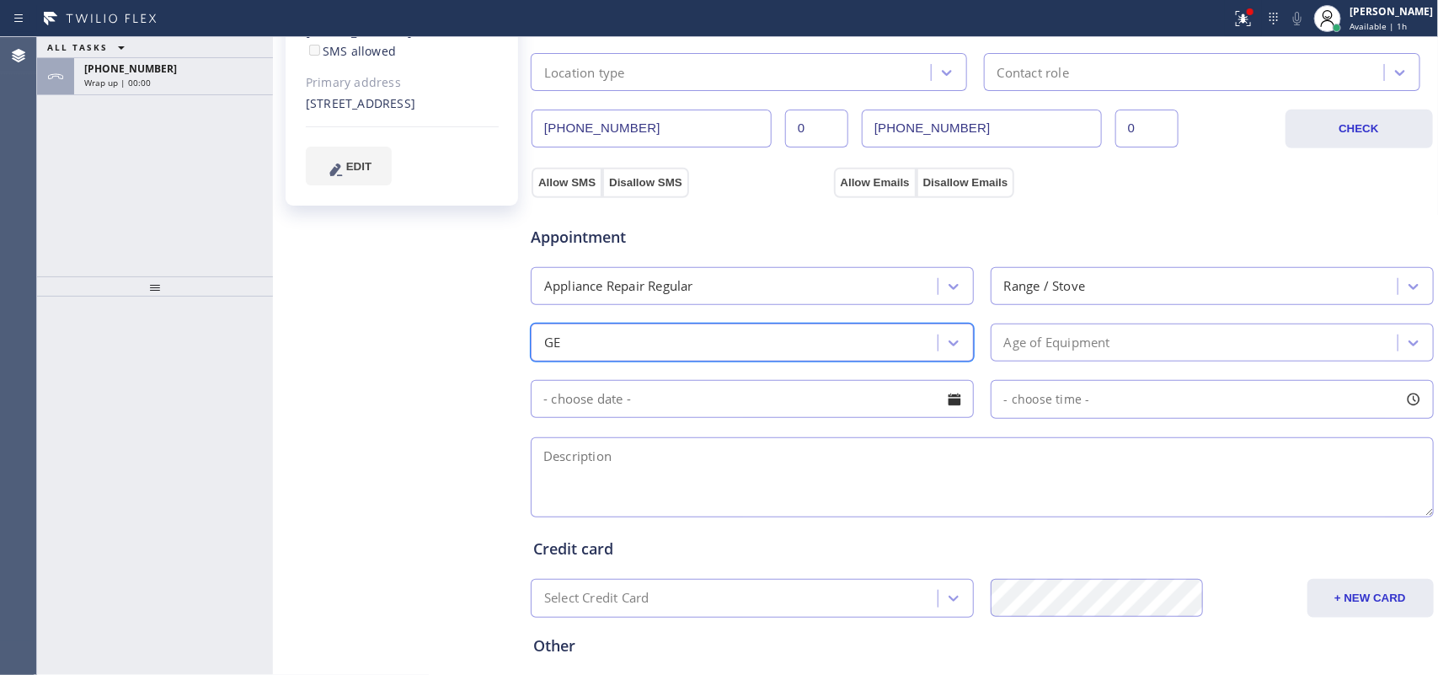
click at [1106, 329] on div "Age of Equipment" at bounding box center [1197, 342] width 402 height 29
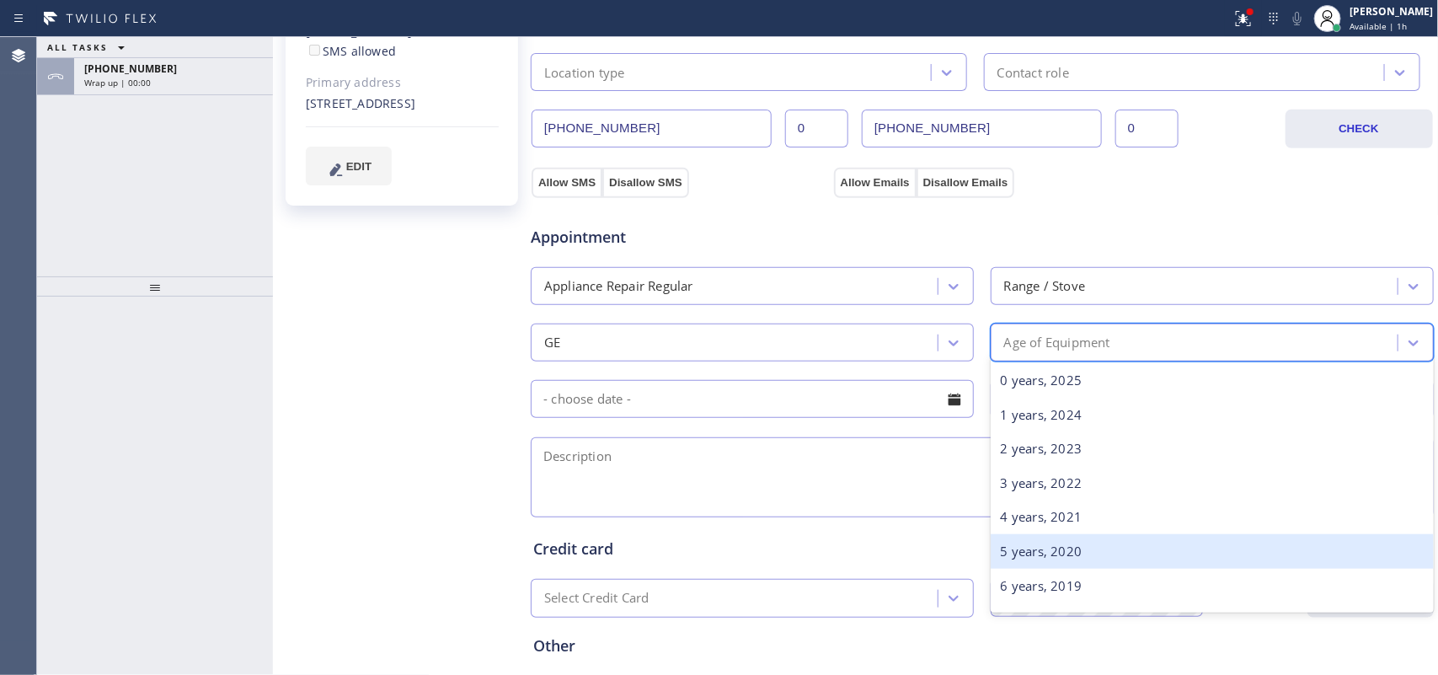
scroll to position [527, 0]
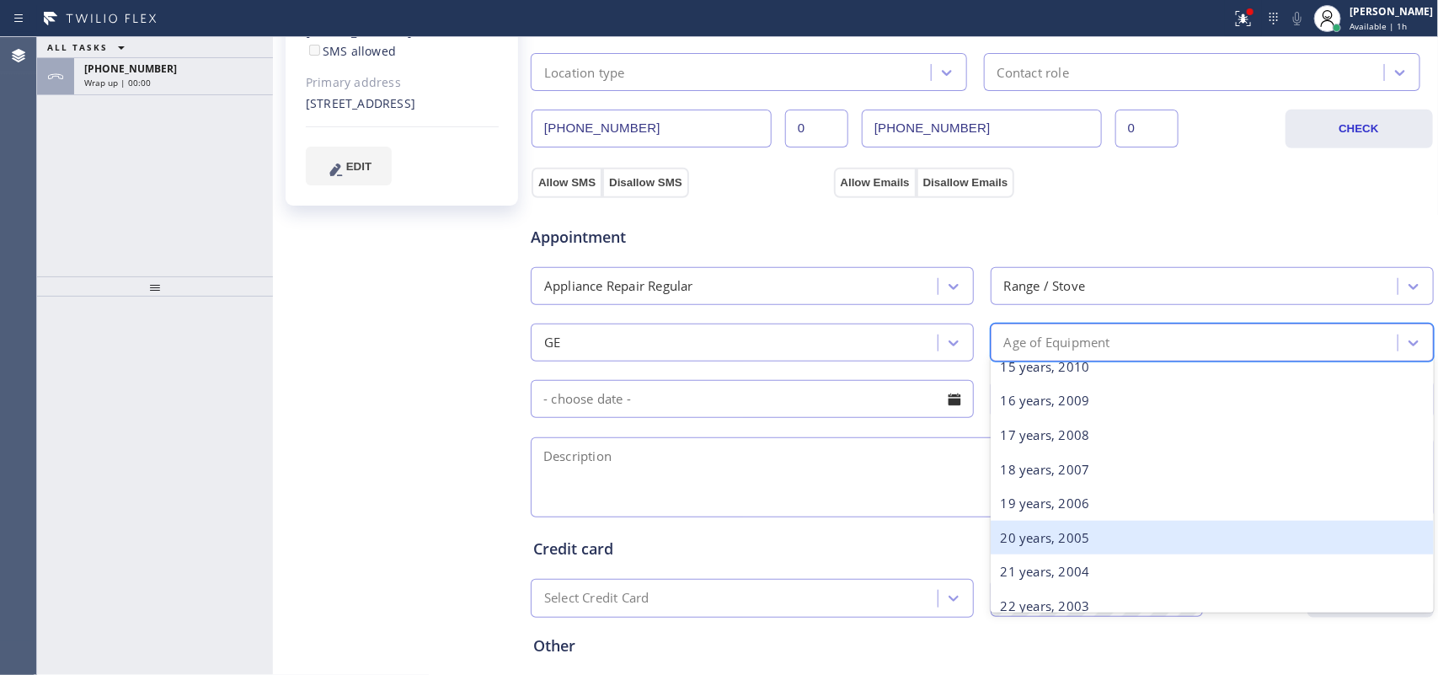
click at [1105, 540] on div "20 years, 2005" at bounding box center [1212, 538] width 443 height 35
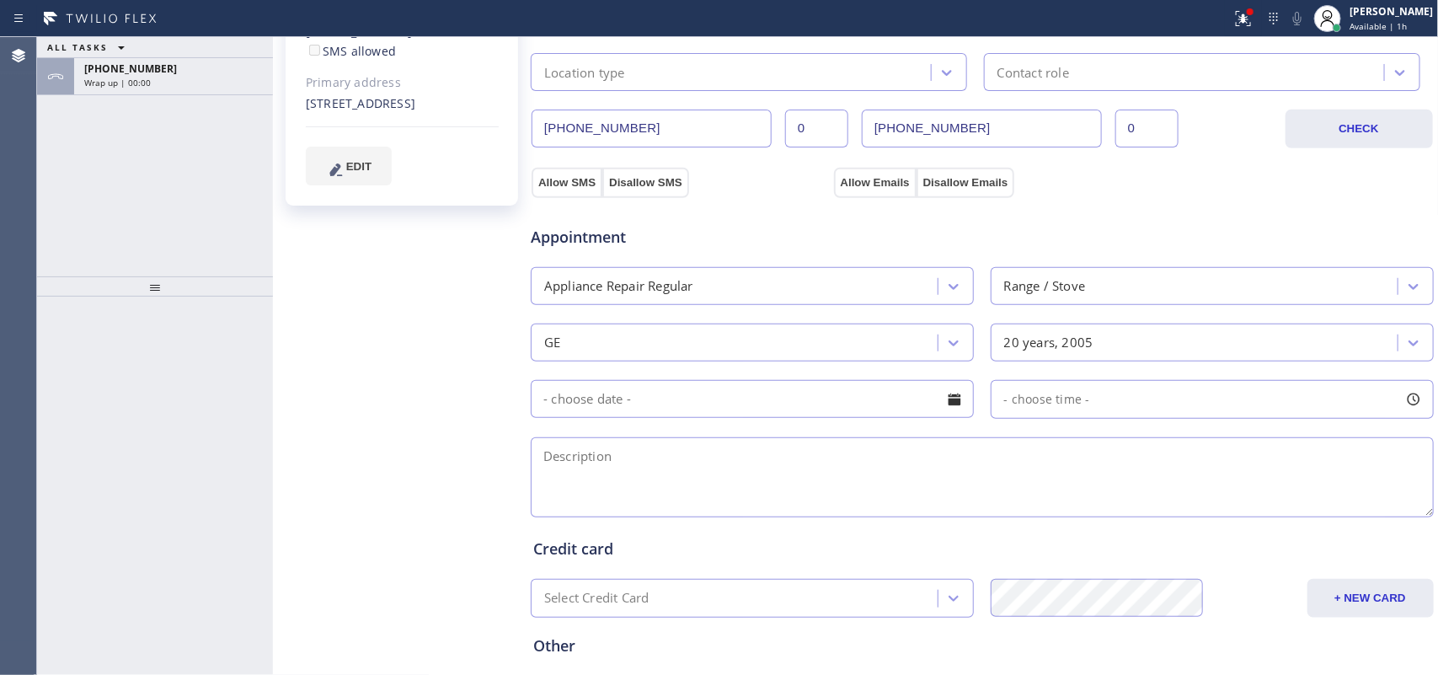
click at [371, 556] on div "[PERSON_NAME] Since: [DATE] link to CRM copy Email [EMAIL_ADDRESS][DOMAIN_NAME]…" at bounding box center [403, 259] width 253 height 1126
click at [800, 478] on textarea at bounding box center [982, 477] width 903 height 80
paste textarea "[URL][DOMAIN_NAME] MEMBER/ GE stove/ the electric clicker has been out for awhi…"
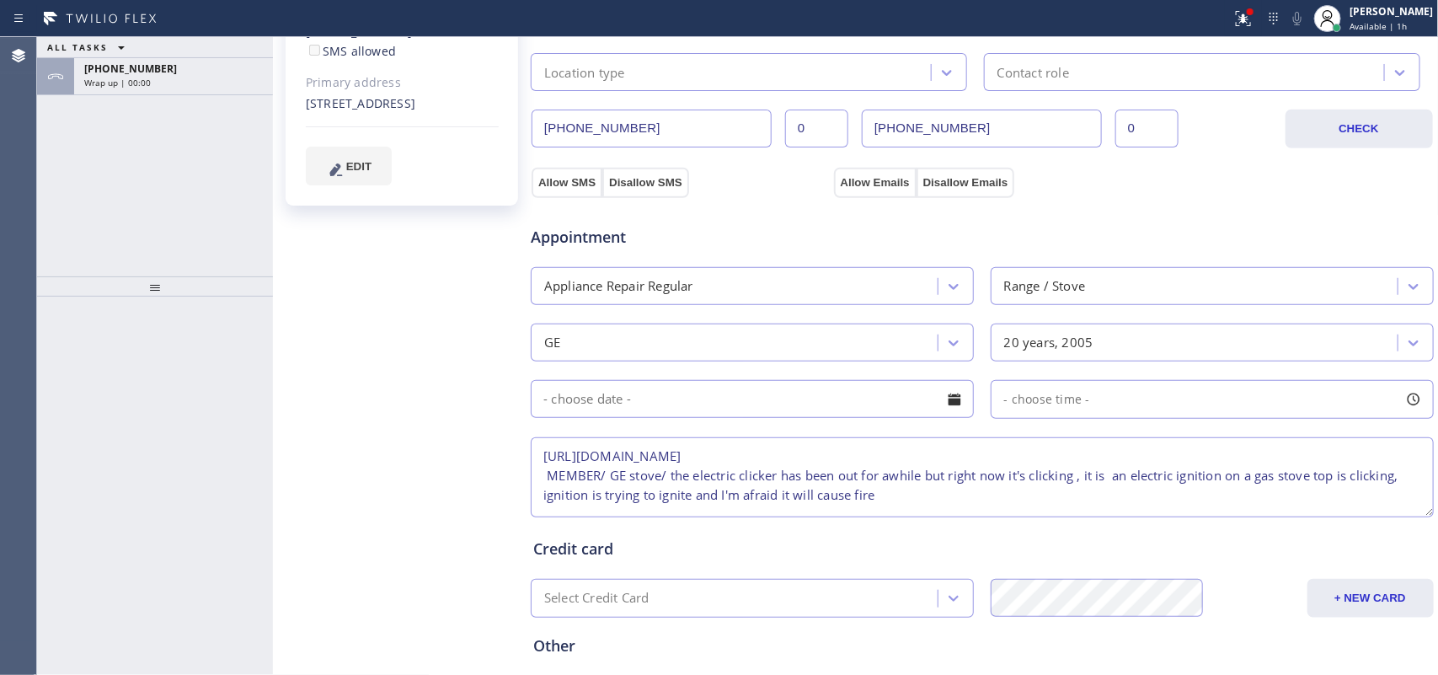
scroll to position [0, 0]
drag, startPoint x: 604, startPoint y: 490, endPoint x: 536, endPoint y: 447, distance: 80.6
click at [536, 447] on textarea "[URL][DOMAIN_NAME] MEMBER/ GE stove/ the electric clicker has been out for awhi…" at bounding box center [982, 477] width 903 height 80
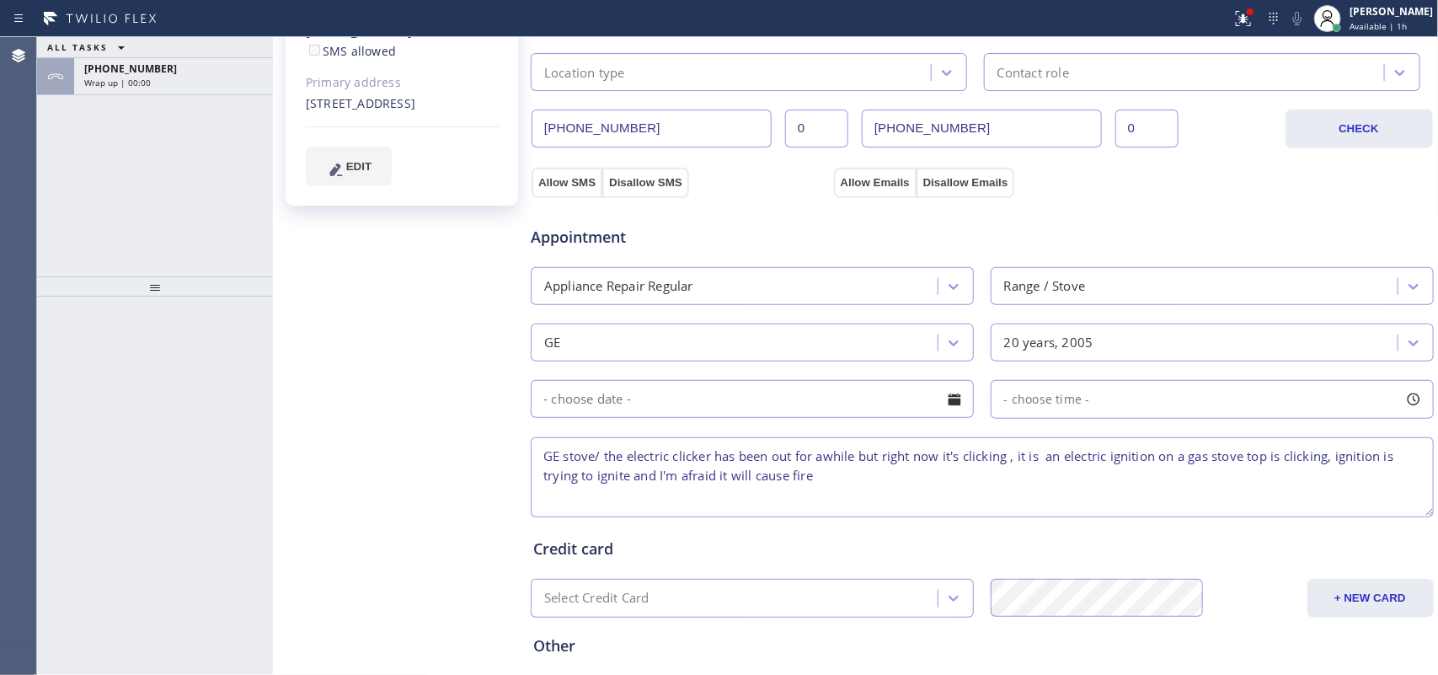
click at [832, 477] on textarea "GE stove/ the electric clicker has been out for awhile but right now it's click…" at bounding box center [982, 477] width 903 height 80
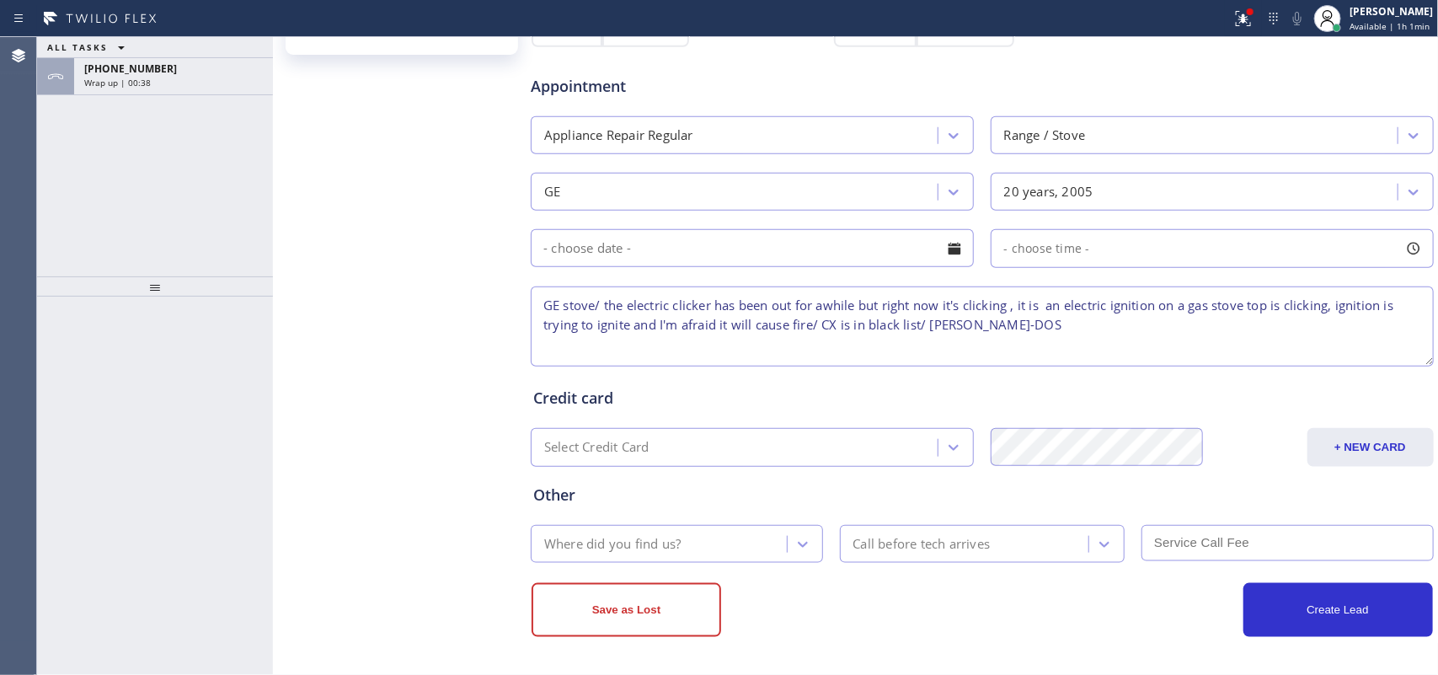
type textarea "GE stove/ the electric clicker has been out for awhile but right now it's click…"
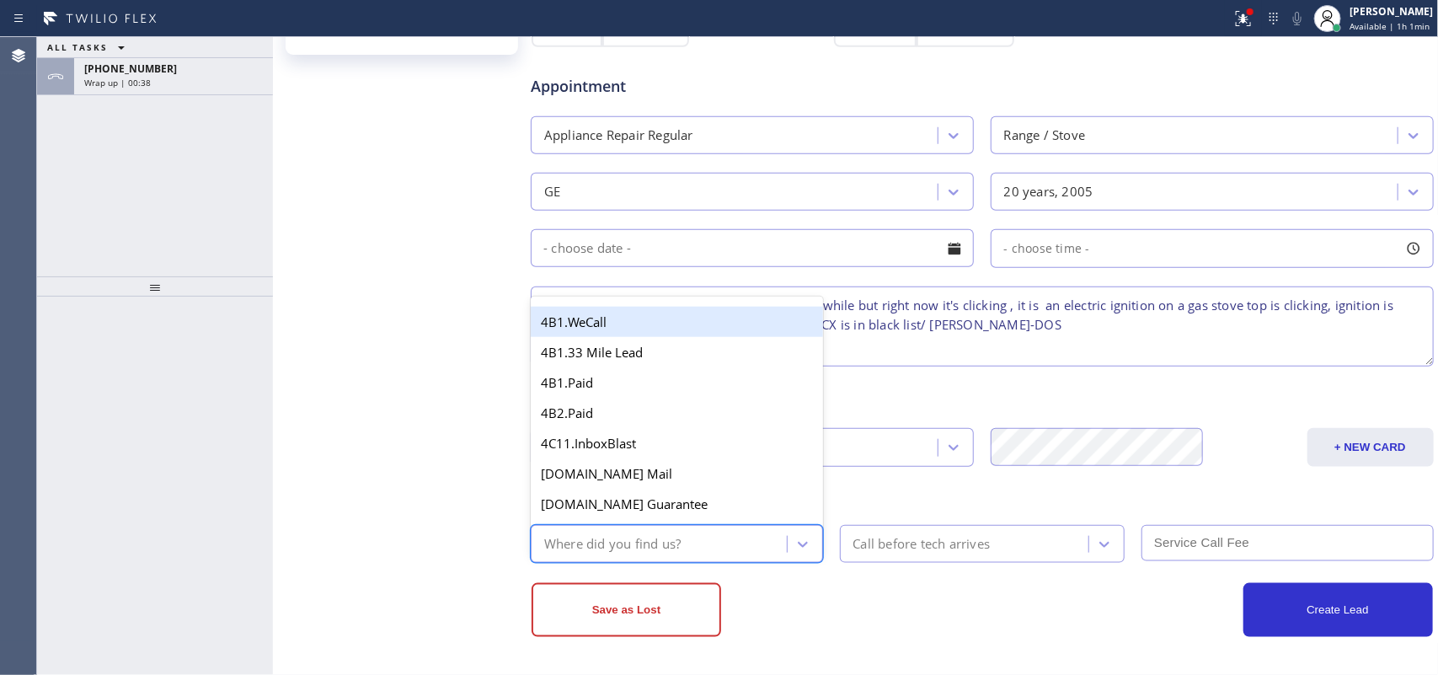
click at [746, 538] on div "Where did you find us?" at bounding box center [661, 543] width 251 height 29
type input "re"
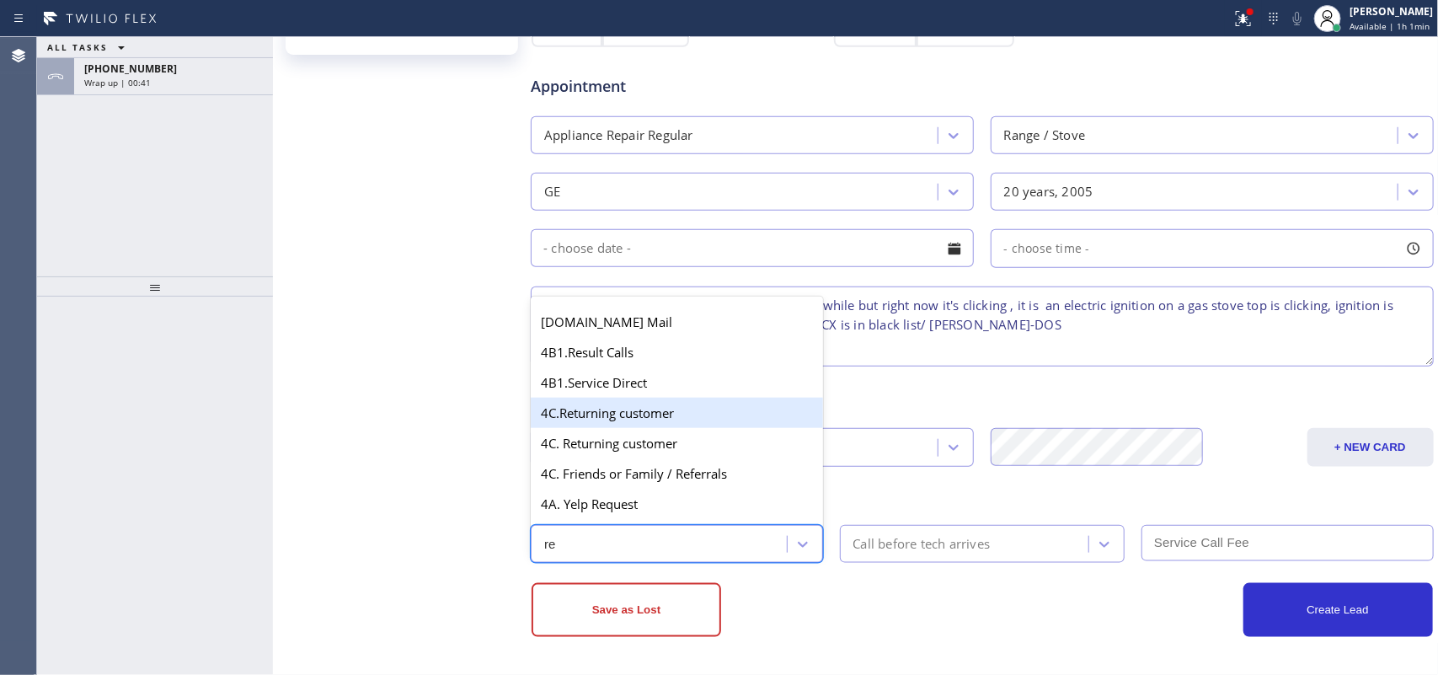
click at [670, 423] on div "4C.Returning customer" at bounding box center [677, 413] width 292 height 30
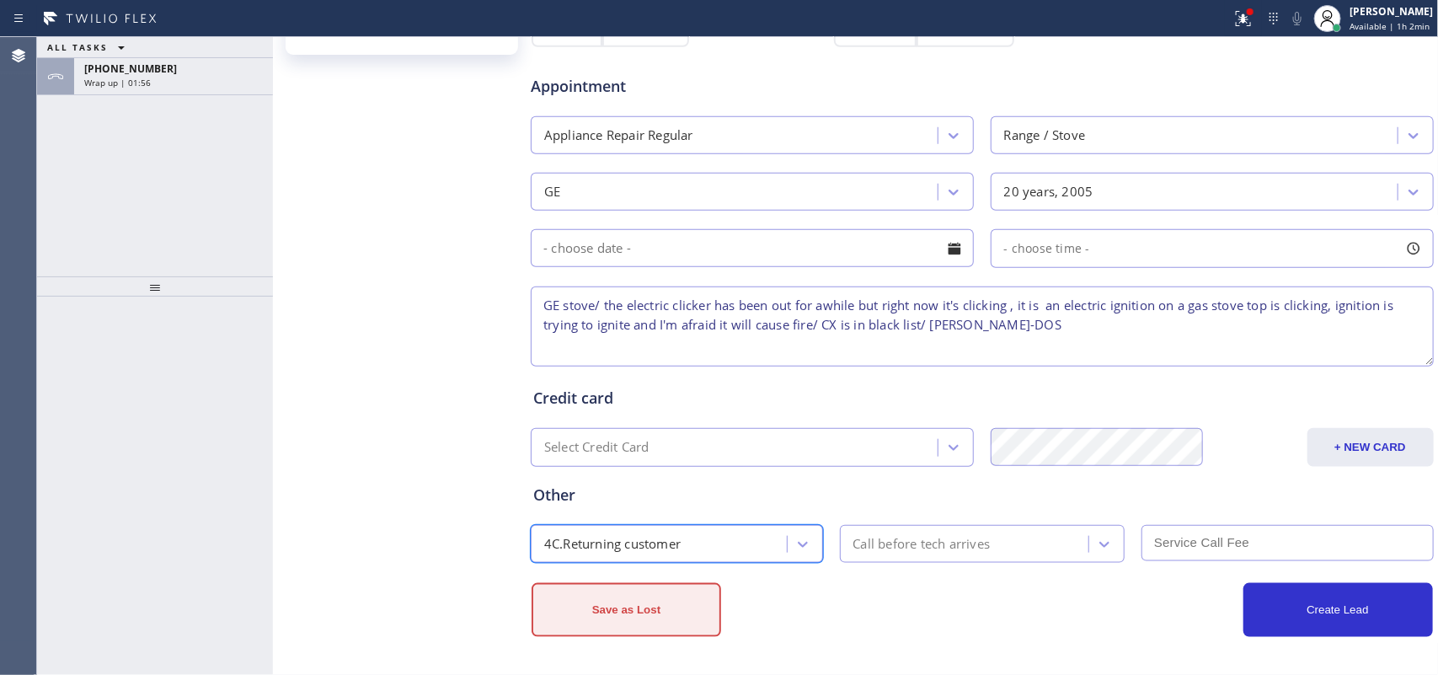
click at [672, 620] on button "Save as Lost" at bounding box center [627, 610] width 190 height 54
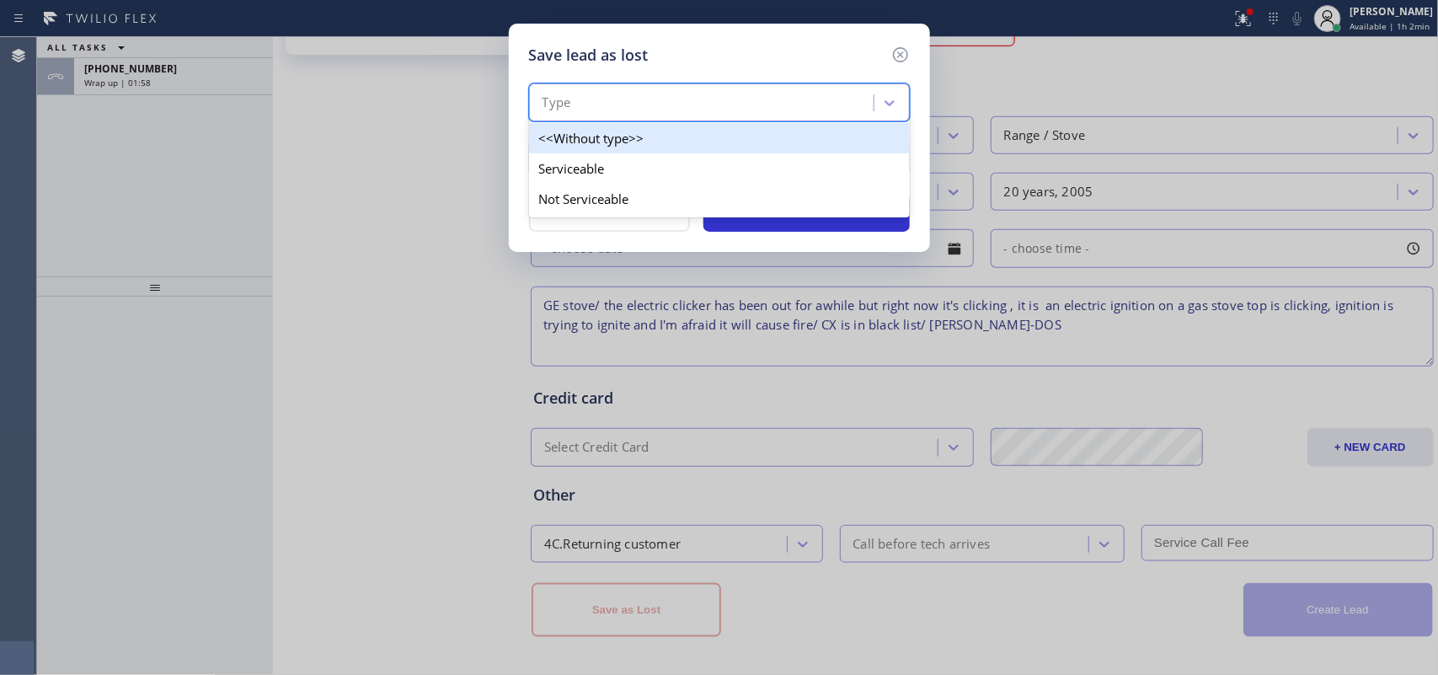
click at [771, 108] on div "Type" at bounding box center [704, 102] width 340 height 29
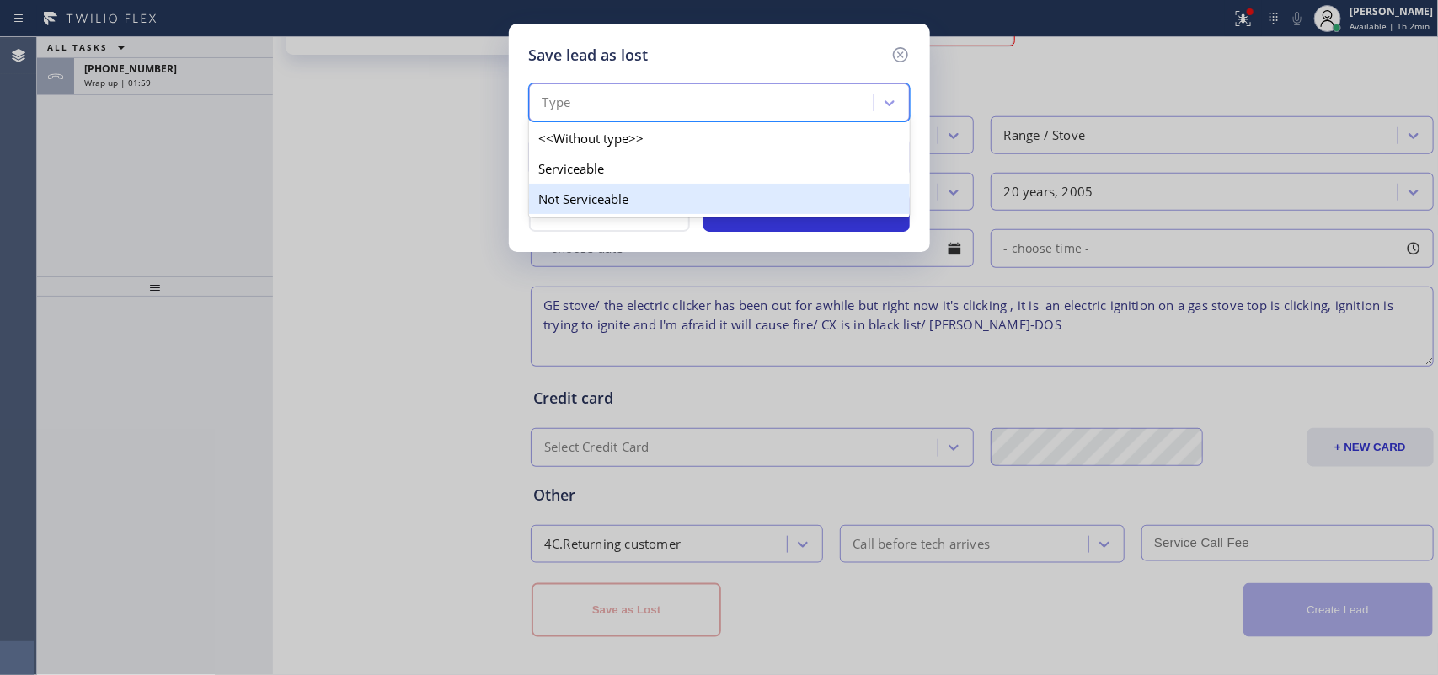
click at [736, 195] on div "Not Serviceable" at bounding box center [719, 199] width 381 height 30
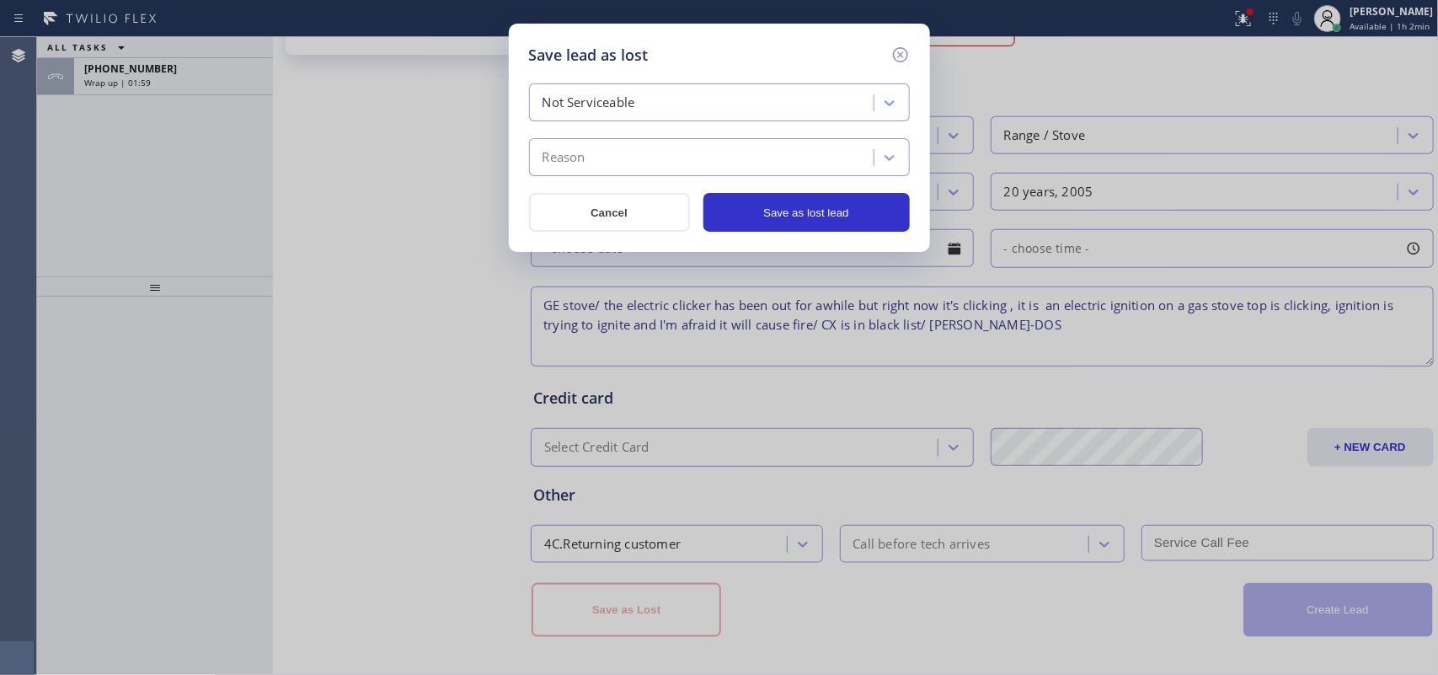
click at [741, 161] on div "Reason" at bounding box center [704, 157] width 340 height 29
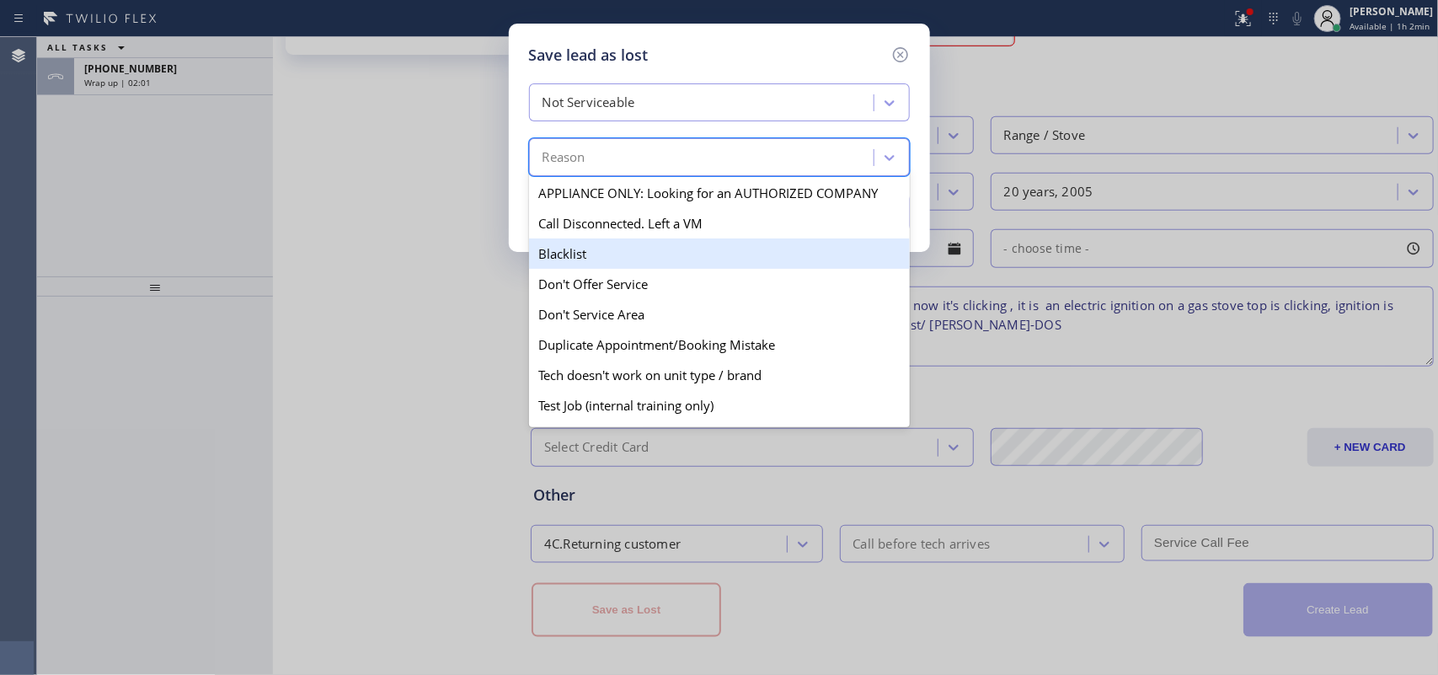
click at [720, 265] on div "Blacklist" at bounding box center [719, 253] width 381 height 30
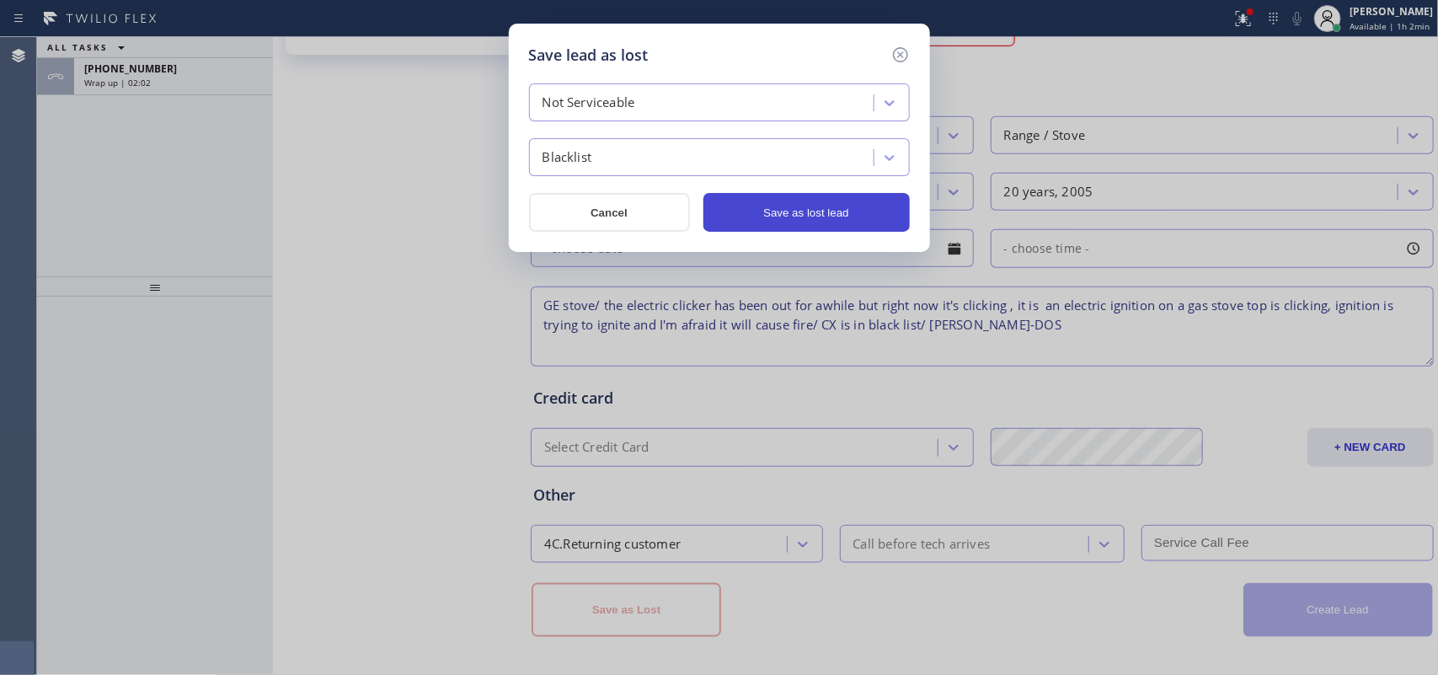
click at [799, 213] on button "Save as lost lead" at bounding box center [807, 212] width 206 height 39
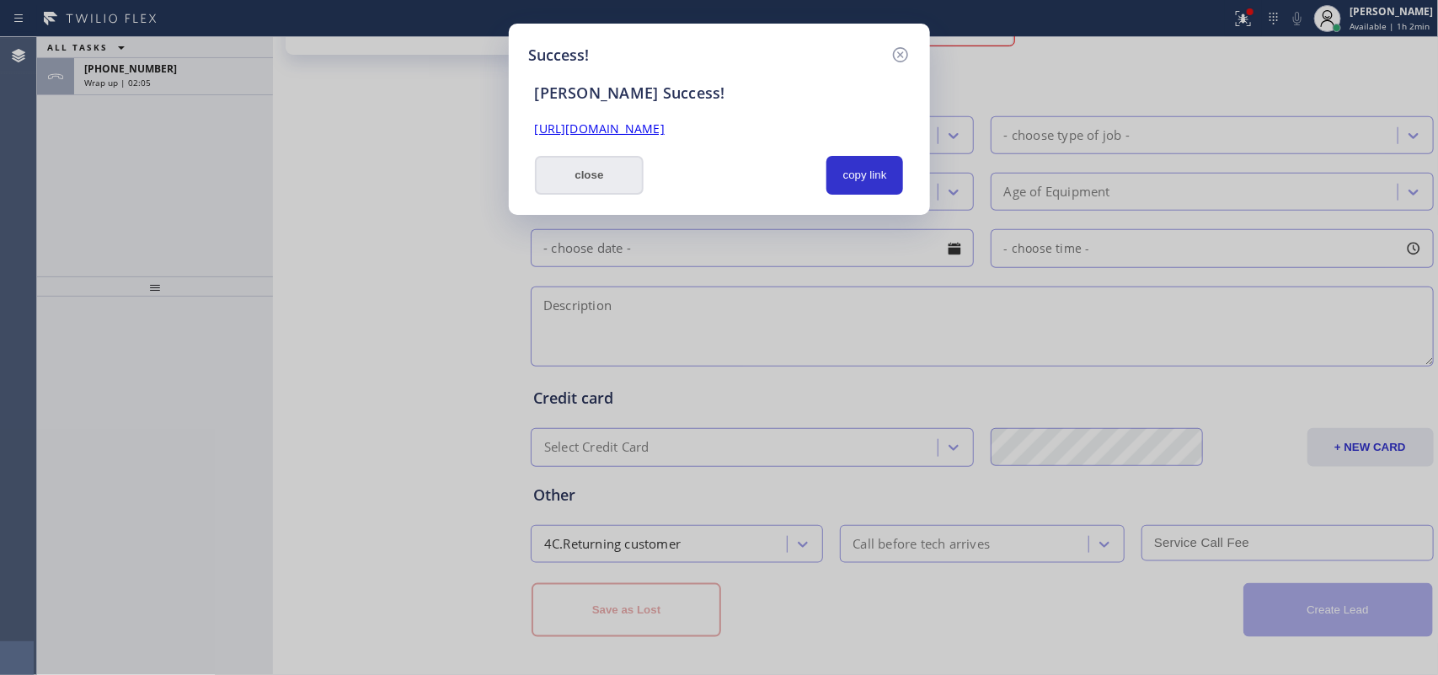
click at [597, 165] on button "close" at bounding box center [590, 175] width 110 height 39
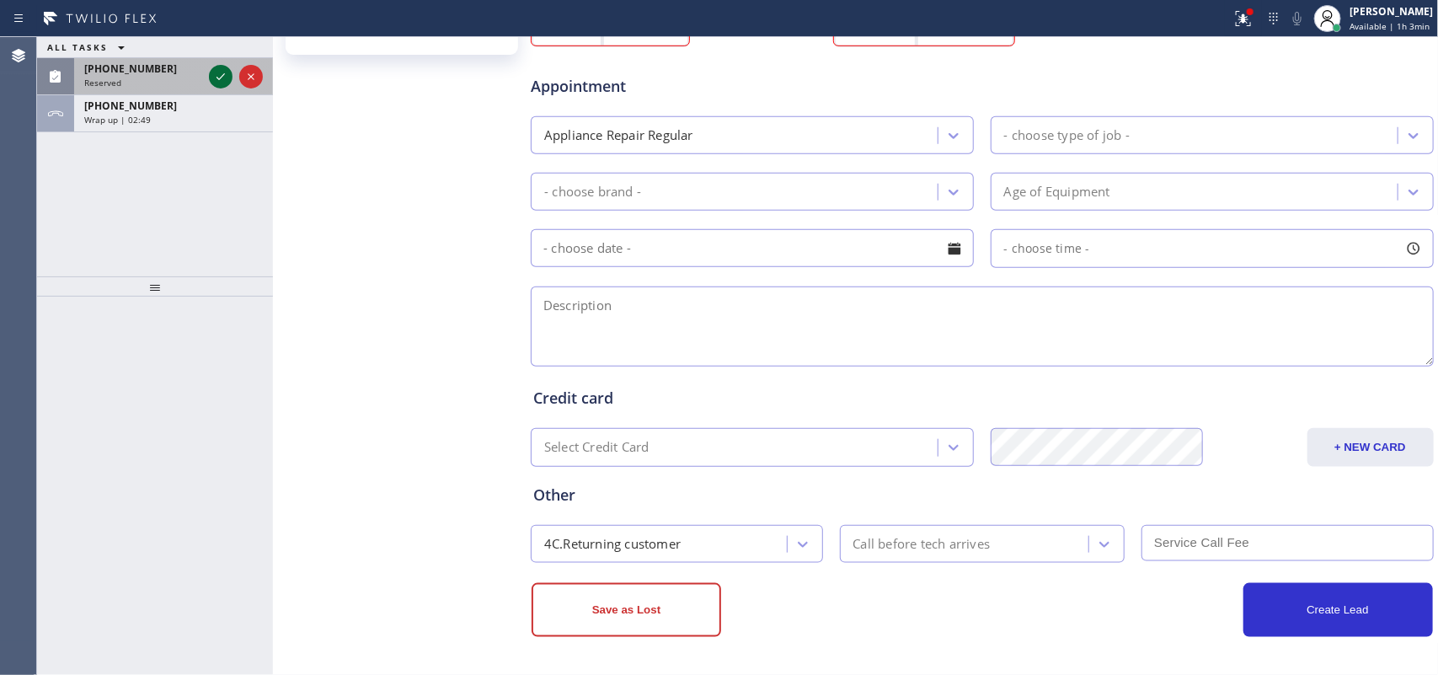
click at [224, 74] on icon at bounding box center [221, 76] width 8 height 7
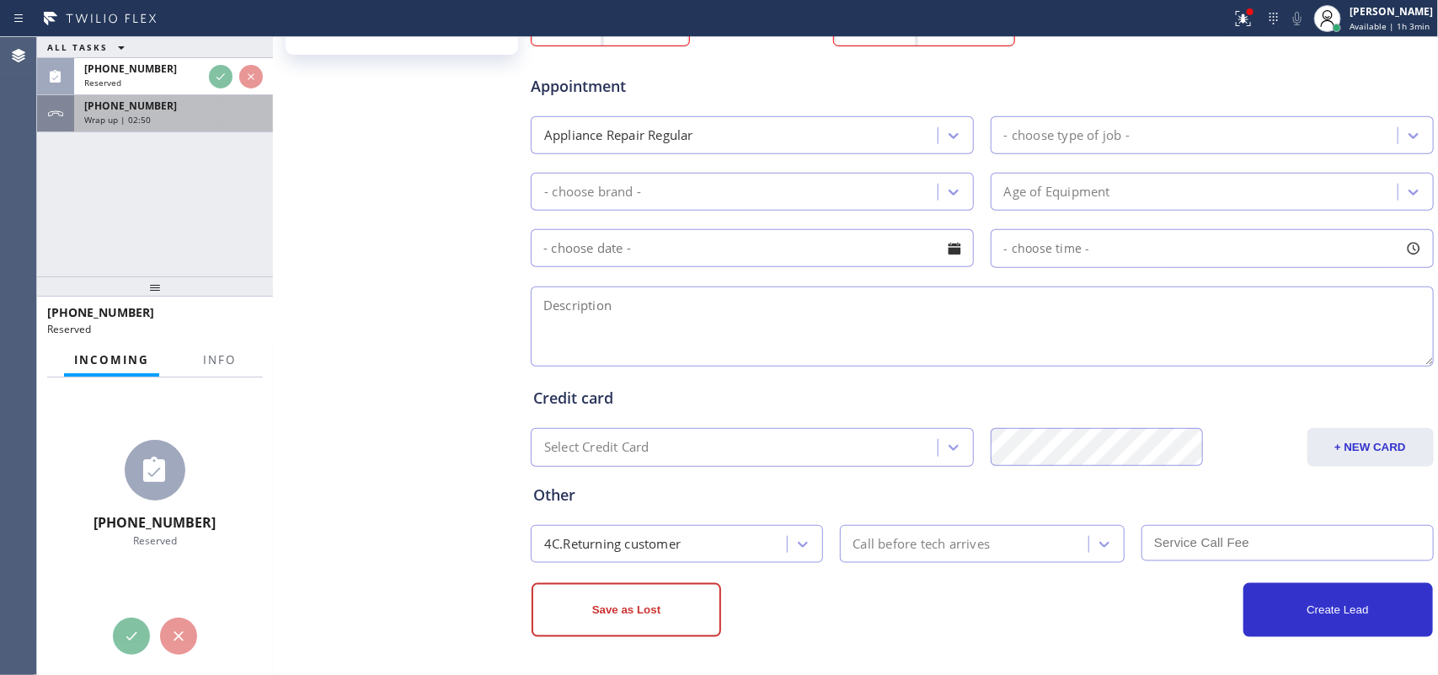
click at [179, 103] on div "[PHONE_NUMBER]" at bounding box center [173, 106] width 179 height 14
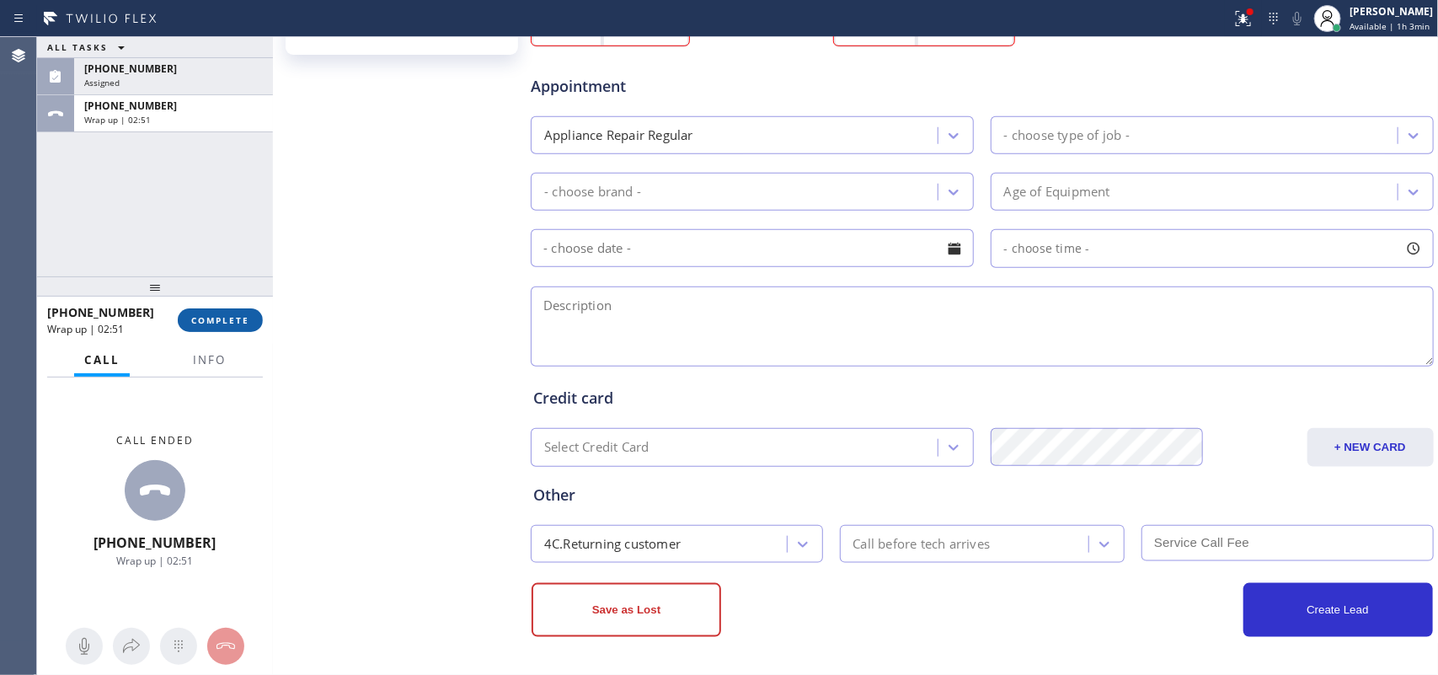
click at [232, 322] on span "COMPLETE" at bounding box center [220, 320] width 58 height 12
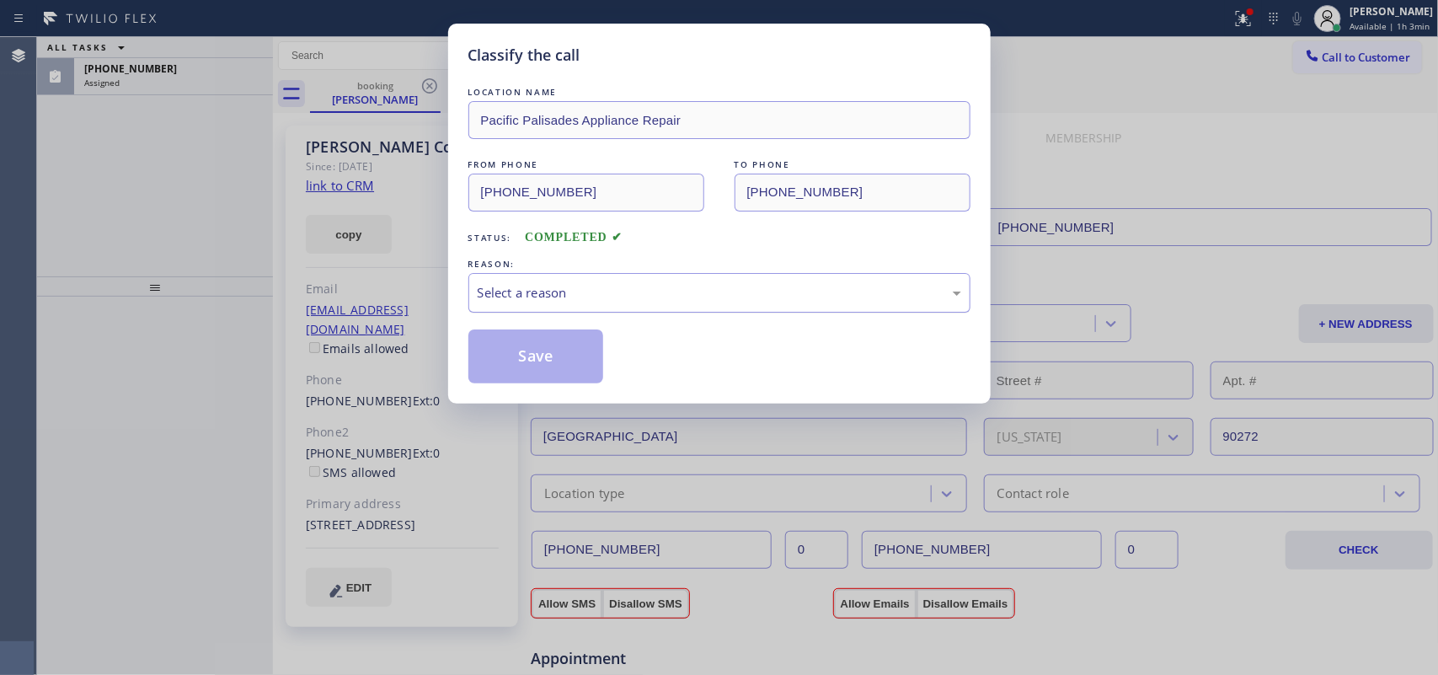
click at [769, 297] on div "Select a reason" at bounding box center [720, 292] width 484 height 19
click at [573, 352] on button "Save" at bounding box center [536, 356] width 136 height 54
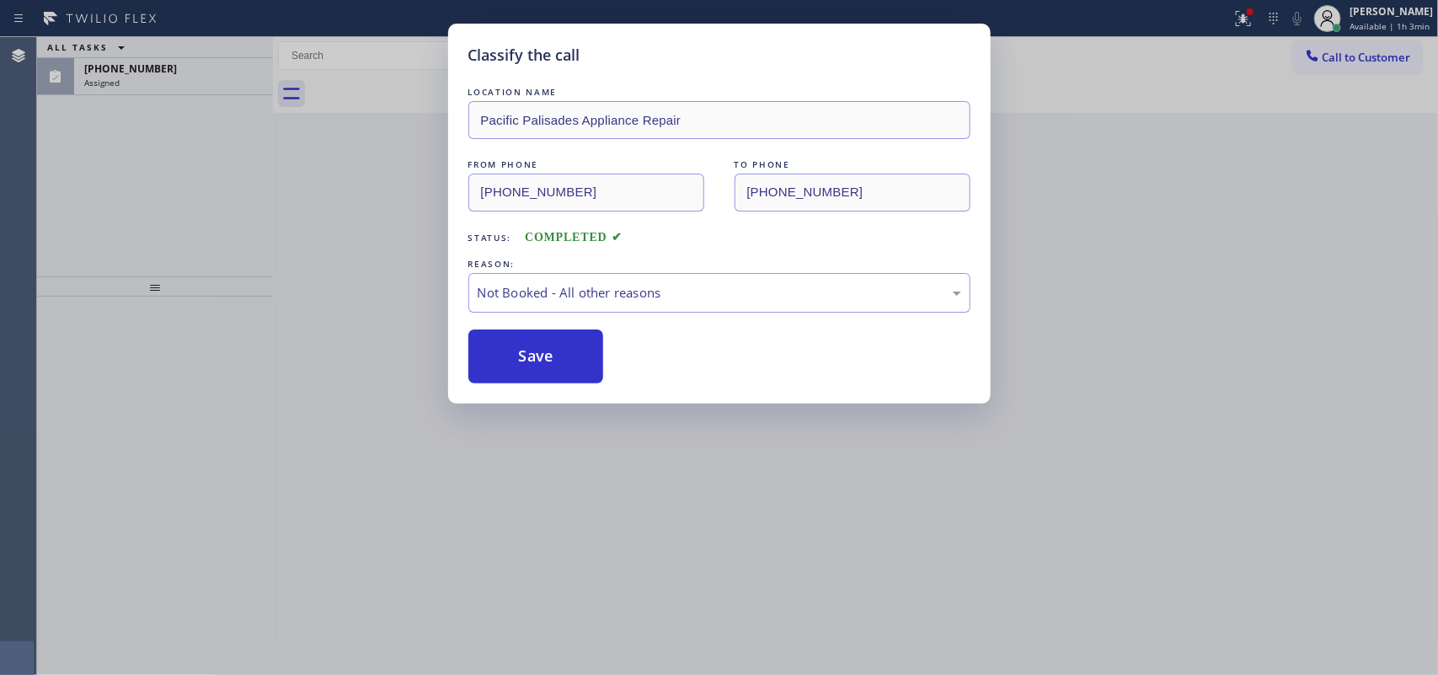
click at [158, 80] on div "Classify the call LOCATION NAME Lancaster Electric Pro FROM PHONE [PHONE_NUMBER…" at bounding box center [737, 356] width 1401 height 638
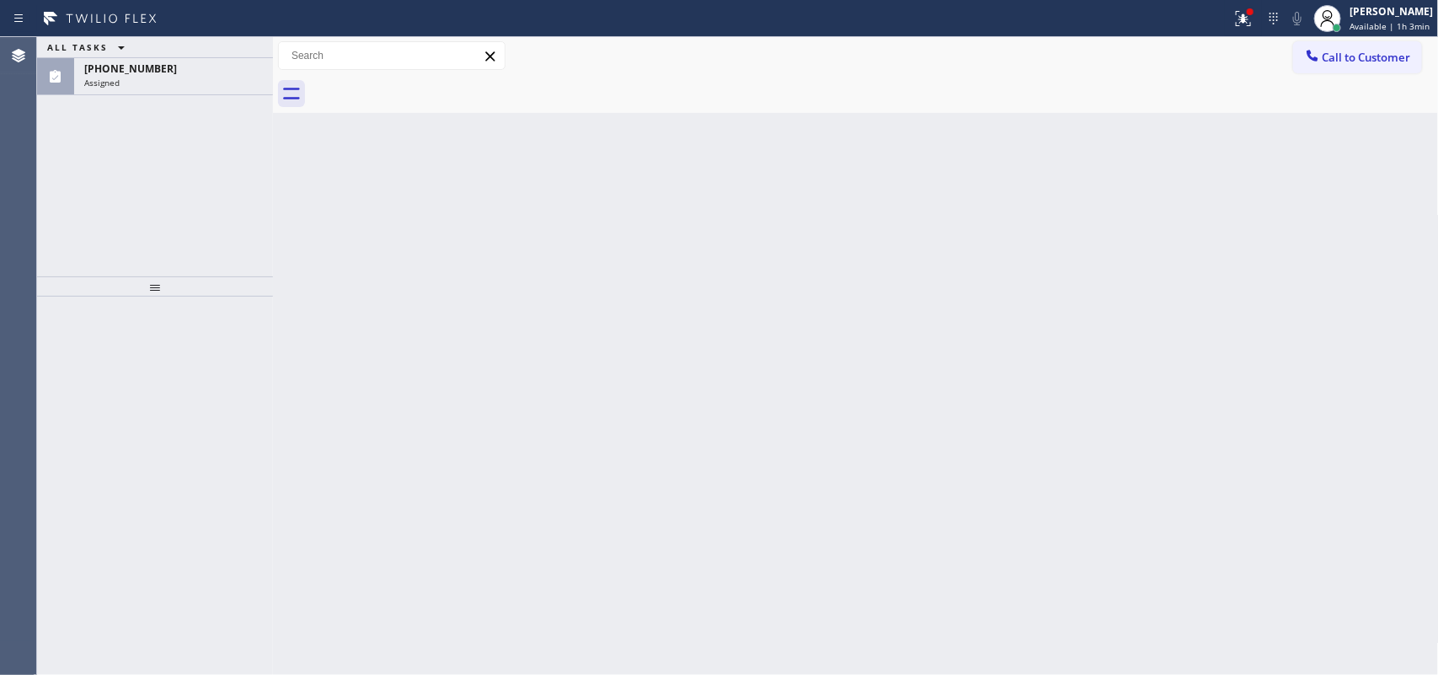
click at [158, 80] on div "Assigned" at bounding box center [173, 83] width 179 height 12
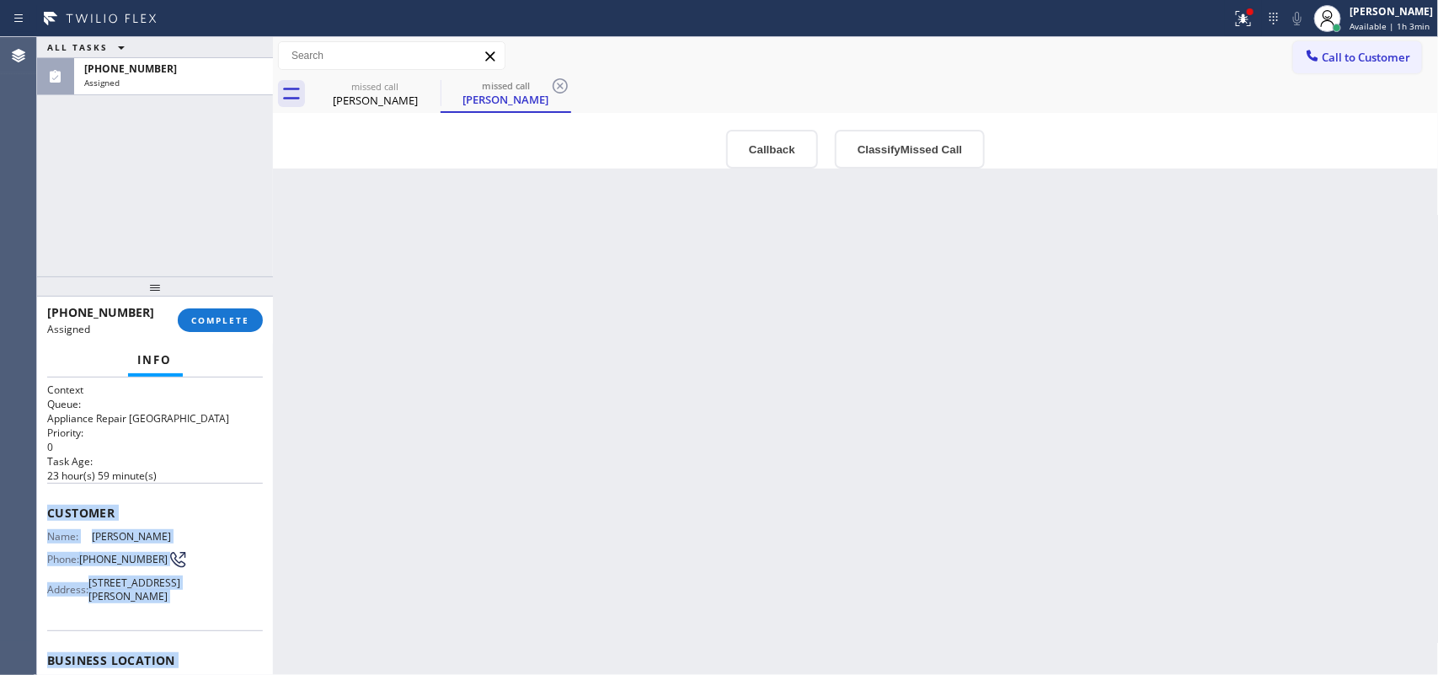
drag, startPoint x: 194, startPoint y: 516, endPoint x: 45, endPoint y: 498, distance: 150.2
click at [45, 498] on div "Context Queue: Appliance Repair High End Priority: 0 Task Age: [DEMOGRAPHIC_DAT…" at bounding box center [155, 526] width 236 height 298
copy div "Customer Name: [PERSON_NAME] Phone: [PHONE_NUMBER] Address: [STREET_ADDRESS][PE…"
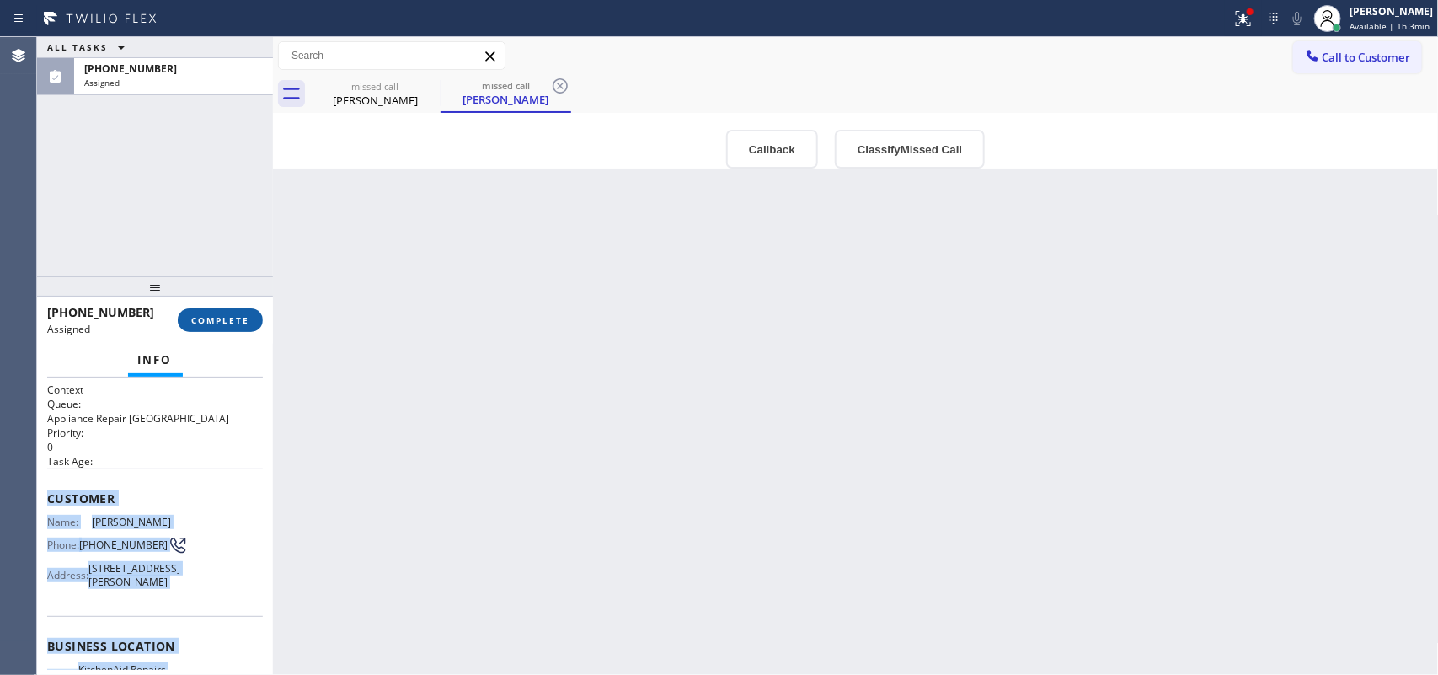
click at [216, 316] on span "COMPLETE" at bounding box center [220, 320] width 58 height 12
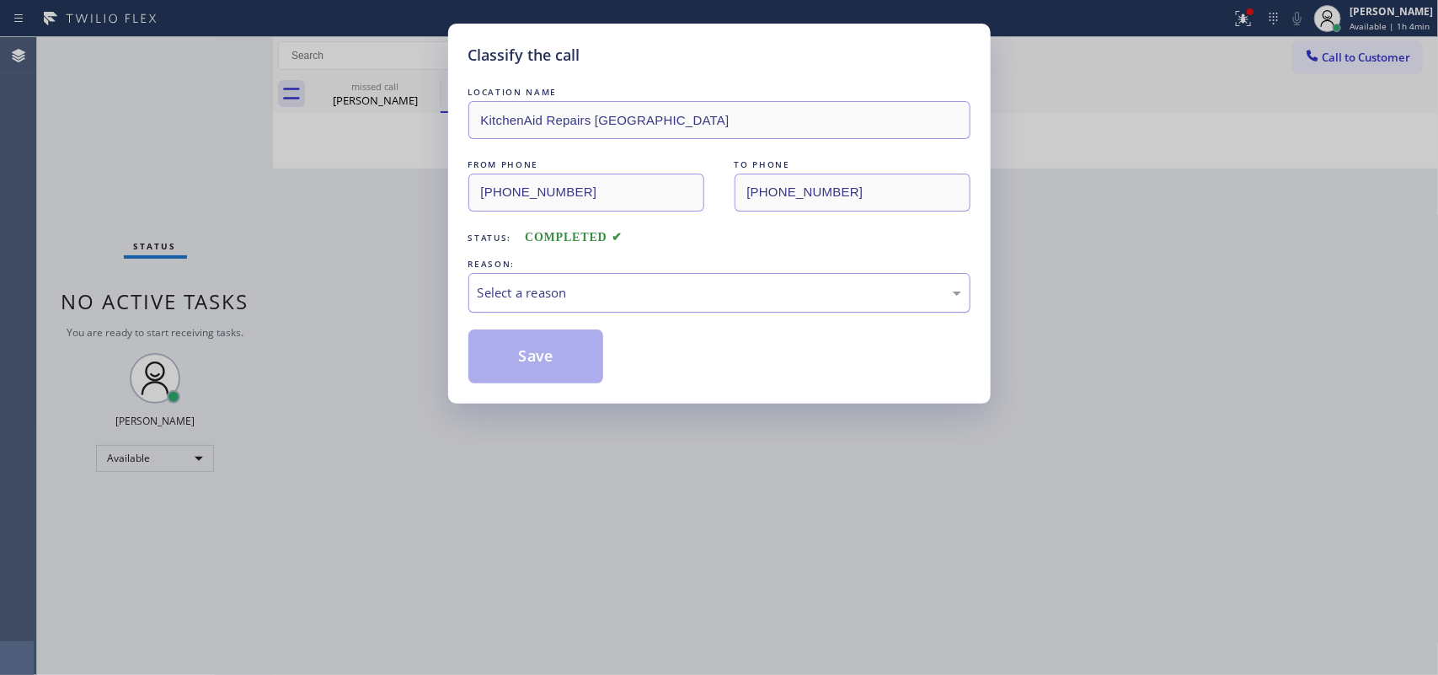
click at [539, 283] on div "Select a reason" at bounding box center [720, 292] width 484 height 19
drag, startPoint x: 563, startPoint y: 351, endPoint x: 624, endPoint y: 320, distance: 69.0
click at [623, 320] on div "LOCATION NAME KitchenAid Repairs [GEOGRAPHIC_DATA] FROM PHONE [PHONE_NUMBER] TO…" at bounding box center [719, 233] width 502 height 300
click at [645, 293] on div "Not Booked - All other reasons" at bounding box center [720, 292] width 484 height 19
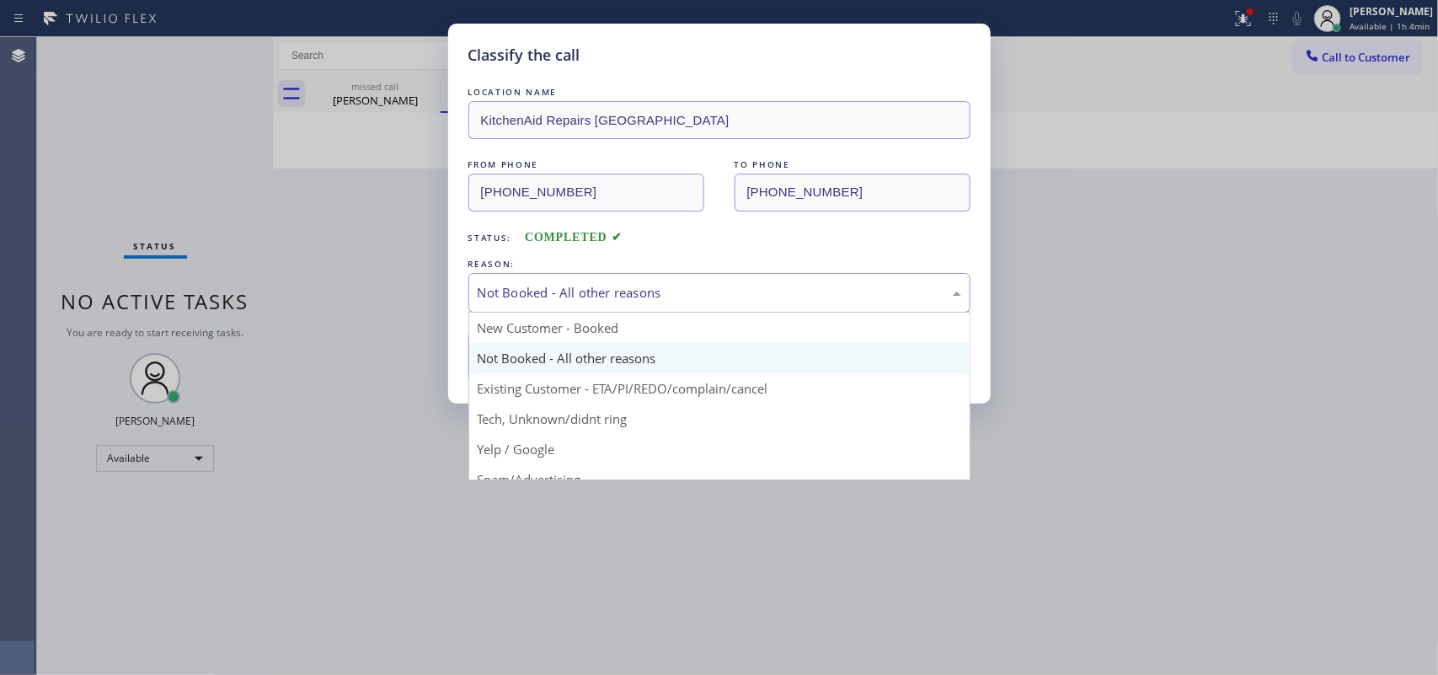
drag, startPoint x: 579, startPoint y: 424, endPoint x: 562, endPoint y: 389, distance: 38.4
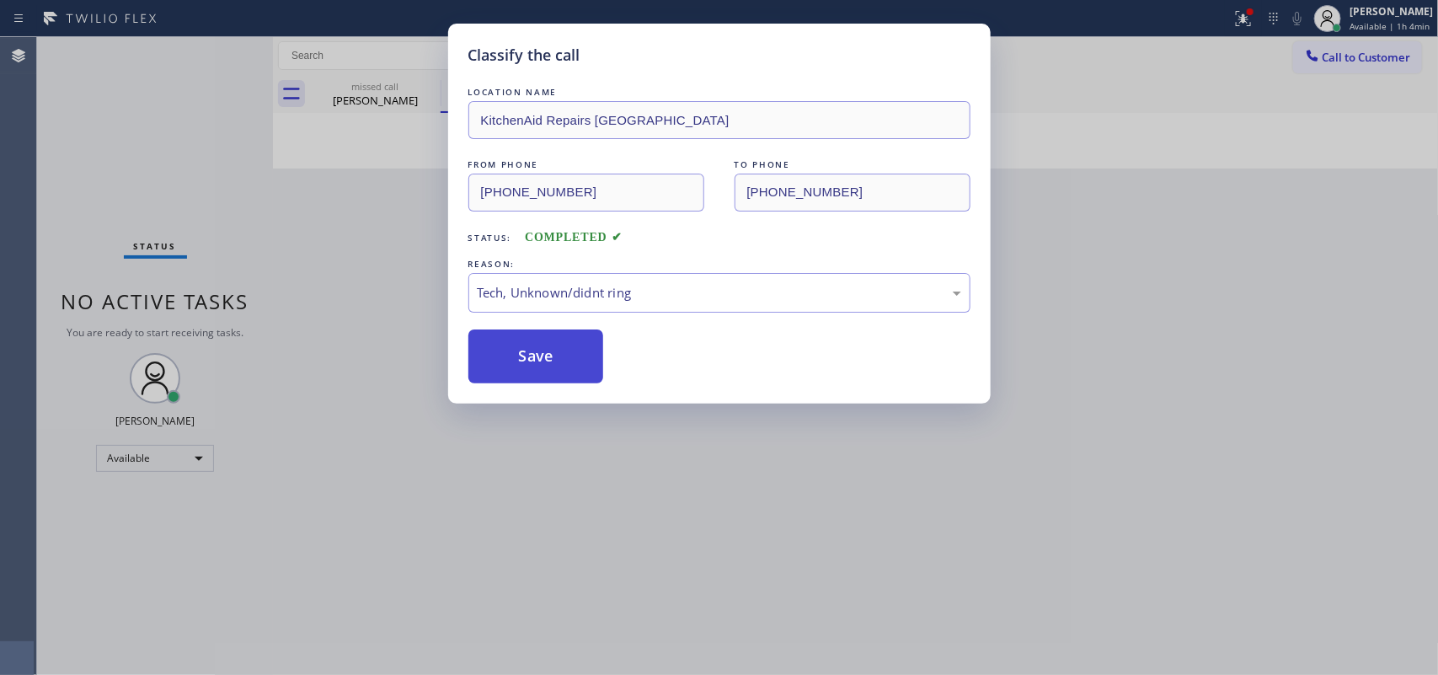
click at [548, 368] on button "Save" at bounding box center [536, 356] width 136 height 54
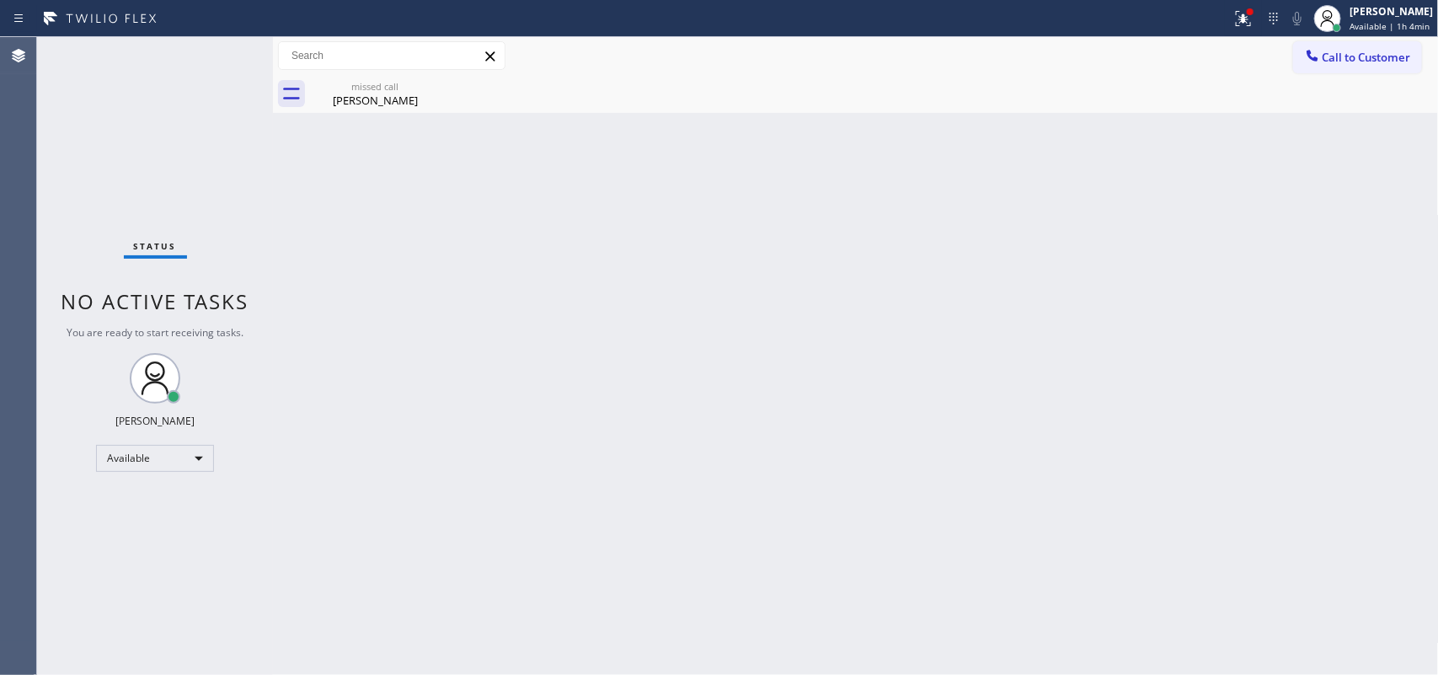
click at [442, 88] on div "missed call [PERSON_NAME]" at bounding box center [874, 94] width 1129 height 38
click at [432, 88] on icon at bounding box center [430, 86] width 20 height 20
click at [423, 84] on icon at bounding box center [429, 85] width 15 height 15
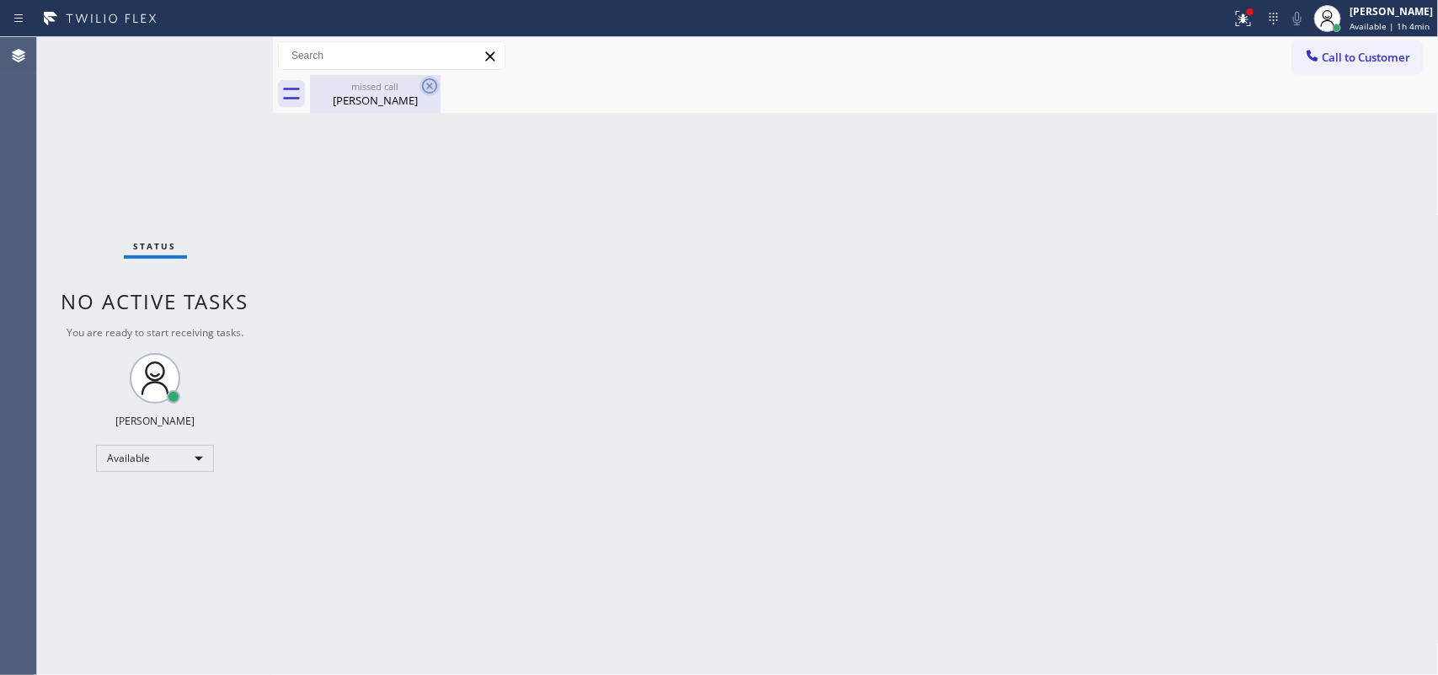
click at [424, 84] on icon at bounding box center [430, 86] width 20 height 20
click at [427, 84] on icon at bounding box center [430, 86] width 20 height 20
drag, startPoint x: 424, startPoint y: 97, endPoint x: 404, endPoint y: 108, distance: 22.3
click at [405, 108] on div "missed call [PERSON_NAME]" at bounding box center [375, 94] width 131 height 38
click at [404, 108] on div "missed call [PERSON_NAME]" at bounding box center [874, 94] width 1129 height 38
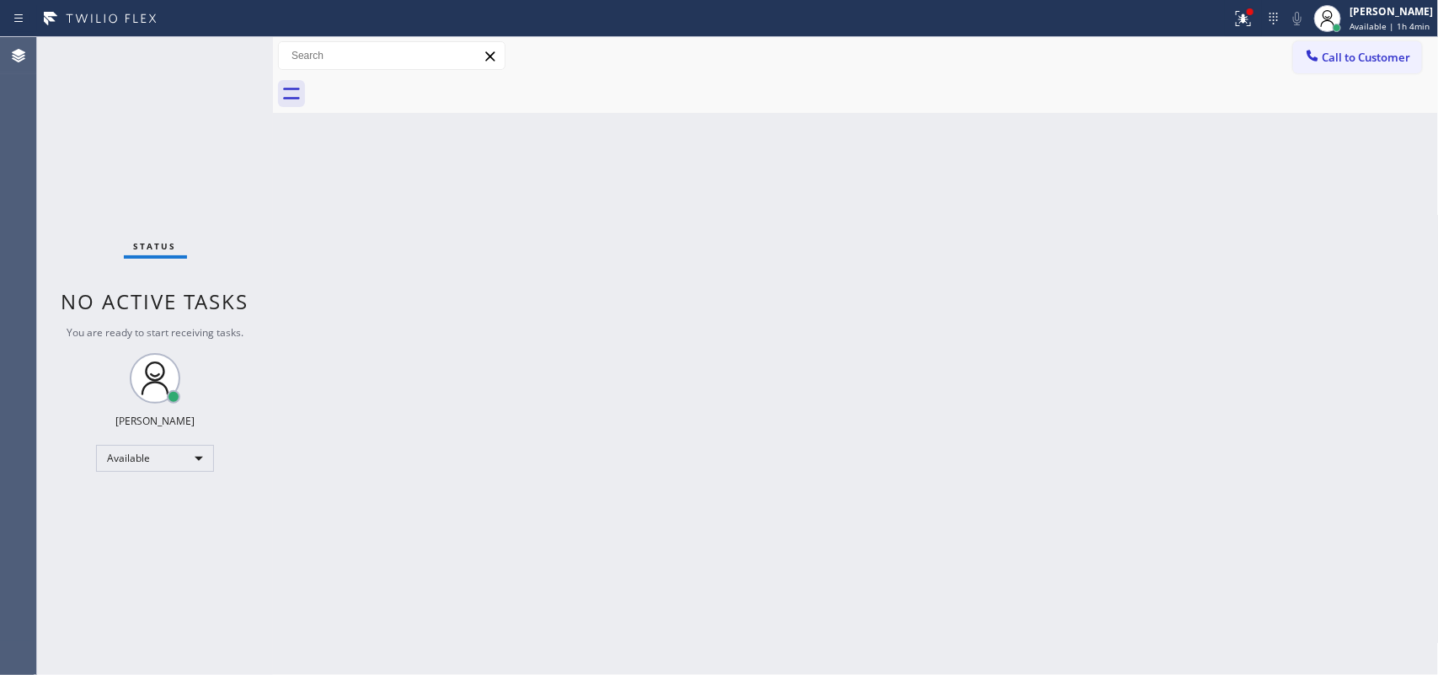
click at [404, 103] on div at bounding box center [874, 94] width 1129 height 38
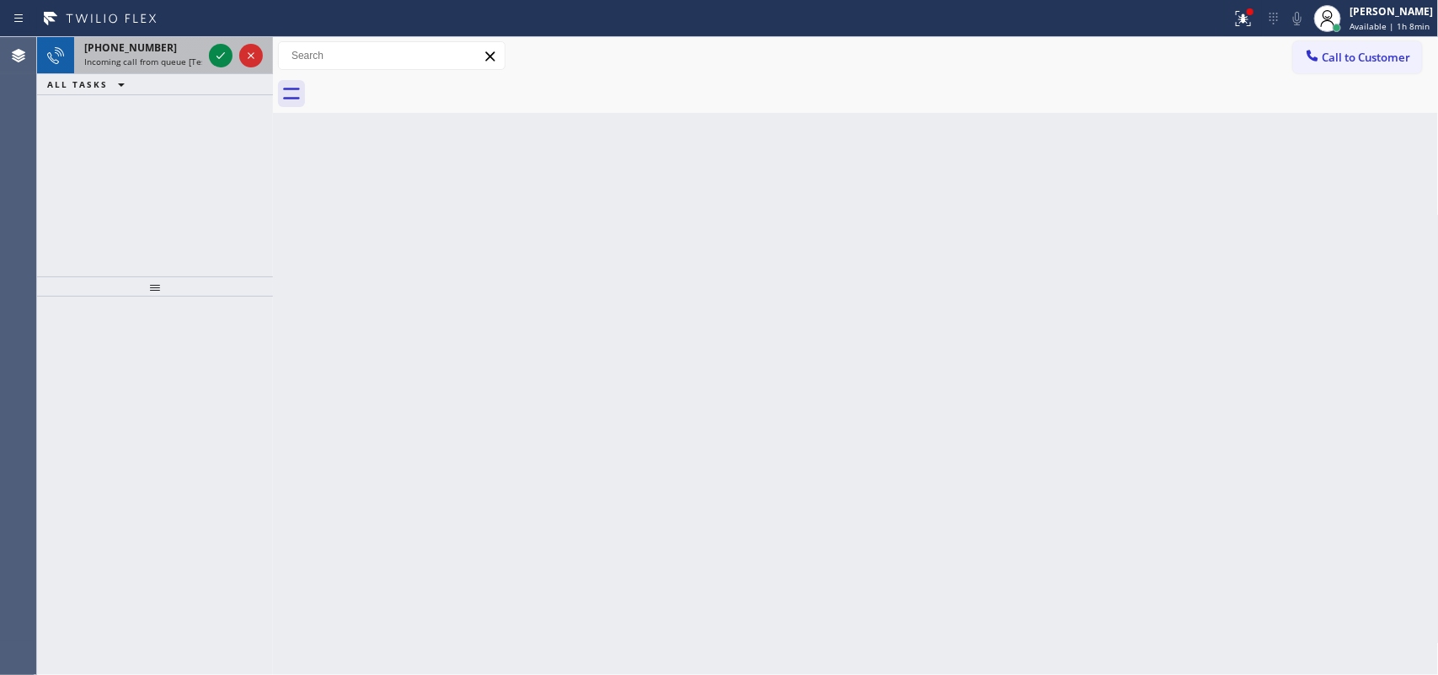
drag, startPoint x: 175, startPoint y: 51, endPoint x: 191, endPoint y: 51, distance: 16.0
click at [177, 51] on div "[PHONE_NUMBER]" at bounding box center [143, 47] width 118 height 14
drag, startPoint x: 201, startPoint y: 51, endPoint x: 181, endPoint y: 52, distance: 19.4
click at [181, 52] on div "[PHONE_NUMBER] Incoming call from queue [Test] All" at bounding box center [155, 55] width 236 height 37
click at [156, 61] on span "Incoming call from queue [Test] All" at bounding box center [154, 62] width 140 height 12
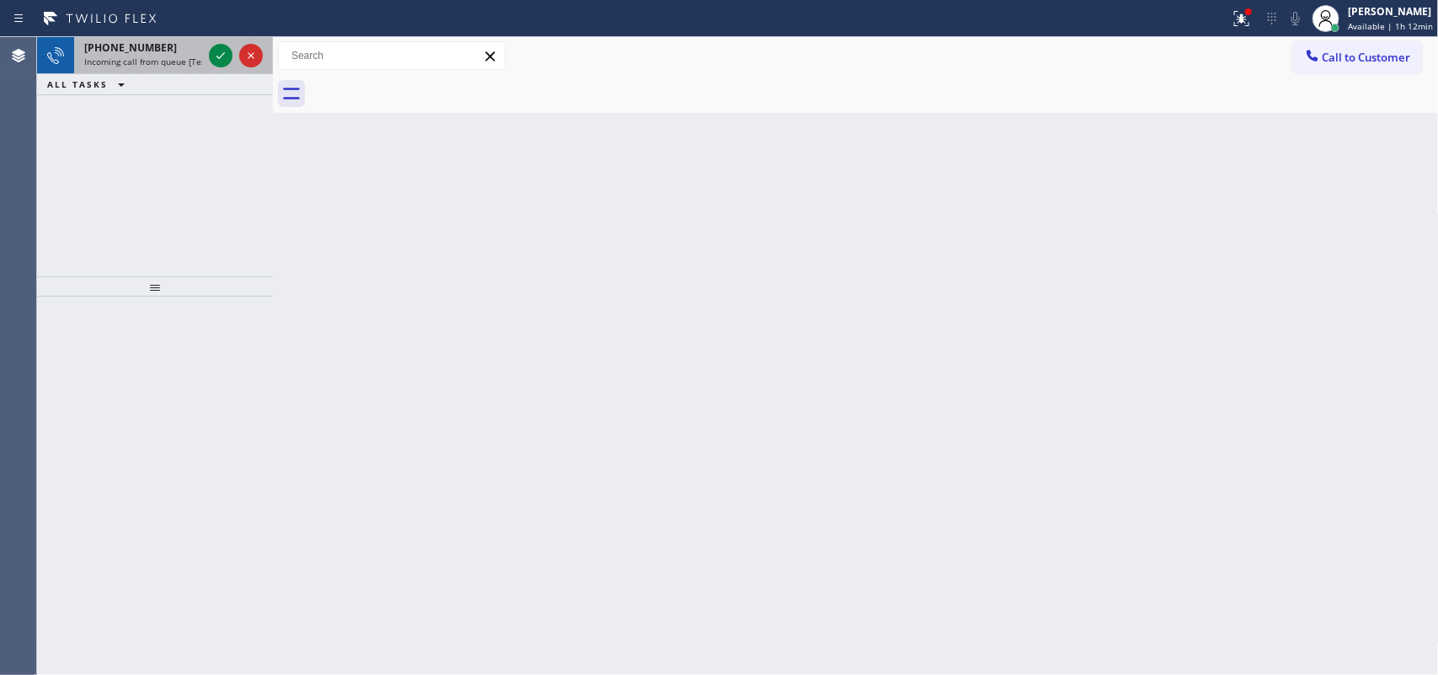
click at [78, 49] on div "[PHONE_NUMBER] Incoming call from queue [Test] All" at bounding box center [139, 55] width 131 height 37
click at [157, 65] on span "Incoming call from queue [Test] All" at bounding box center [154, 62] width 140 height 12
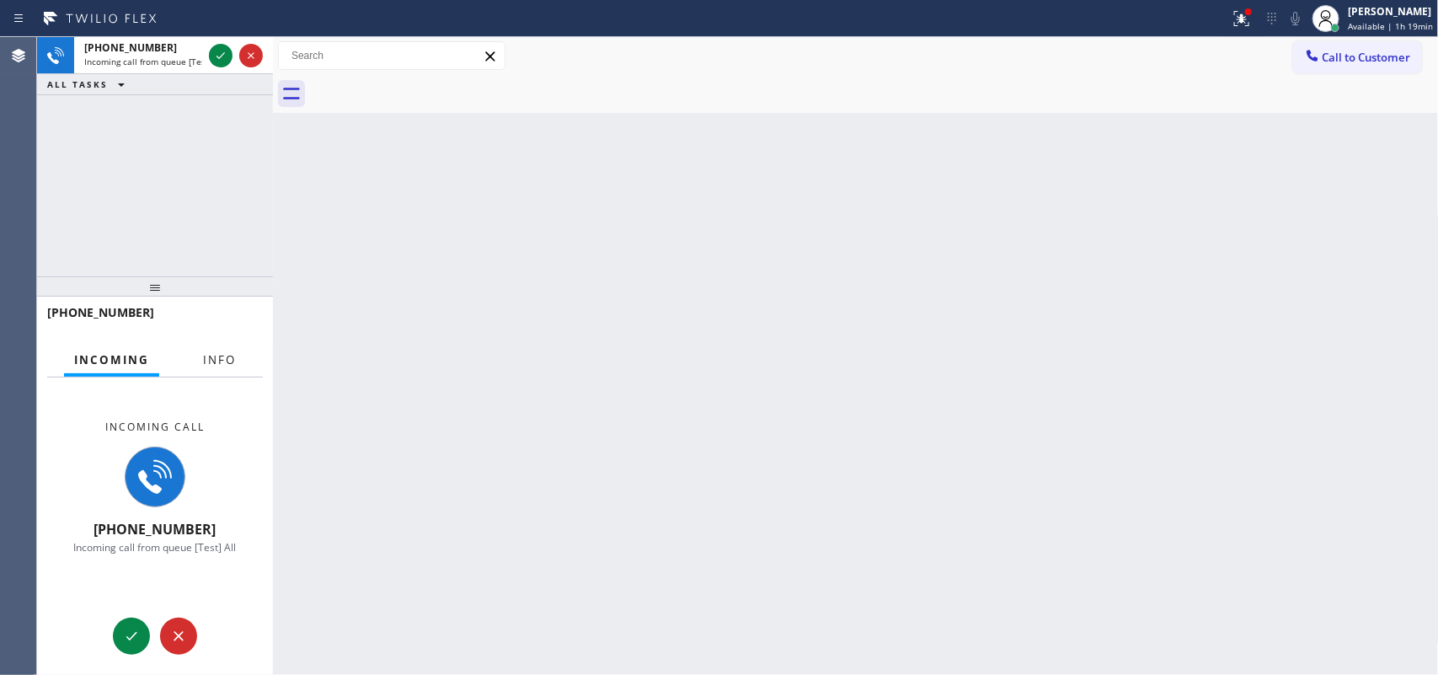
click at [205, 362] on span "Info" at bounding box center [219, 359] width 33 height 15
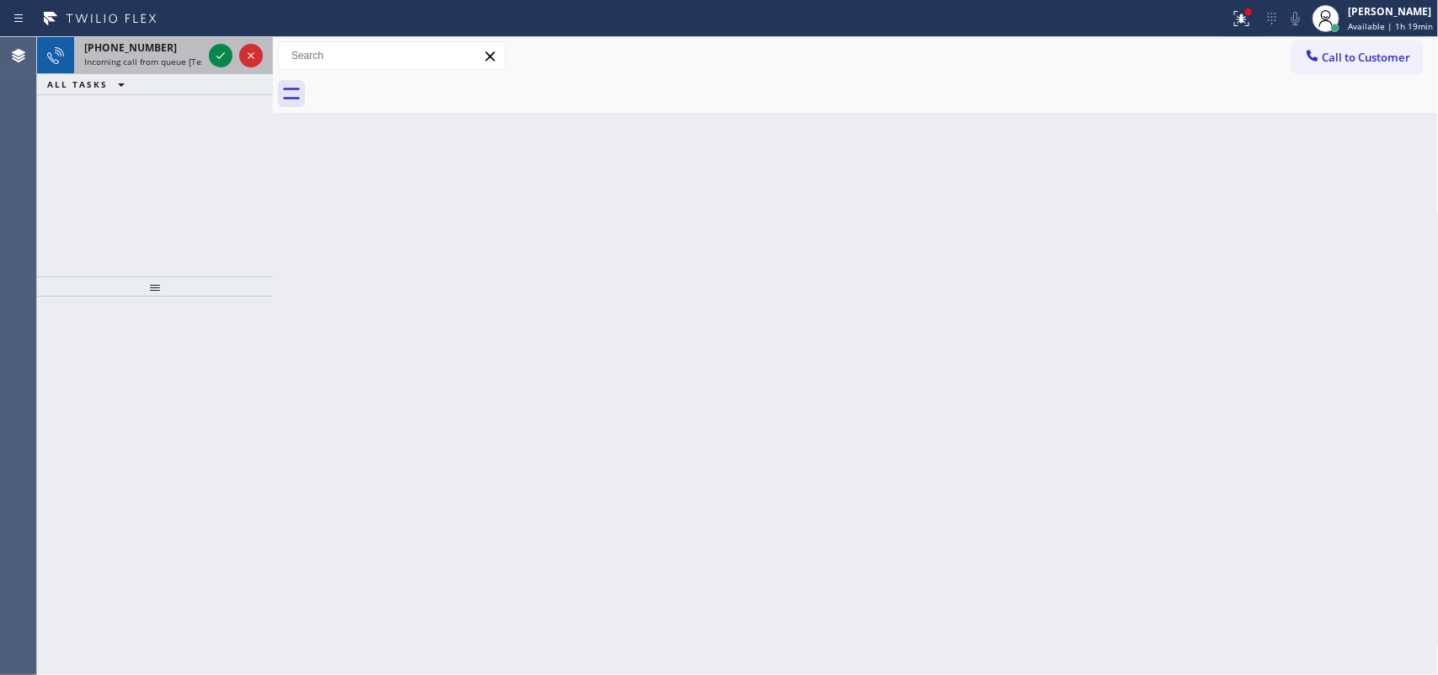
click at [158, 37] on div "[PHONE_NUMBER] Incoming call from queue [Test] All" at bounding box center [139, 55] width 131 height 37
click at [211, 51] on div at bounding box center [221, 55] width 24 height 20
click at [216, 51] on icon at bounding box center [221, 55] width 20 height 20
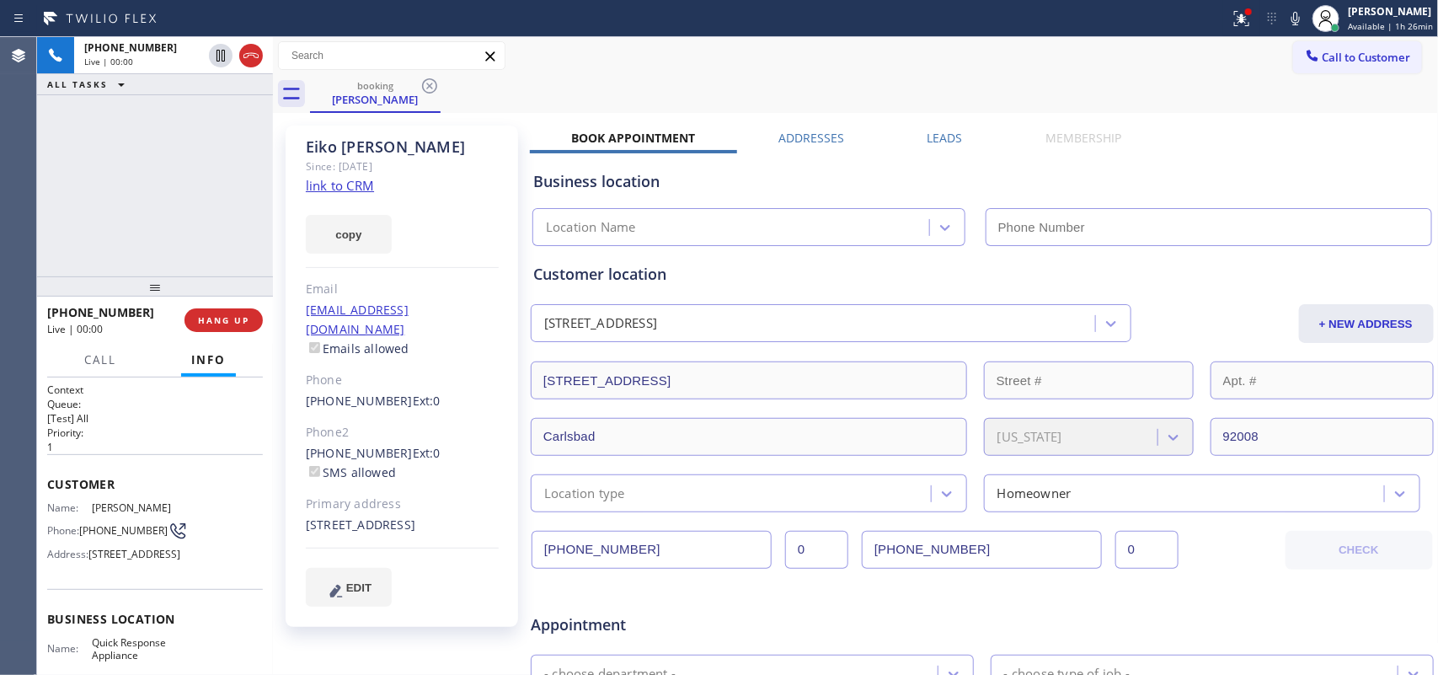
type input "[PHONE_NUMBER]"
click at [360, 186] on link "link to CRM" at bounding box center [340, 185] width 68 height 17
click at [110, 356] on span "Call" at bounding box center [100, 359] width 32 height 15
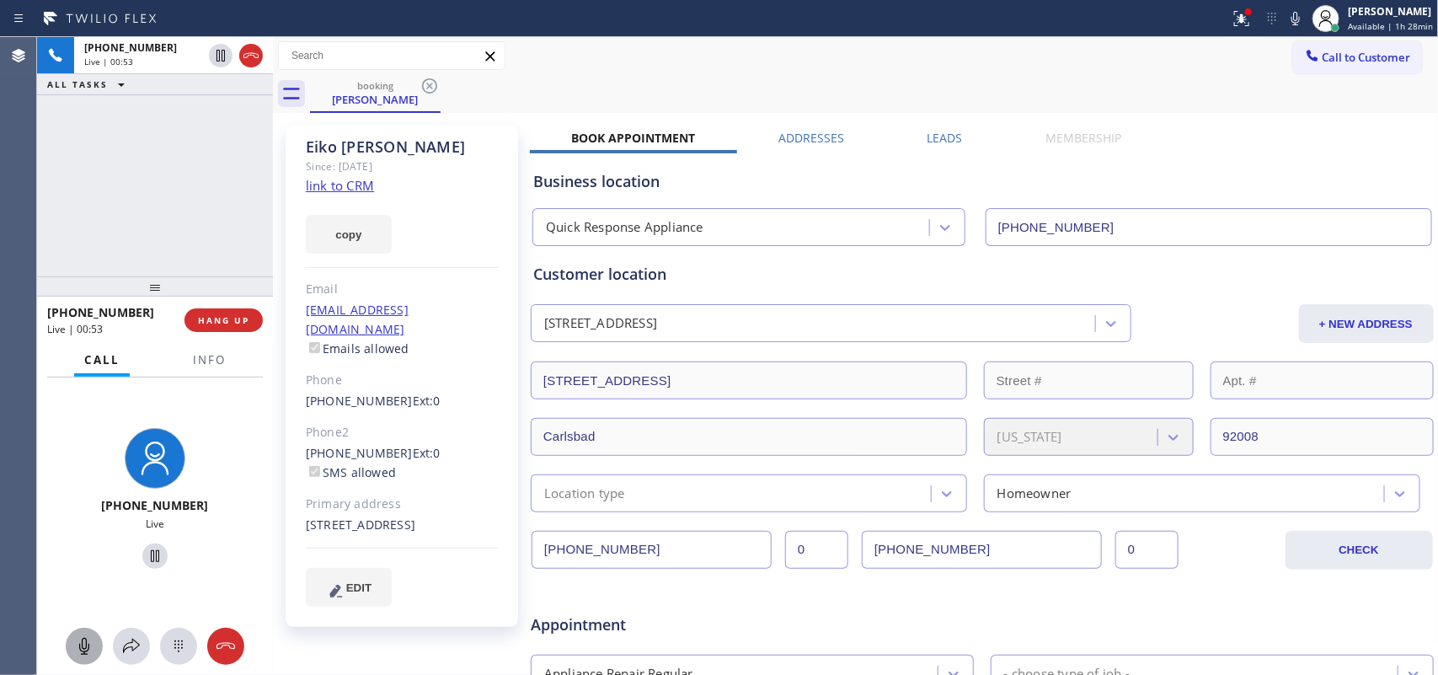
click at [85, 645] on icon at bounding box center [84, 646] width 20 height 20
click at [146, 556] on icon at bounding box center [155, 556] width 20 height 20
click at [83, 649] on icon at bounding box center [84, 646] width 20 height 20
click at [145, 557] on icon at bounding box center [155, 556] width 20 height 20
click at [85, 637] on icon at bounding box center [84, 646] width 20 height 20
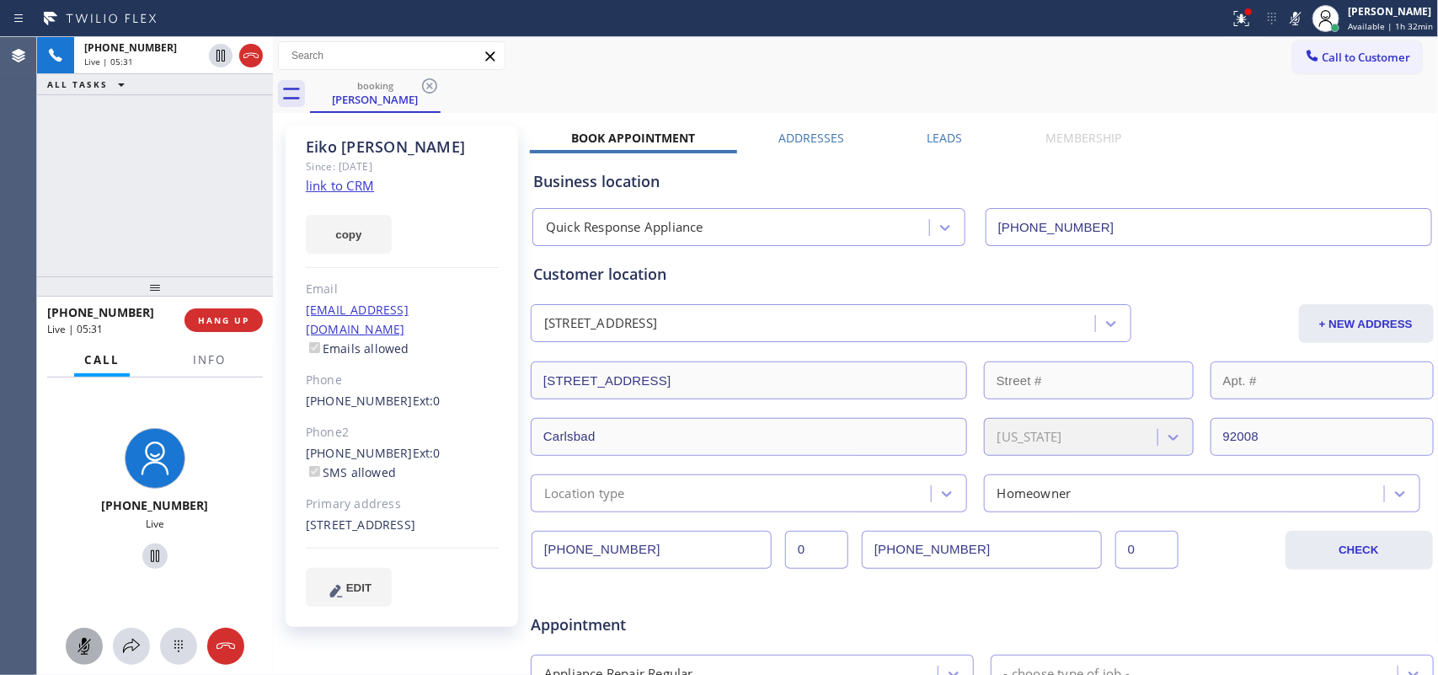
drag, startPoint x: 148, startPoint y: 552, endPoint x: 297, endPoint y: 457, distance: 176.9
click at [151, 550] on icon at bounding box center [155, 556] width 8 height 12
click at [87, 651] on icon at bounding box center [84, 646] width 20 height 20
click at [145, 549] on icon at bounding box center [155, 556] width 20 height 20
click at [249, 330] on button "HANG UP" at bounding box center [224, 320] width 78 height 24
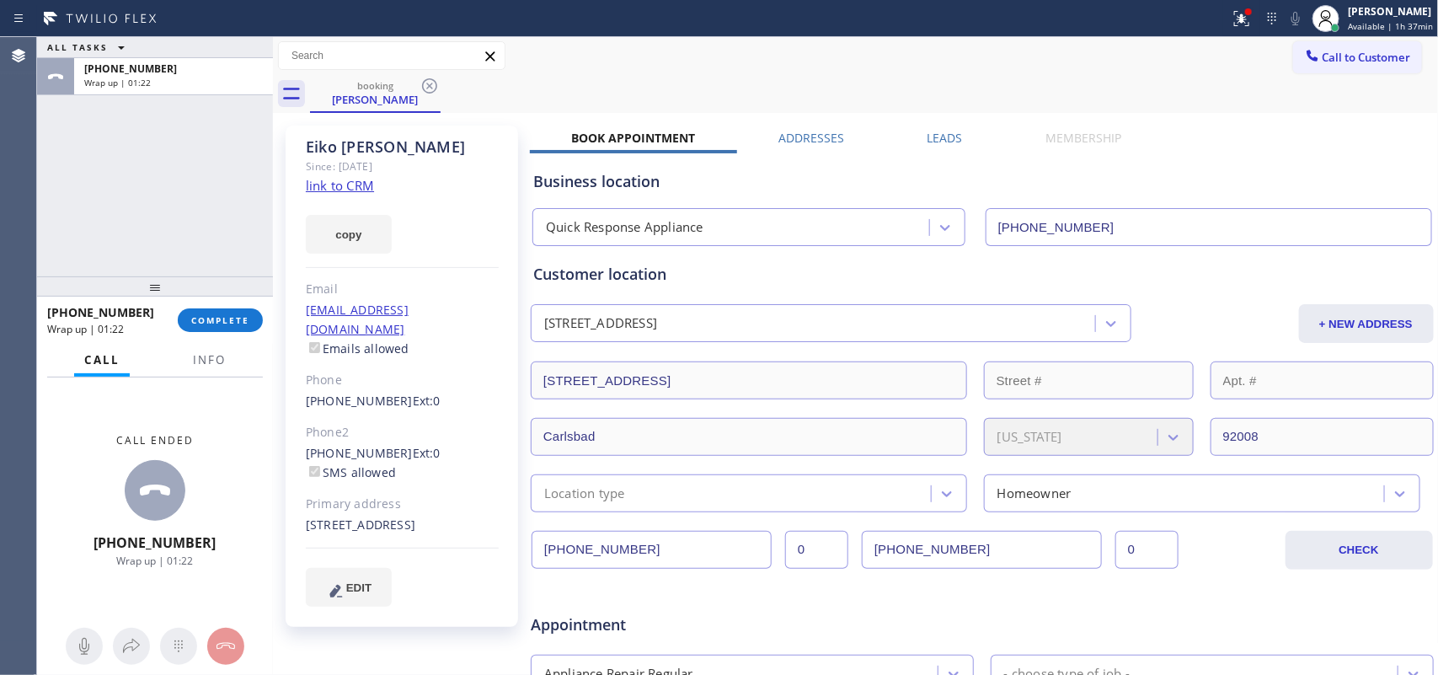
drag, startPoint x: 225, startPoint y: 323, endPoint x: 645, endPoint y: 324, distance: 419.6
click at [226, 322] on span "COMPLETE" at bounding box center [220, 320] width 58 height 12
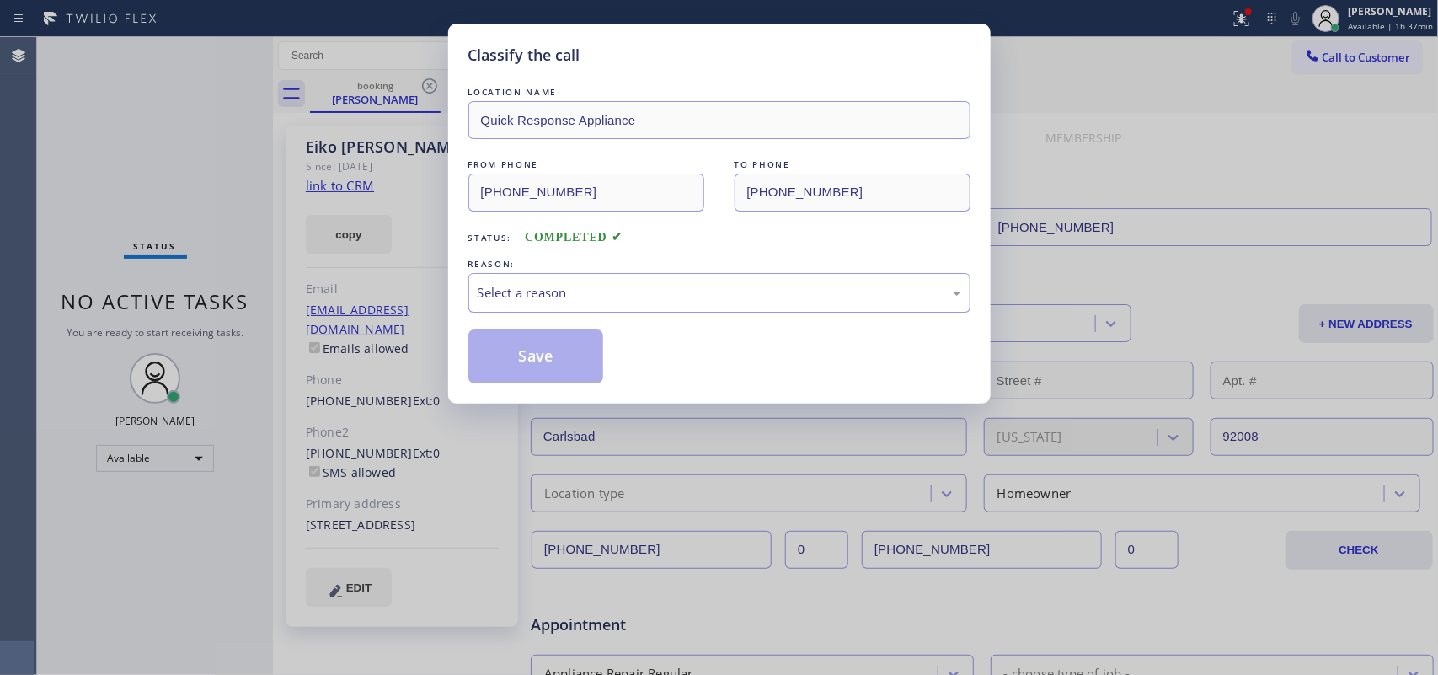
click at [713, 288] on div "Select a reason" at bounding box center [720, 292] width 484 height 19
click at [680, 300] on div "Select a reason" at bounding box center [720, 292] width 484 height 19
click at [583, 373] on button "Save" at bounding box center [536, 356] width 136 height 54
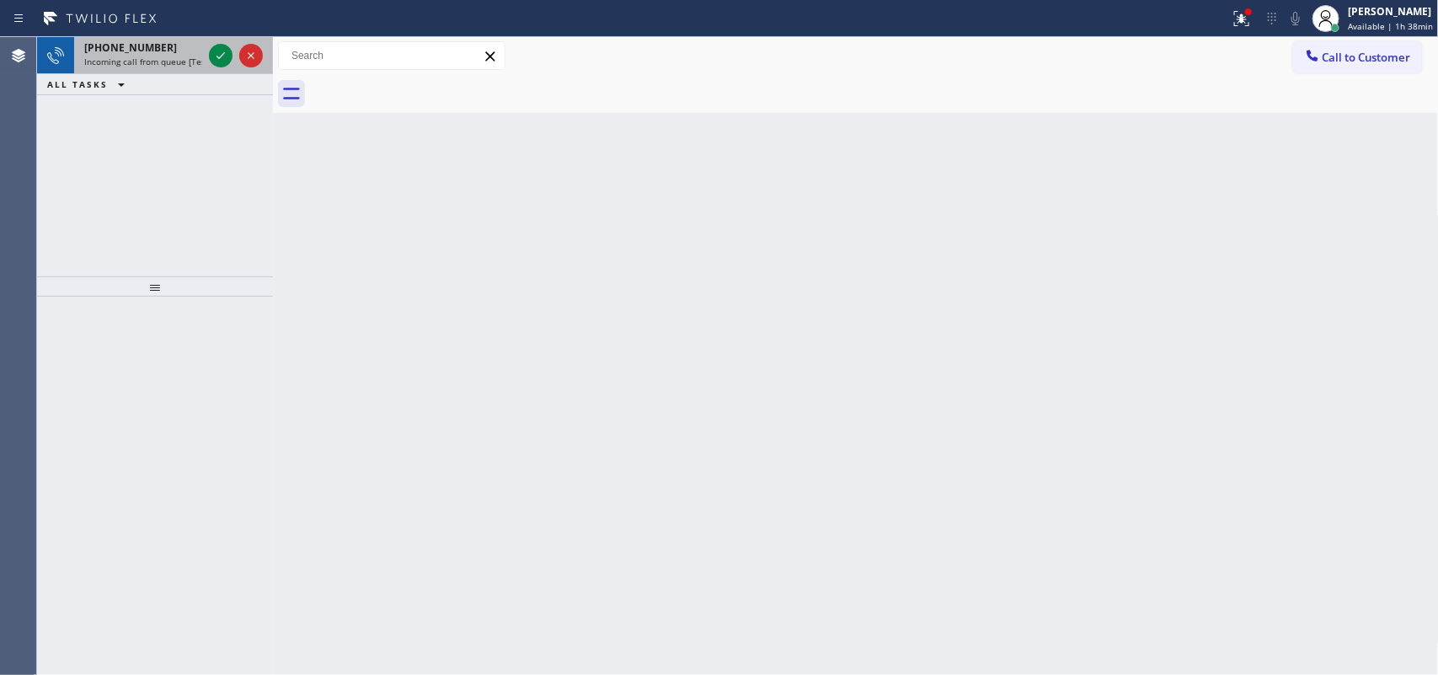
click at [177, 62] on span "Incoming call from queue [Test] All" at bounding box center [154, 62] width 140 height 12
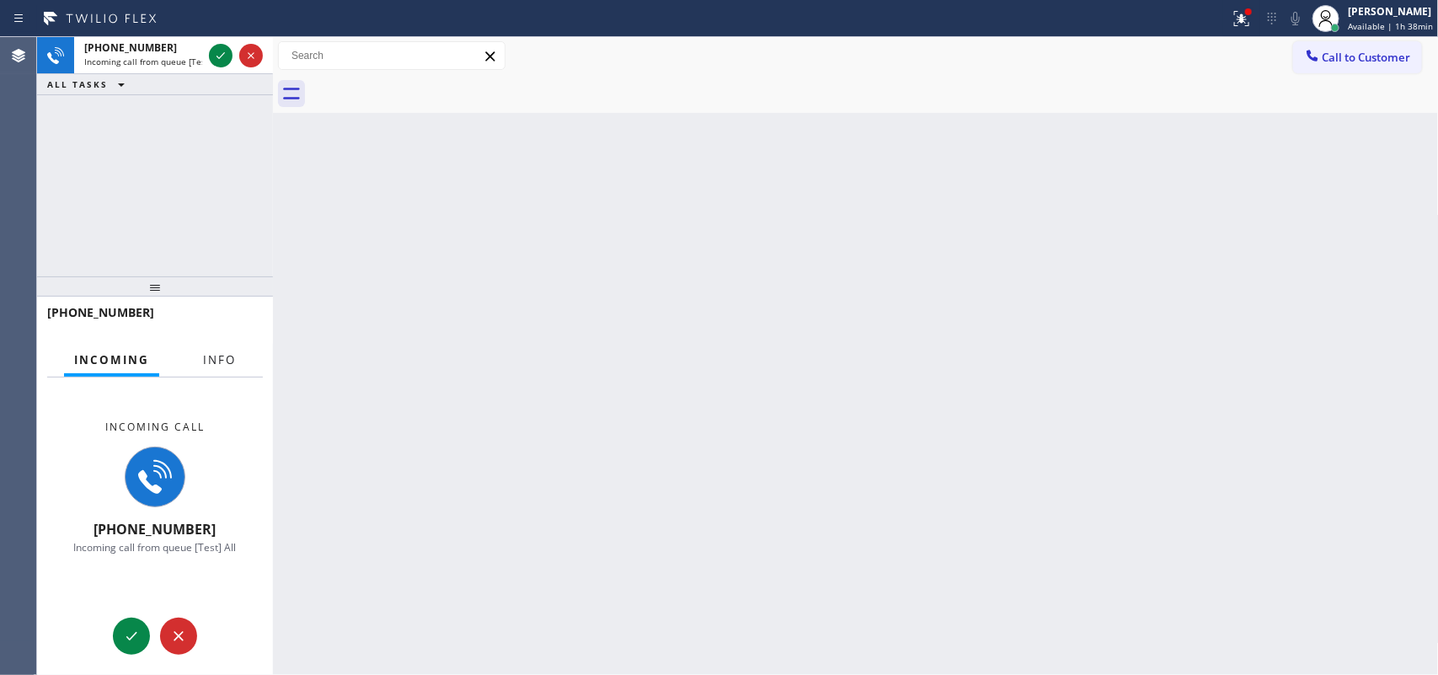
click at [211, 369] on button "Info" at bounding box center [219, 360] width 53 height 33
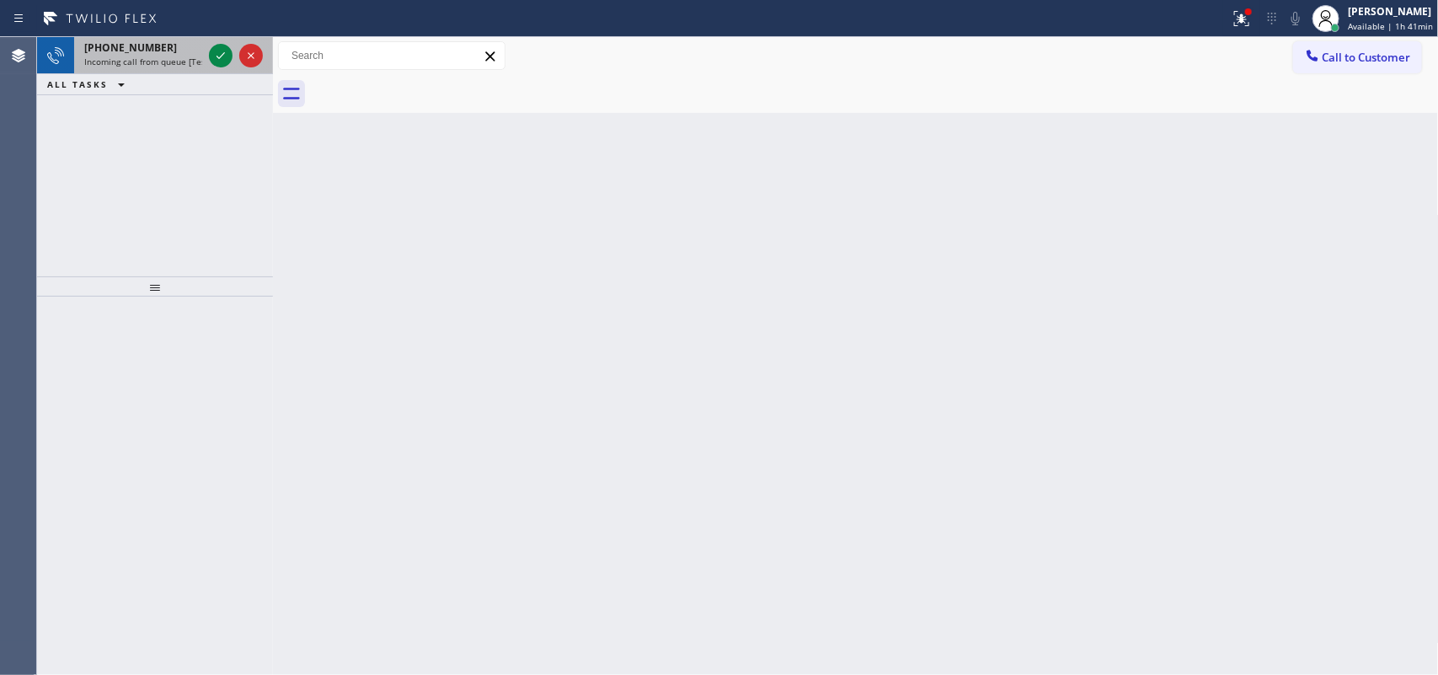
click at [174, 66] on span "Incoming call from queue [Test] All" at bounding box center [154, 62] width 140 height 12
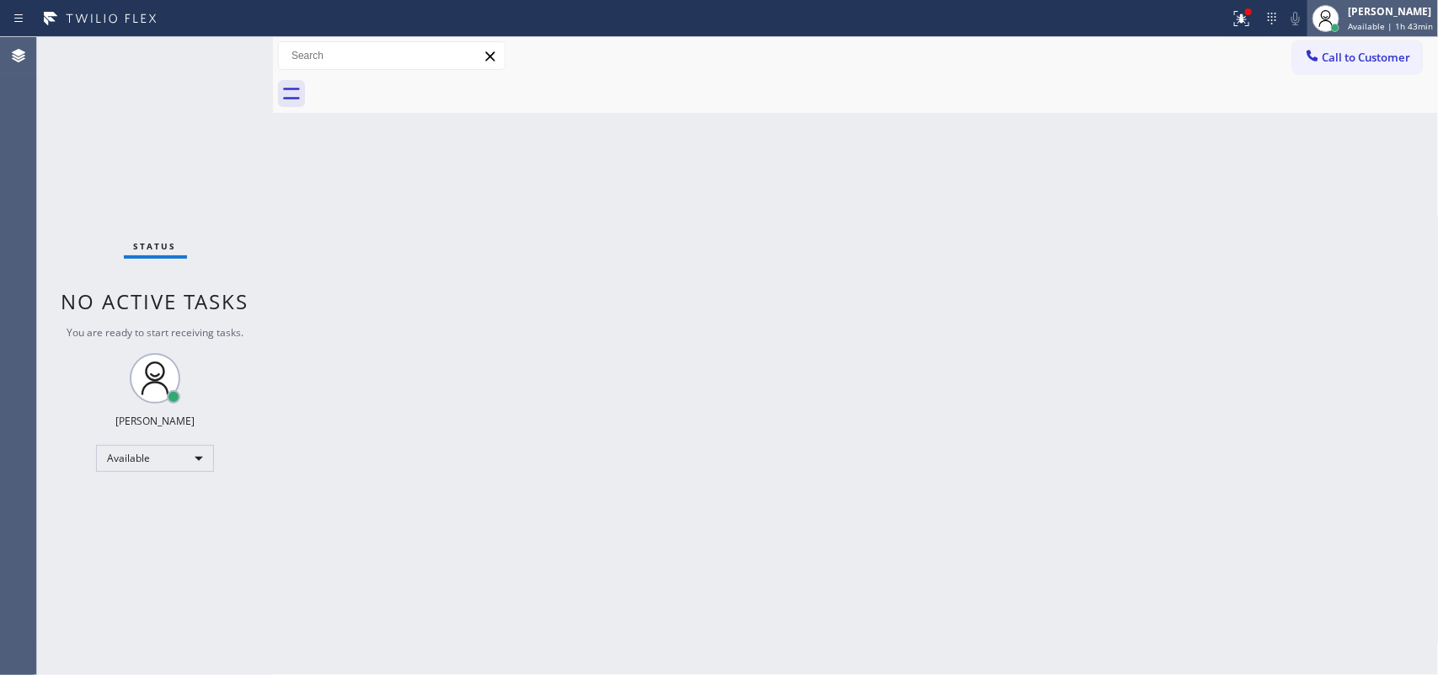
click at [1415, 21] on span "Available | 1h 43min" at bounding box center [1390, 26] width 85 height 12
click at [1382, 13] on div "[PERSON_NAME]" at bounding box center [1390, 11] width 85 height 14
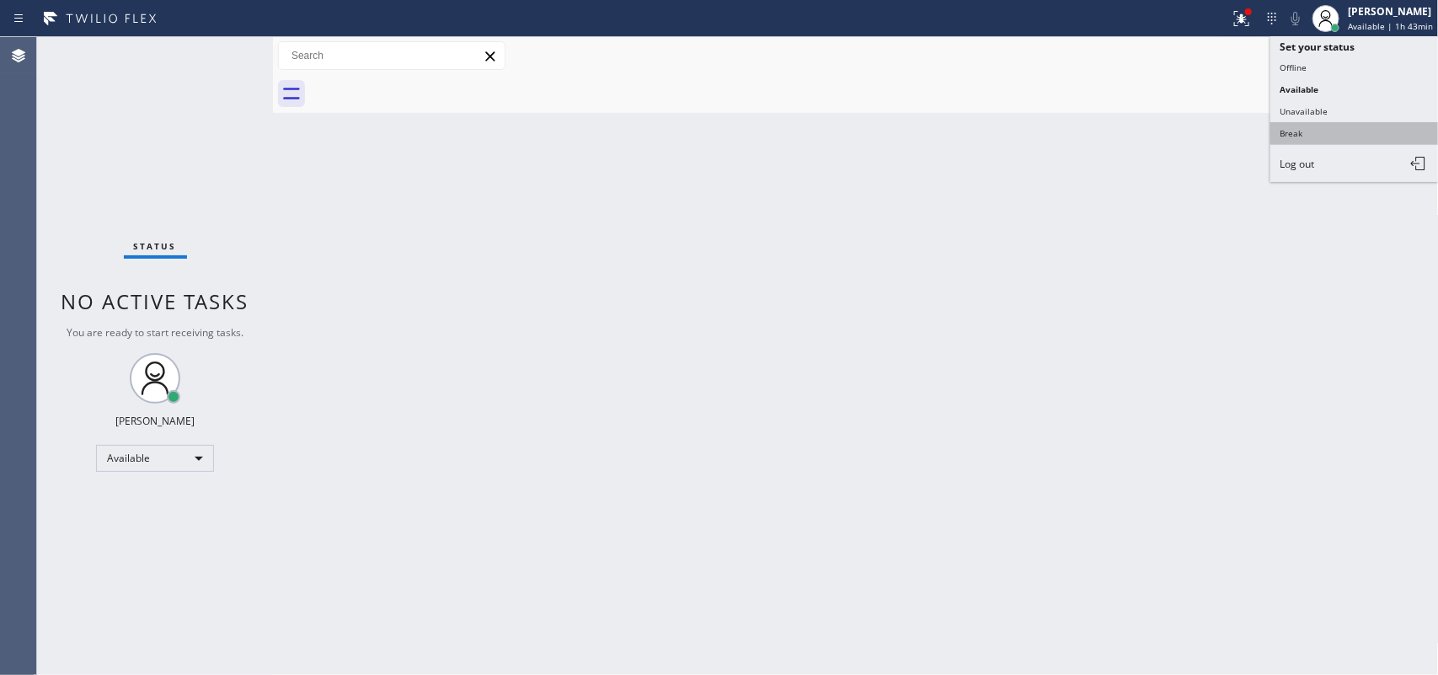
click at [1356, 135] on button "Break" at bounding box center [1355, 133] width 169 height 22
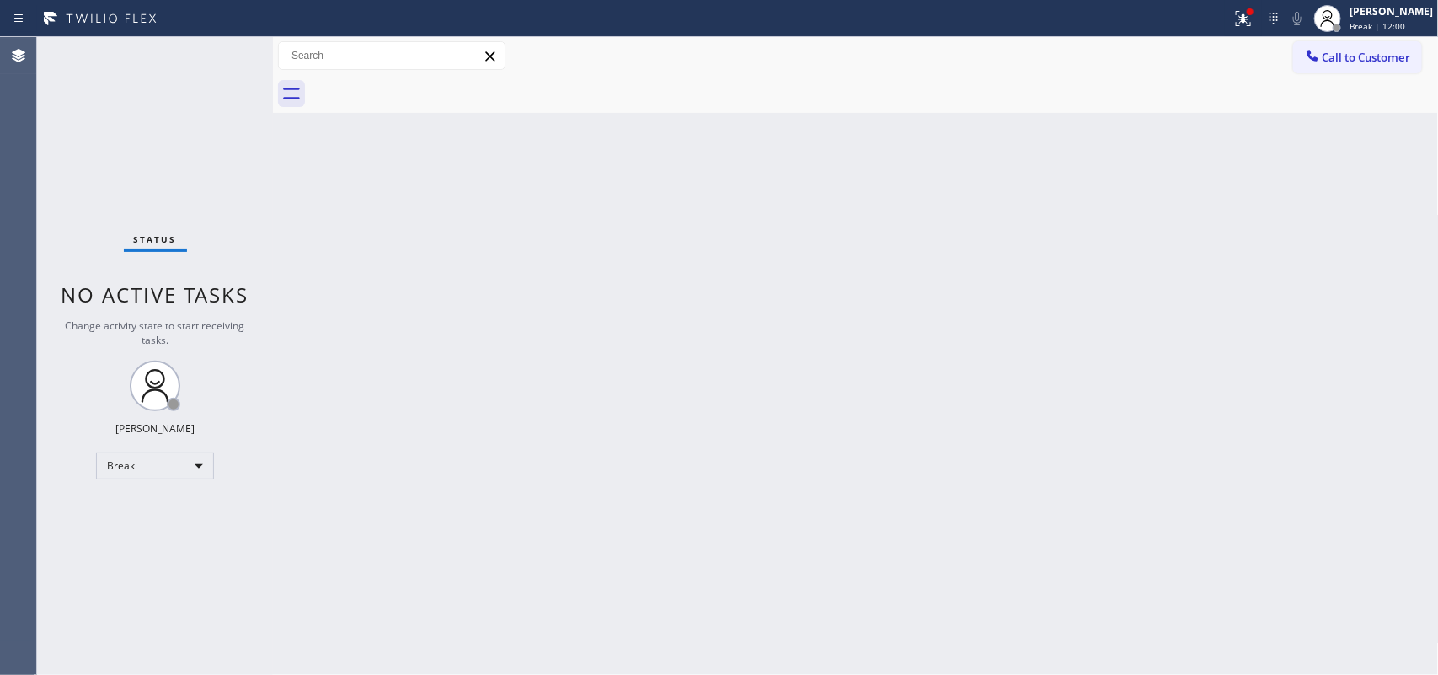
click at [528, 280] on div "Back to Dashboard Change Sender ID Customers Technicians Select a contact Outbo…" at bounding box center [856, 356] width 1166 height 638
click at [1426, 21] on div "Break | 14:47" at bounding box center [1391, 26] width 83 height 12
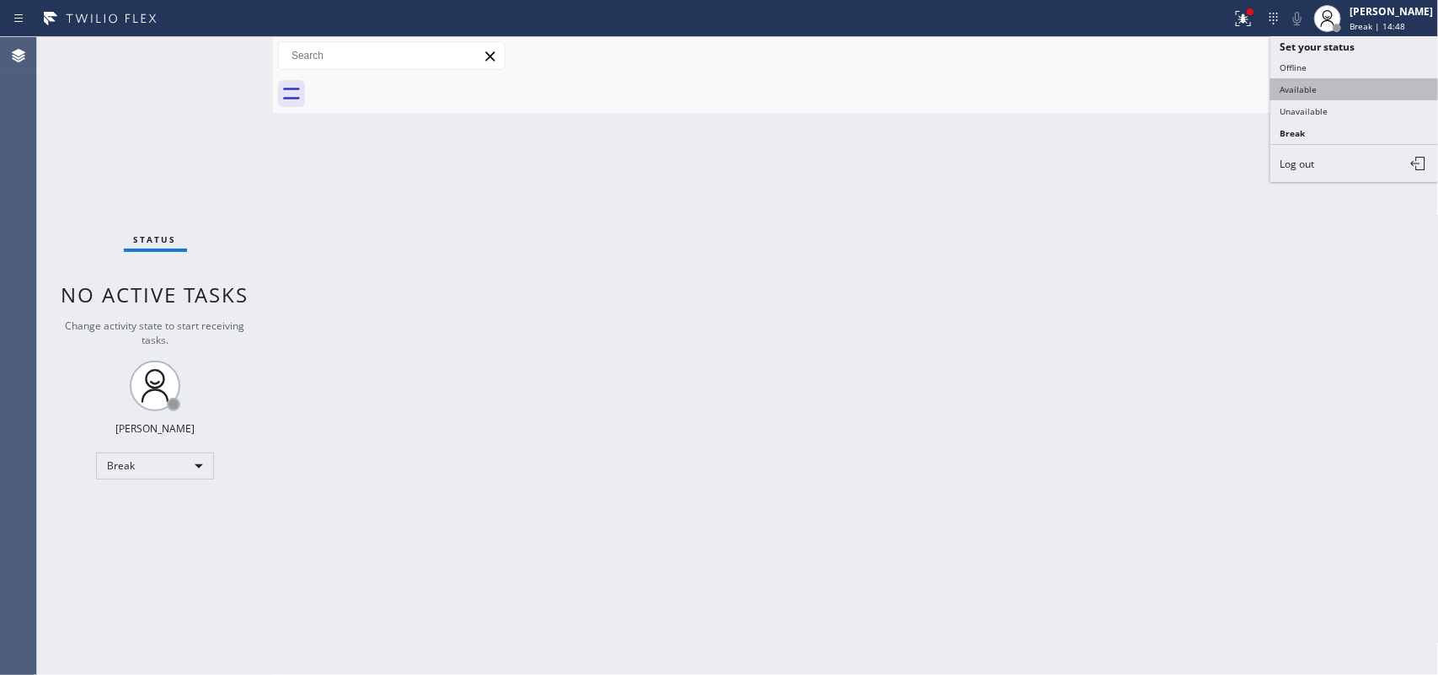
click at [1297, 78] on button "Available" at bounding box center [1355, 89] width 169 height 22
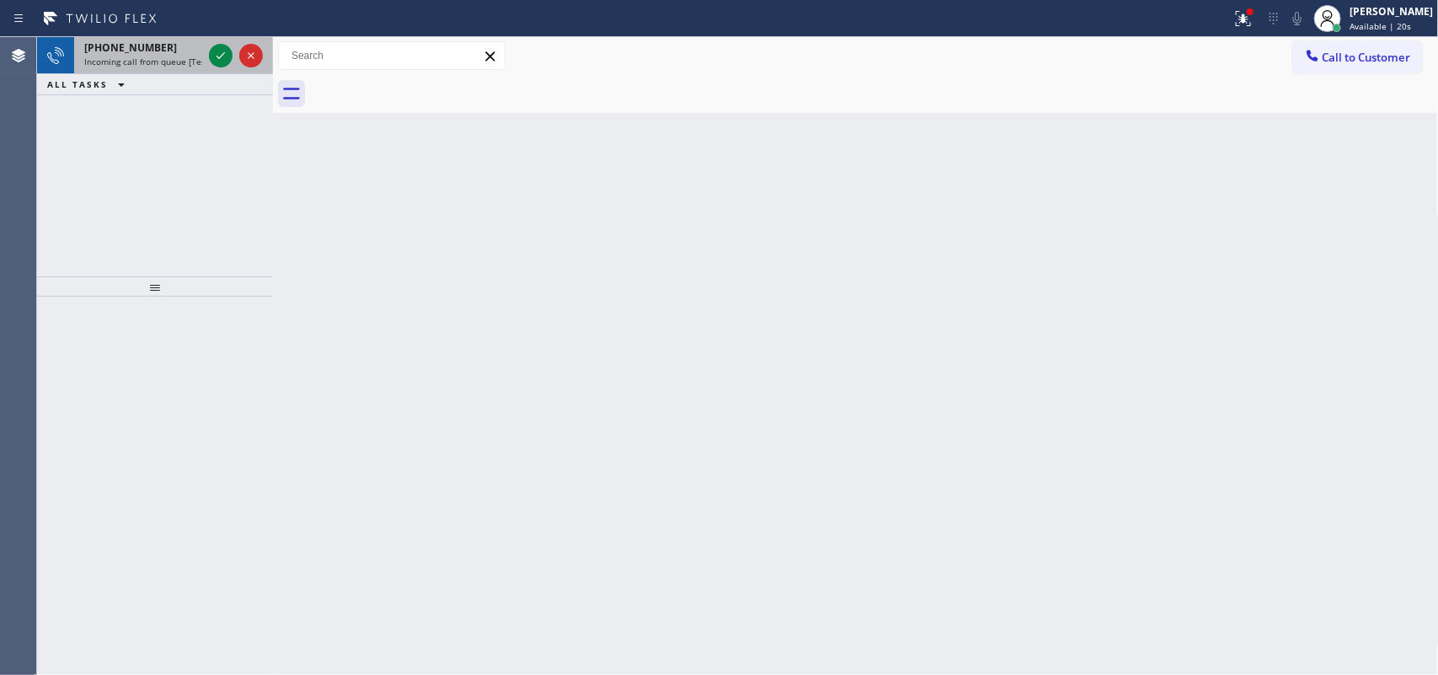
click at [191, 56] on span "Incoming call from queue [Test] All" at bounding box center [154, 62] width 140 height 12
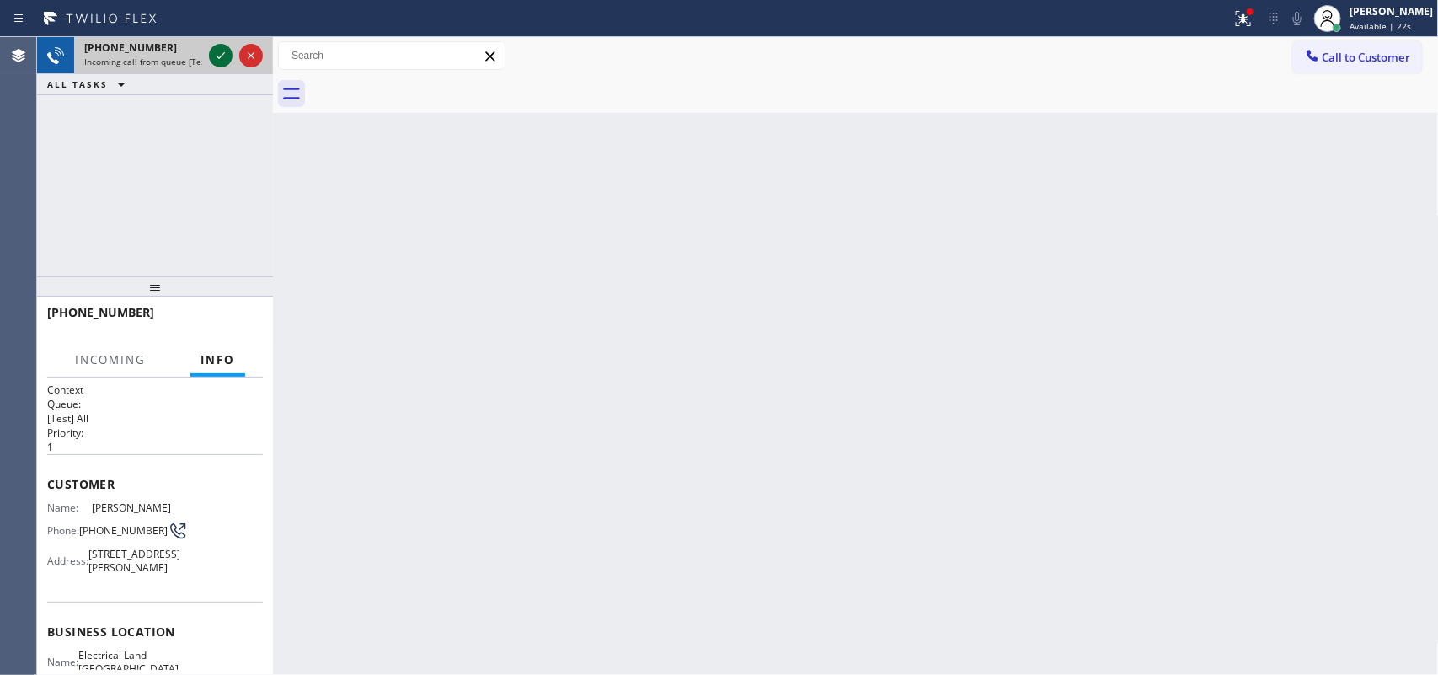
click at [221, 56] on icon at bounding box center [221, 55] width 8 height 7
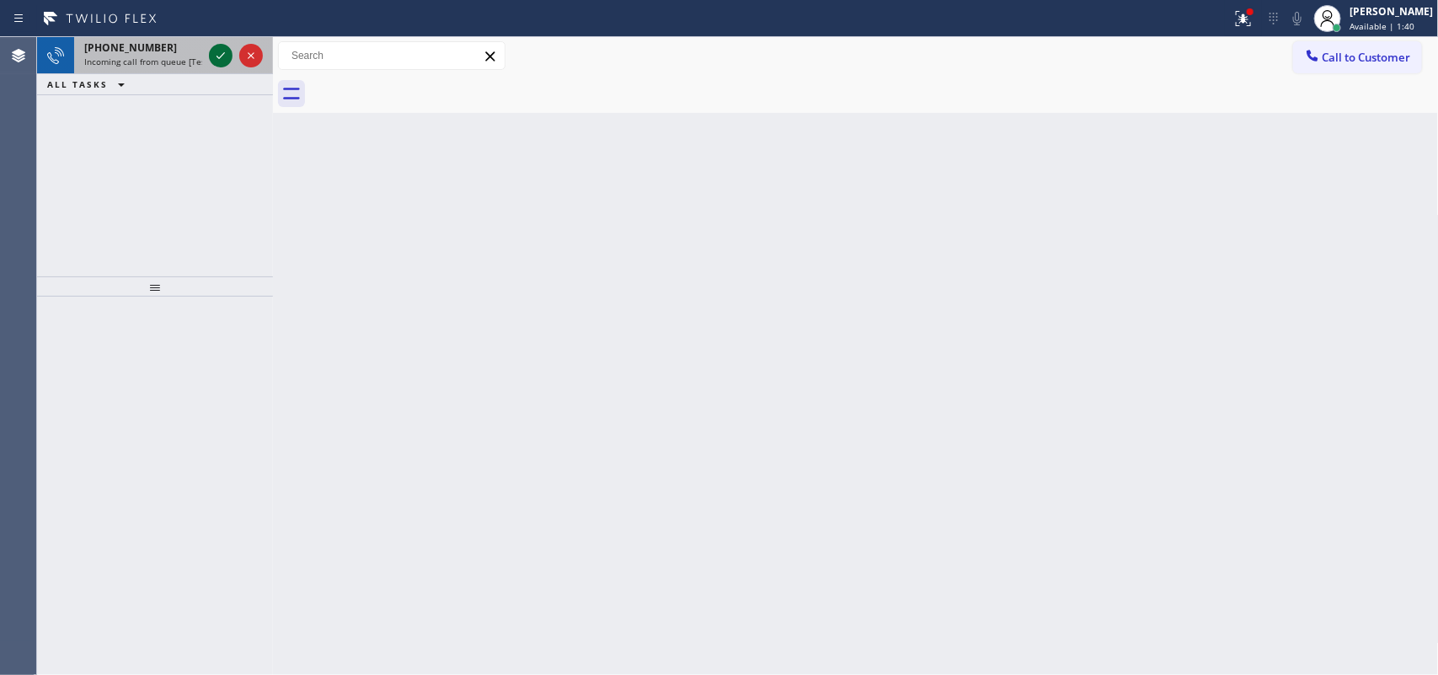
drag, startPoint x: 182, startPoint y: 66, endPoint x: 217, endPoint y: 57, distance: 35.6
click at [183, 66] on span "Incoming call from queue [Test] All" at bounding box center [154, 62] width 140 height 12
click at [190, 65] on span "Incoming call from queue [Test] All" at bounding box center [154, 62] width 140 height 12
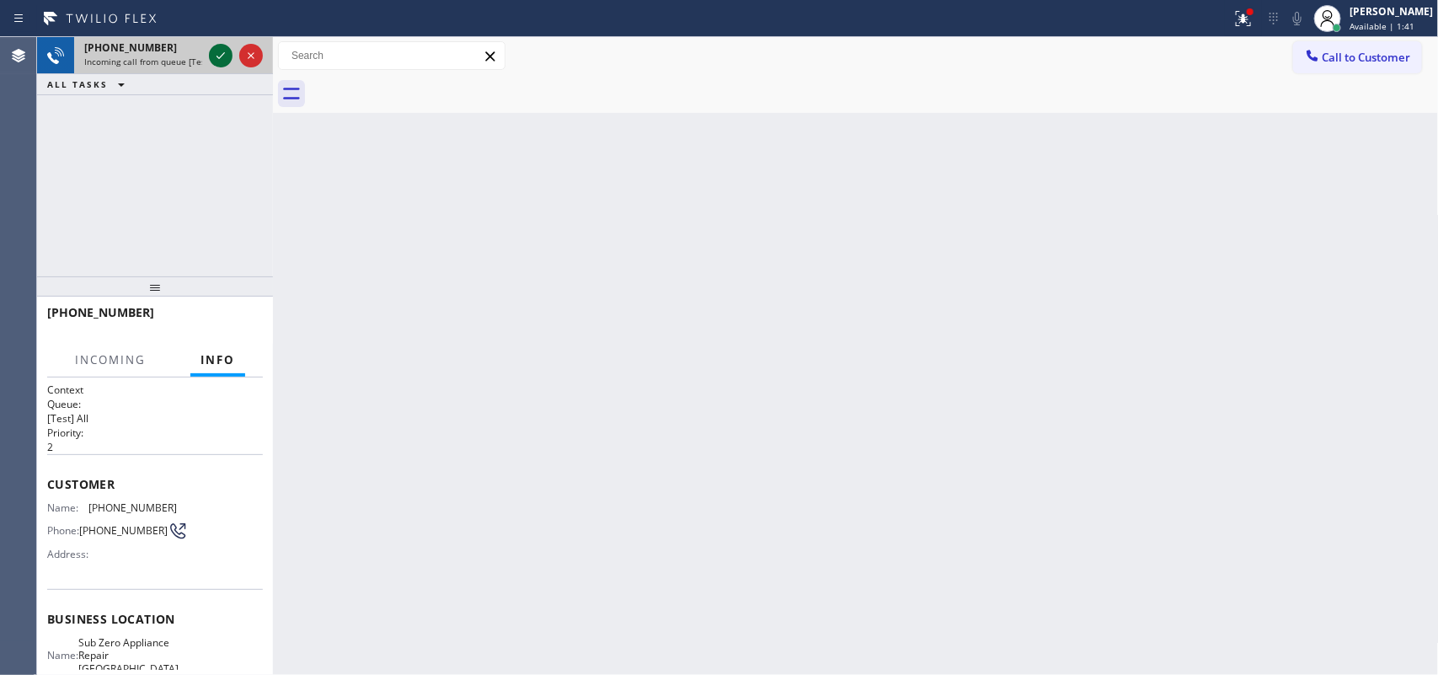
click at [217, 57] on icon at bounding box center [221, 55] width 8 height 7
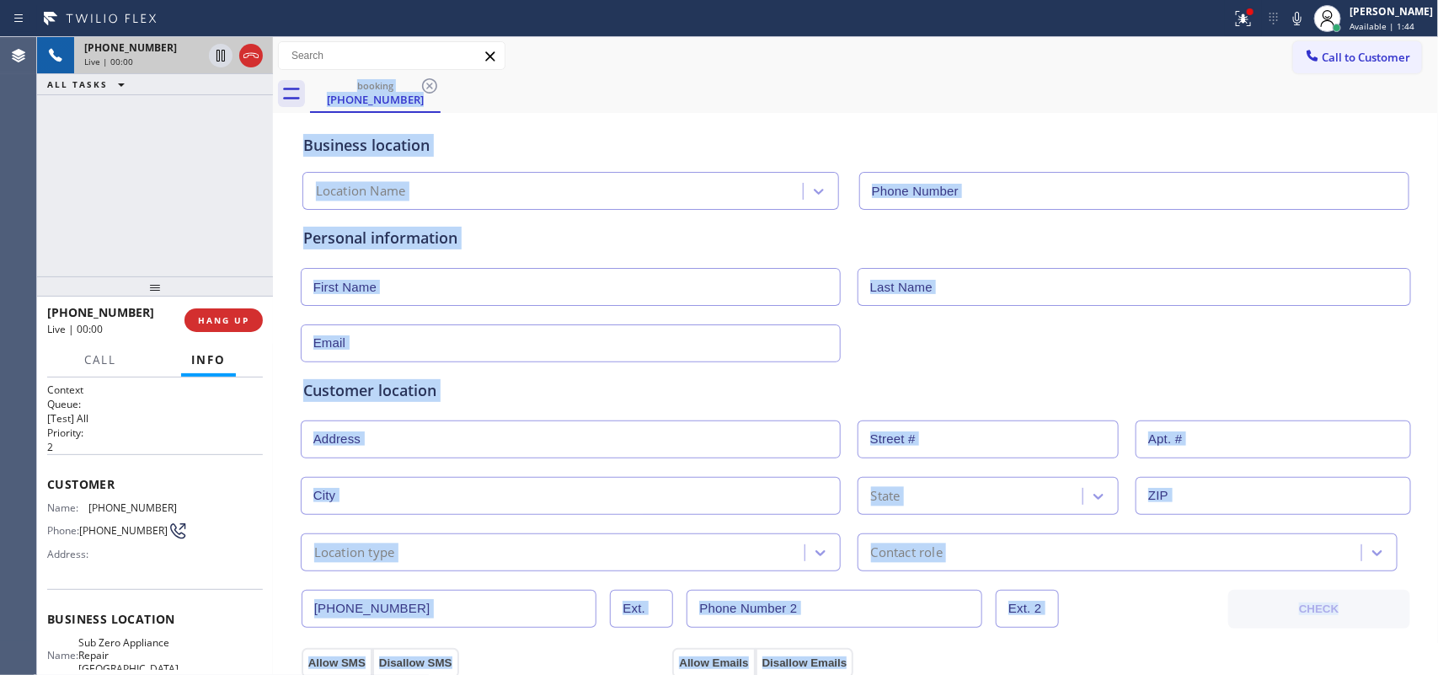
type input "[PHONE_NUMBER]"
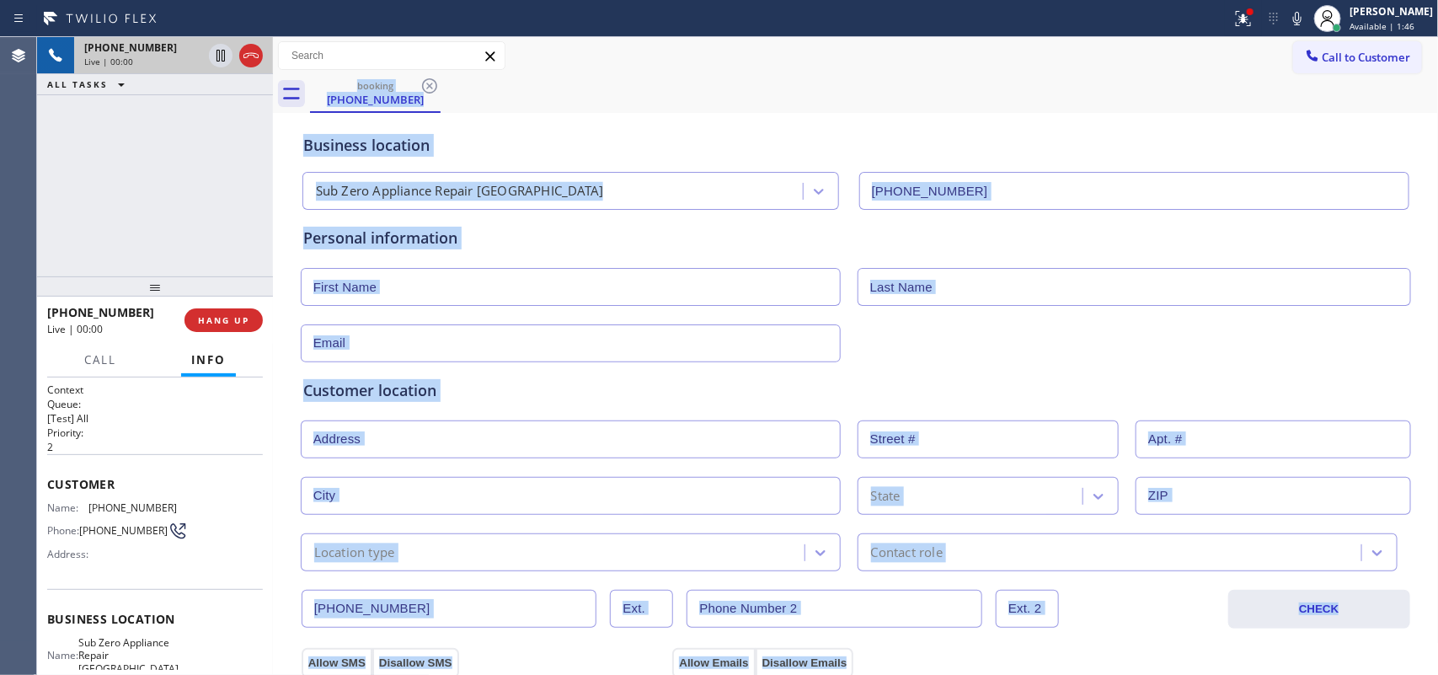
click at [191, 186] on div "[PHONE_NUMBER] Live | 00:00 ALL TASKS ALL TASKS ACTIVE TASKS TASKS IN WRAP UP" at bounding box center [155, 156] width 236 height 239
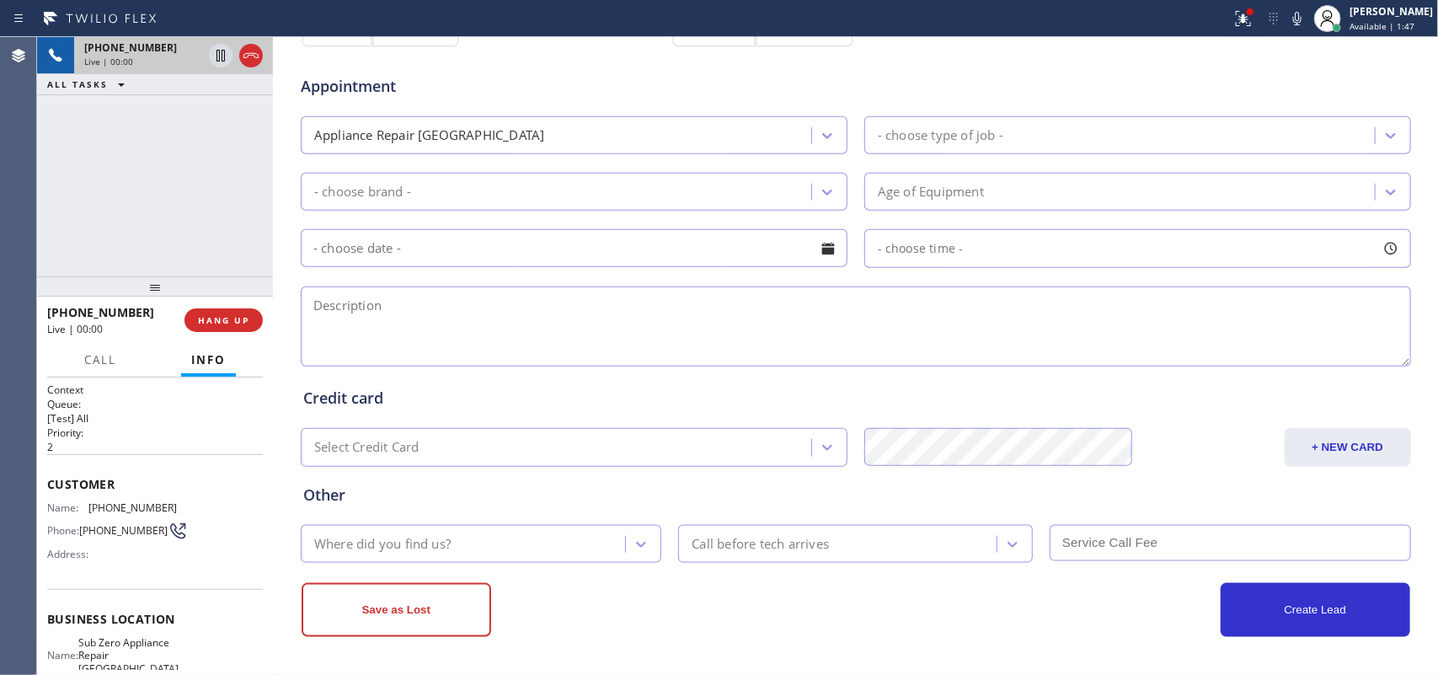
scroll to position [634, 0]
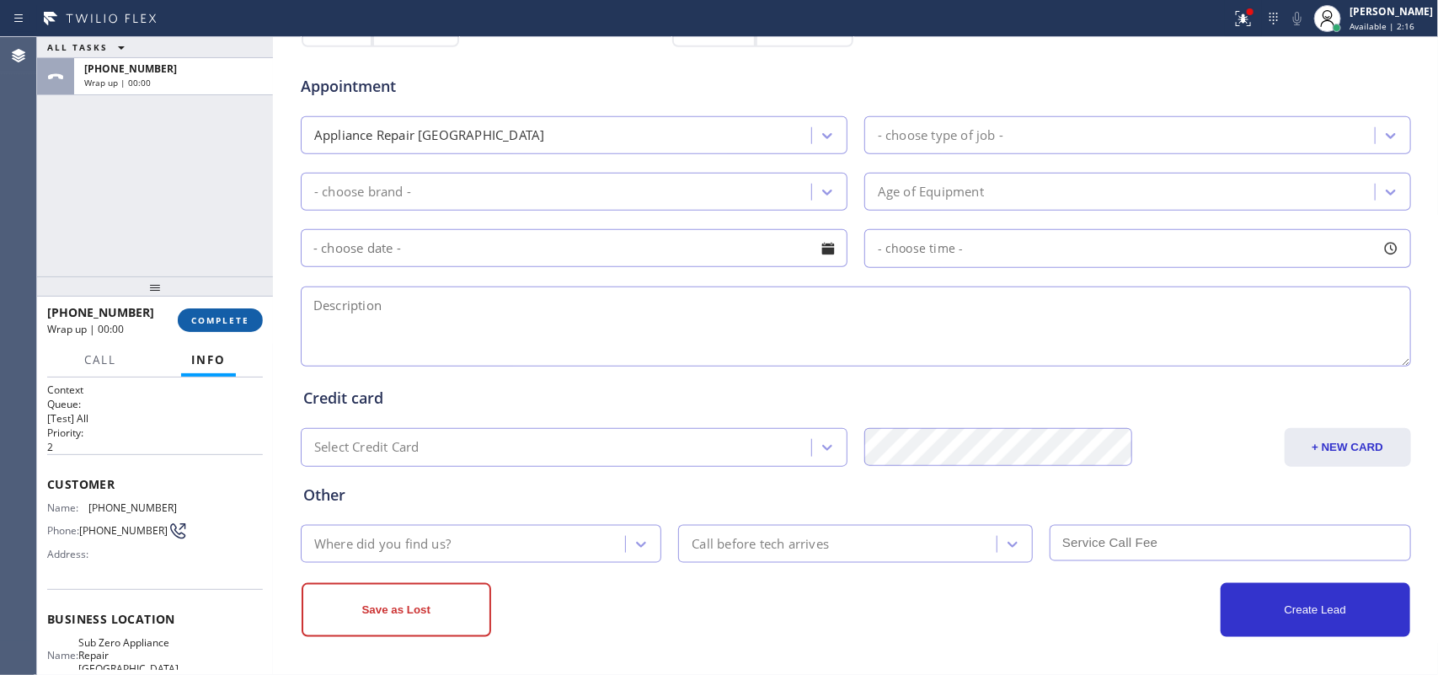
click at [220, 323] on span "COMPLETE" at bounding box center [220, 320] width 58 height 12
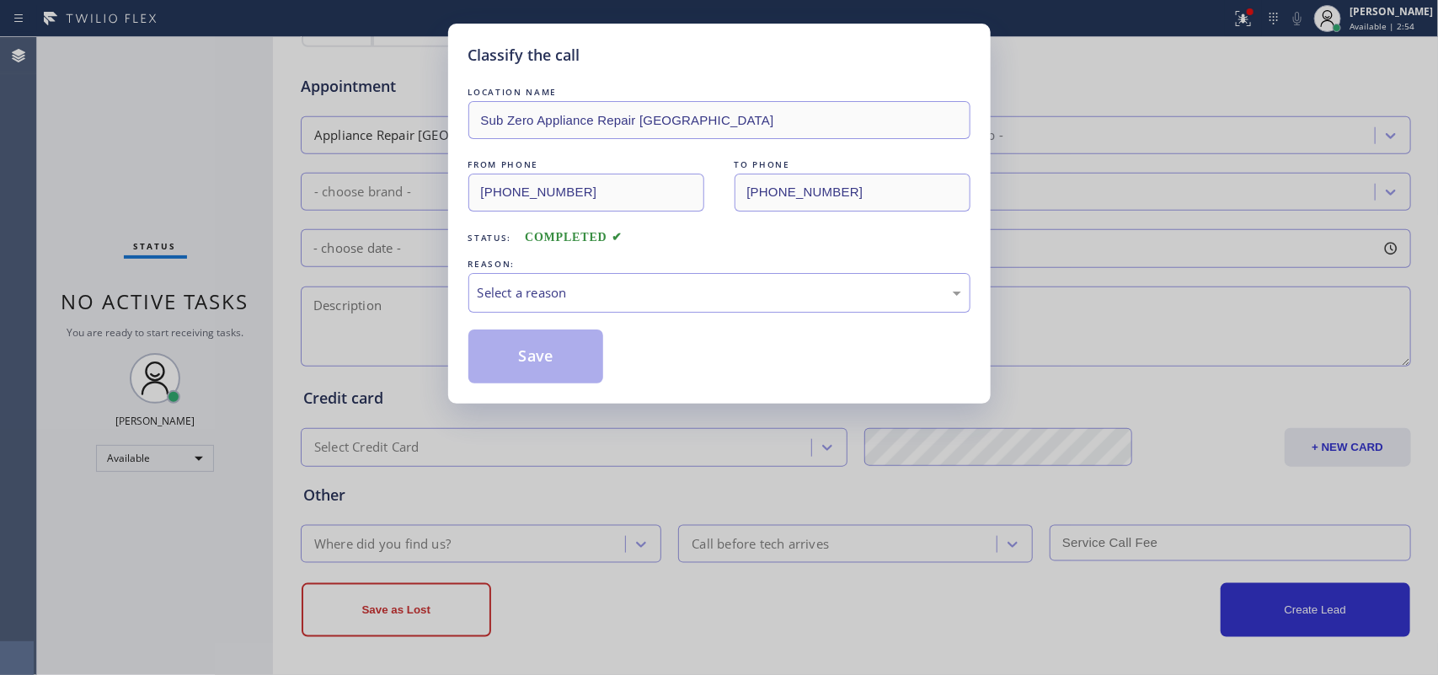
click at [115, 158] on div "Classify the call LOCATION NAME Sub Zero Appliance Repair [GEOGRAPHIC_DATA] FRO…" at bounding box center [719, 337] width 1438 height 675
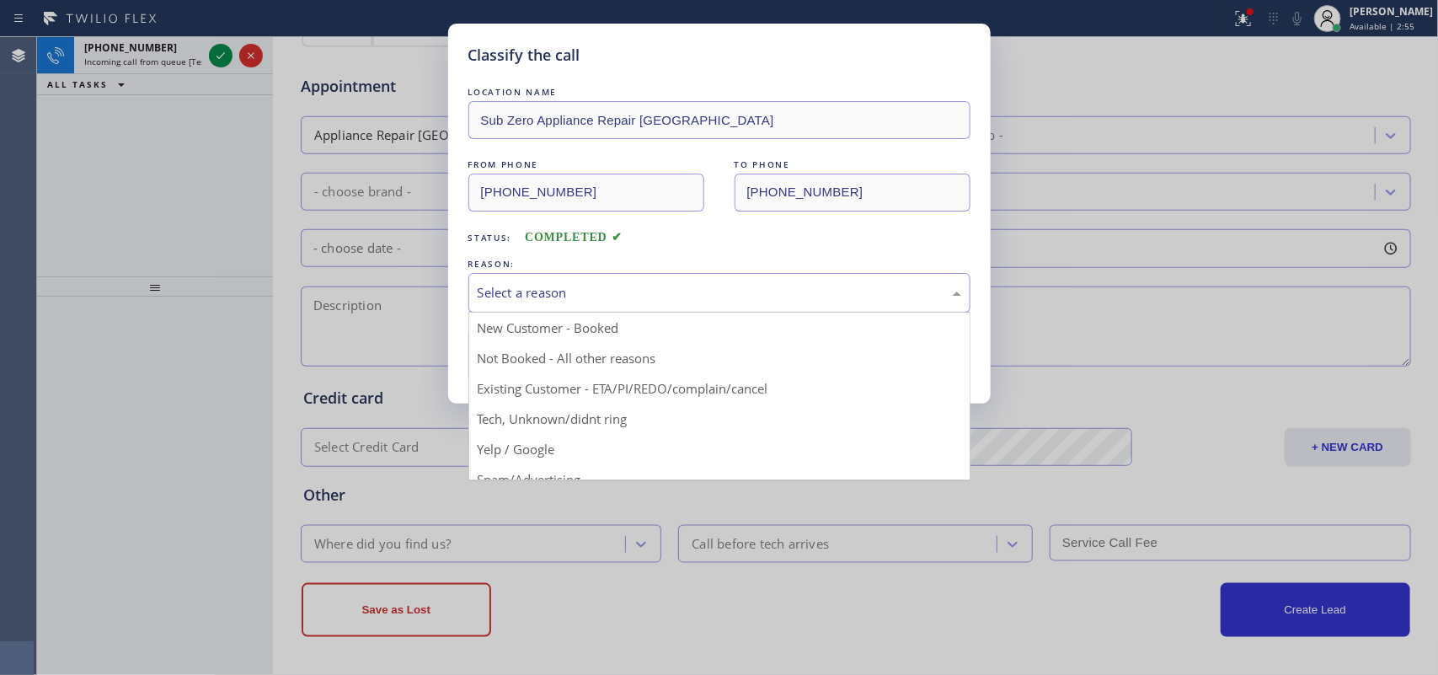
click at [624, 301] on div "Select a reason" at bounding box center [720, 292] width 484 height 19
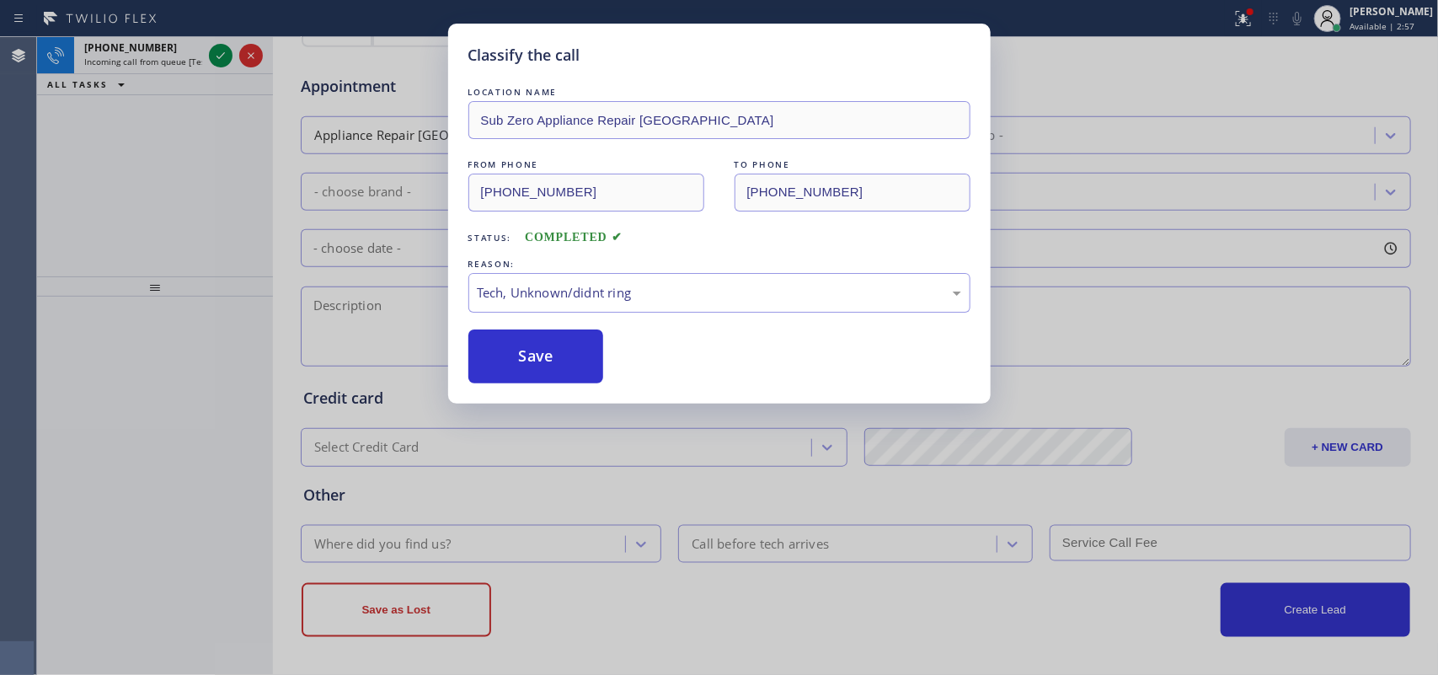
drag, startPoint x: 577, startPoint y: 358, endPoint x: 499, endPoint y: 325, distance: 85.0
click at [571, 356] on button "Save" at bounding box center [536, 356] width 136 height 54
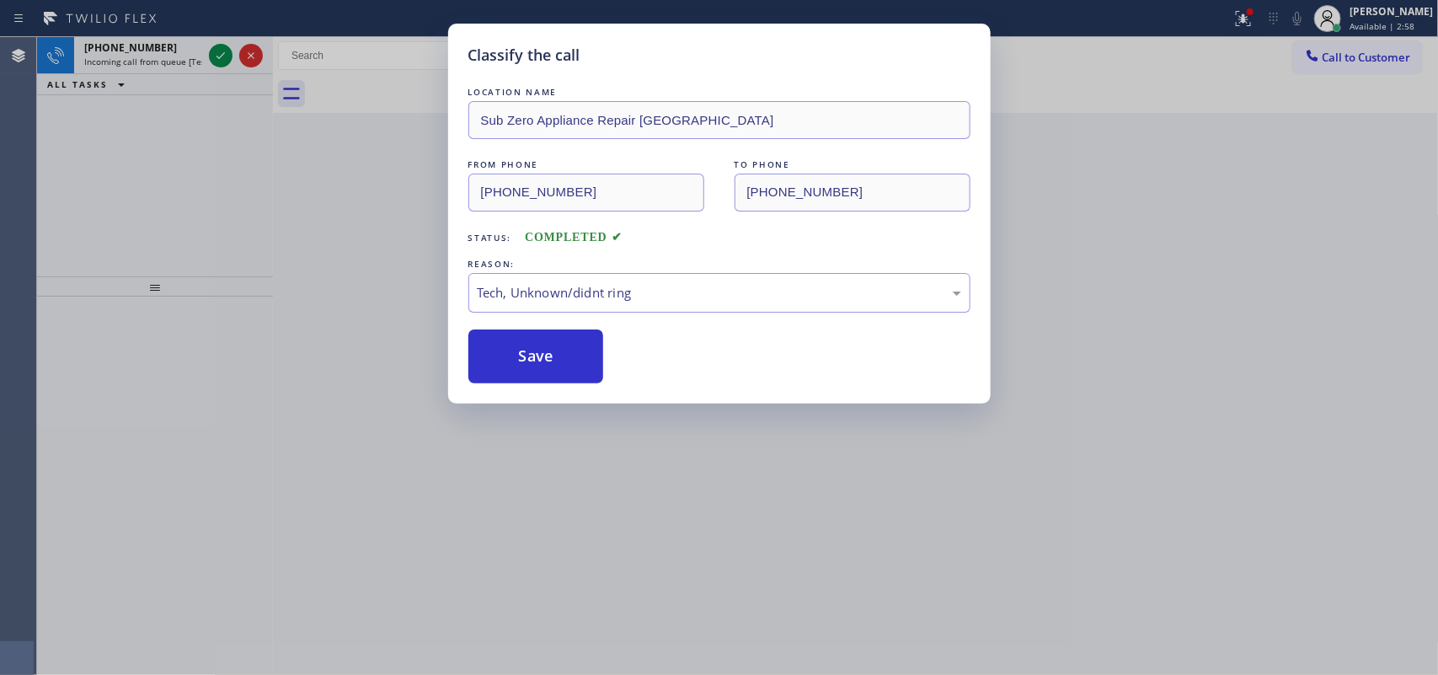
click at [158, 56] on div "Classify the call LOCATION NAME Sub Zero Appliance Repair [GEOGRAPHIC_DATA] FRO…" at bounding box center [719, 337] width 1438 height 675
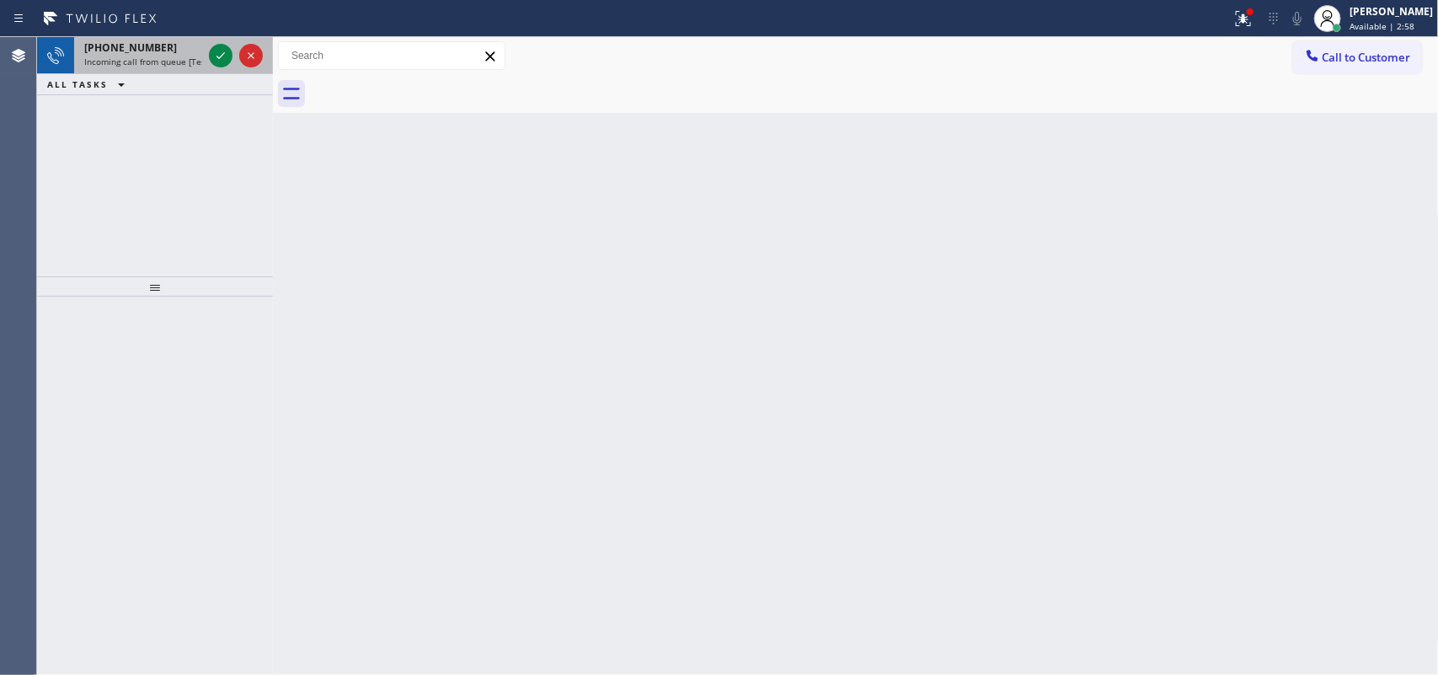
click at [161, 56] on span "Incoming call from queue [Test] All" at bounding box center [154, 62] width 140 height 12
click at [222, 51] on icon at bounding box center [221, 55] width 20 height 20
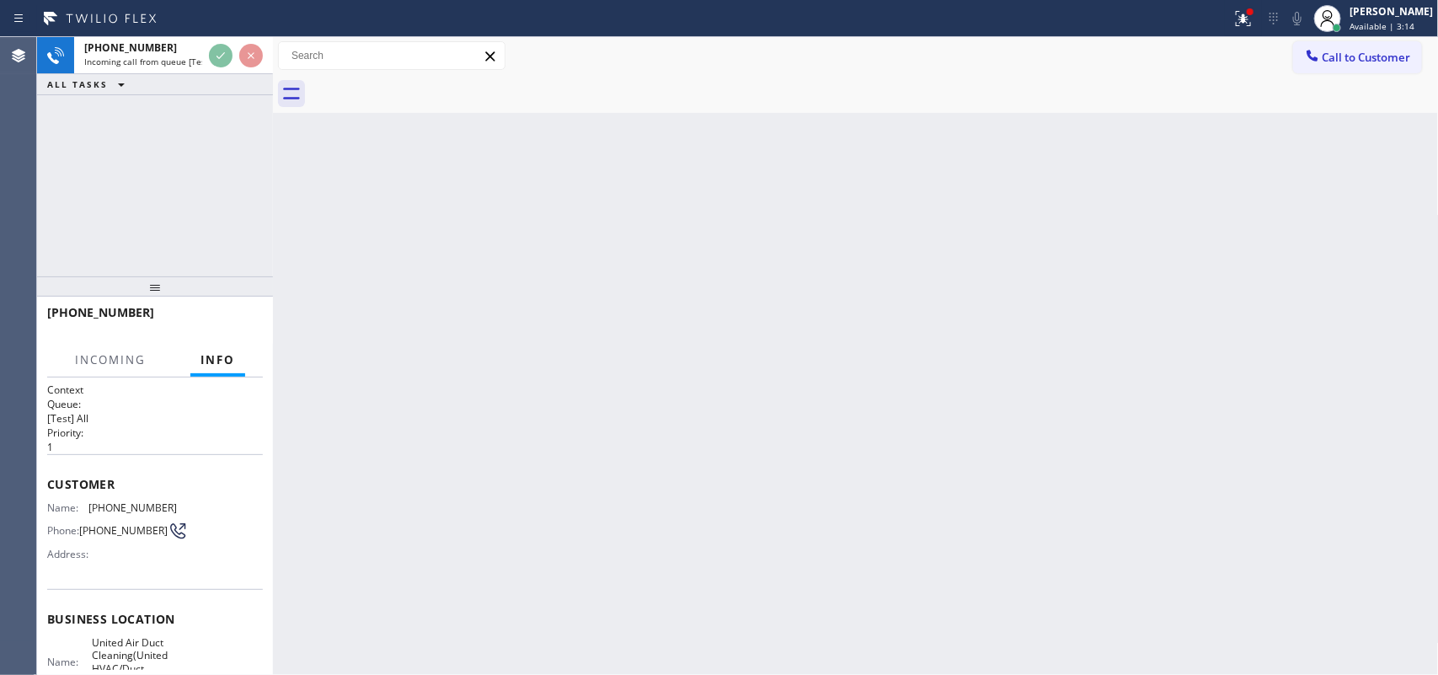
scroll to position [216, 0]
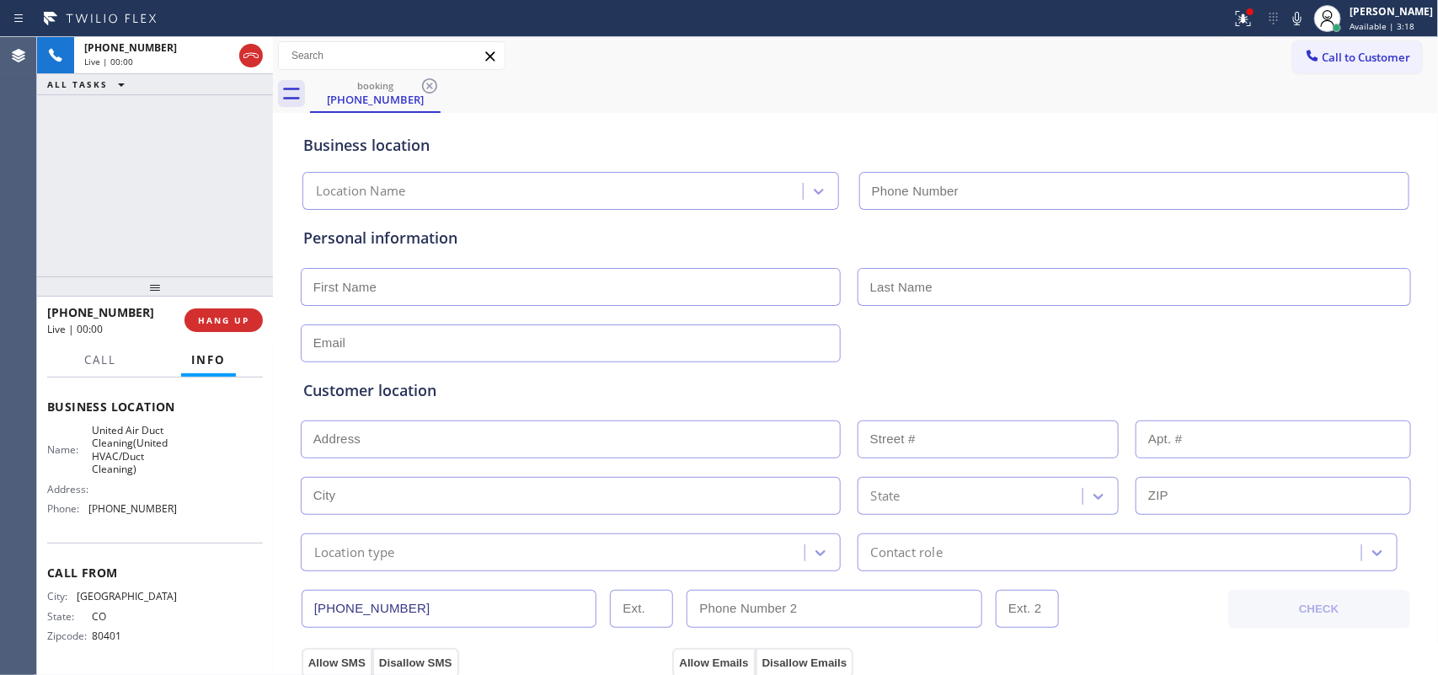
type input "[PHONE_NUMBER]"
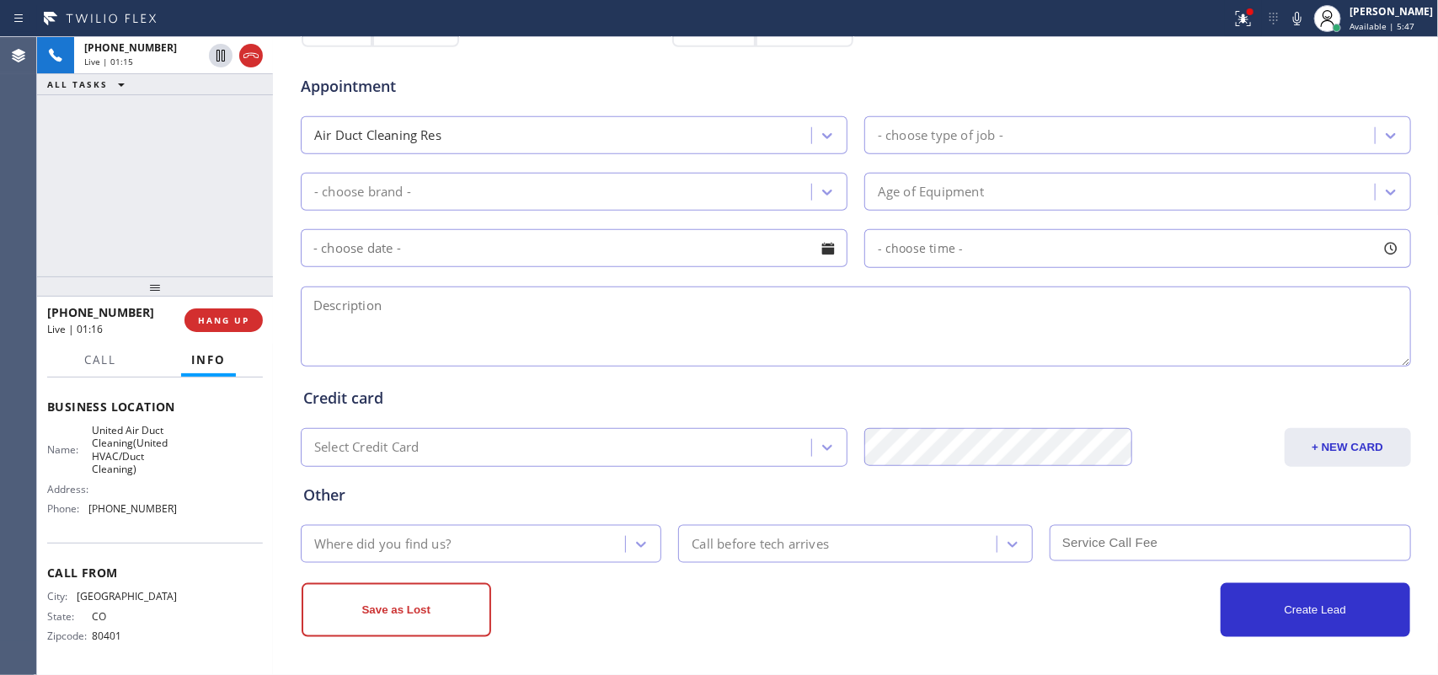
scroll to position [0, 0]
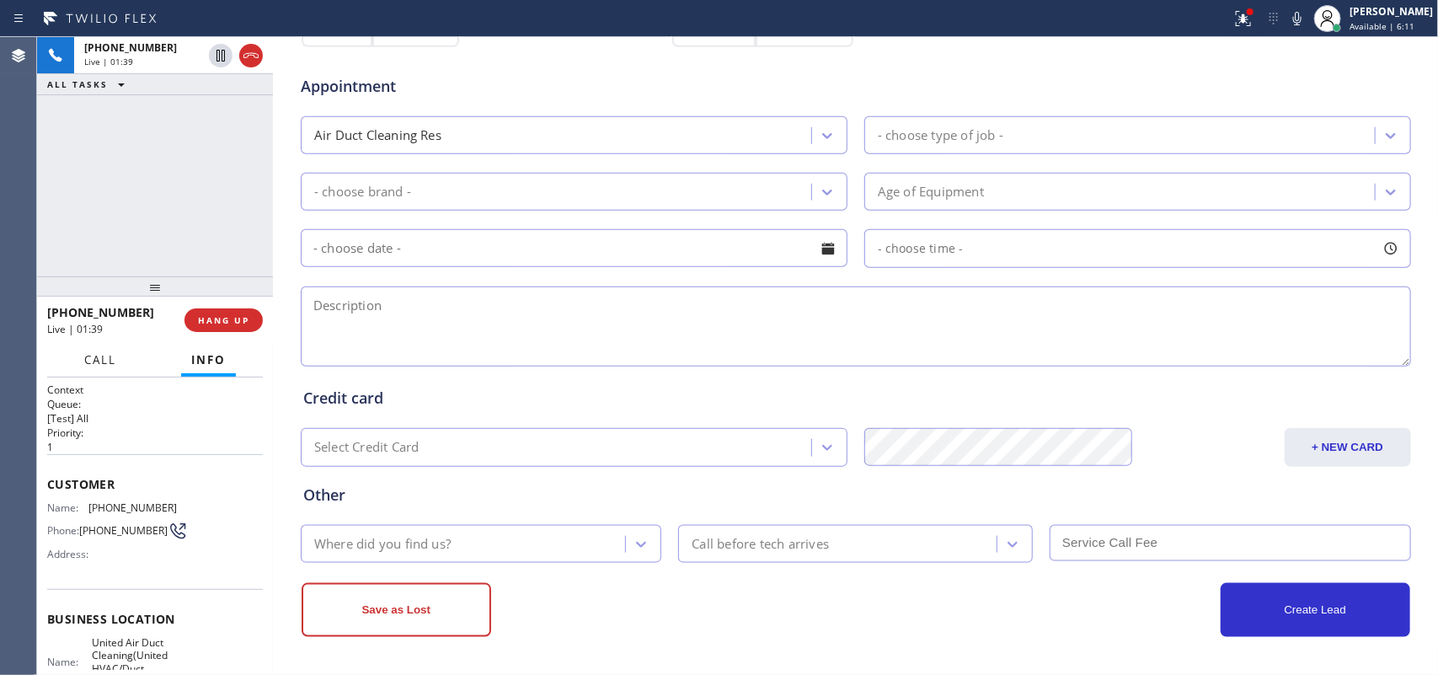
click at [107, 367] on button "Call" at bounding box center [100, 360] width 52 height 33
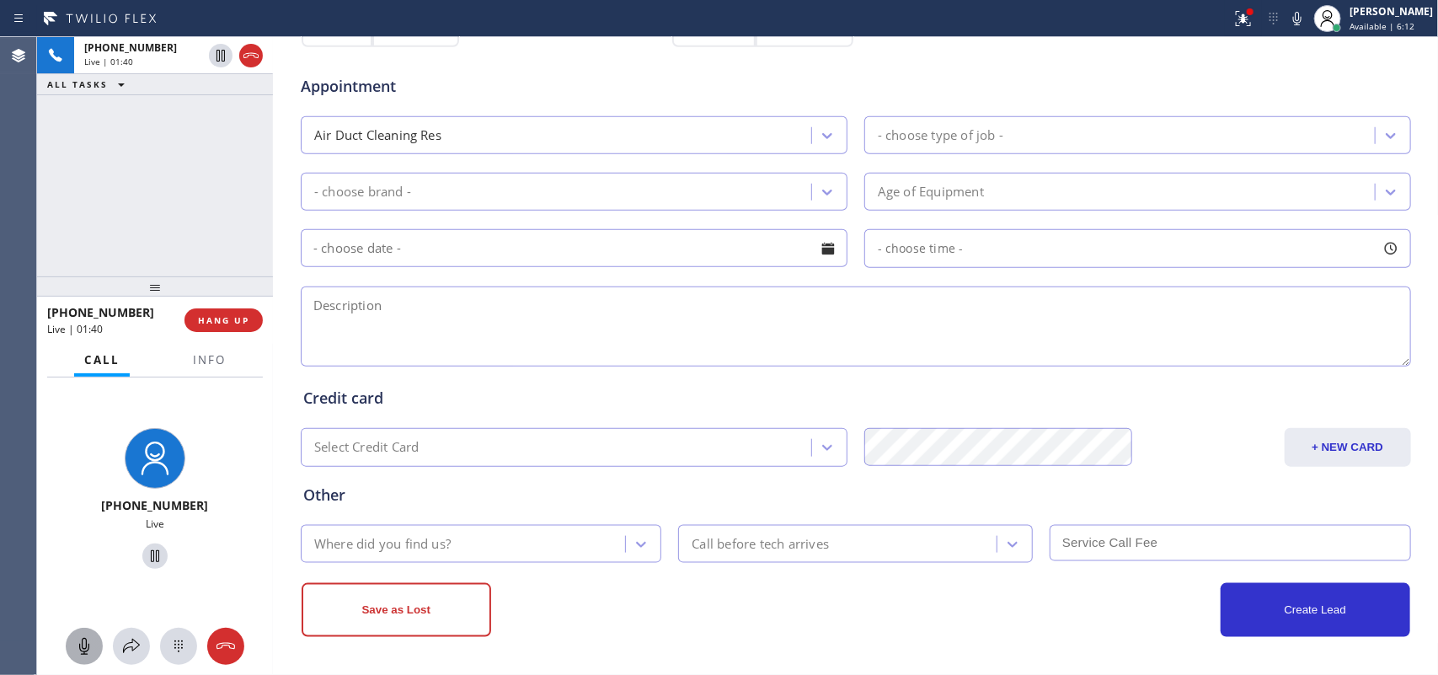
drag, startPoint x: 84, startPoint y: 642, endPoint x: 107, endPoint y: 622, distance: 30.4
click at [84, 641] on icon at bounding box center [84, 646] width 20 height 20
click at [148, 548] on icon at bounding box center [155, 556] width 20 height 20
click at [87, 642] on rect at bounding box center [84, 645] width 13 height 13
click at [149, 550] on icon at bounding box center [155, 556] width 12 height 12
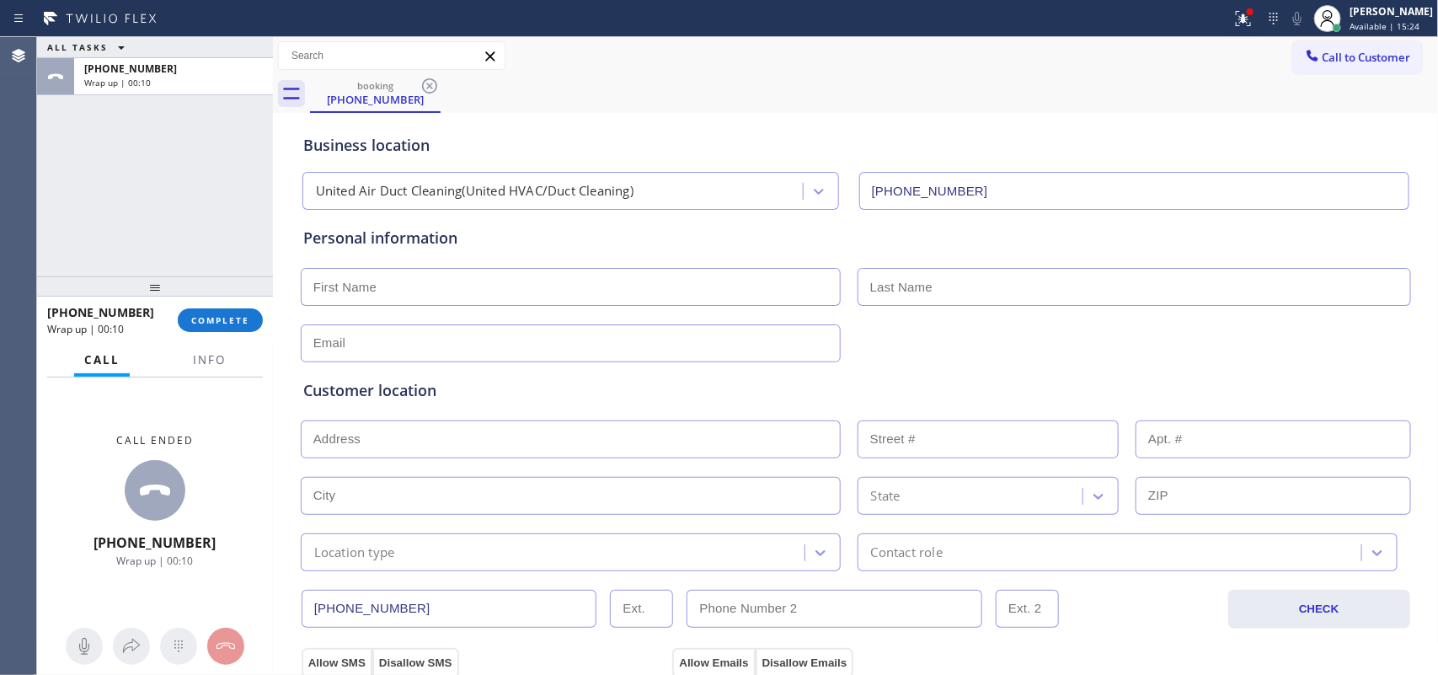
click at [664, 292] on input "text" at bounding box center [571, 287] width 540 height 38
type input "Mr."
type input "[PERSON_NAME]"
click at [459, 350] on input "text" at bounding box center [571, 343] width 540 height 38
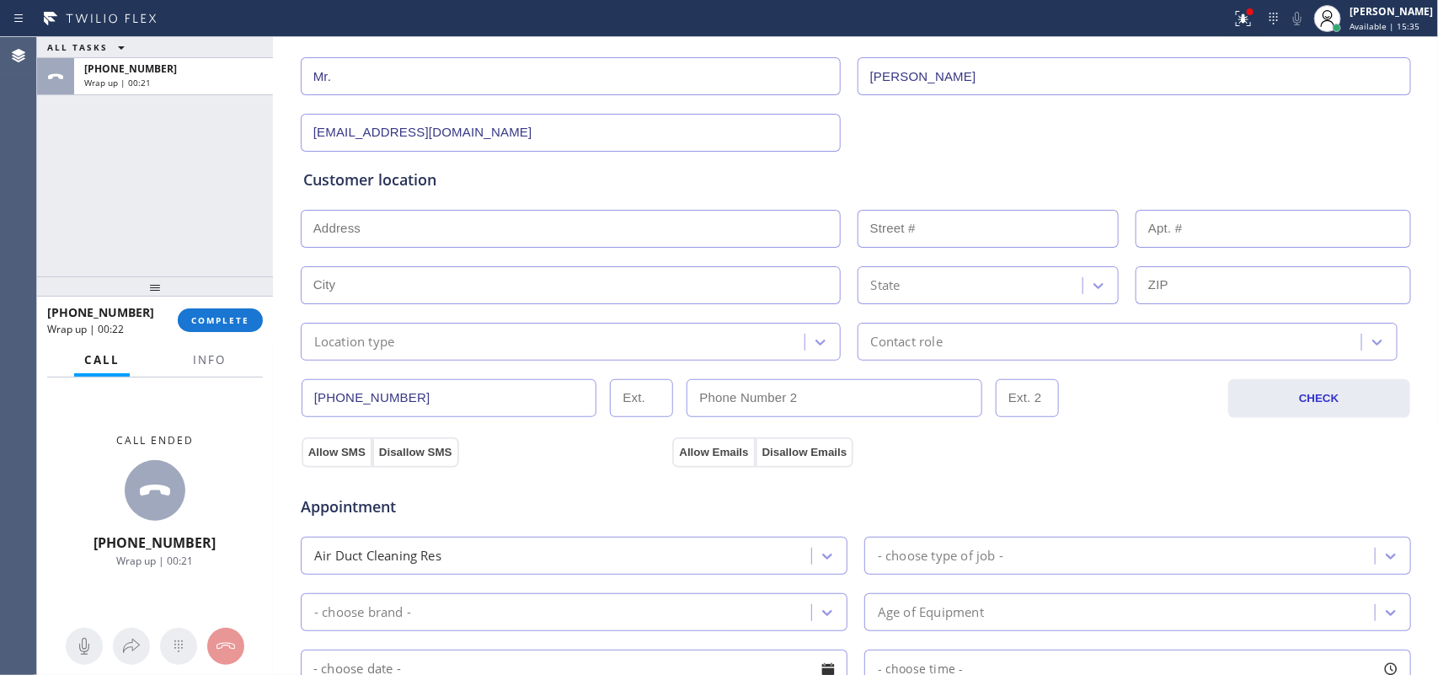
type input "[EMAIL_ADDRESS][DOMAIN_NAME]"
click at [575, 236] on input "text" at bounding box center [571, 229] width 540 height 38
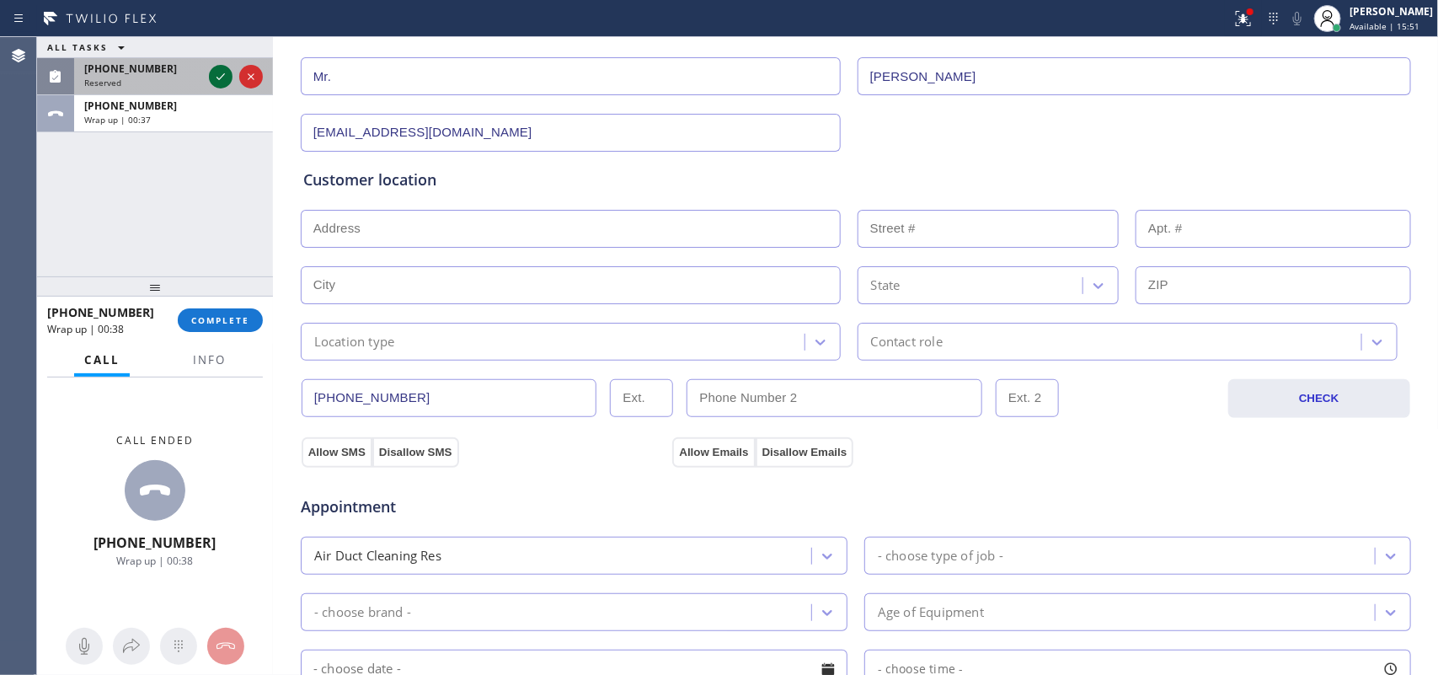
click at [216, 74] on icon at bounding box center [221, 77] width 20 height 20
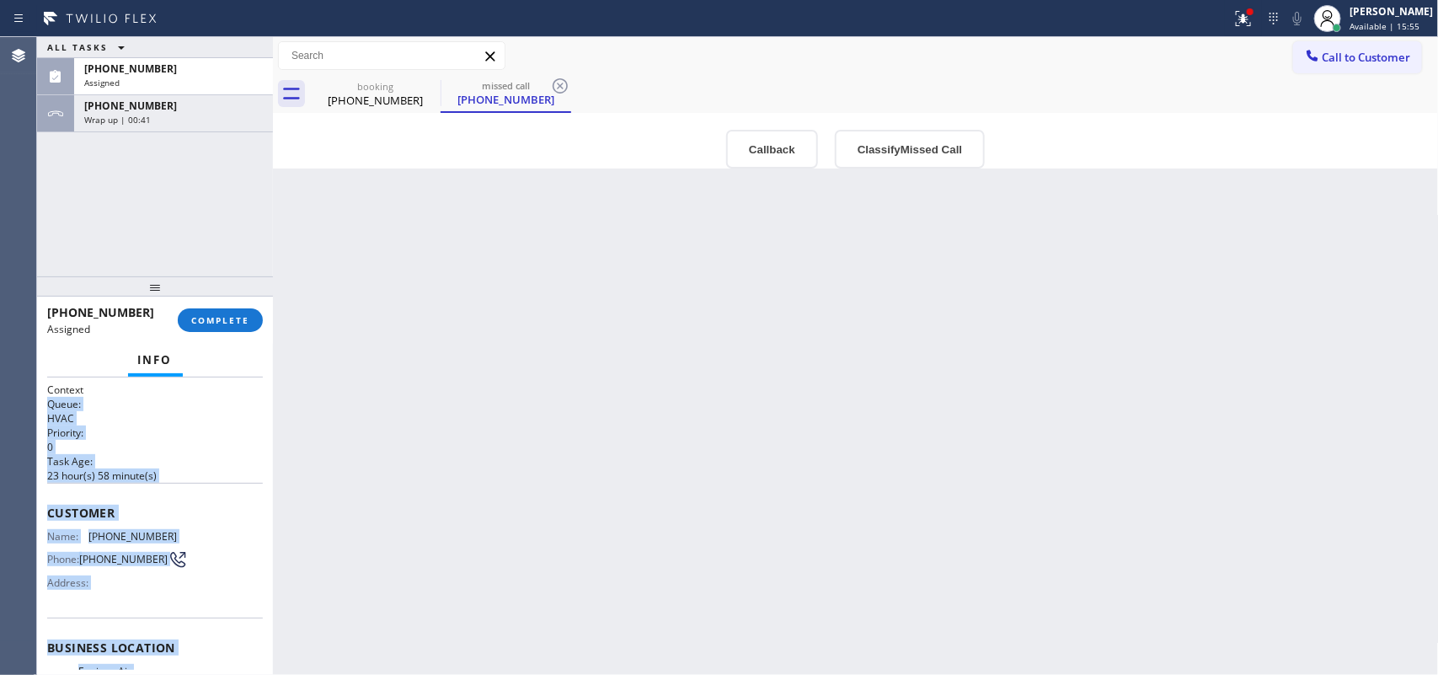
drag, startPoint x: 201, startPoint y: 543, endPoint x: 190, endPoint y: 377, distance: 166.3
click at [190, 377] on div "Context Queue: HVAC Priority: 0 Task Age: [DEMOGRAPHIC_DATA] hour(s) 58 minute(…" at bounding box center [155, 526] width 236 height 298
click at [196, 552] on div "Name: [PHONE_NUMBER] Phone: [PHONE_NUMBER] Address:" at bounding box center [155, 563] width 216 height 67
drag, startPoint x: 196, startPoint y: 523, endPoint x: 47, endPoint y: 516, distance: 149.3
click at [47, 516] on div "Context Queue: HVAC Priority: 0 Task Age: [DEMOGRAPHIC_DATA] hour(s) 58 minute(…" at bounding box center [155, 641] width 216 height 516
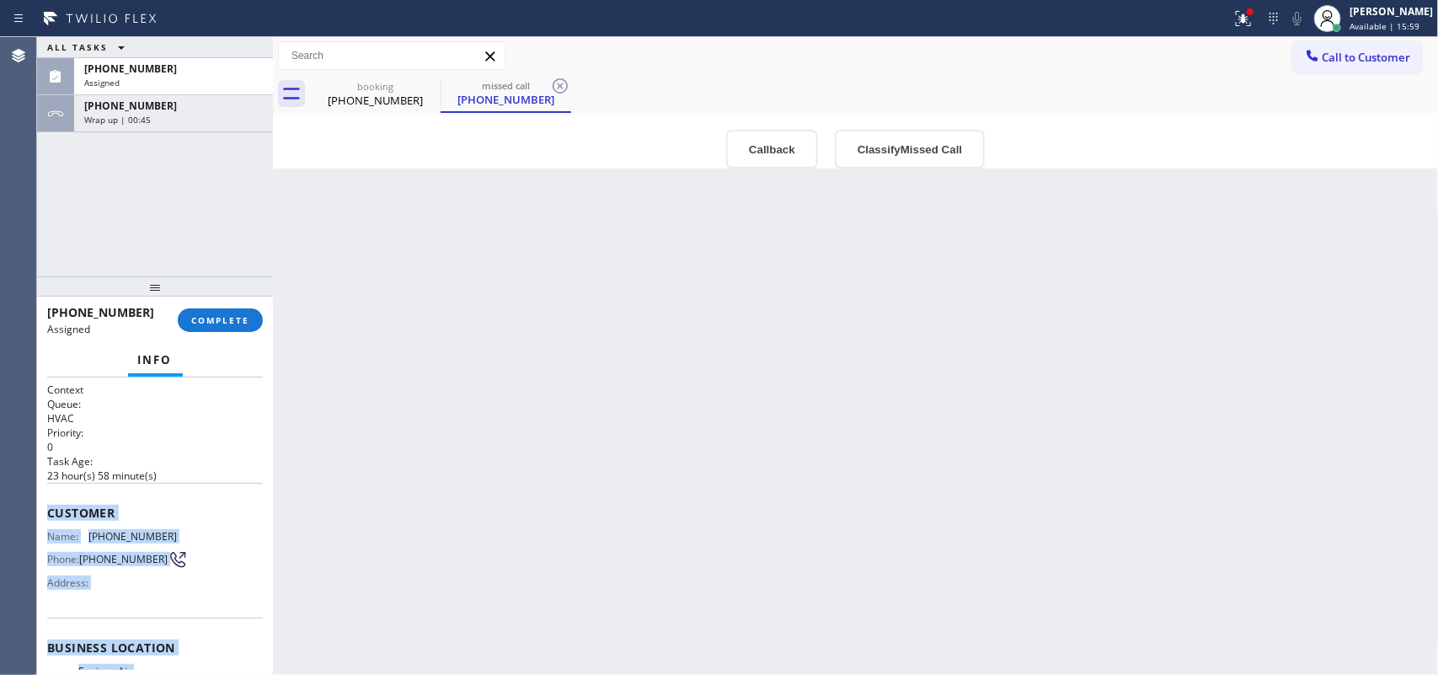
copy div "Customer Name: [PHONE_NUMBER] Phone: [PHONE_NUMBER] Address: Business location …"
click at [906, 140] on button "Classify Missed Call" at bounding box center [910, 149] width 150 height 39
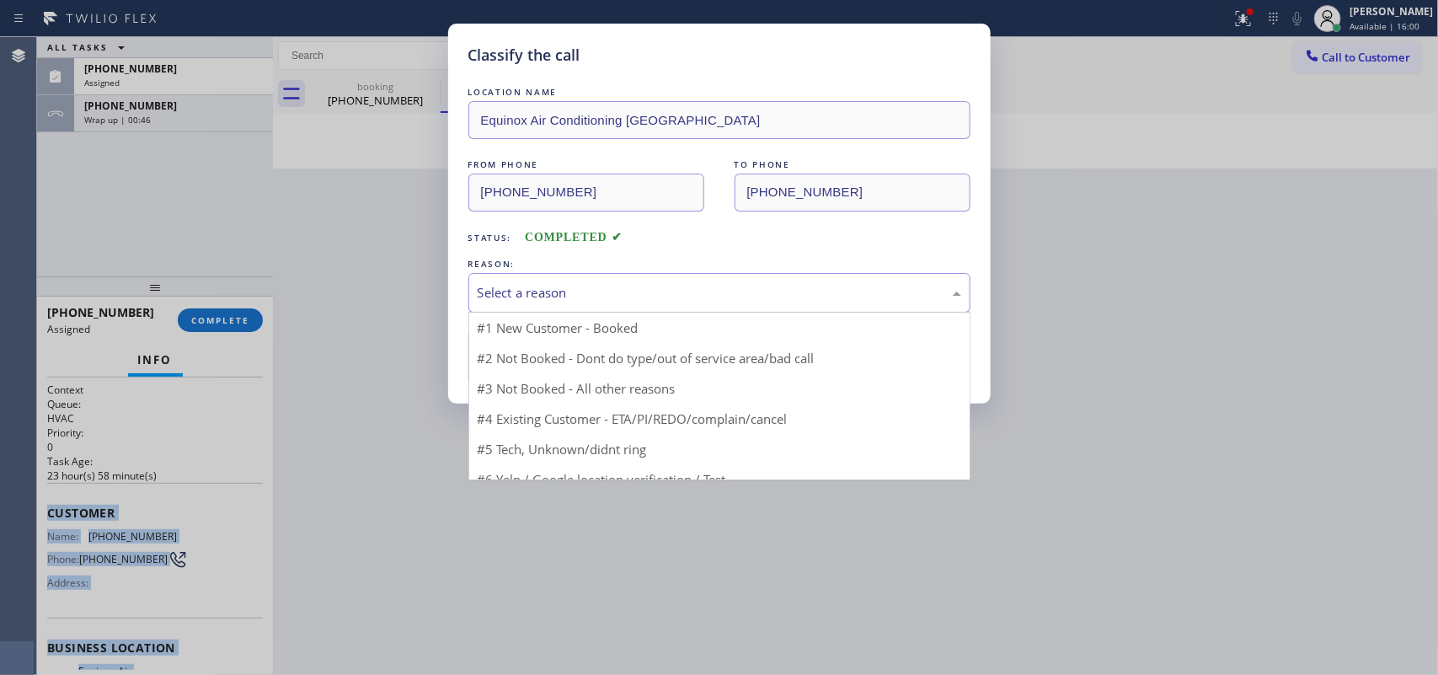
click at [786, 292] on div "Select a reason" at bounding box center [720, 292] width 484 height 19
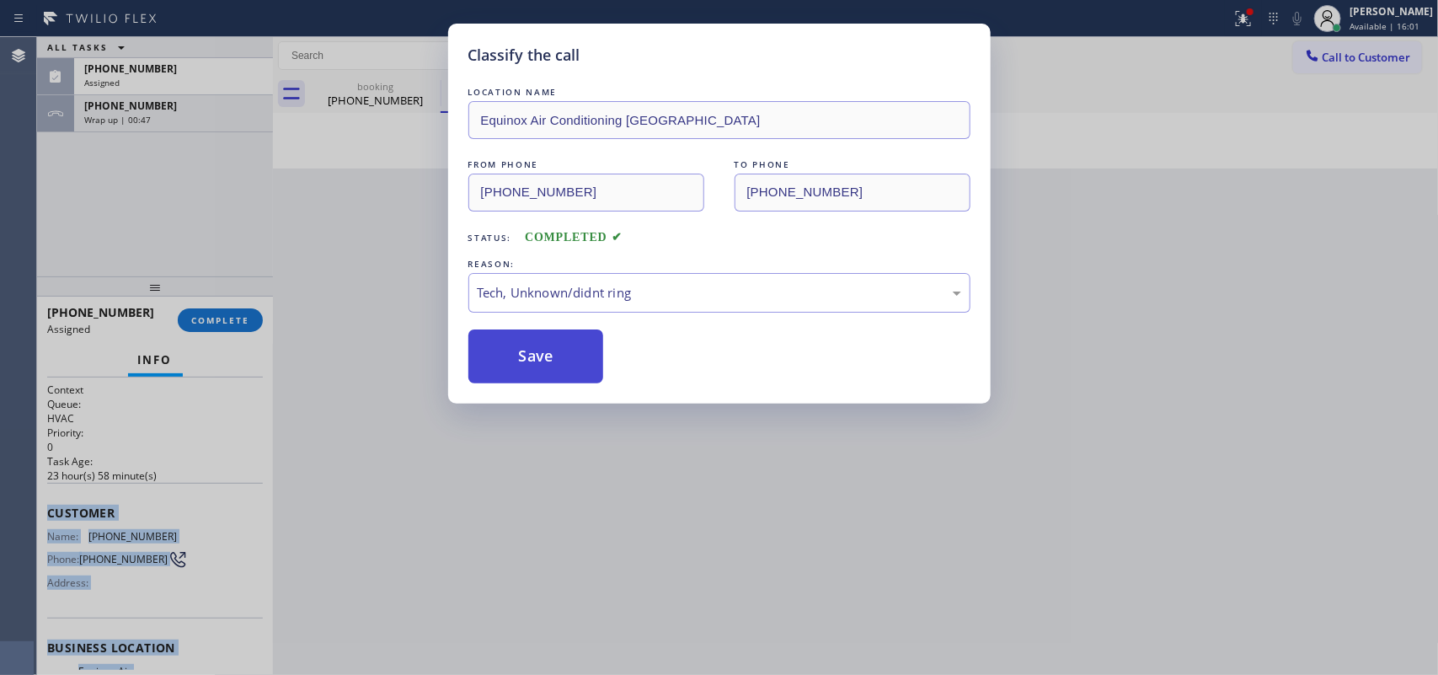
click at [561, 356] on button "Save" at bounding box center [536, 356] width 136 height 54
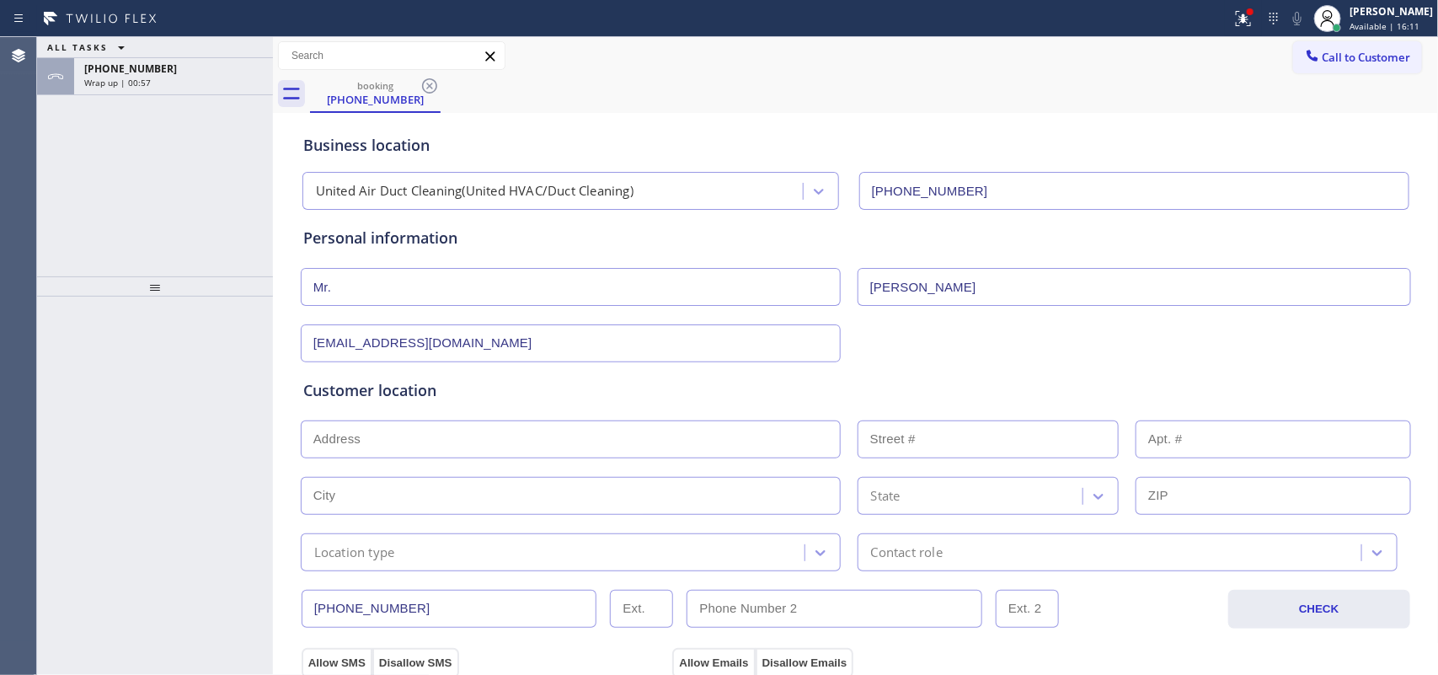
scroll to position [211, 0]
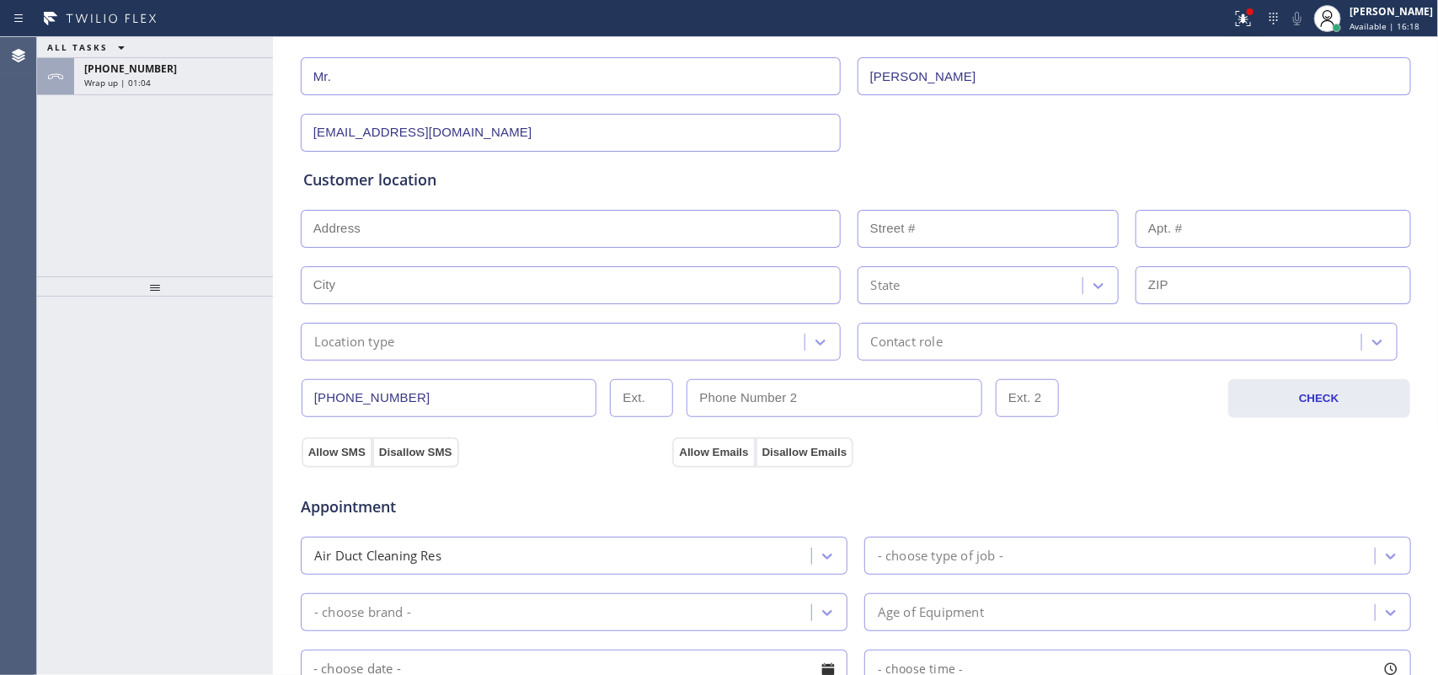
click at [518, 243] on input "text" at bounding box center [571, 229] width 540 height 38
paste input "[STREET_ADDRESS][PERSON_NAME]"
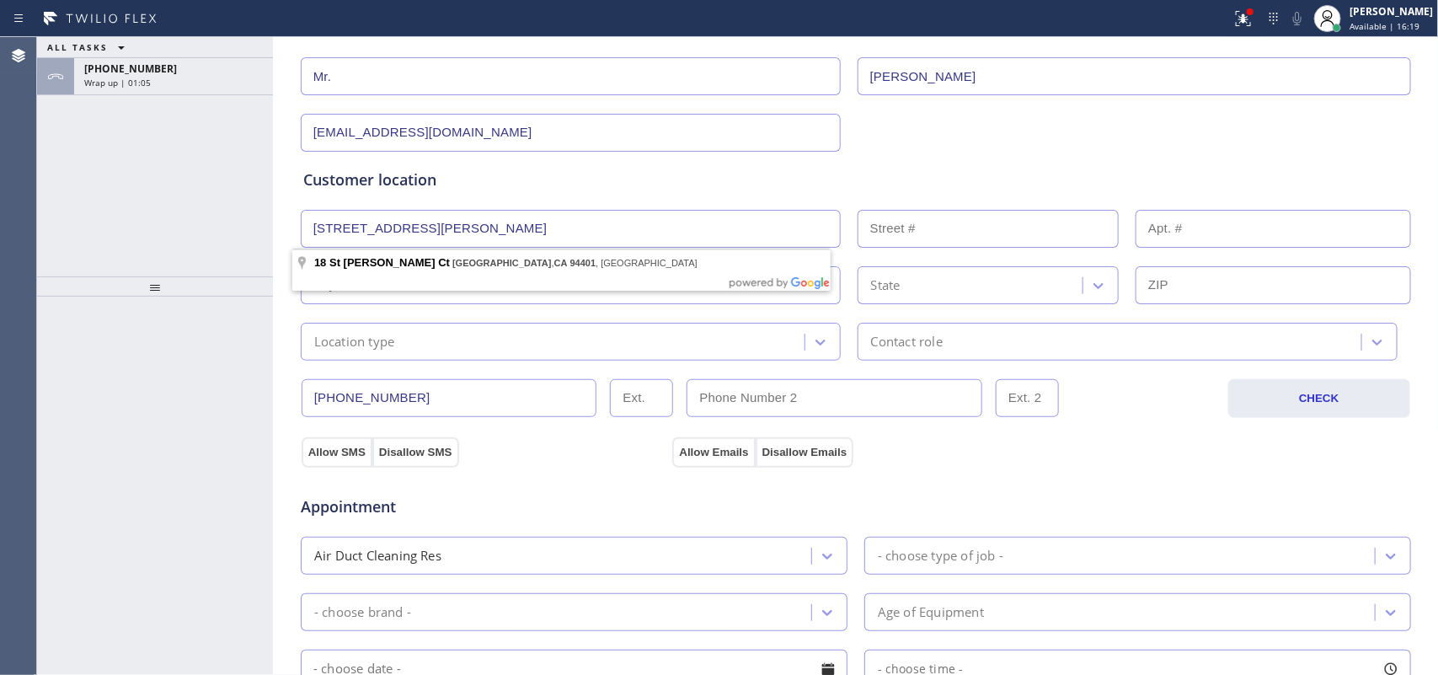
click at [525, 271] on input "text" at bounding box center [571, 285] width 540 height 38
type input "[STREET_ADDRESS][PERSON_NAME]"
type input "18"
type input "[GEOGRAPHIC_DATA]"
type input "94401"
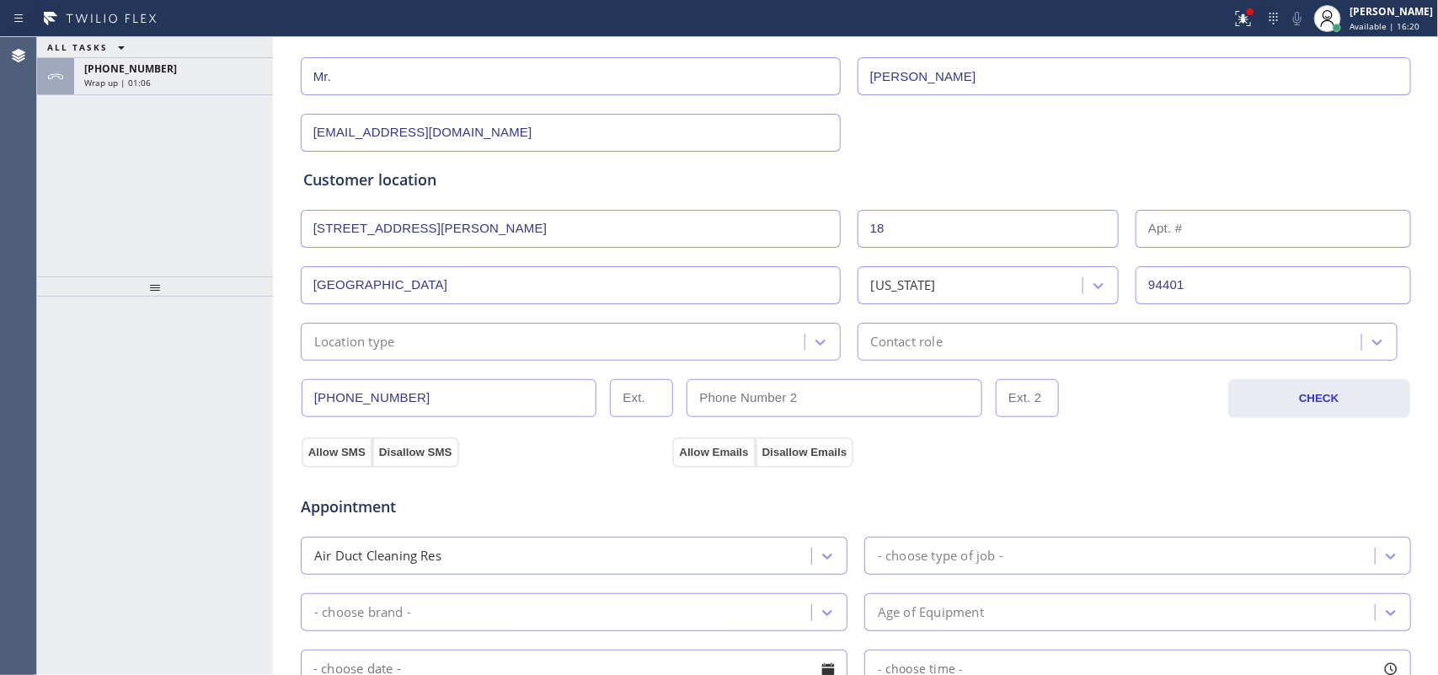
click at [597, 350] on div "Location type" at bounding box center [555, 341] width 499 height 29
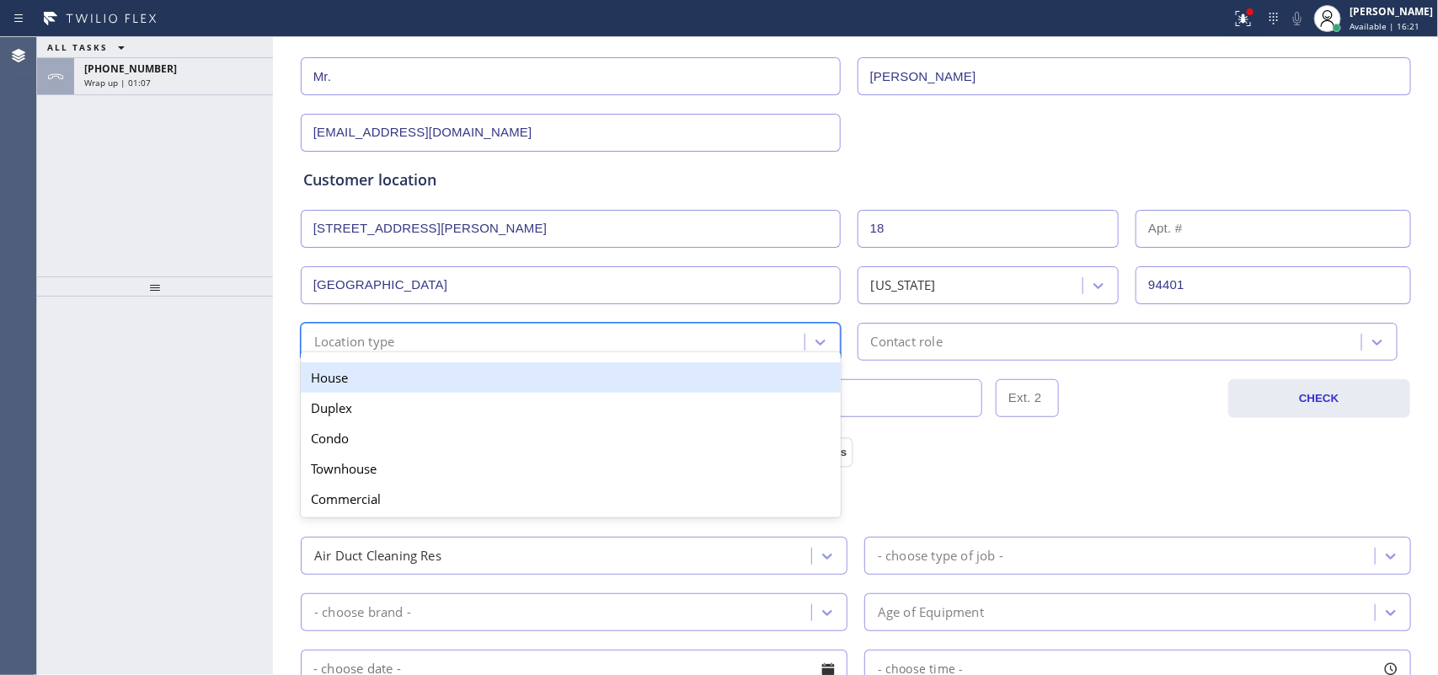
click at [603, 343] on div "Location type" at bounding box center [555, 341] width 499 height 29
click at [596, 372] on div "House" at bounding box center [571, 377] width 540 height 30
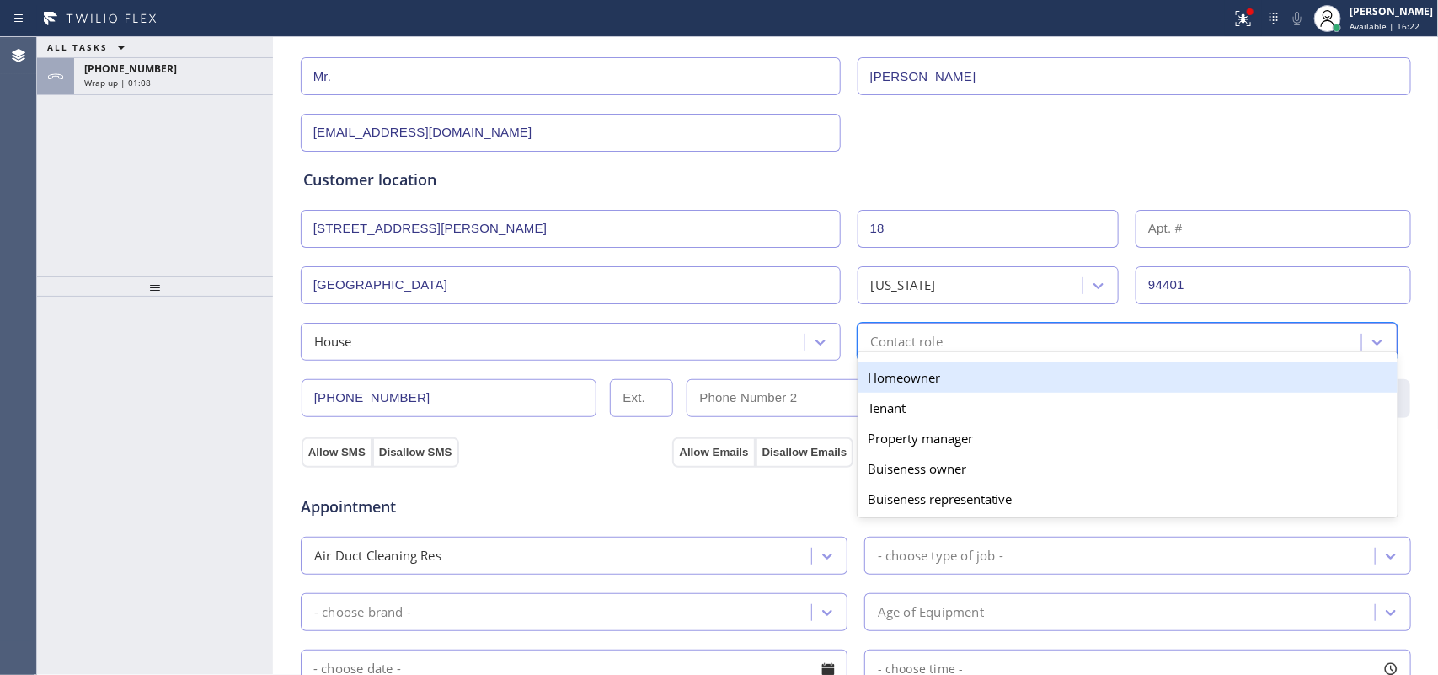
click at [902, 340] on div "Contact role" at bounding box center [907, 341] width 72 height 19
click at [906, 372] on div "Homeowner" at bounding box center [1128, 377] width 540 height 30
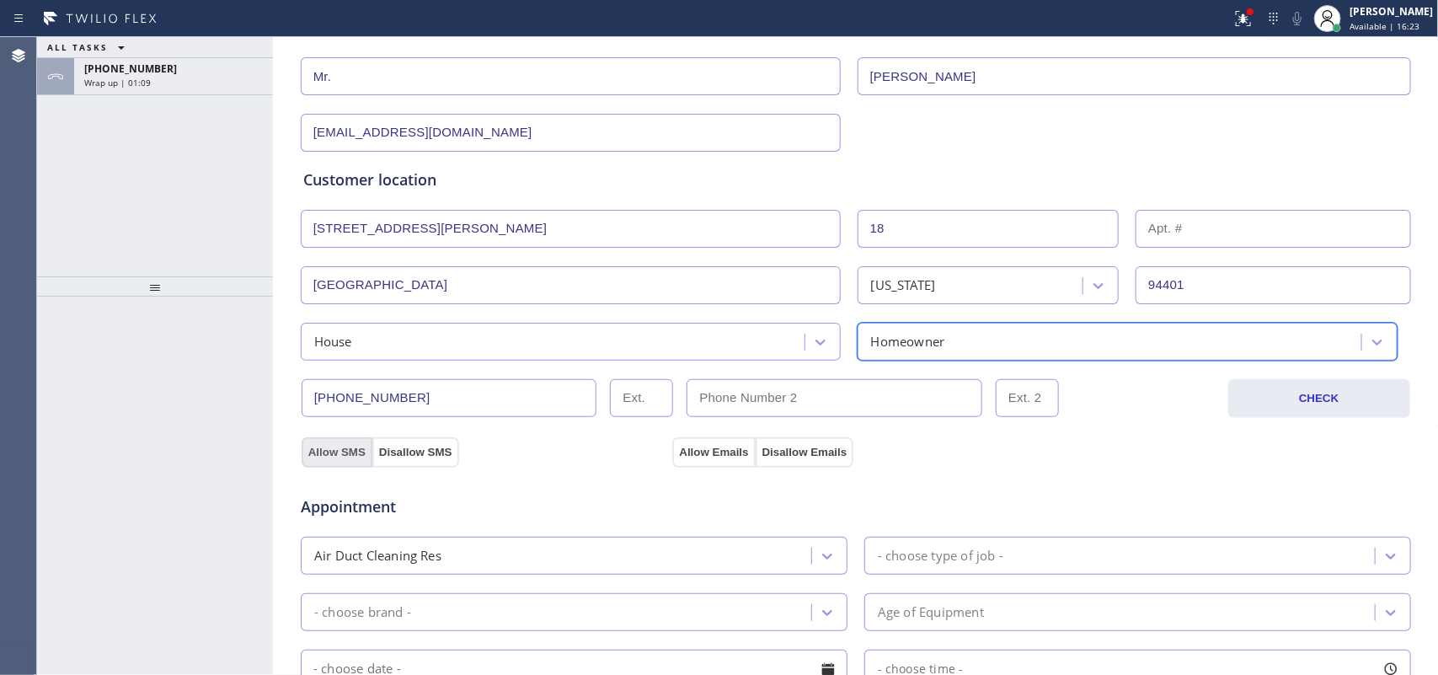
click at [340, 455] on button "Allow SMS" at bounding box center [337, 452] width 71 height 30
click at [688, 456] on button "Allow Emails" at bounding box center [713, 452] width 83 height 30
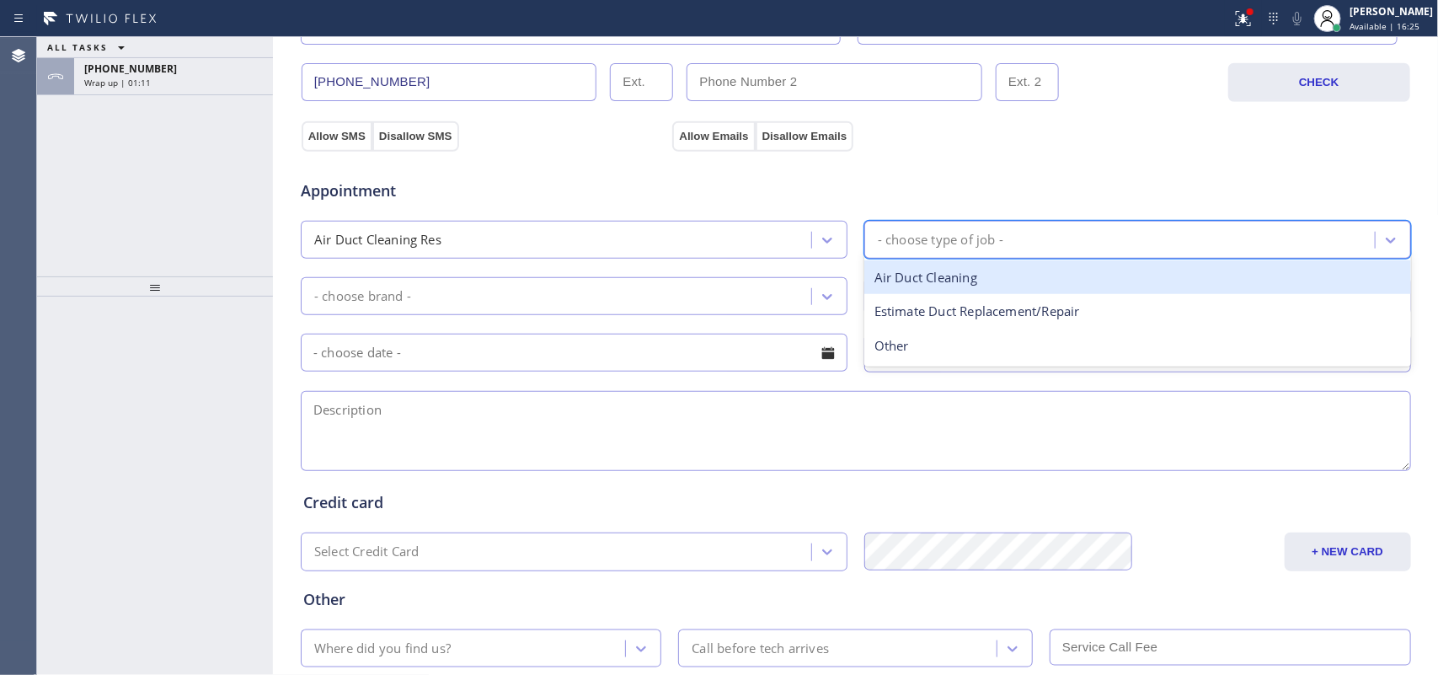
click at [1001, 247] on div "- choose type of job -" at bounding box center [1122, 239] width 506 height 29
click at [995, 279] on div "Air Duct Cleaning" at bounding box center [1137, 277] width 547 height 35
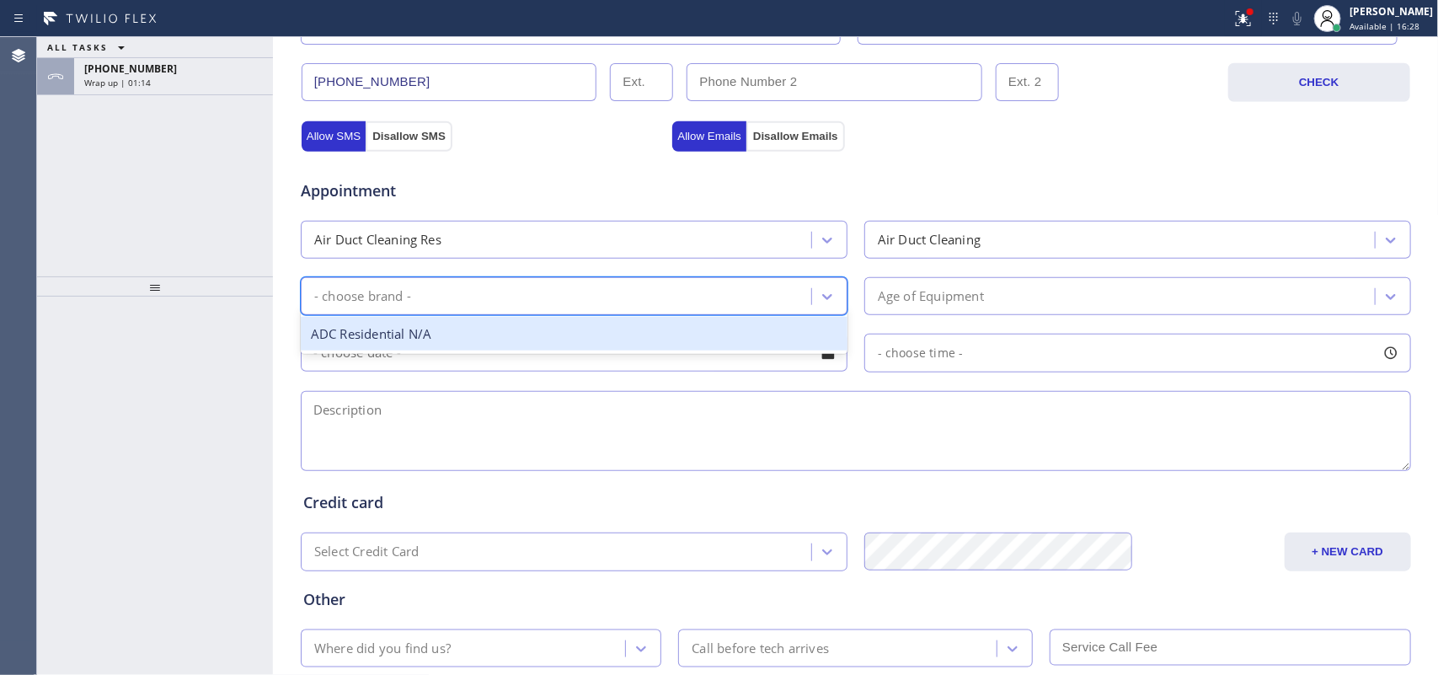
click at [752, 308] on div "- choose brand -" at bounding box center [559, 295] width 506 height 29
click at [733, 342] on div "ADC Residential N/A" at bounding box center [574, 334] width 547 height 35
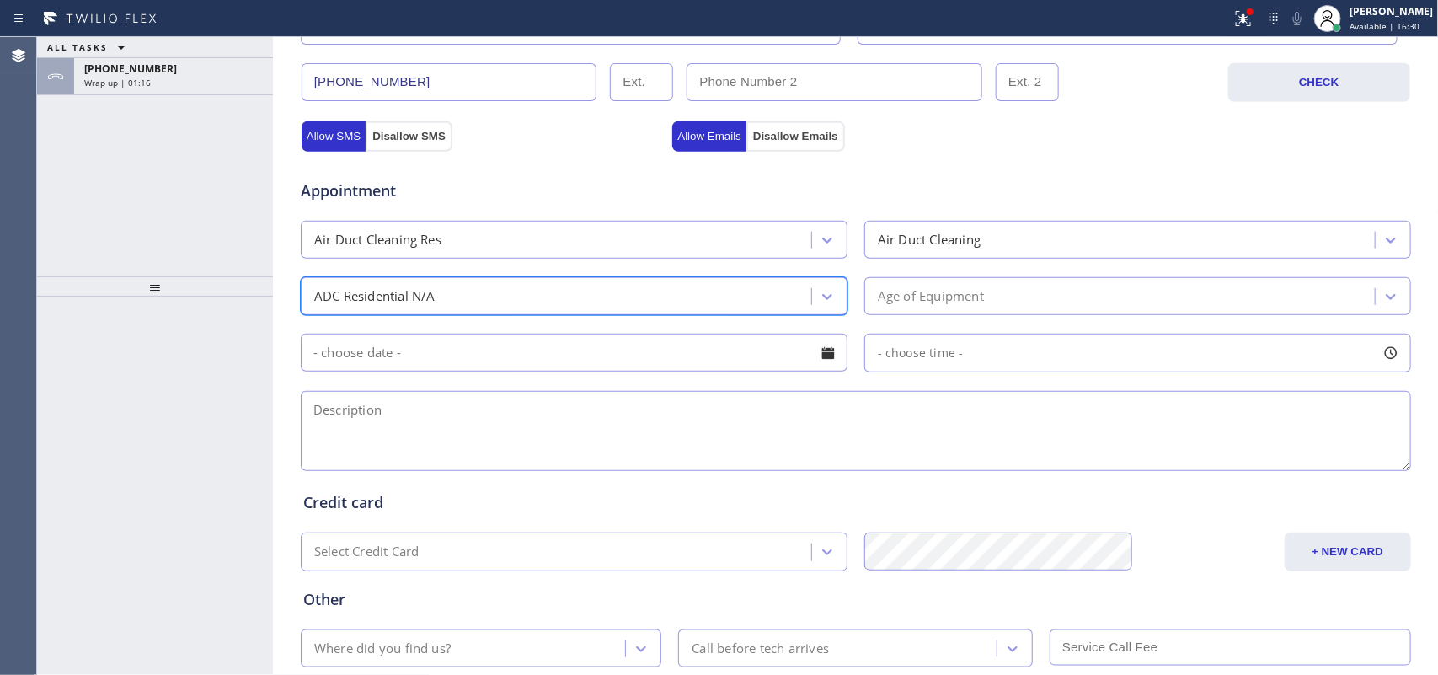
click at [1013, 300] on div "Age of Equipment" at bounding box center [1122, 295] width 506 height 29
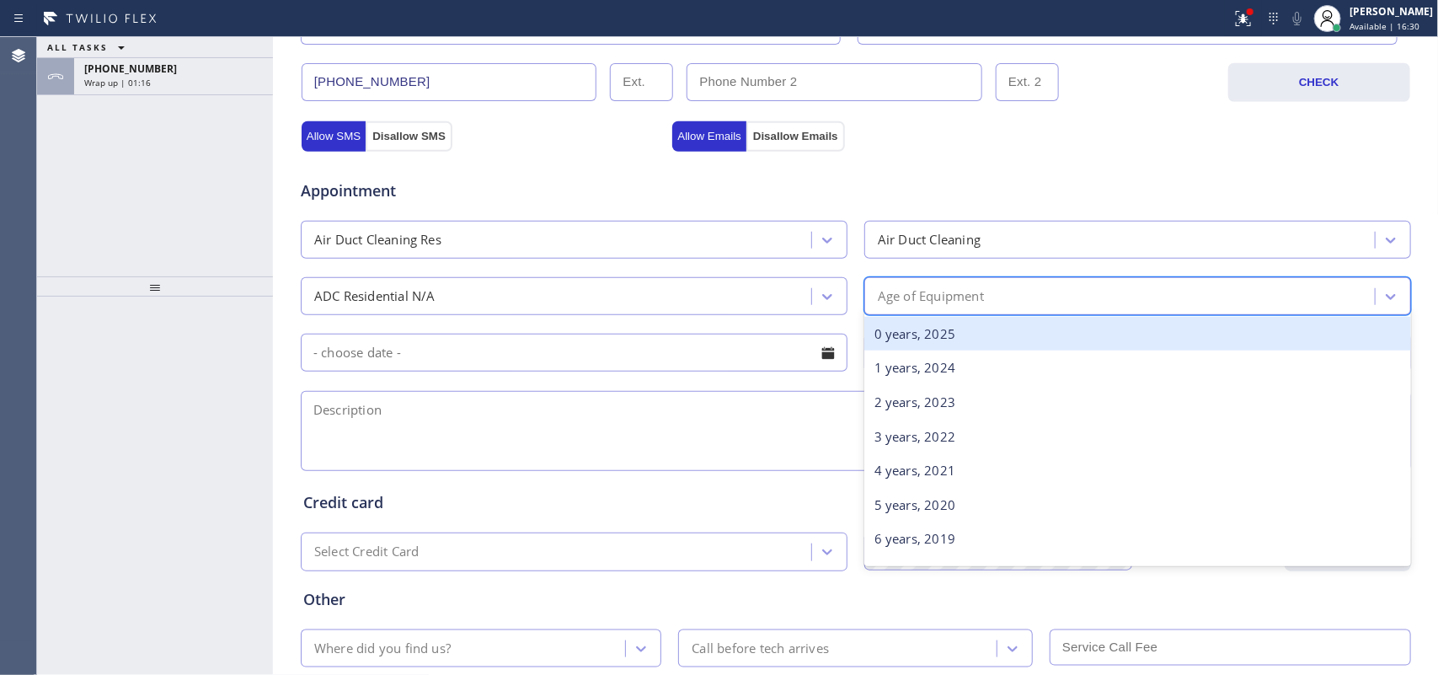
click at [1011, 329] on div "0 years, 2025" at bounding box center [1137, 334] width 547 height 35
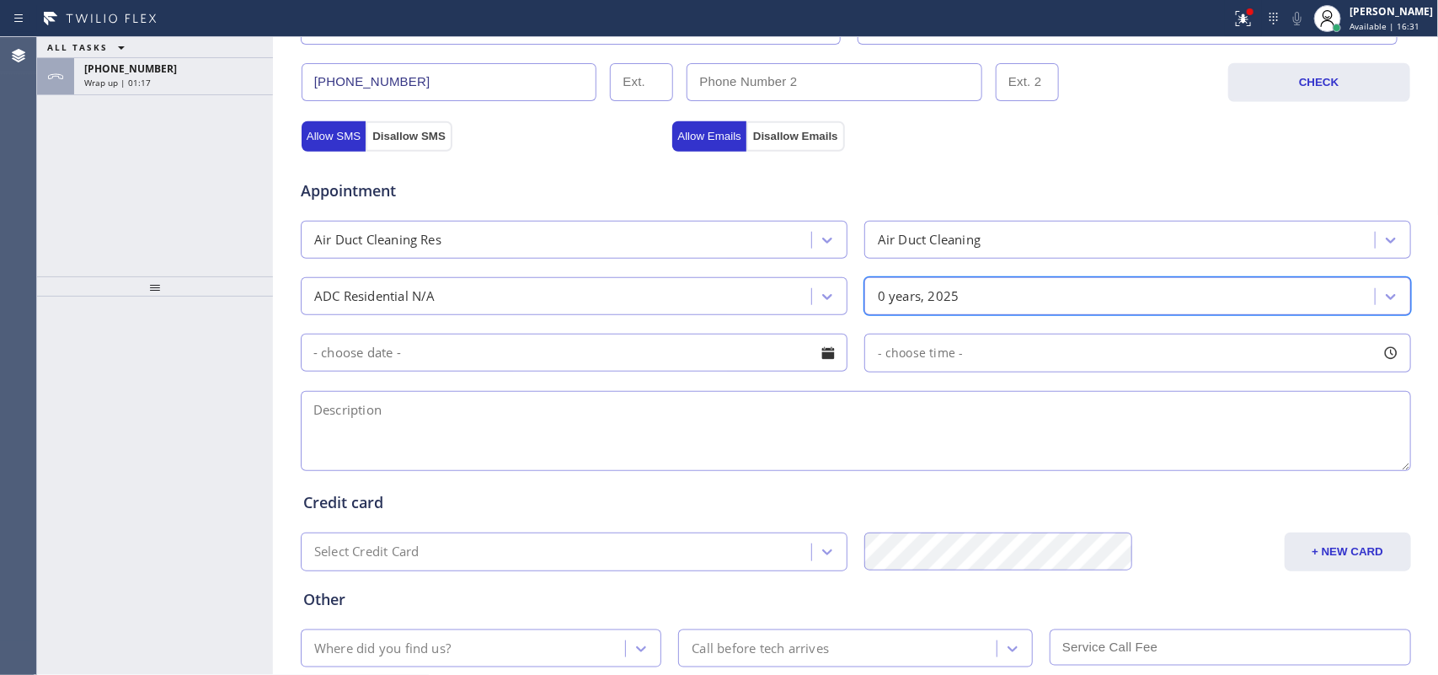
scroll to position [634, 0]
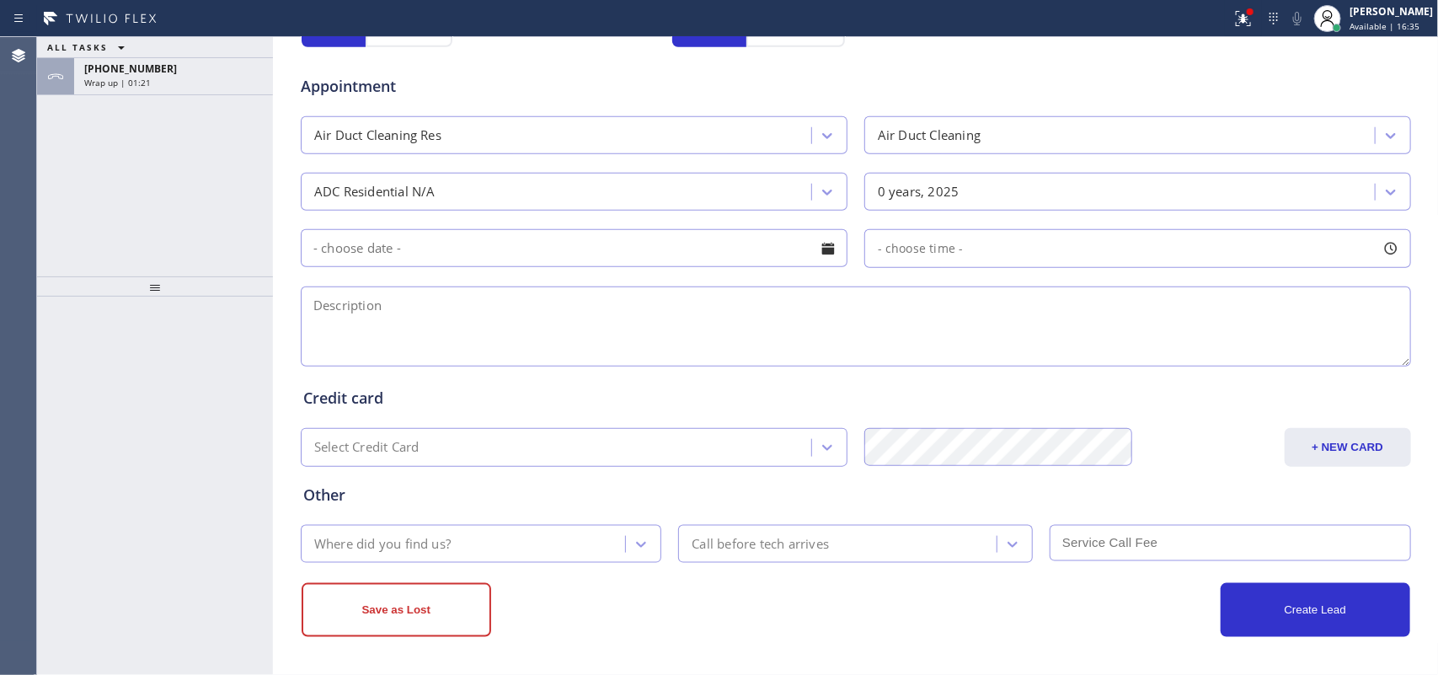
click at [345, 324] on textarea at bounding box center [856, 326] width 1110 height 80
paste textarea "house 2 bedrooms, 1 bathroom, 1100 sq ft new home- ho/ must odd smell coming fr…"
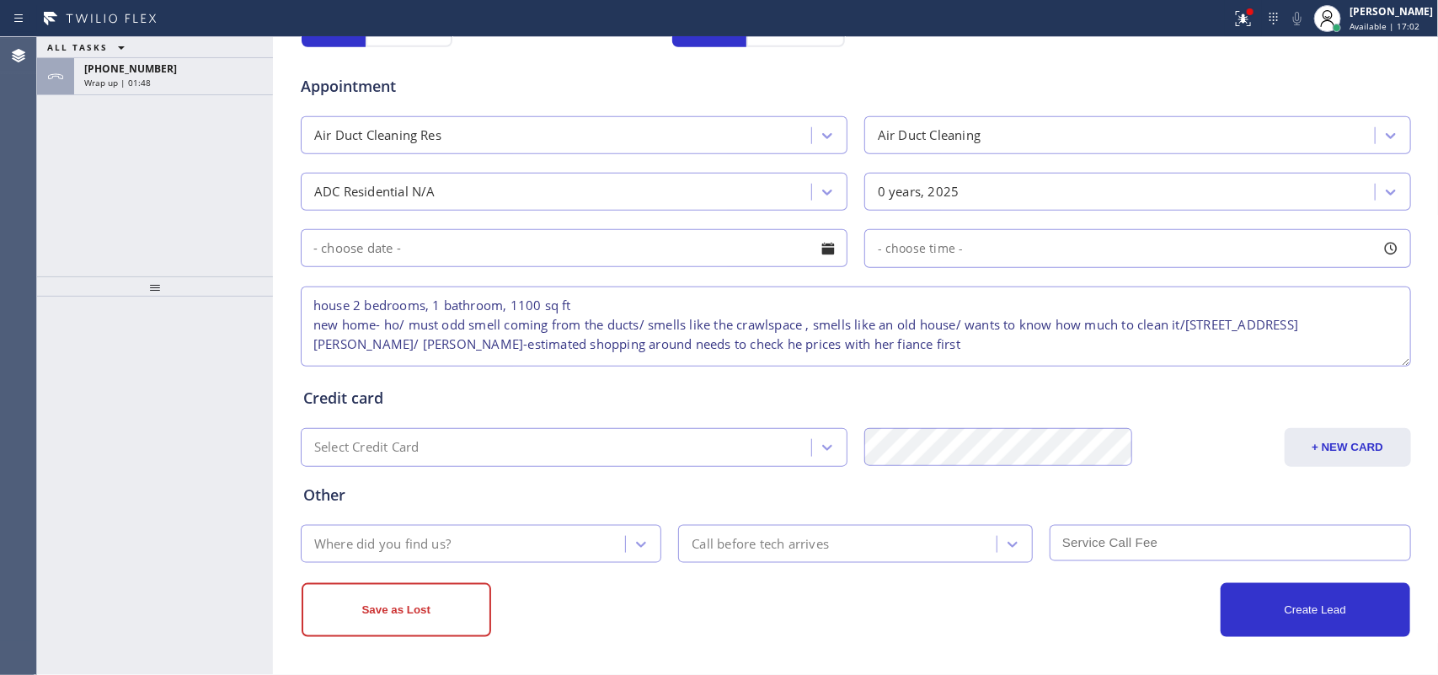
type textarea "house 2 bedrooms, 1 bathroom, 1100 sq ft new home- ho/ must odd smell coming fr…"
click at [425, 532] on div "Where did you find us?" at bounding box center [466, 543] width 320 height 29
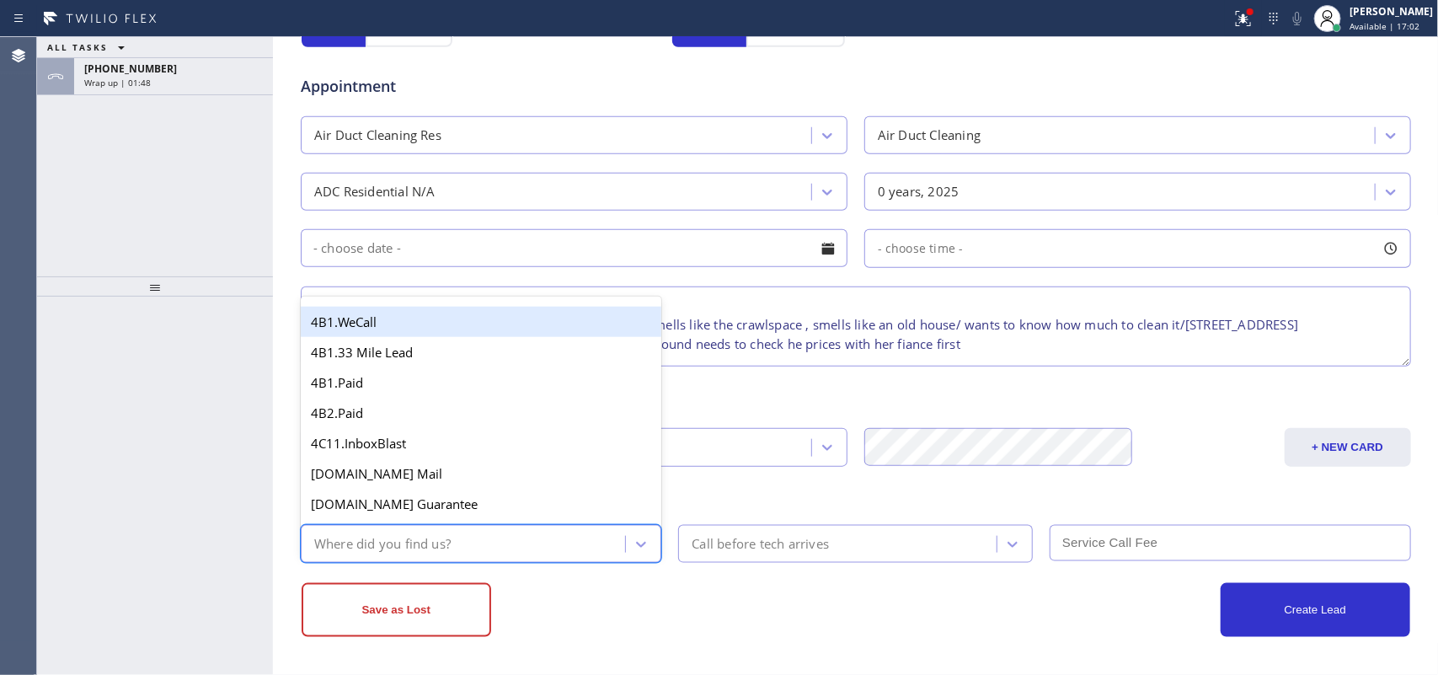
type input "g"
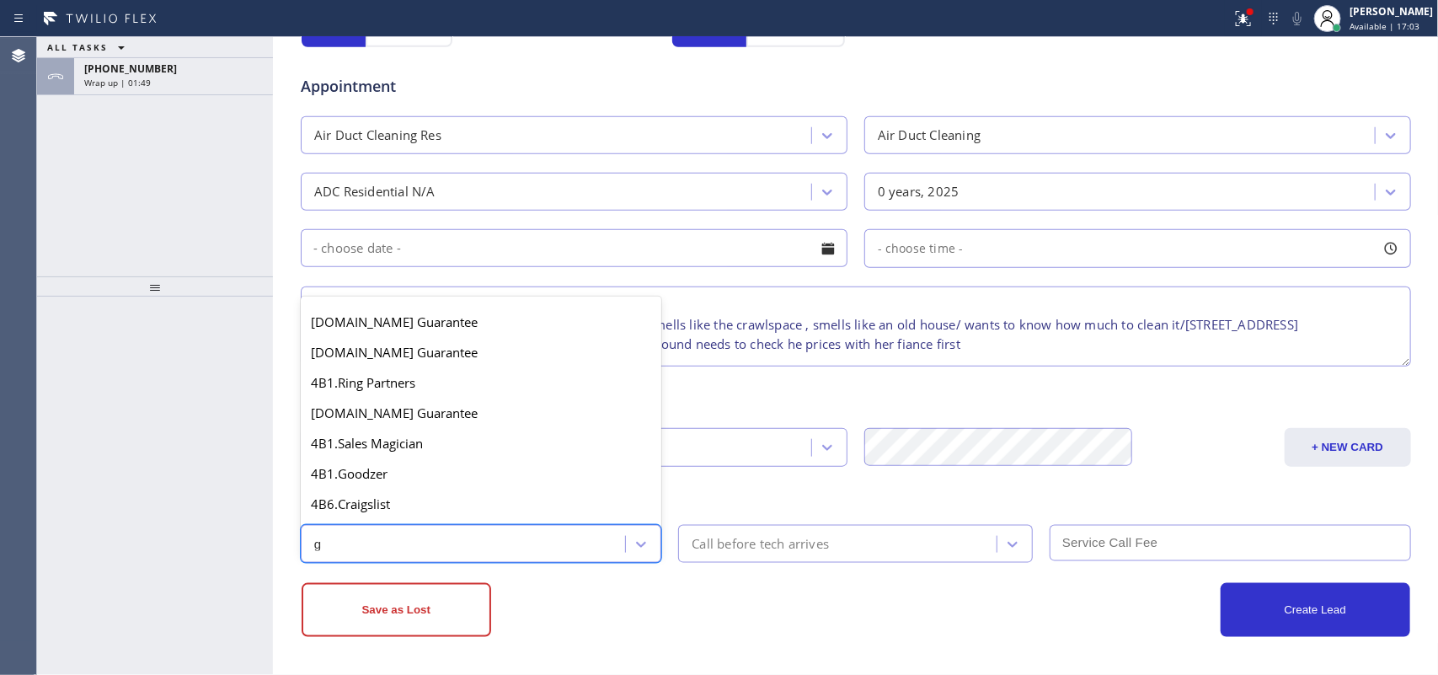
scroll to position [318, 0]
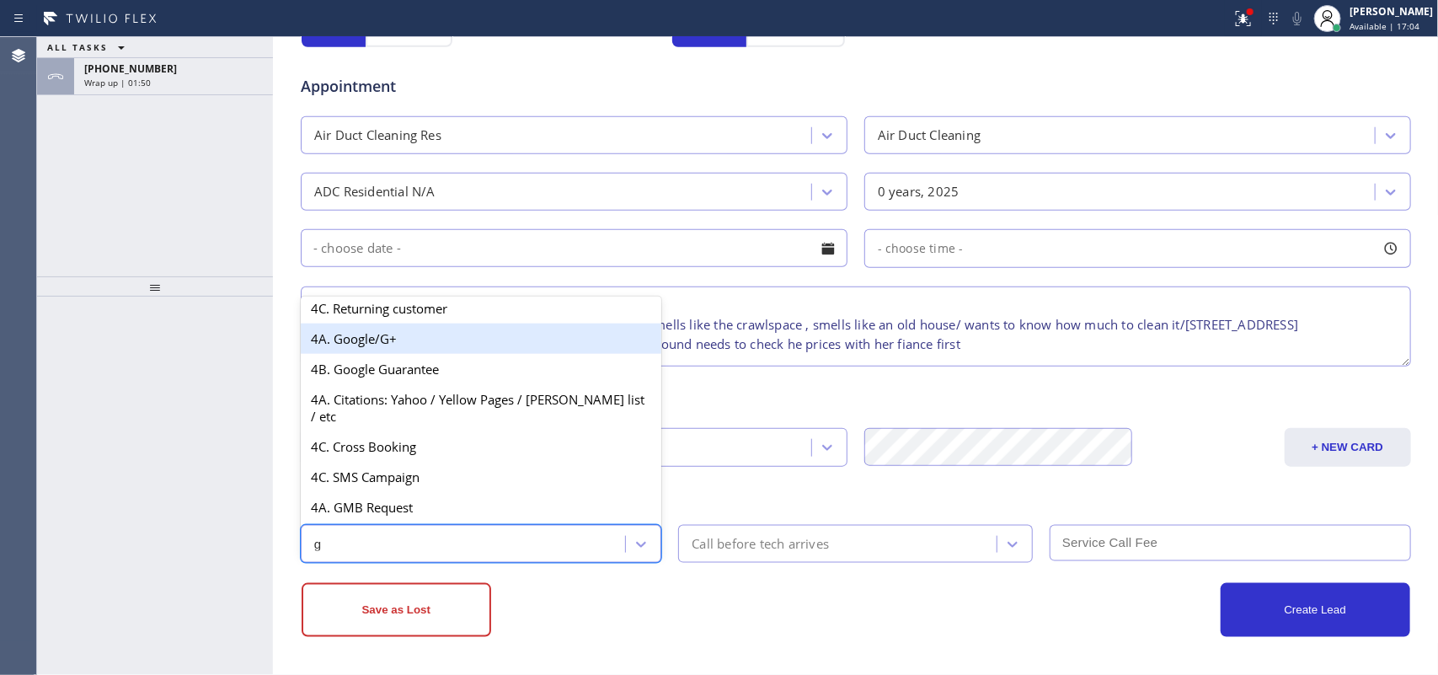
click at [418, 350] on div "4A. Google/G+" at bounding box center [481, 339] width 361 height 30
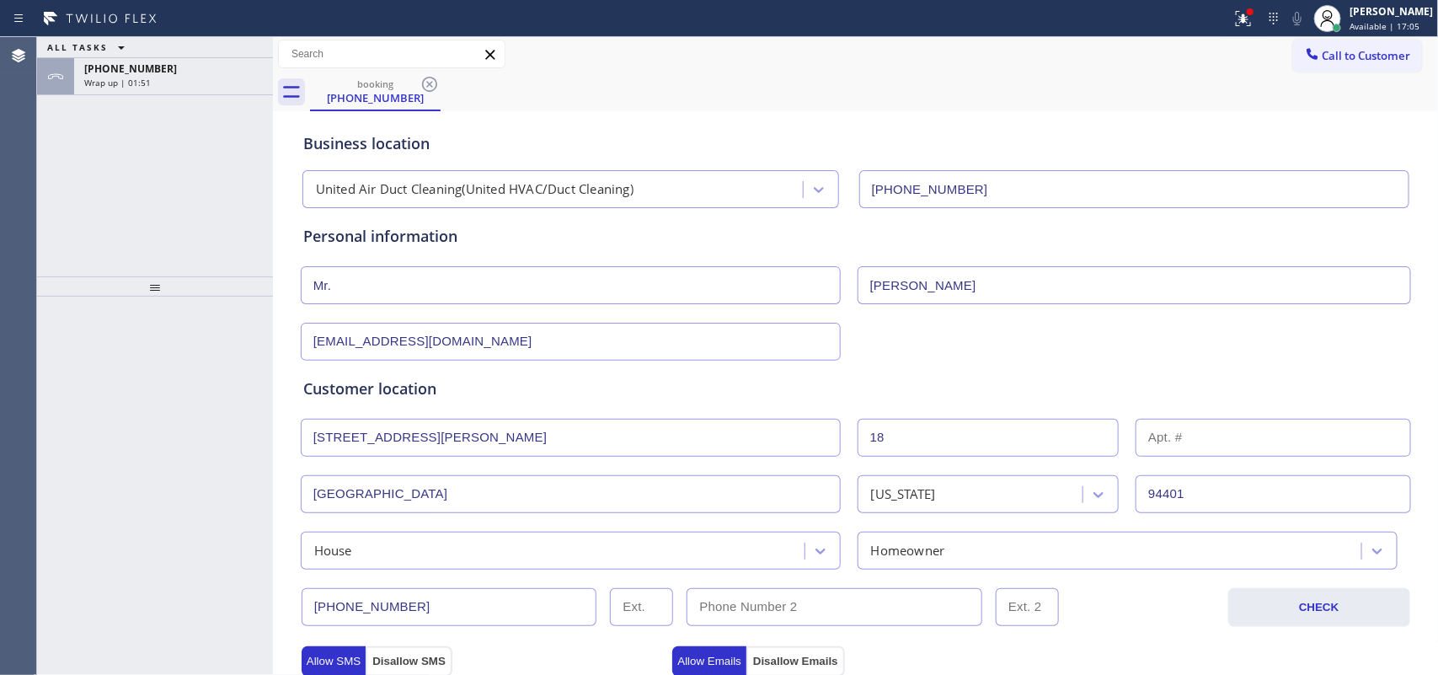
scroll to position [0, 0]
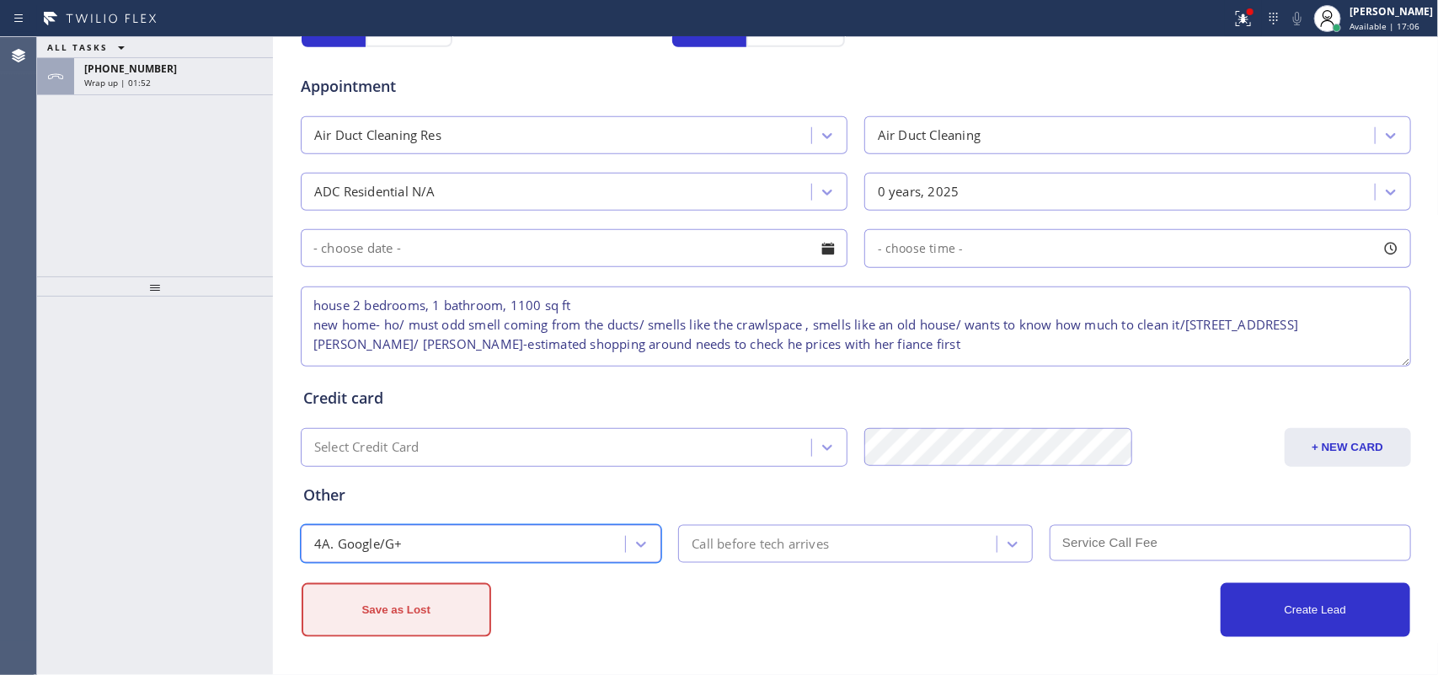
click at [414, 618] on button "Save as Lost" at bounding box center [397, 610] width 190 height 54
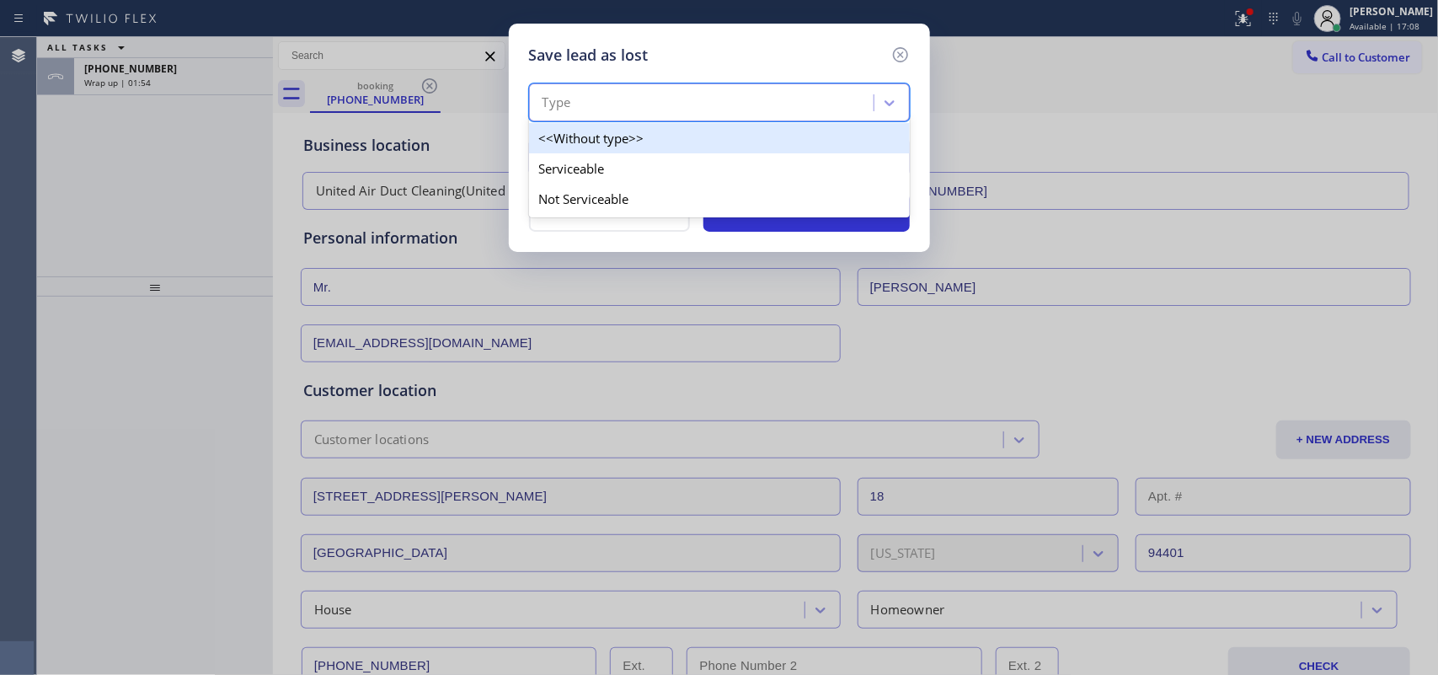
click at [848, 110] on div "Type" at bounding box center [704, 102] width 340 height 29
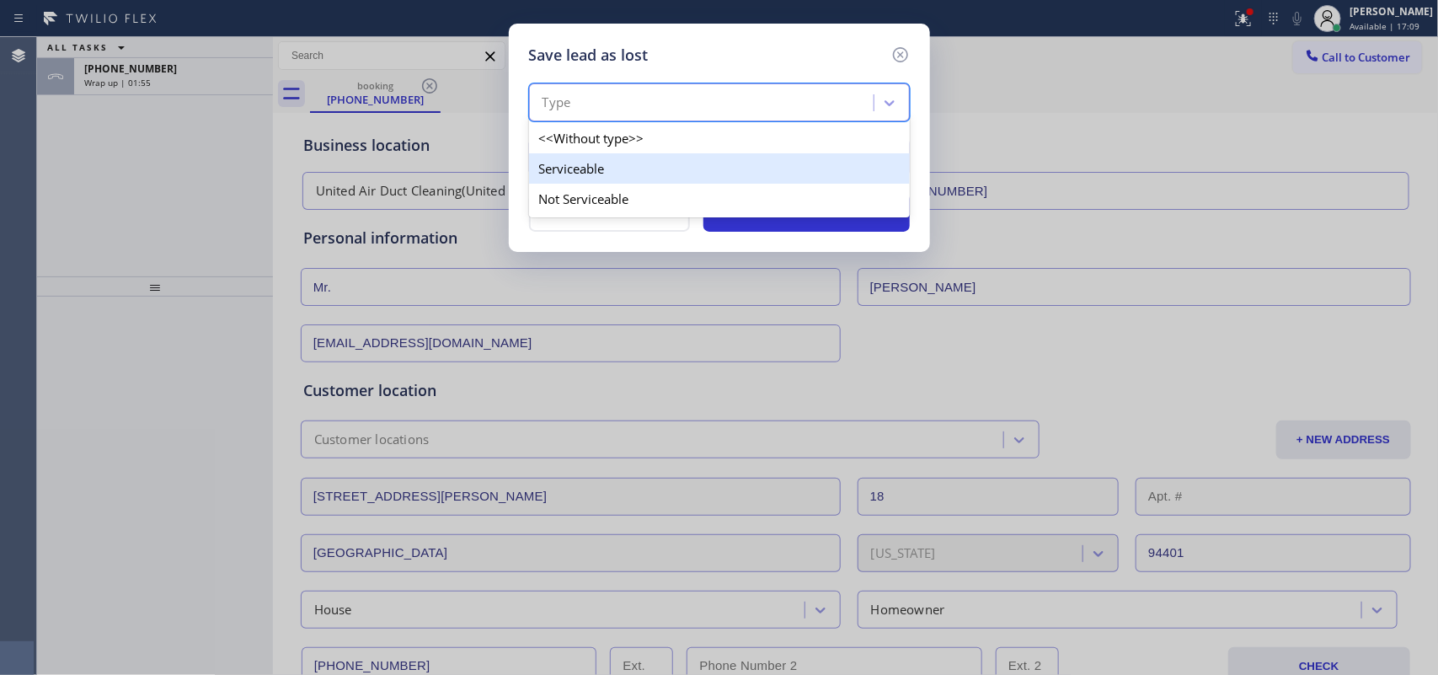
click at [802, 173] on div "Serviceable" at bounding box center [719, 168] width 381 height 30
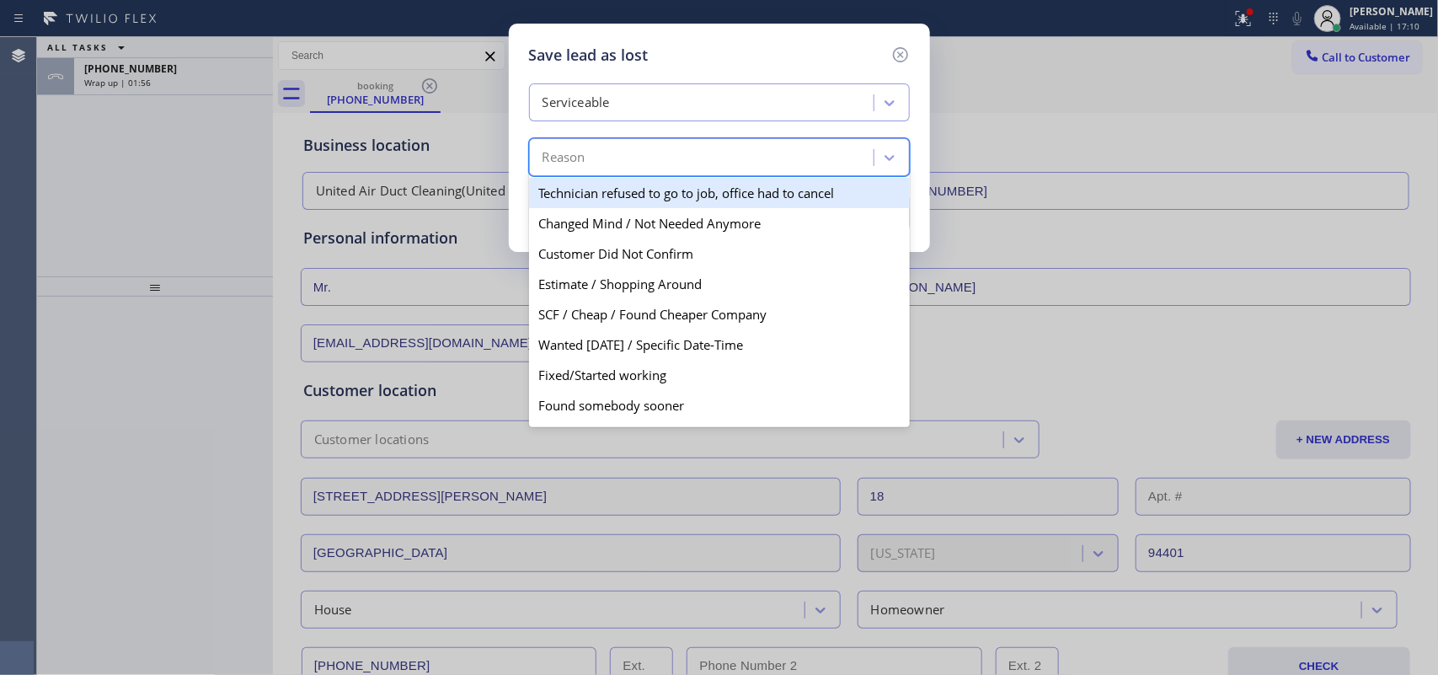
click at [807, 162] on div "Reason" at bounding box center [704, 157] width 340 height 29
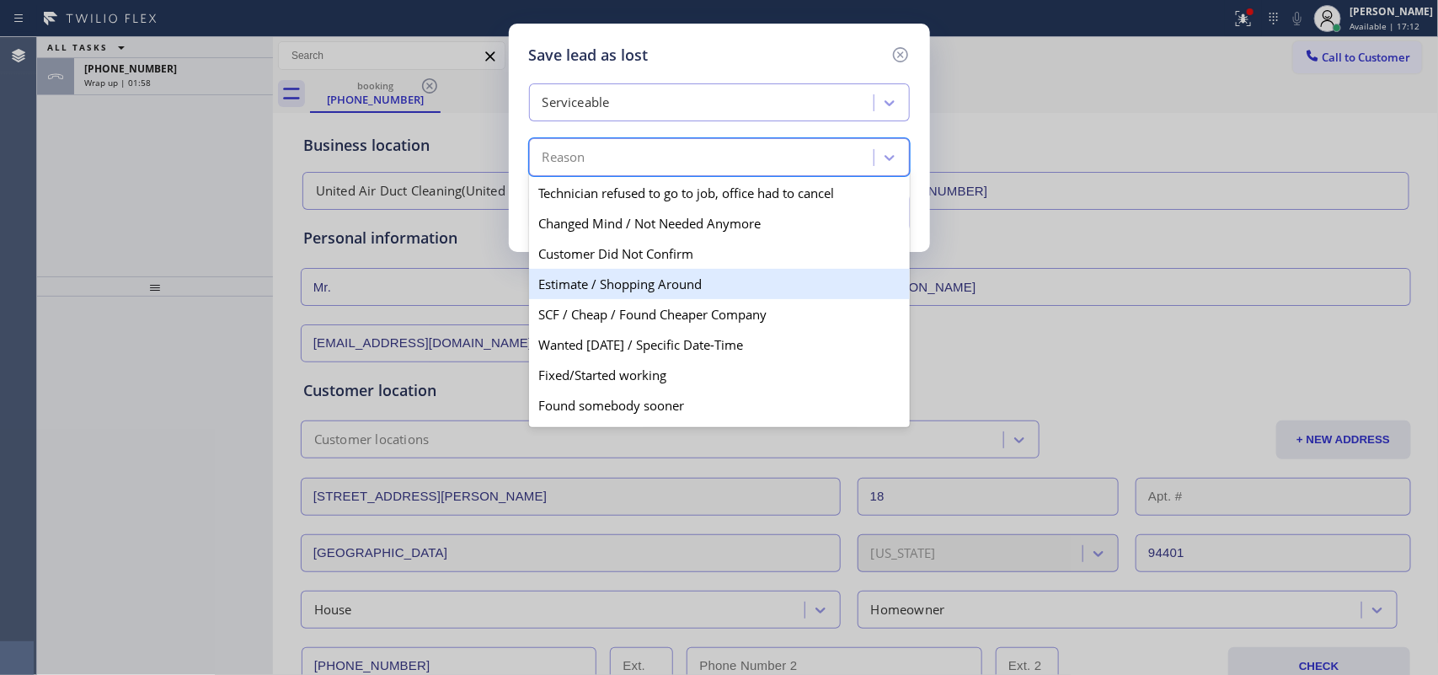
click at [750, 289] on div "Estimate / Shopping Around" at bounding box center [719, 284] width 381 height 30
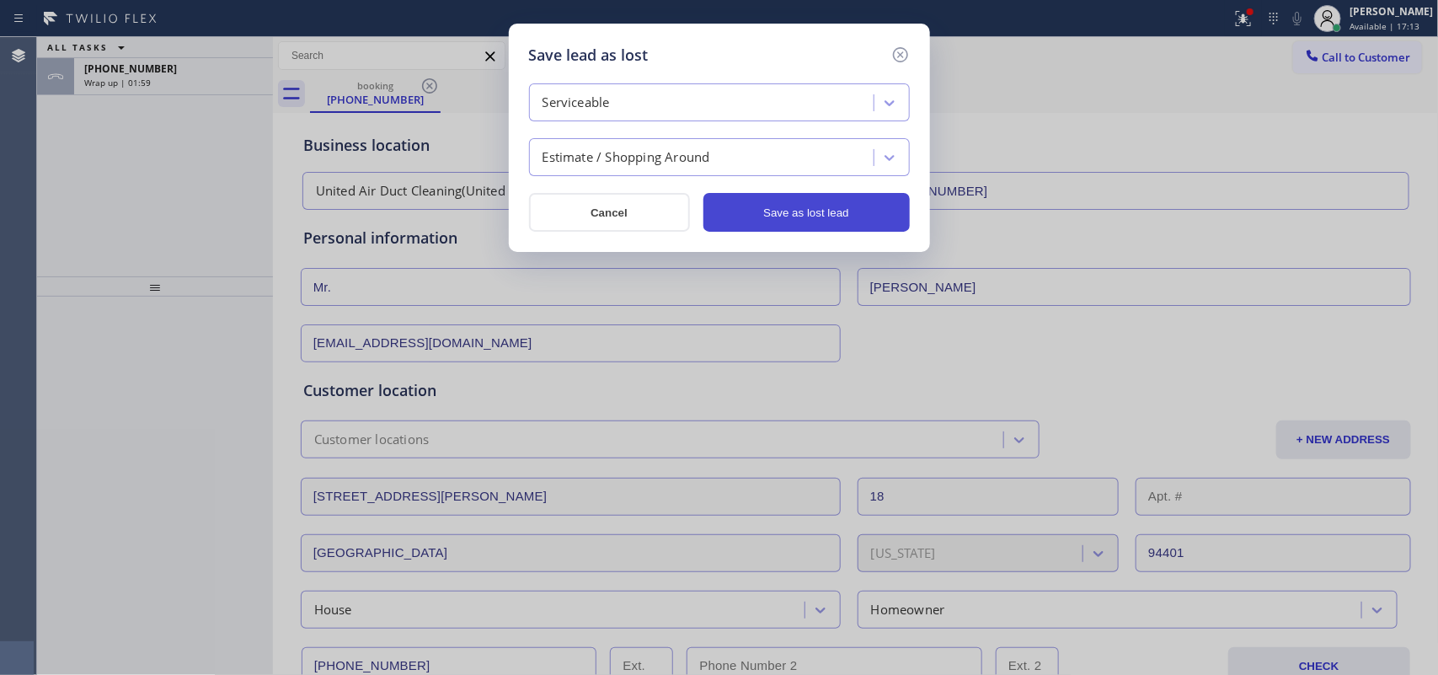
click at [758, 203] on button "Save as lost lead" at bounding box center [807, 212] width 206 height 39
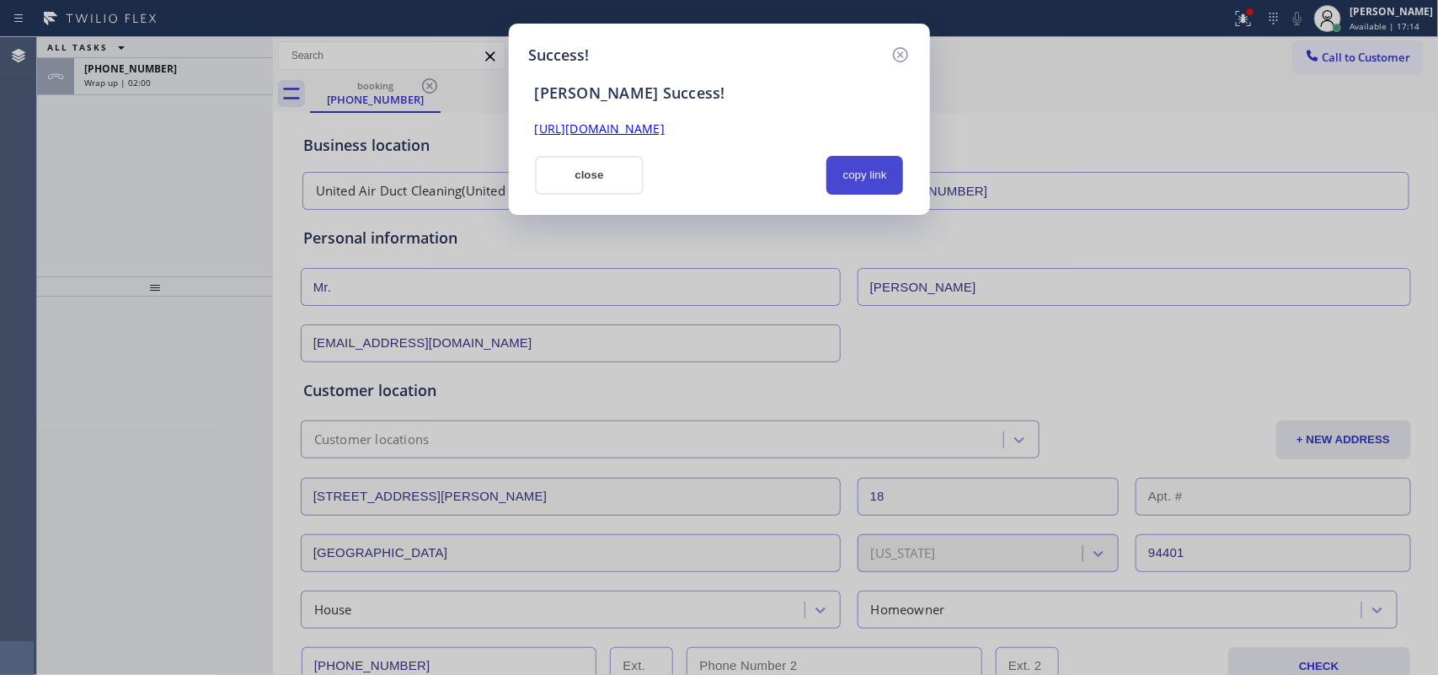
click at [880, 181] on button "copy link" at bounding box center [866, 175] width 78 height 39
click at [150, 257] on div "Success! [PERSON_NAME] Success! [URL][DOMAIN_NAME] close copy link" at bounding box center [719, 337] width 1438 height 675
click at [623, 178] on button "close" at bounding box center [590, 175] width 110 height 39
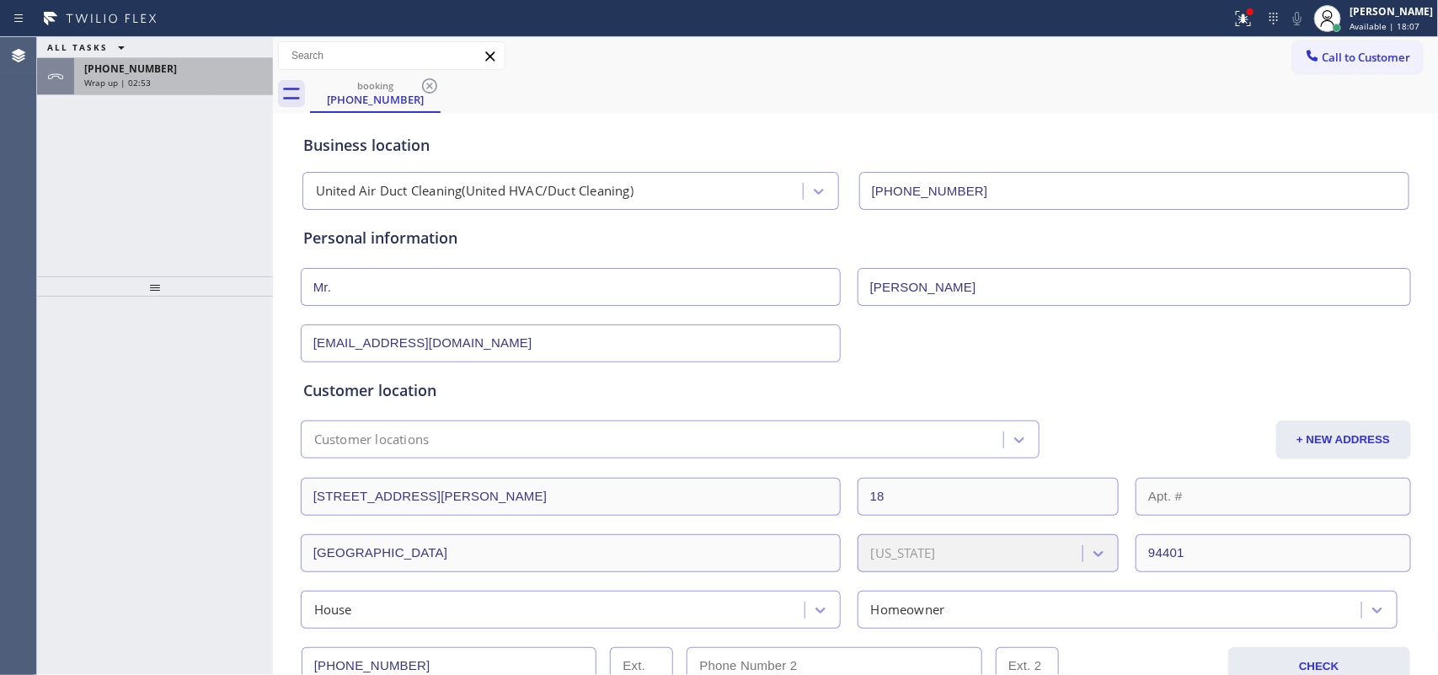
click at [211, 73] on div "[PHONE_NUMBER]" at bounding box center [173, 69] width 179 height 14
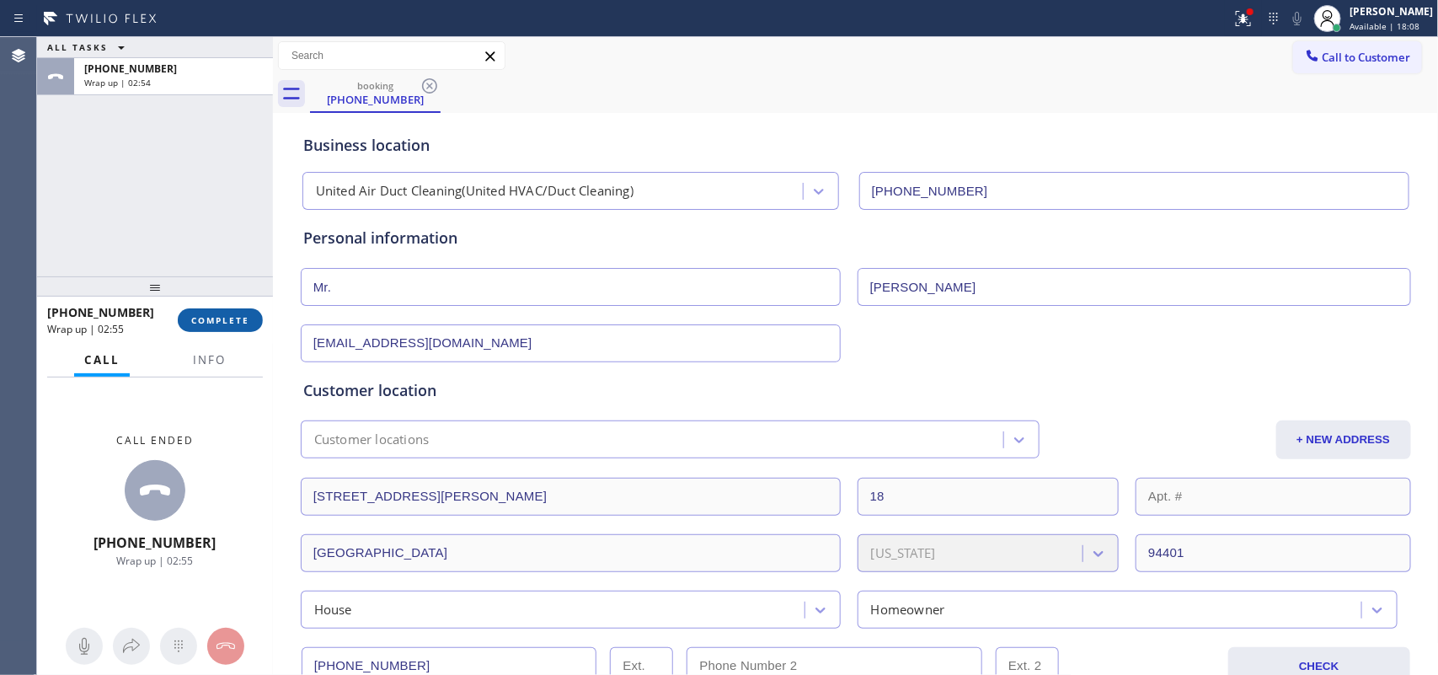
click at [211, 312] on button "COMPLETE" at bounding box center [220, 320] width 85 height 24
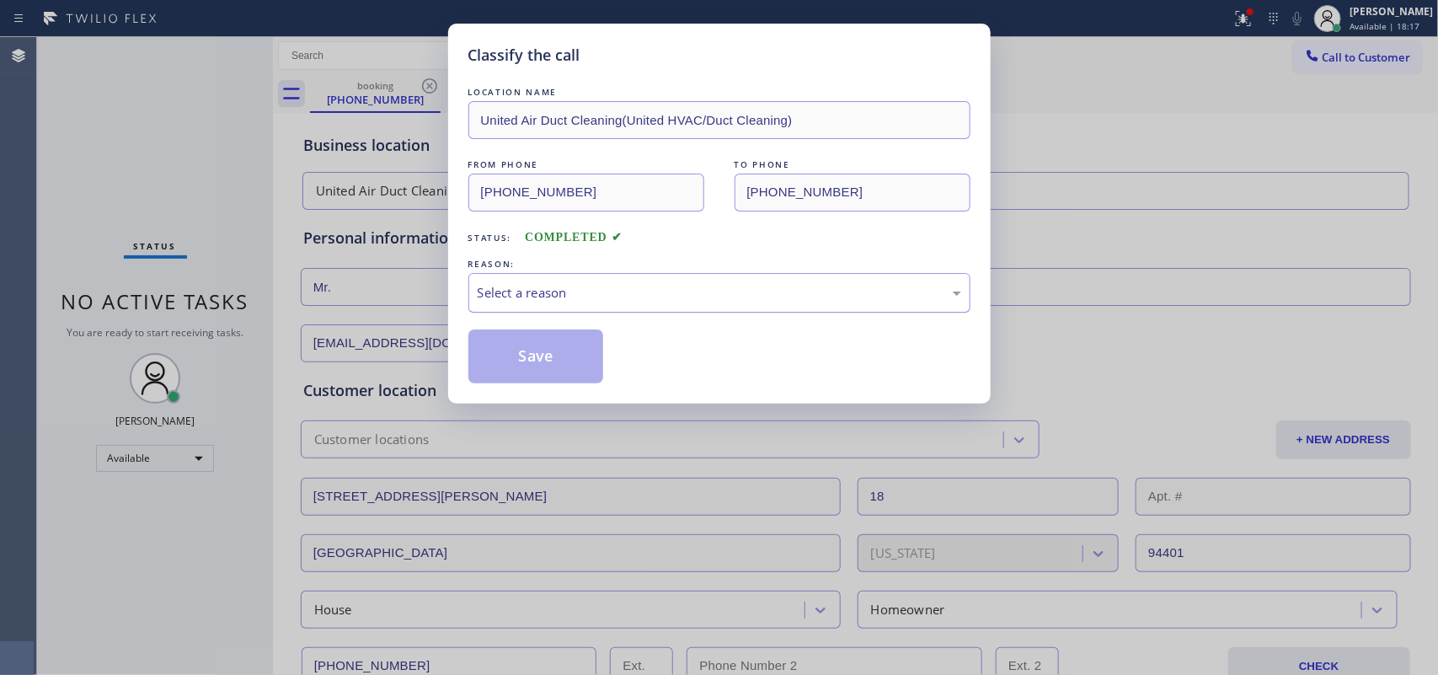
click at [615, 289] on div "Select a reason" at bounding box center [720, 292] width 484 height 19
click at [657, 292] on div "Not Booked - All other reasons" at bounding box center [720, 292] width 484 height 19
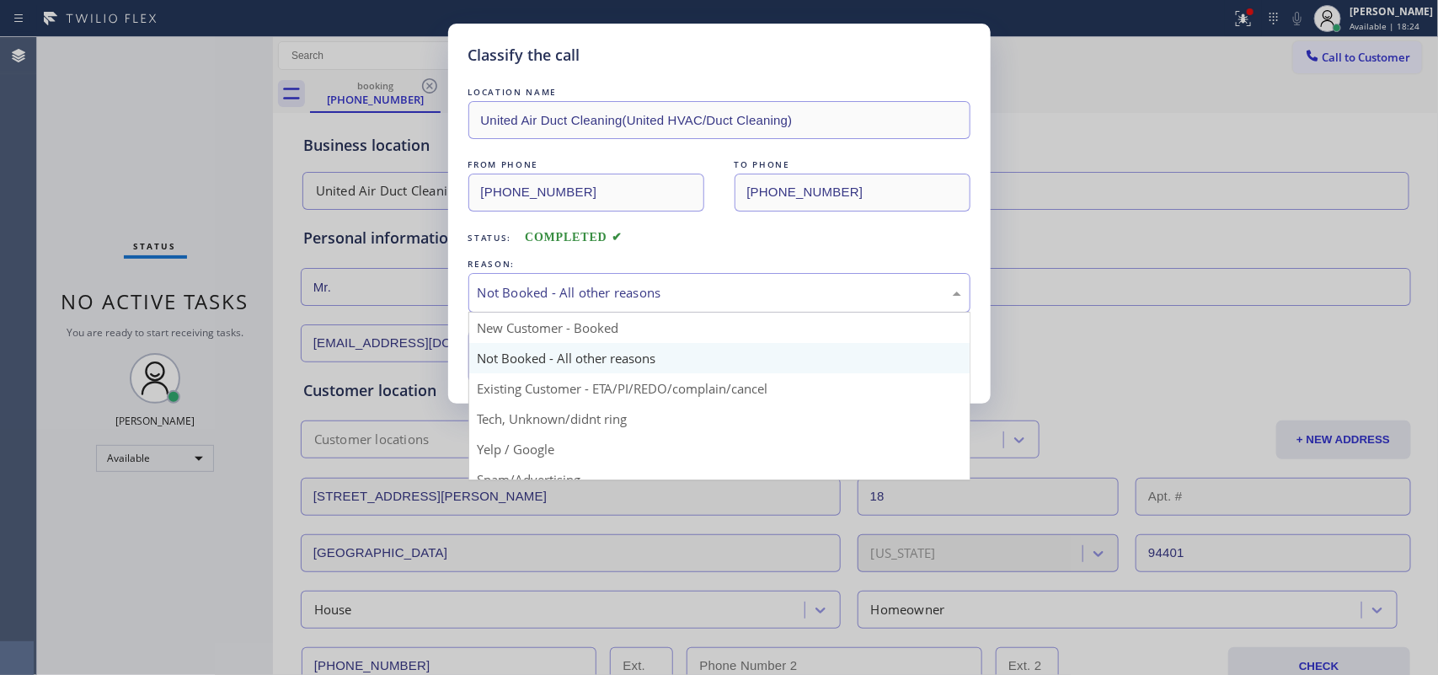
click at [657, 292] on div "Not Booked - All other reasons" at bounding box center [720, 292] width 484 height 19
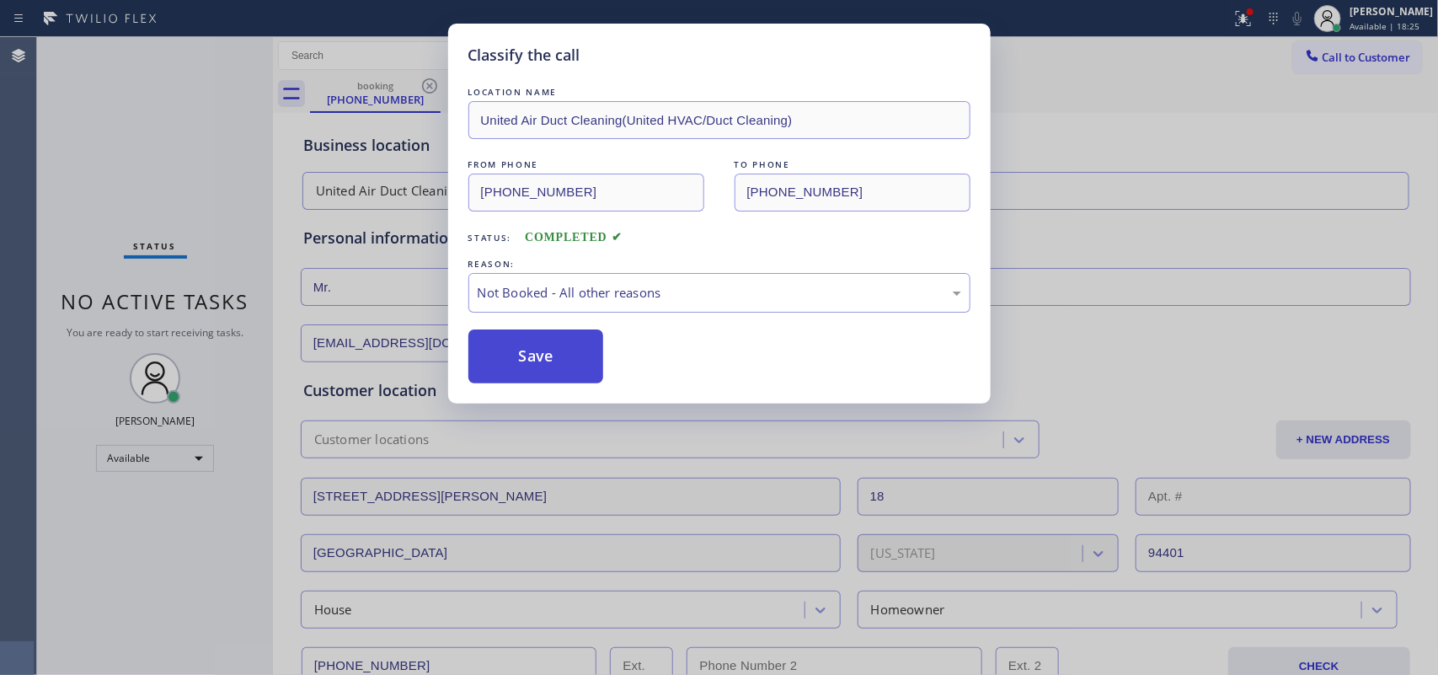
drag, startPoint x: 634, startPoint y: 363, endPoint x: 591, endPoint y: 372, distance: 44.8
drag, startPoint x: 544, startPoint y: 381, endPoint x: 717, endPoint y: 417, distance: 176.5
click at [543, 382] on button "Save" at bounding box center [536, 356] width 136 height 54
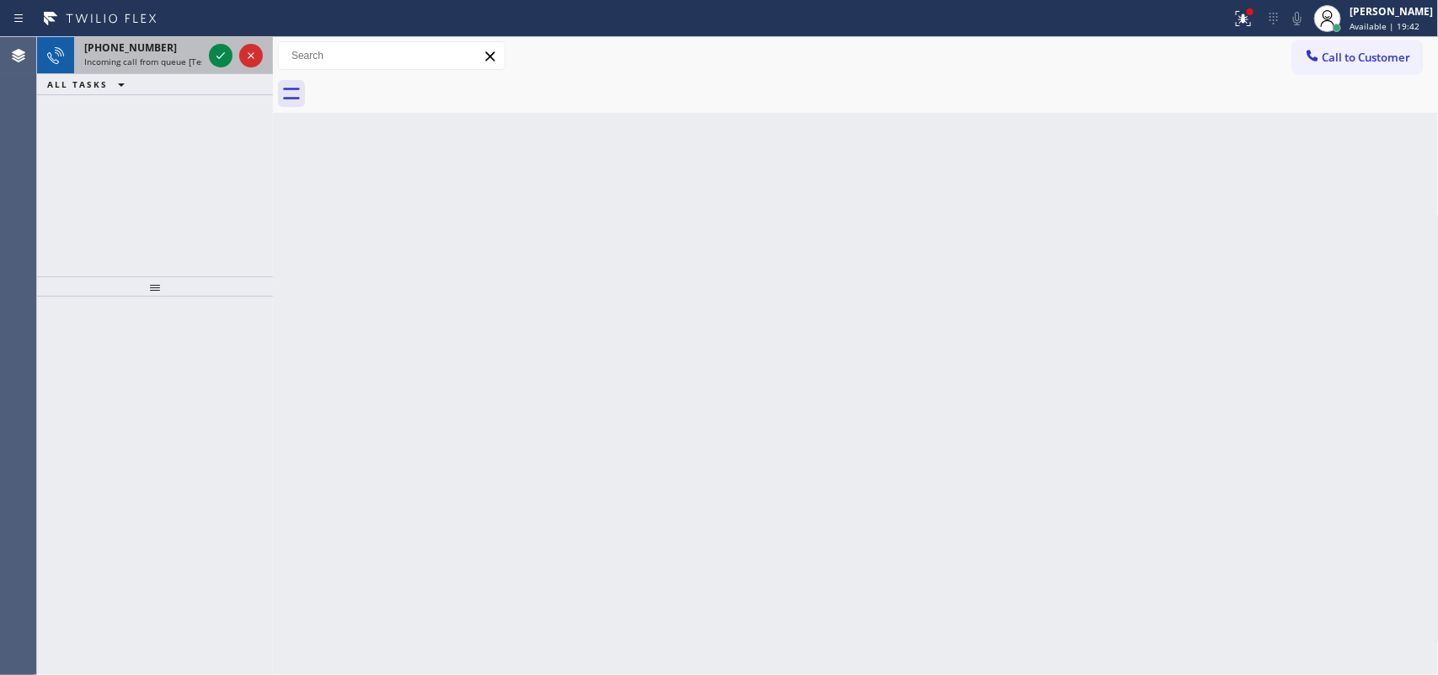
click at [188, 49] on div "[PHONE_NUMBER]" at bounding box center [143, 47] width 118 height 14
click at [217, 51] on icon at bounding box center [221, 55] width 20 height 20
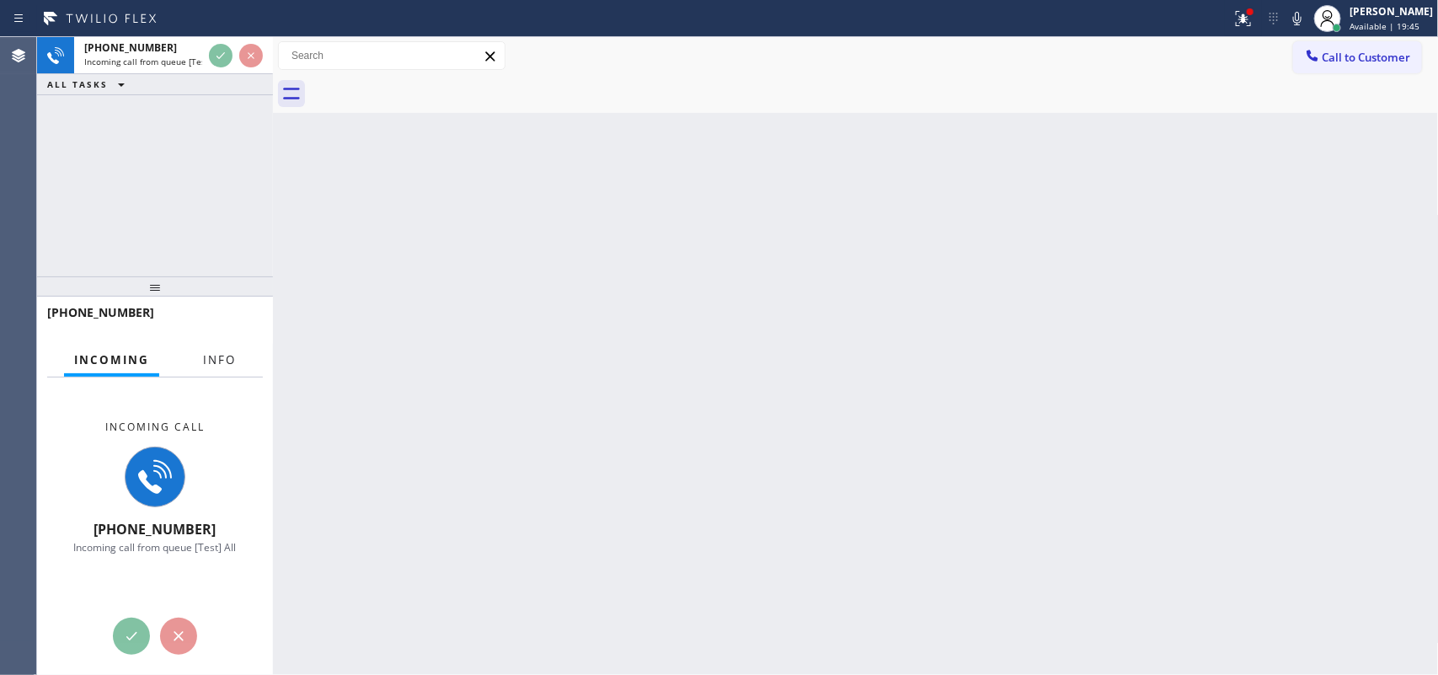
click at [204, 362] on span "Info" at bounding box center [219, 359] width 33 height 15
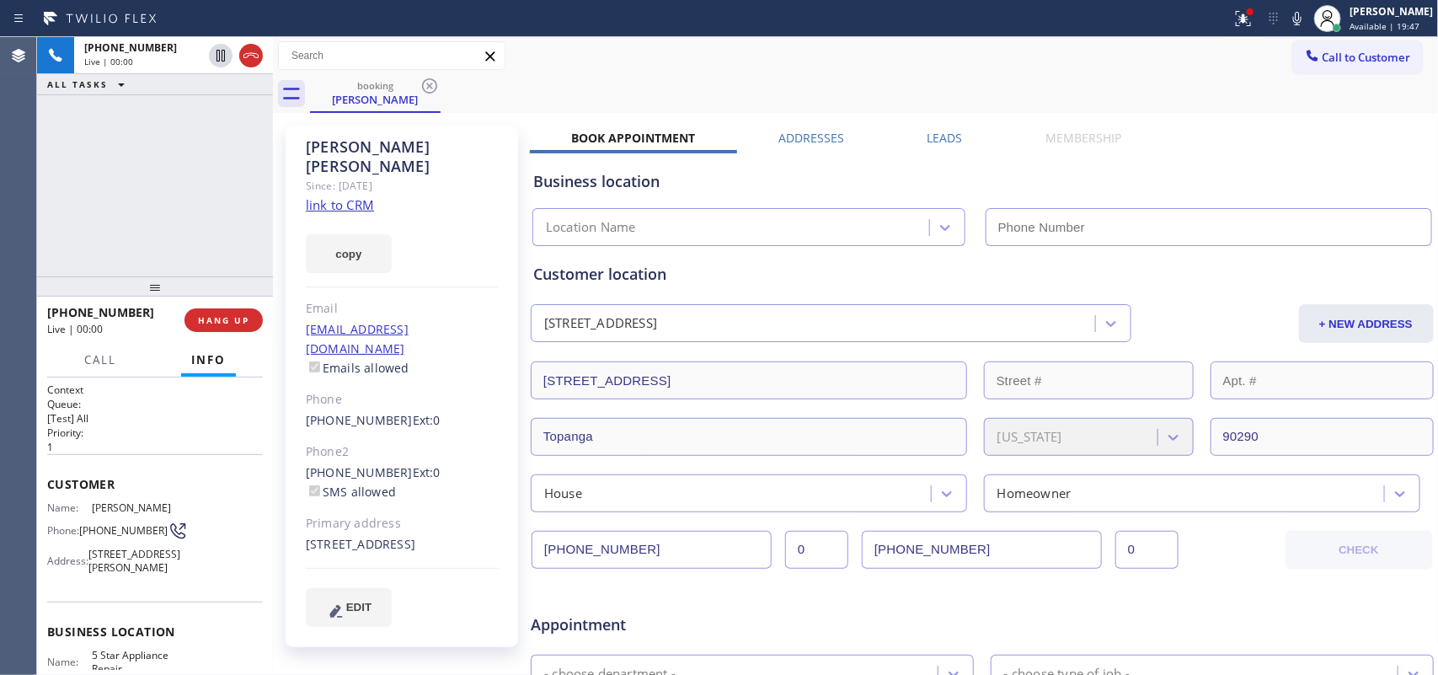
type input "[PHONE_NUMBER]"
click at [320, 196] on link "link to CRM" at bounding box center [340, 204] width 68 height 17
click at [107, 354] on span "Call" at bounding box center [100, 359] width 32 height 15
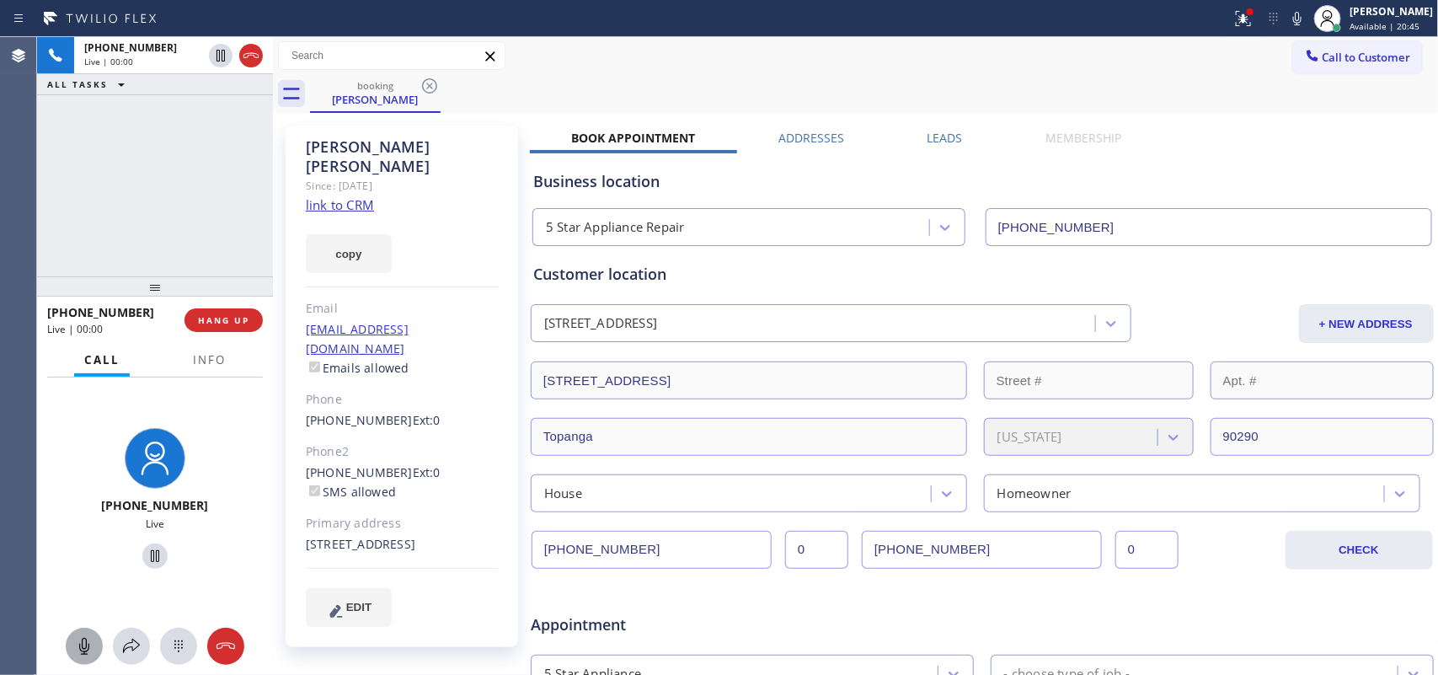
click at [85, 634] on button at bounding box center [84, 646] width 37 height 37
click at [145, 559] on icon at bounding box center [155, 556] width 20 height 20
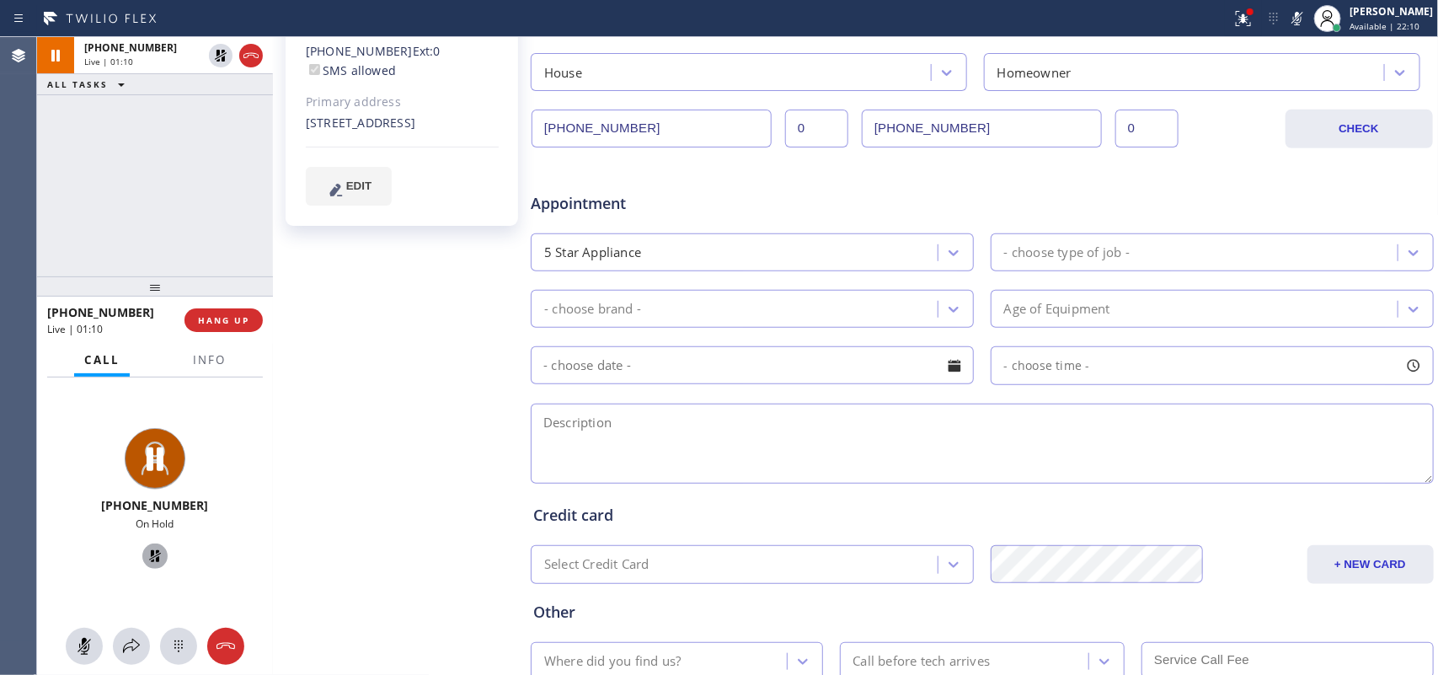
scroll to position [539, 0]
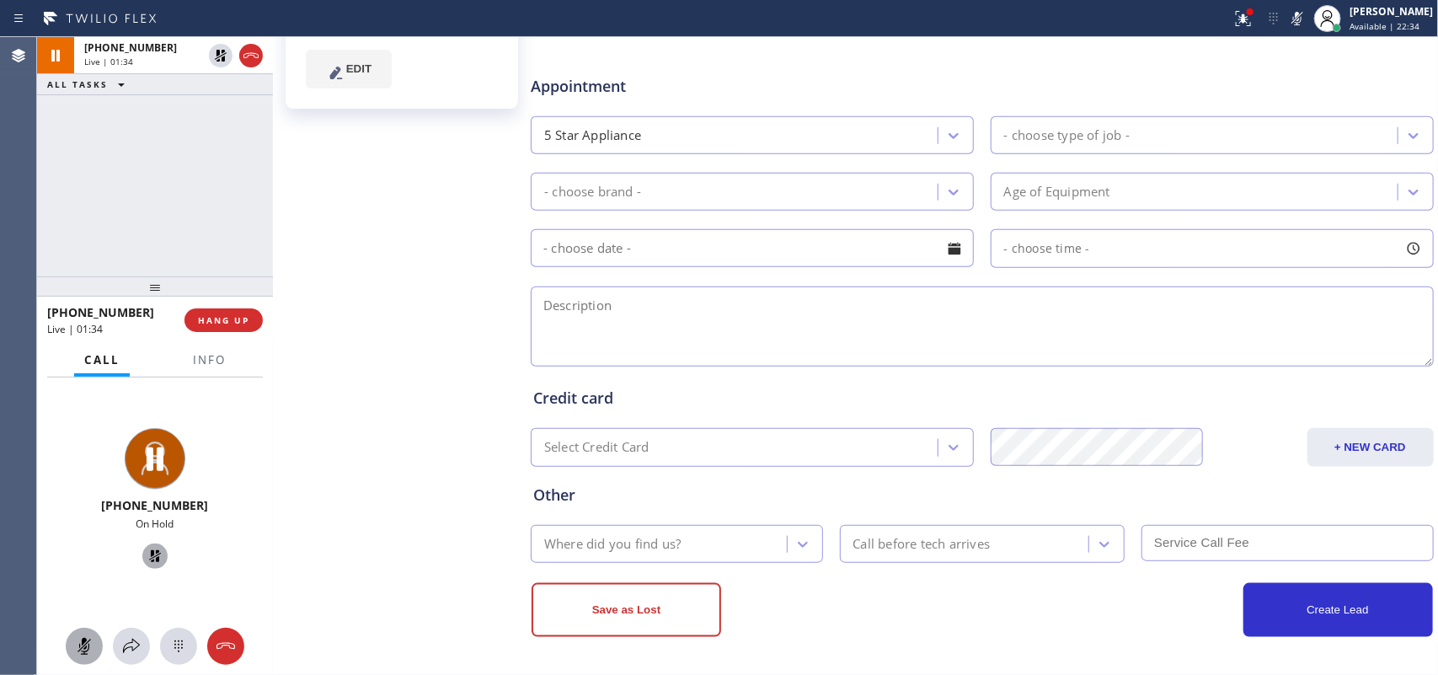
click at [84, 639] on icon at bounding box center [84, 646] width 10 height 17
click at [149, 550] on icon at bounding box center [155, 556] width 12 height 12
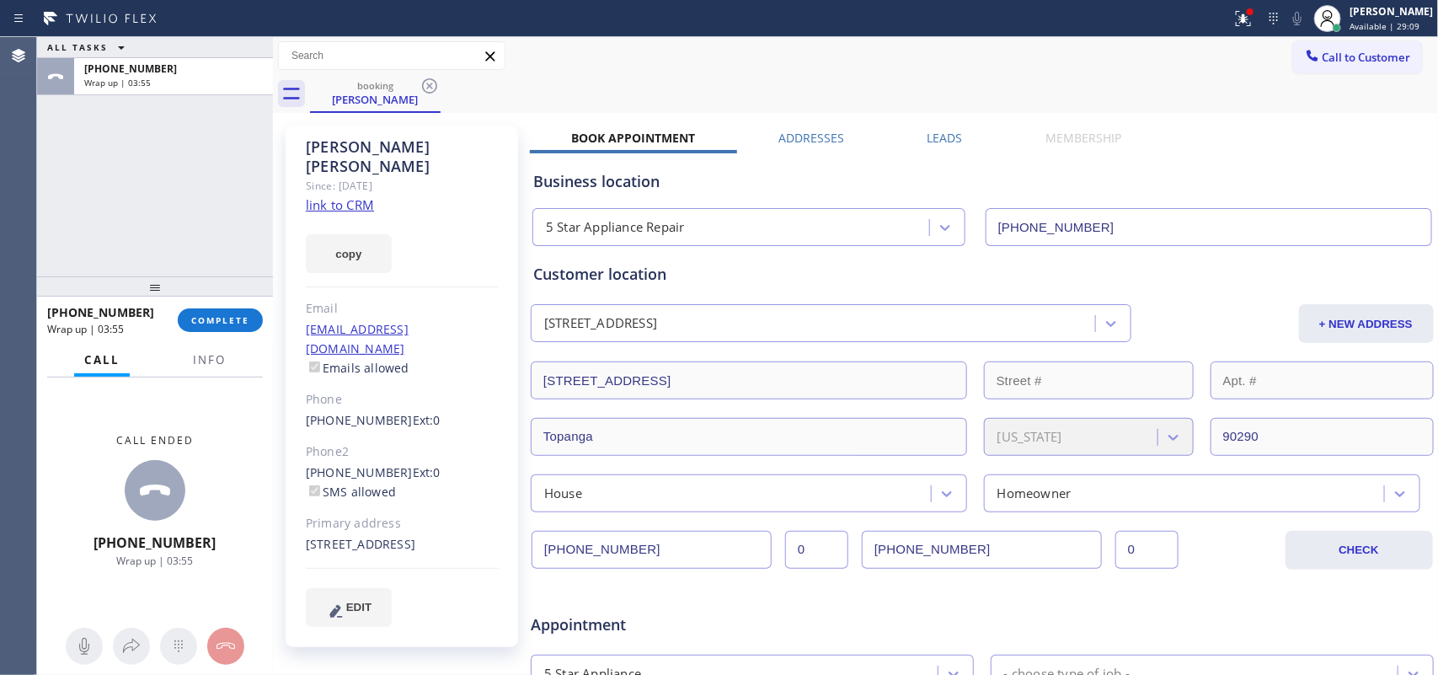
click at [237, 301] on div "[PHONE_NUMBER] Wrap up | 03:55 COMPLETE" at bounding box center [155, 320] width 216 height 44
click at [233, 318] on span "COMPLETE" at bounding box center [220, 320] width 58 height 12
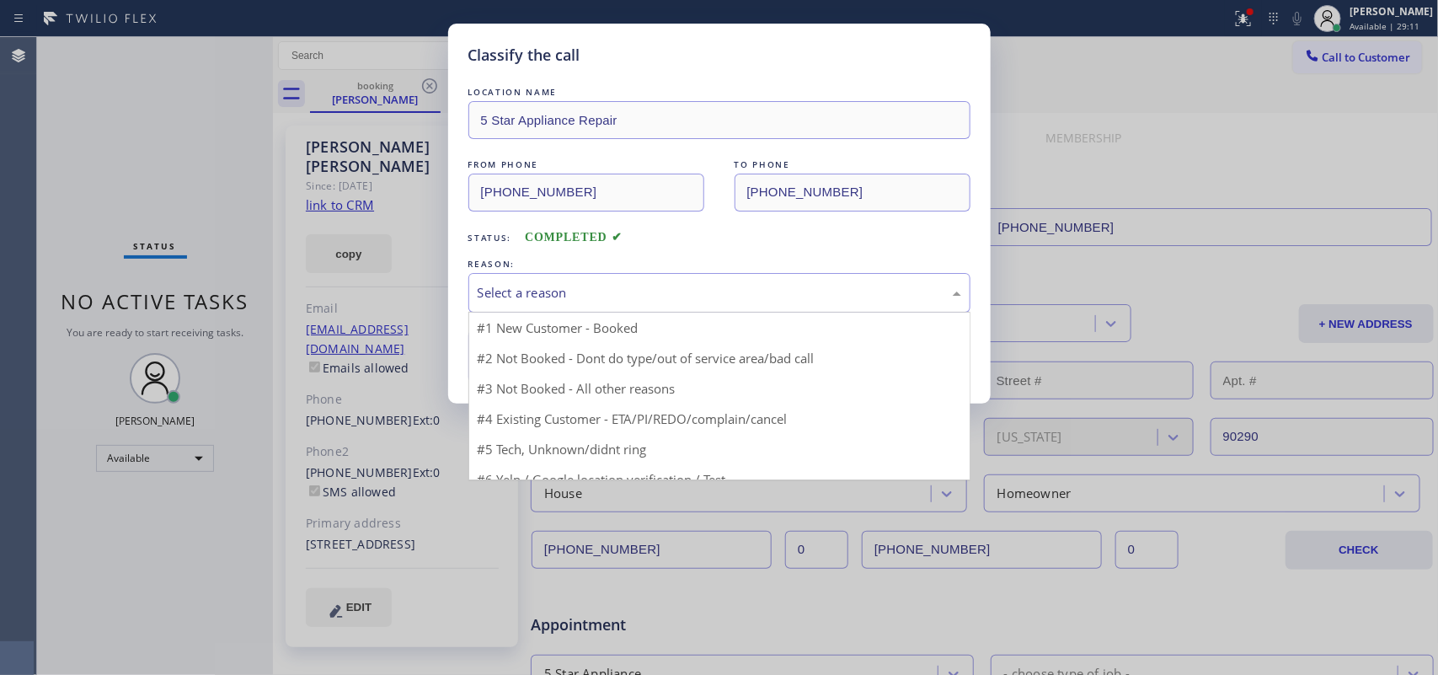
click at [584, 282] on div "Select a reason" at bounding box center [719, 293] width 502 height 40
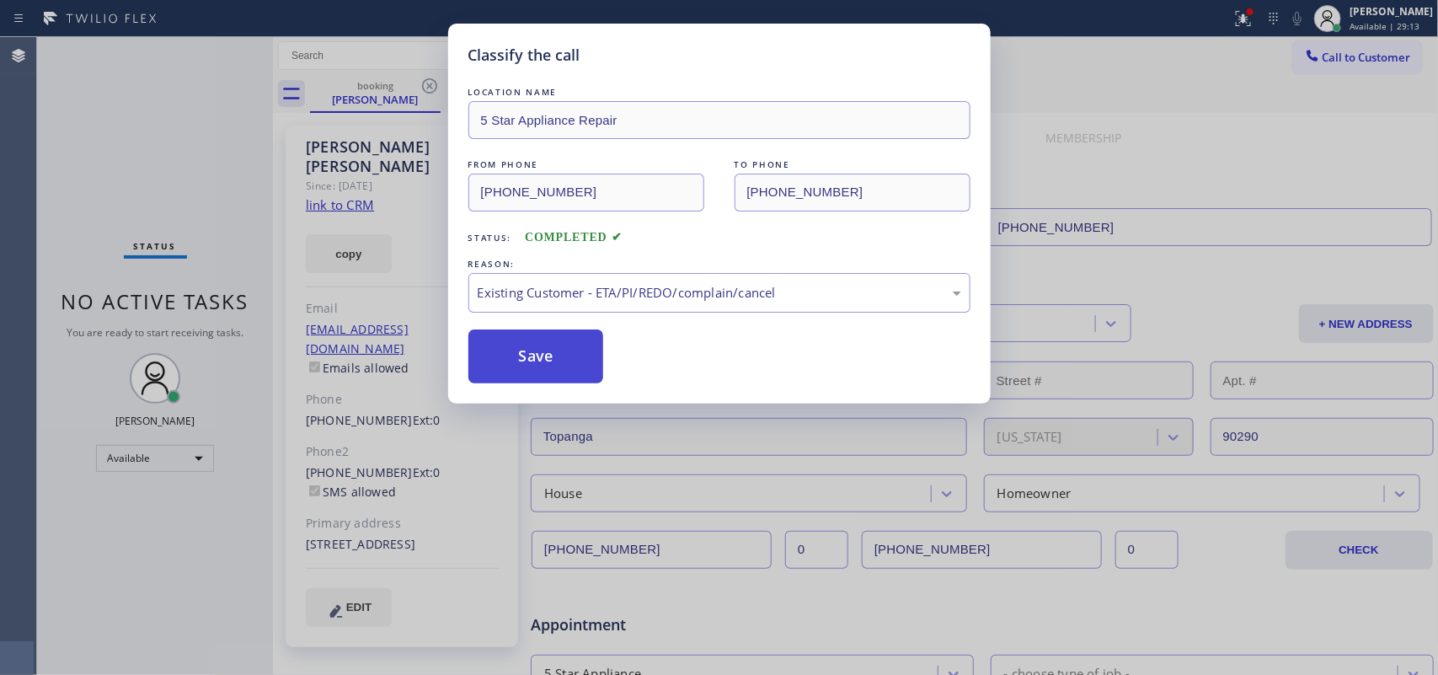
click at [570, 356] on button "Save" at bounding box center [536, 356] width 136 height 54
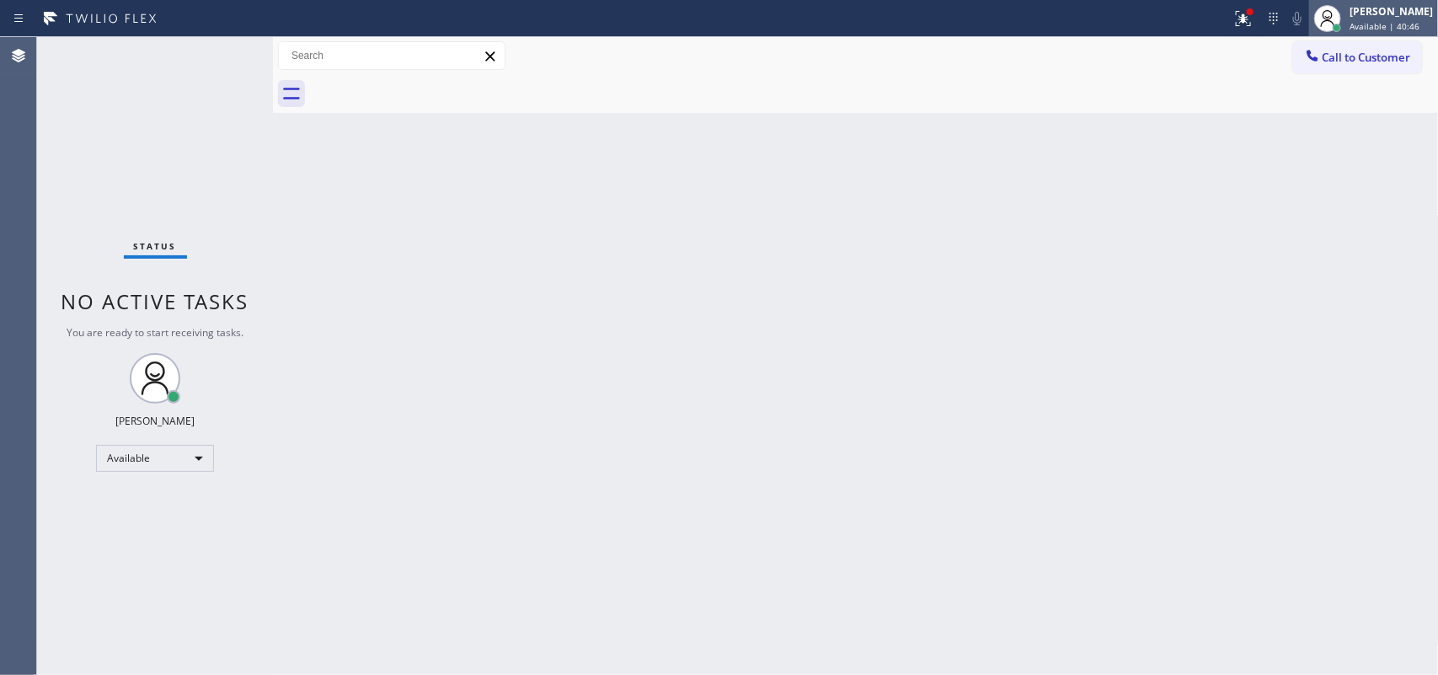
click at [1380, 26] on span "Available | 40:46" at bounding box center [1385, 26] width 70 height 12
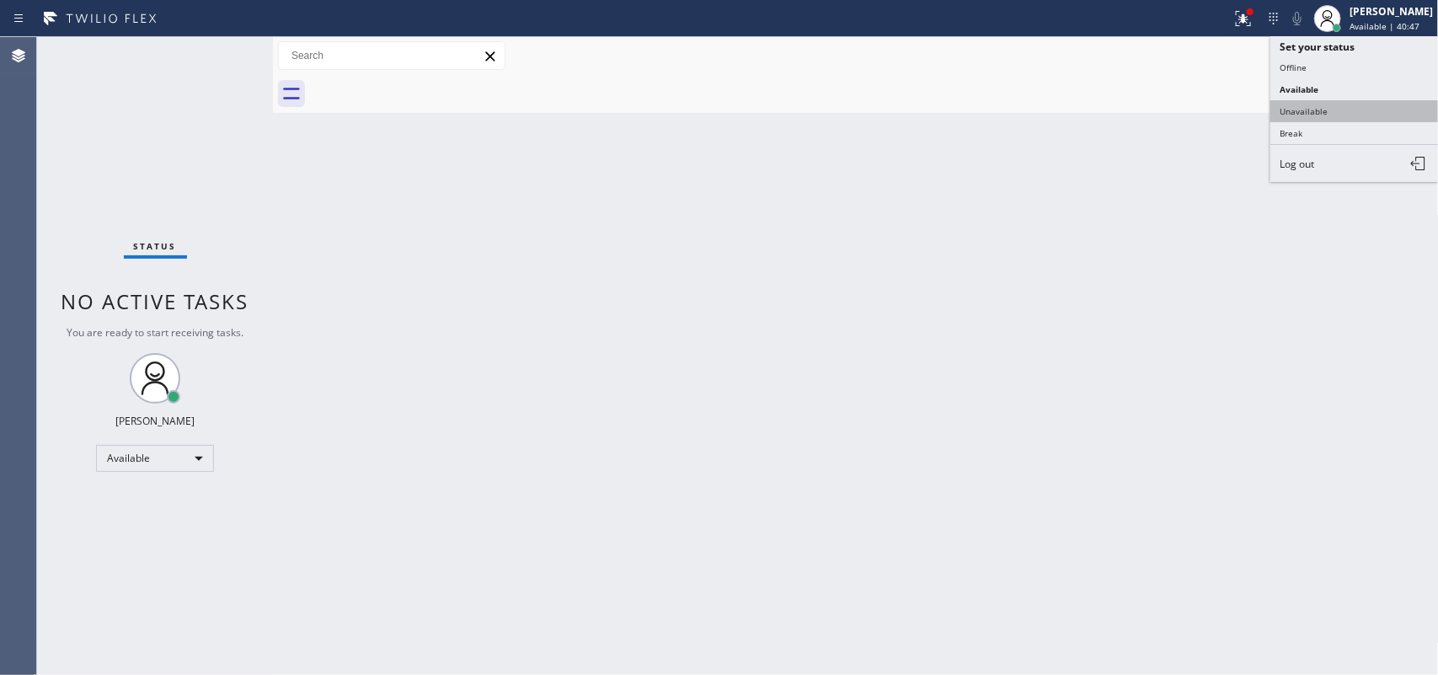
click at [1366, 108] on button "Unavailable" at bounding box center [1355, 111] width 169 height 22
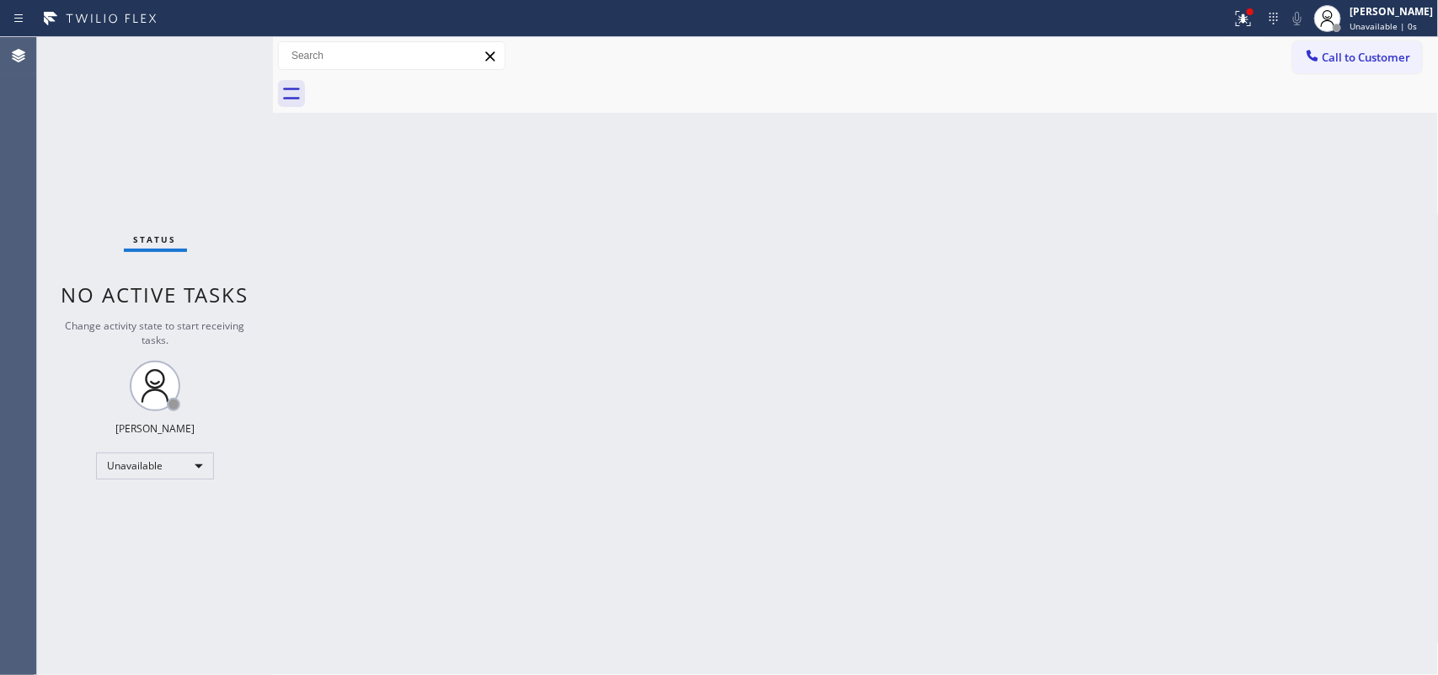
click at [771, 368] on div "Back to Dashboard Change Sender ID Customers Technicians Select a contact Outbo…" at bounding box center [856, 356] width 1166 height 638
click at [1393, 23] on span "Unavailable | 0s" at bounding box center [1383, 26] width 67 height 12
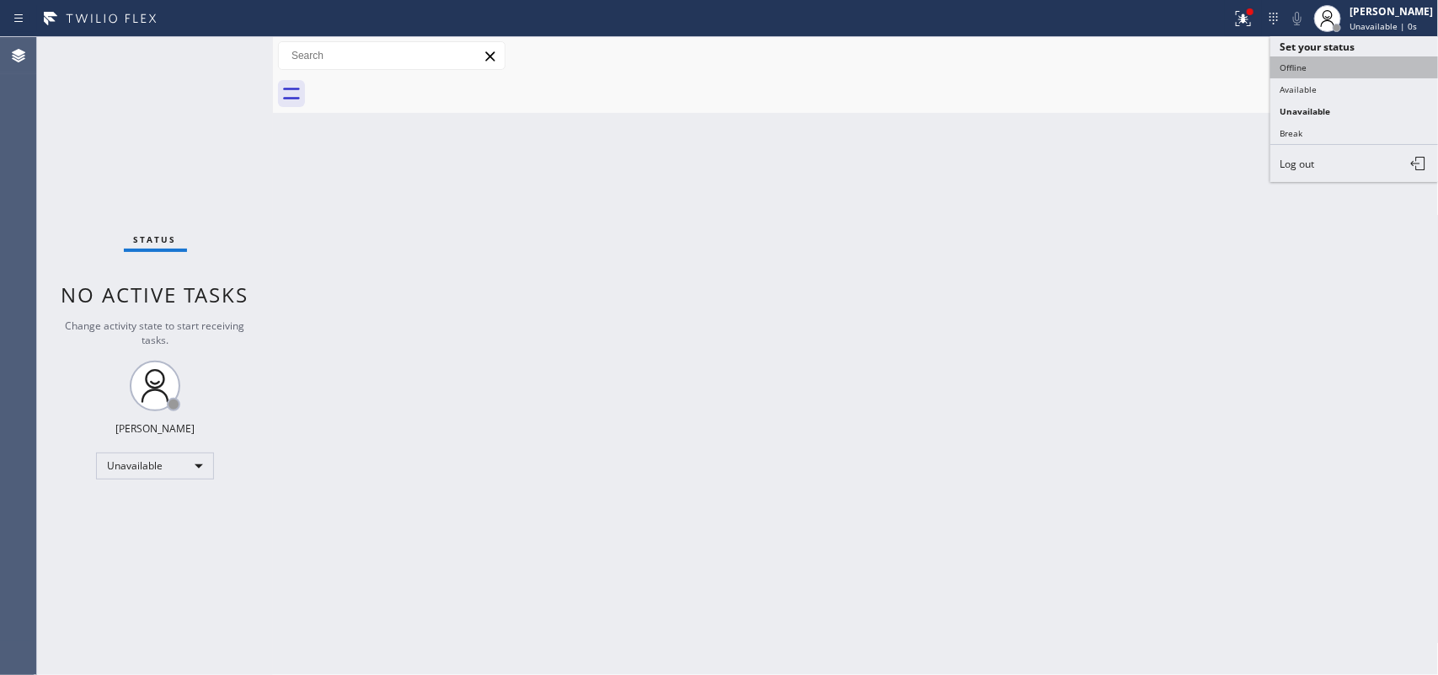
click at [1320, 68] on button "Offline" at bounding box center [1355, 67] width 169 height 22
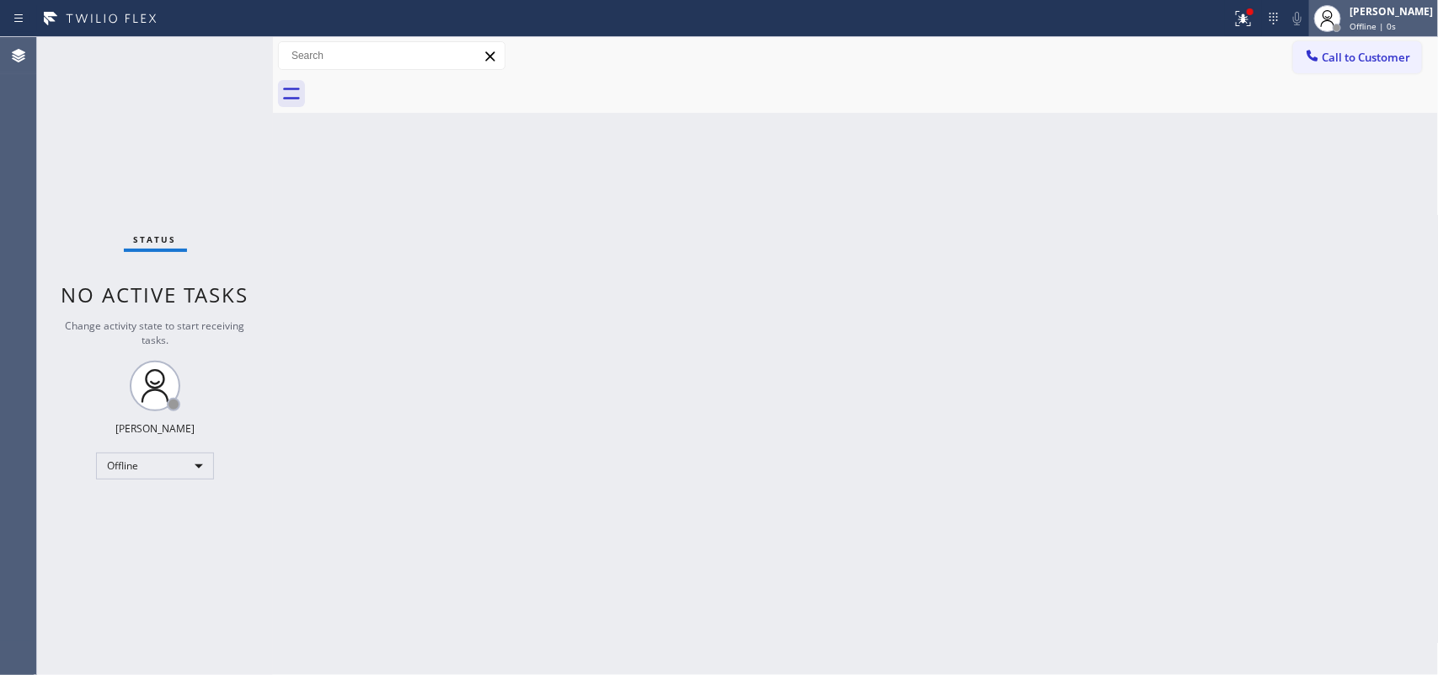
click at [1375, 15] on div "[PERSON_NAME]" at bounding box center [1391, 11] width 83 height 14
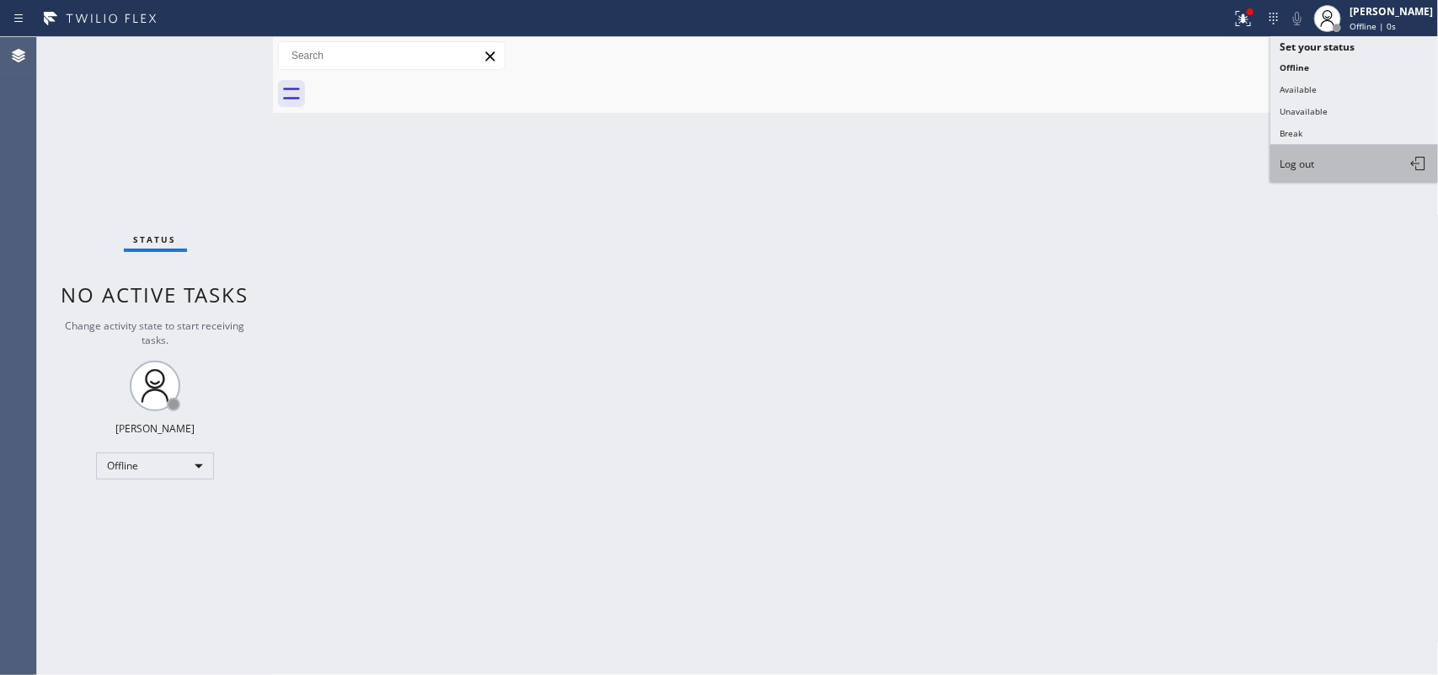
click at [1349, 164] on button "Log out" at bounding box center [1355, 163] width 169 height 37
